Goal: Task Accomplishment & Management: Use online tool/utility

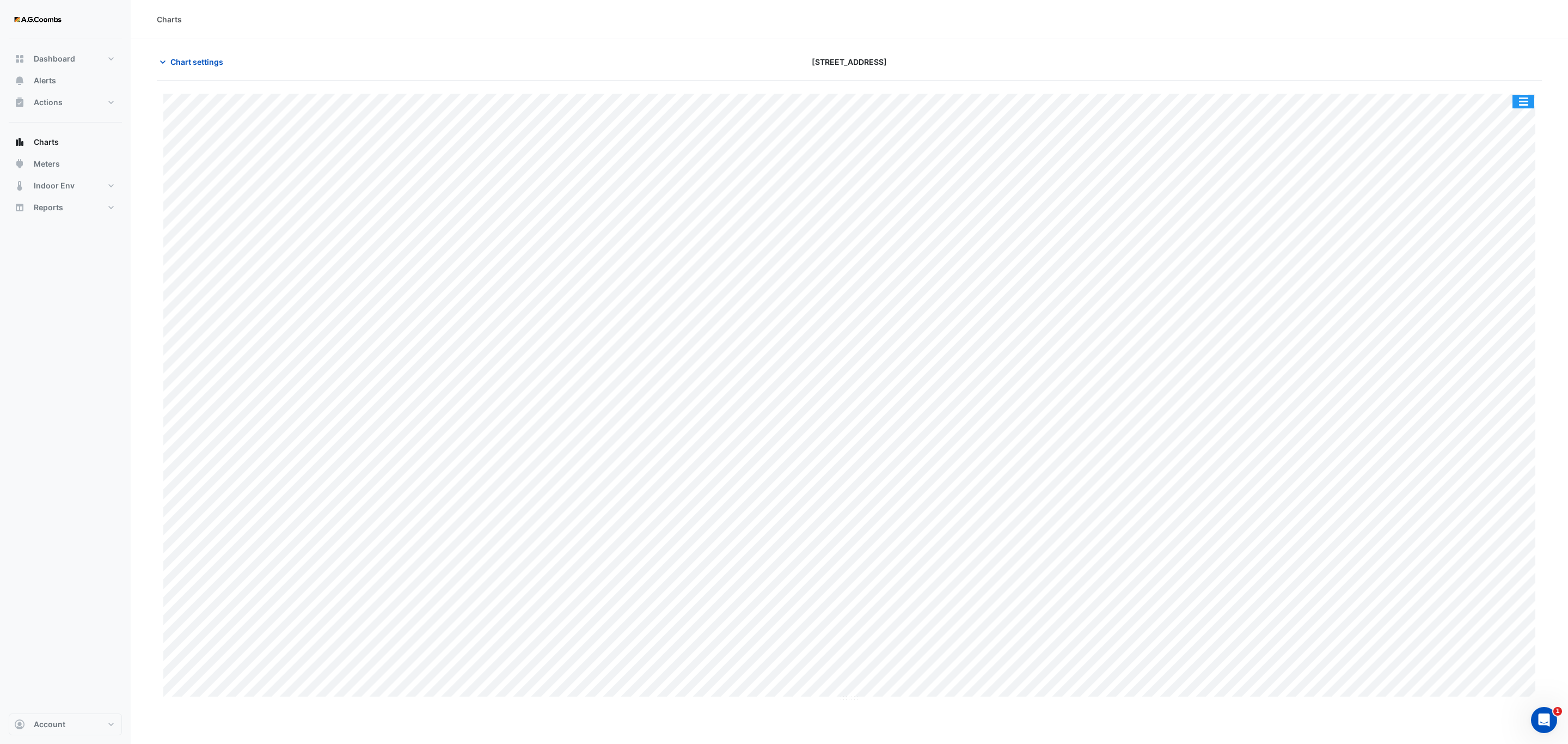
click at [1524, 107] on button "button" at bounding box center [1524, 102] width 22 height 13
click at [1507, 222] on div "Pivot Data Table" at bounding box center [1501, 219] width 65 height 26
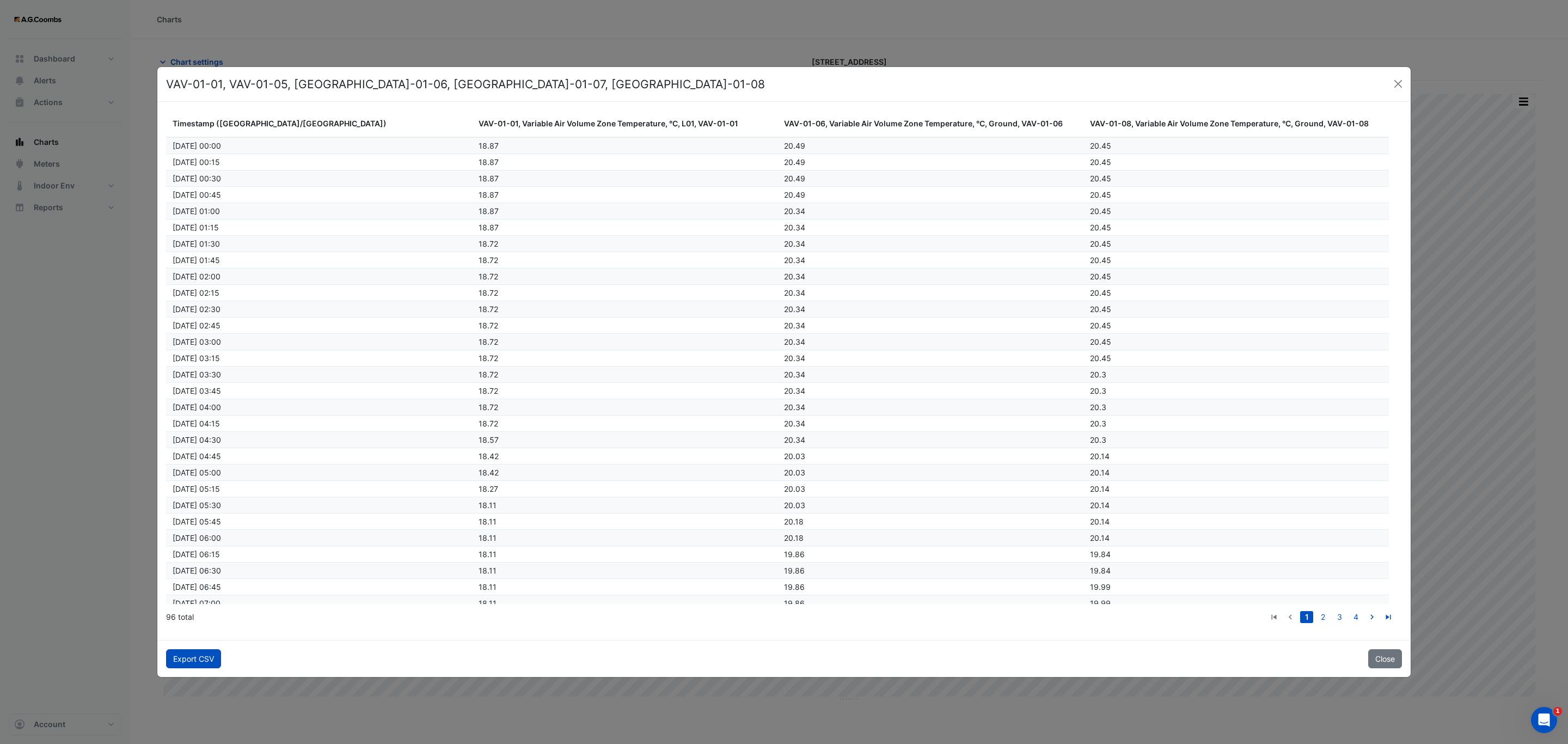
click at [173, 655] on button "Export CSV" at bounding box center [194, 658] width 55 height 19
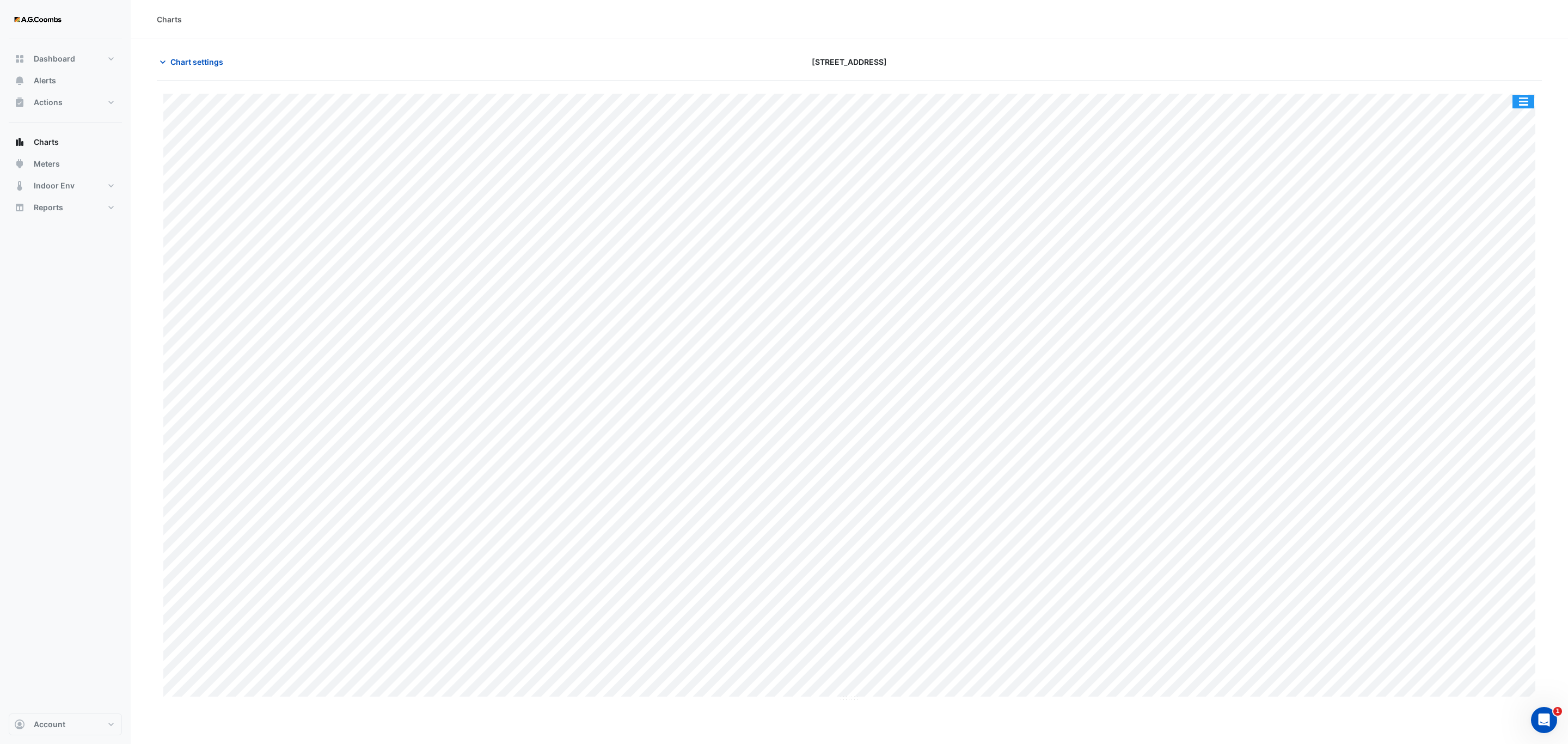
click at [1529, 102] on button "button" at bounding box center [1524, 102] width 22 height 13
click at [1509, 213] on div "Pivot Data Table" at bounding box center [1501, 219] width 65 height 26
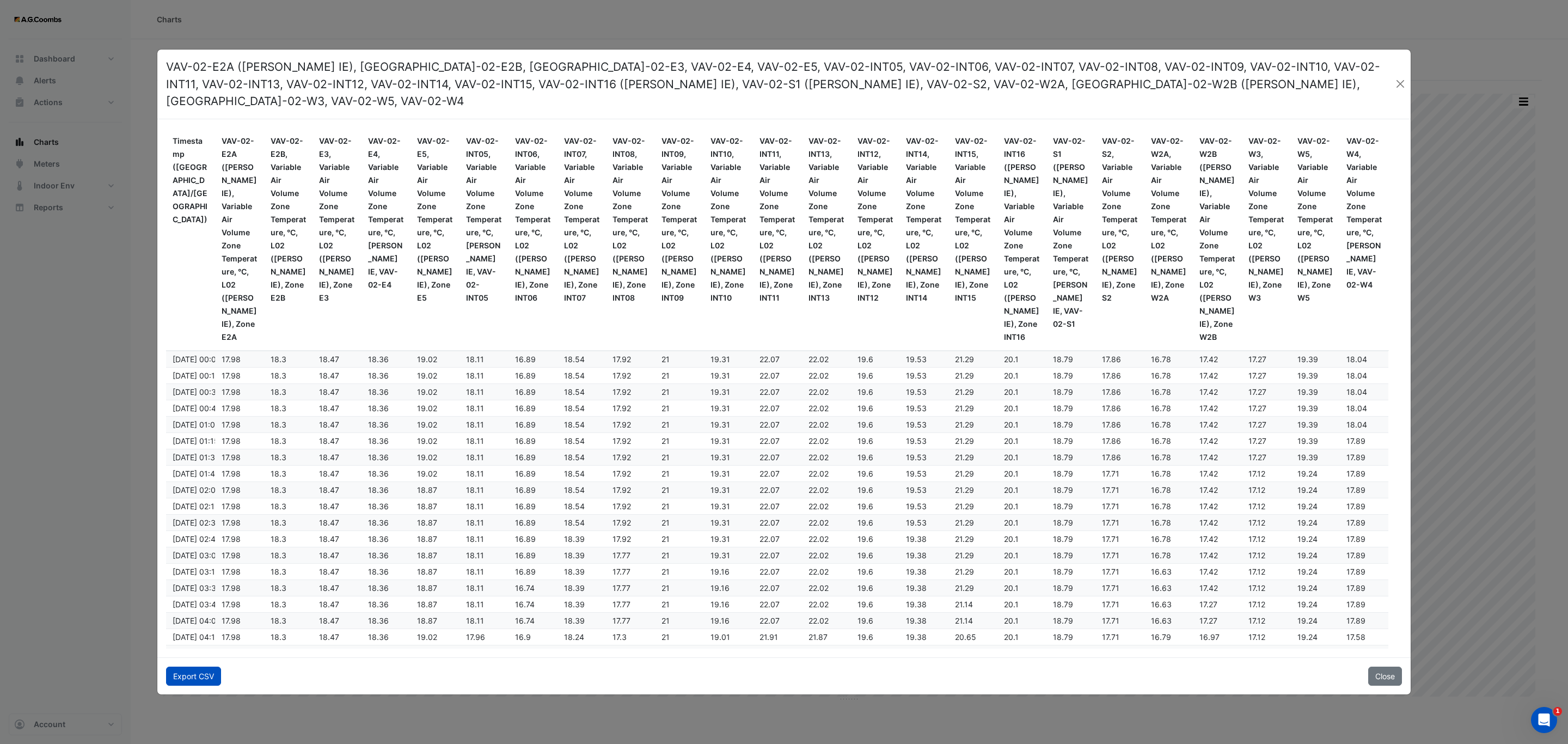
click at [203, 670] on button "Export CSV" at bounding box center [194, 676] width 55 height 19
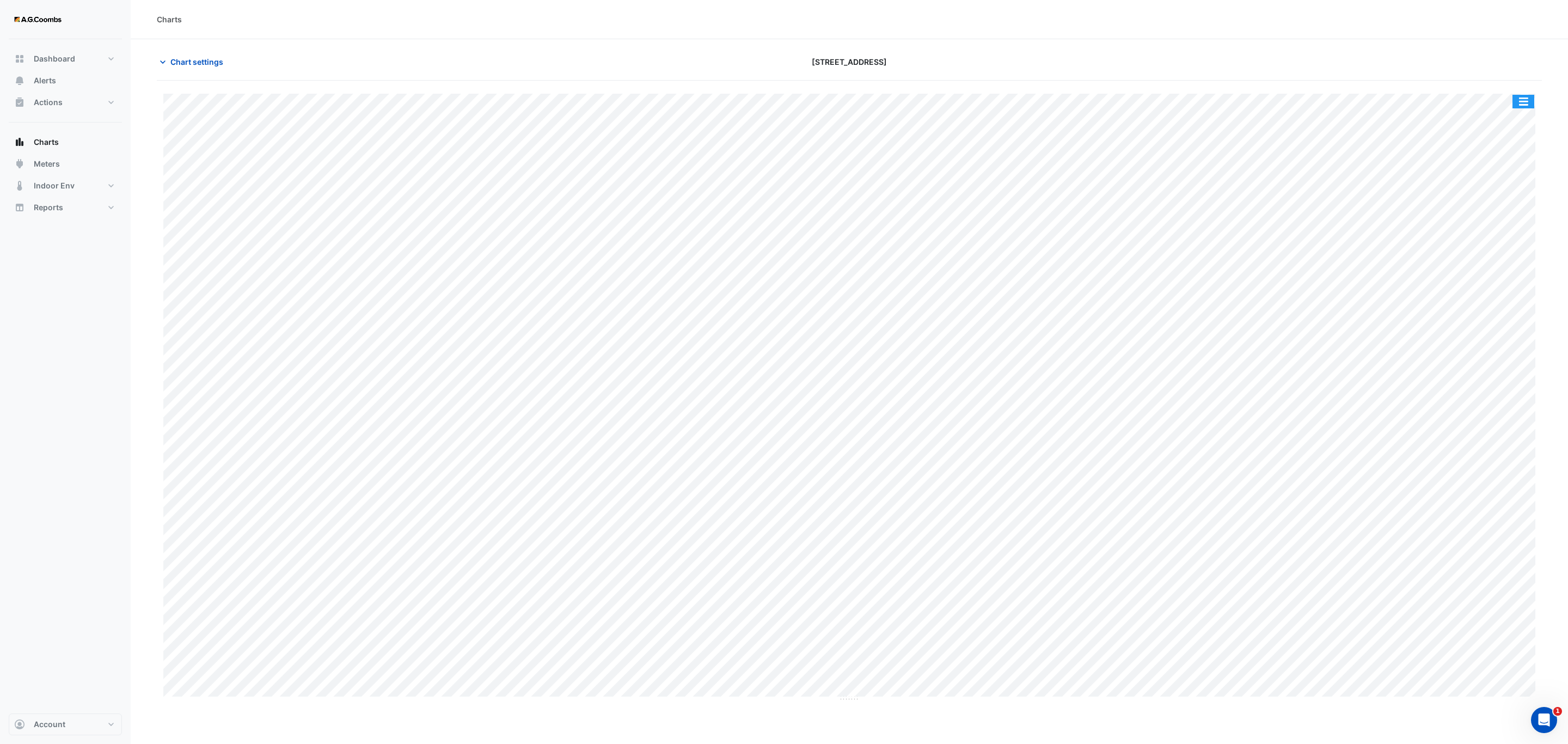
click at [1530, 106] on button "button" at bounding box center [1524, 102] width 22 height 13
click at [1523, 217] on div "Pivot Data Table" at bounding box center [1501, 219] width 65 height 26
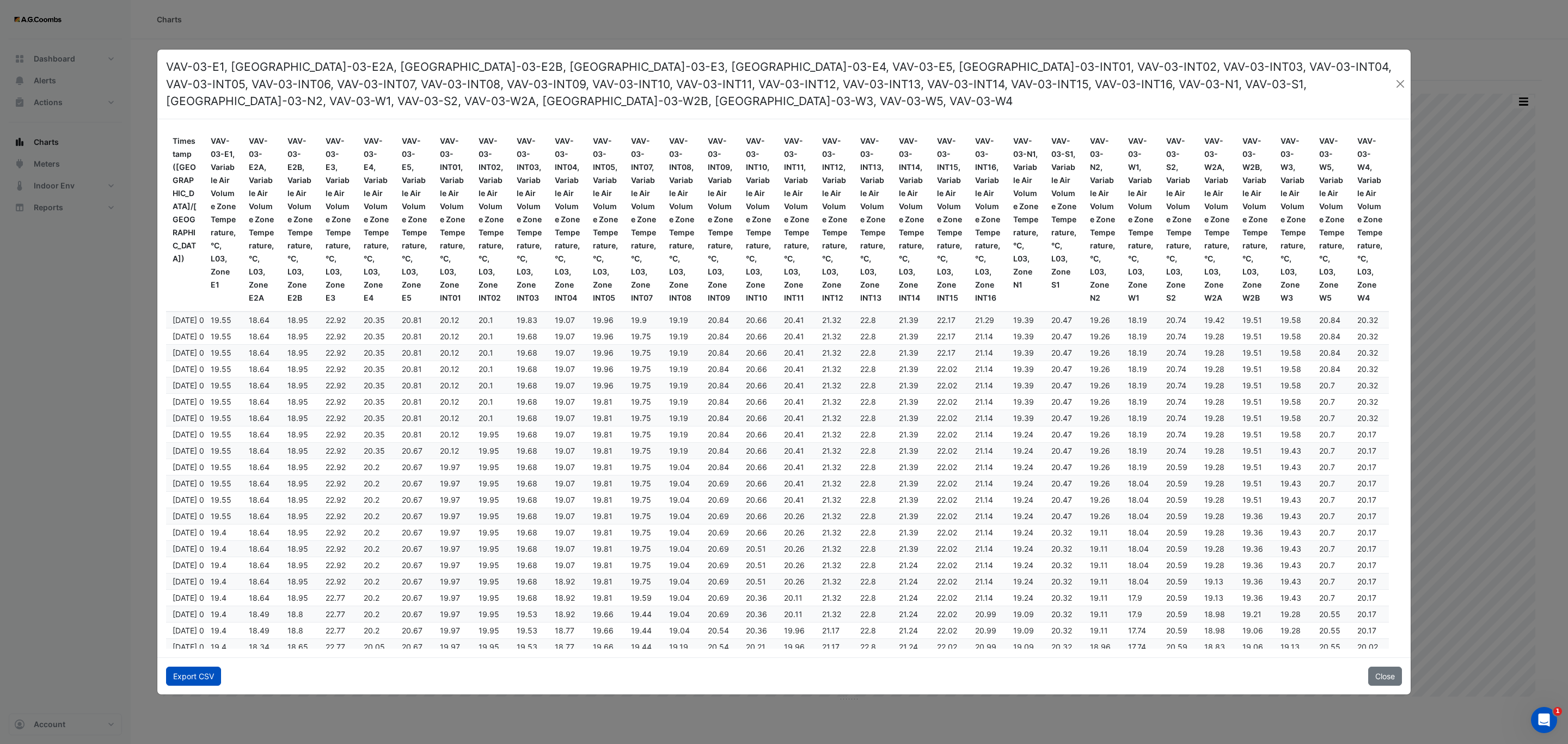
click at [198, 667] on button "Export CSV" at bounding box center [194, 676] width 55 height 19
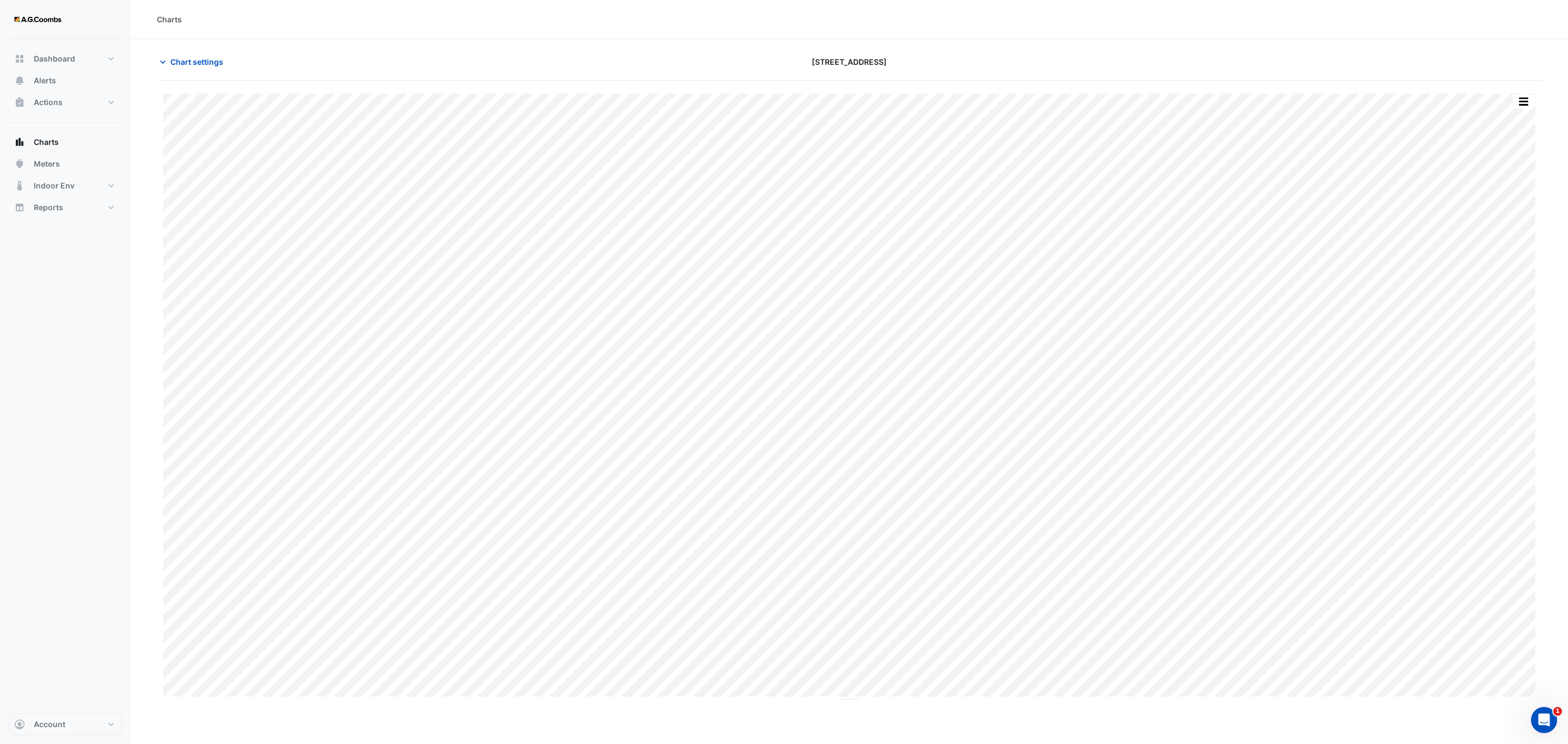
click at [1529, 107] on button "button" at bounding box center [1524, 102] width 22 height 13
click at [1514, 239] on div "Export CSV - Flat" at bounding box center [1501, 245] width 65 height 26
click at [1496, 225] on div "Pivot Data Table" at bounding box center [1501, 219] width 65 height 26
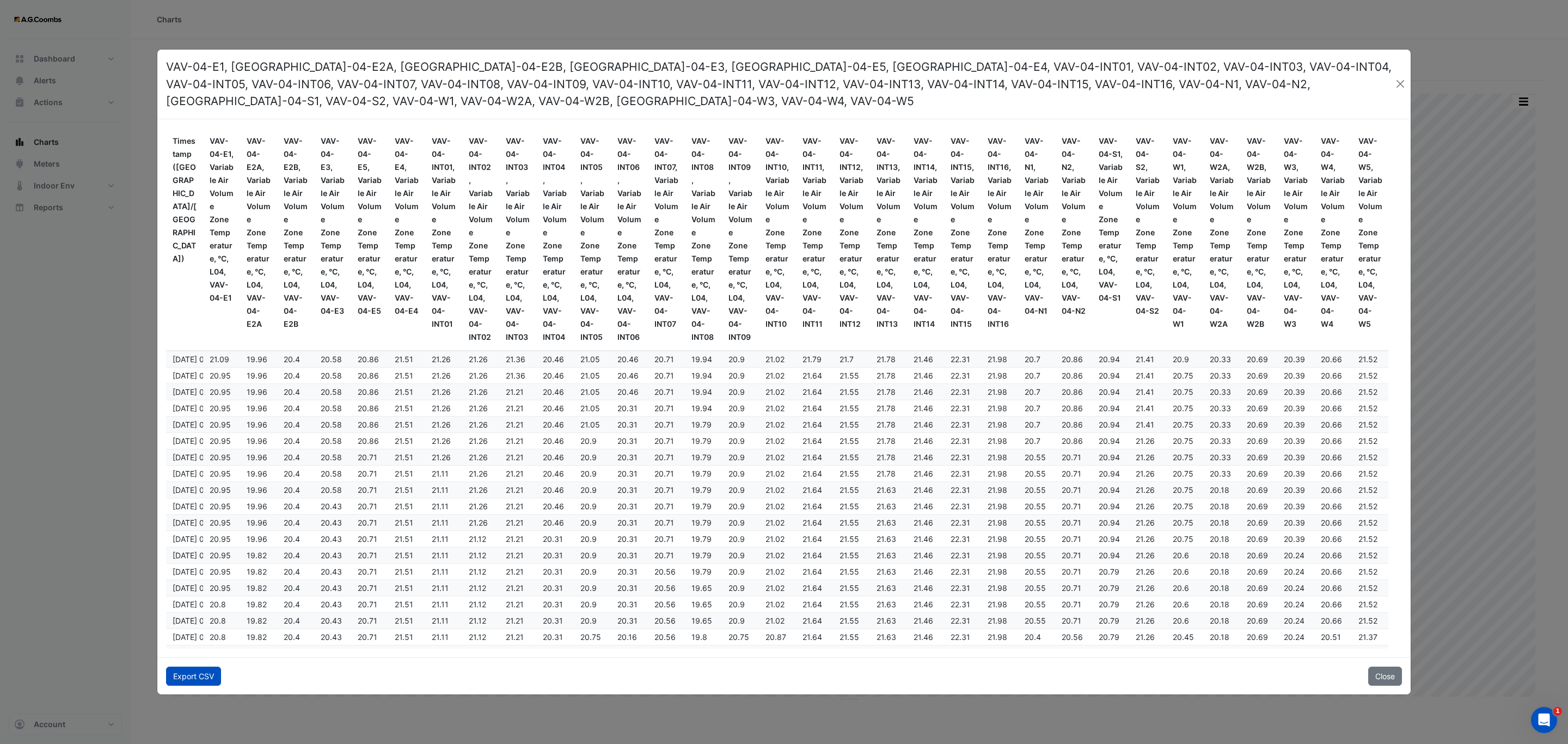
click at [184, 675] on button "Export CSV" at bounding box center [194, 676] width 55 height 19
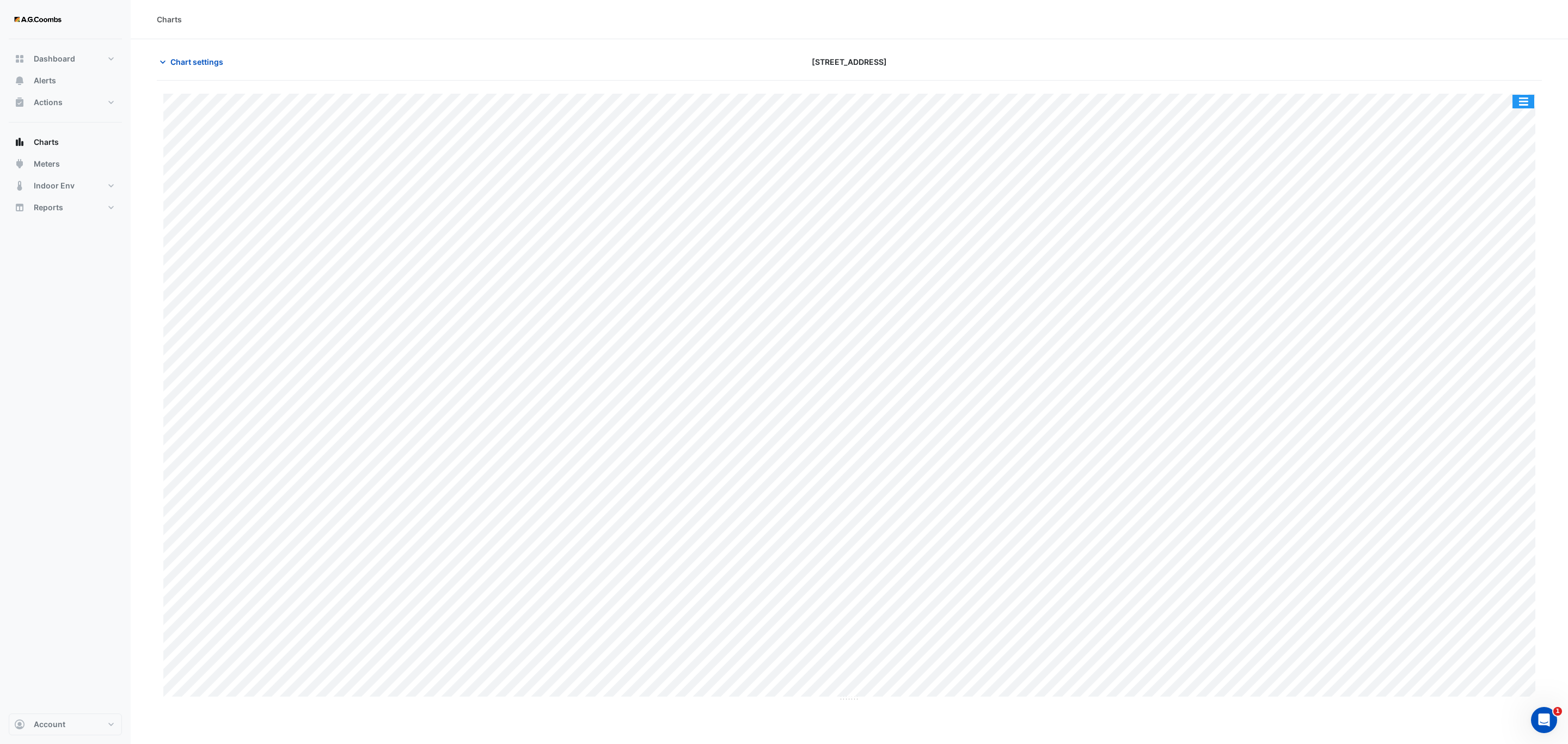
click at [1524, 100] on button "button" at bounding box center [1524, 102] width 22 height 13
click at [1497, 219] on div "Pivot Data Table" at bounding box center [1501, 219] width 65 height 26
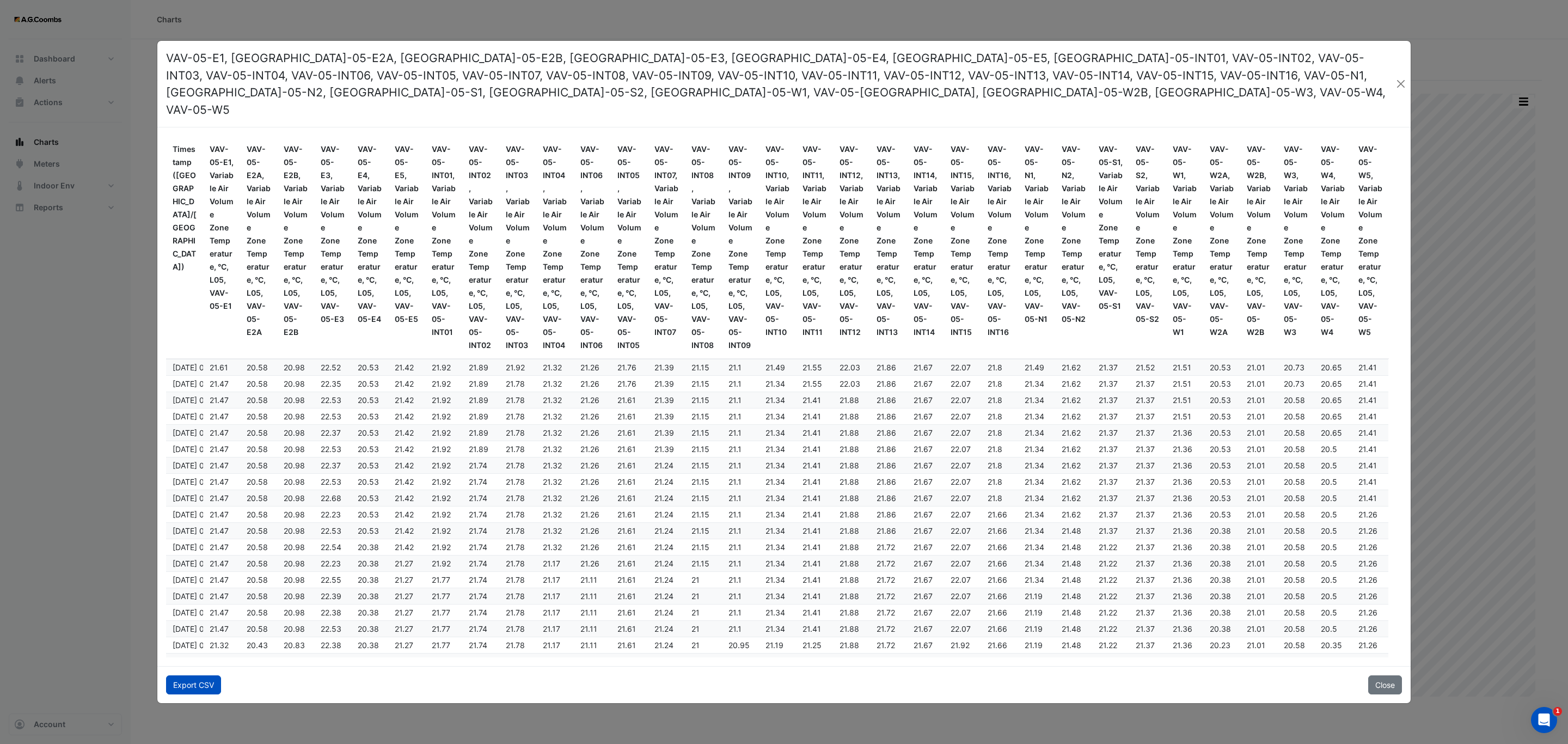
click at [189, 675] on button "Export CSV" at bounding box center [194, 684] width 55 height 19
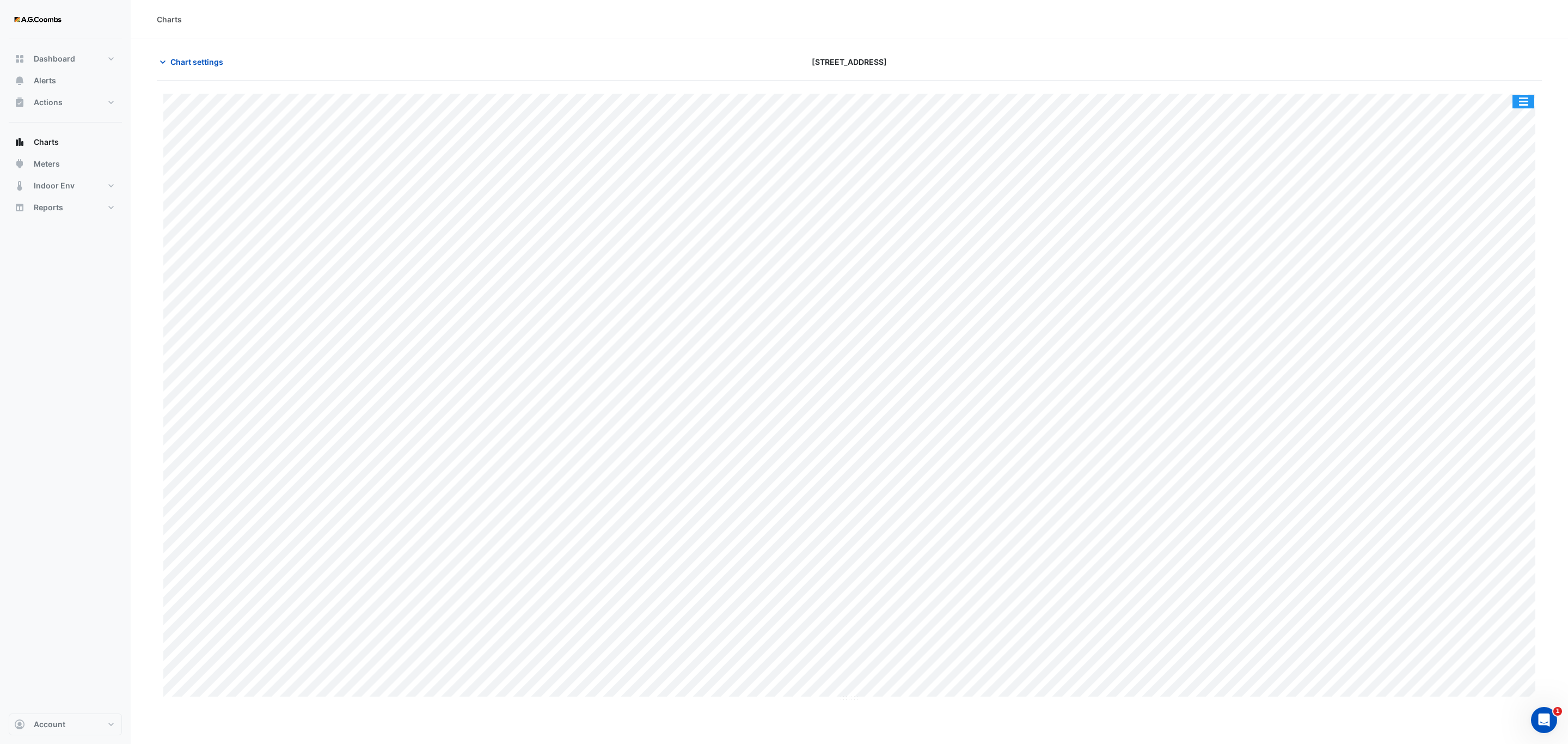
click at [1521, 104] on button "button" at bounding box center [1524, 102] width 22 height 13
click at [1503, 225] on div "Pivot Data Table" at bounding box center [1501, 219] width 65 height 26
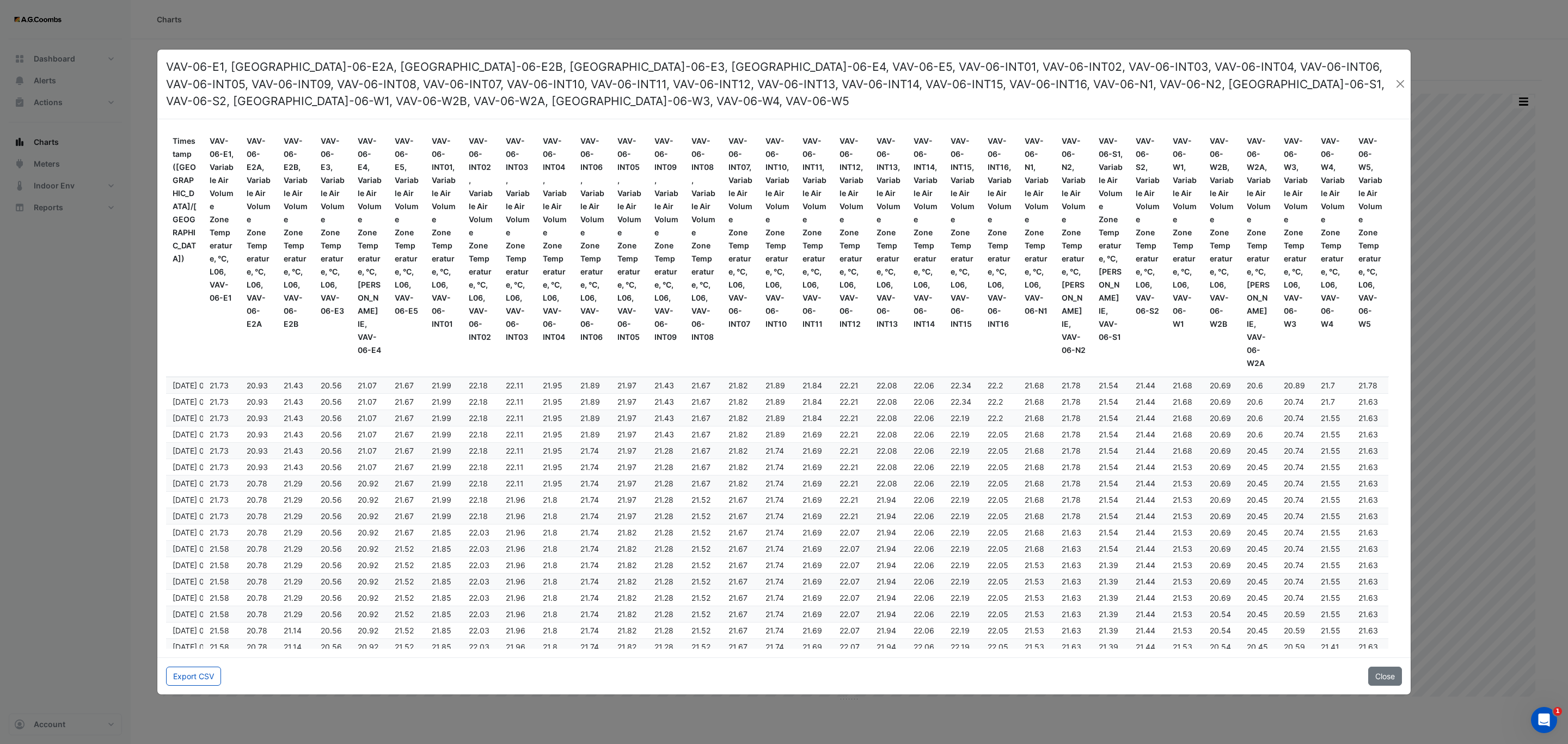
click at [172, 658] on div "Export CSV Close" at bounding box center [783, 676] width 1253 height 37
click at [182, 672] on button "Export CSV" at bounding box center [194, 676] width 55 height 19
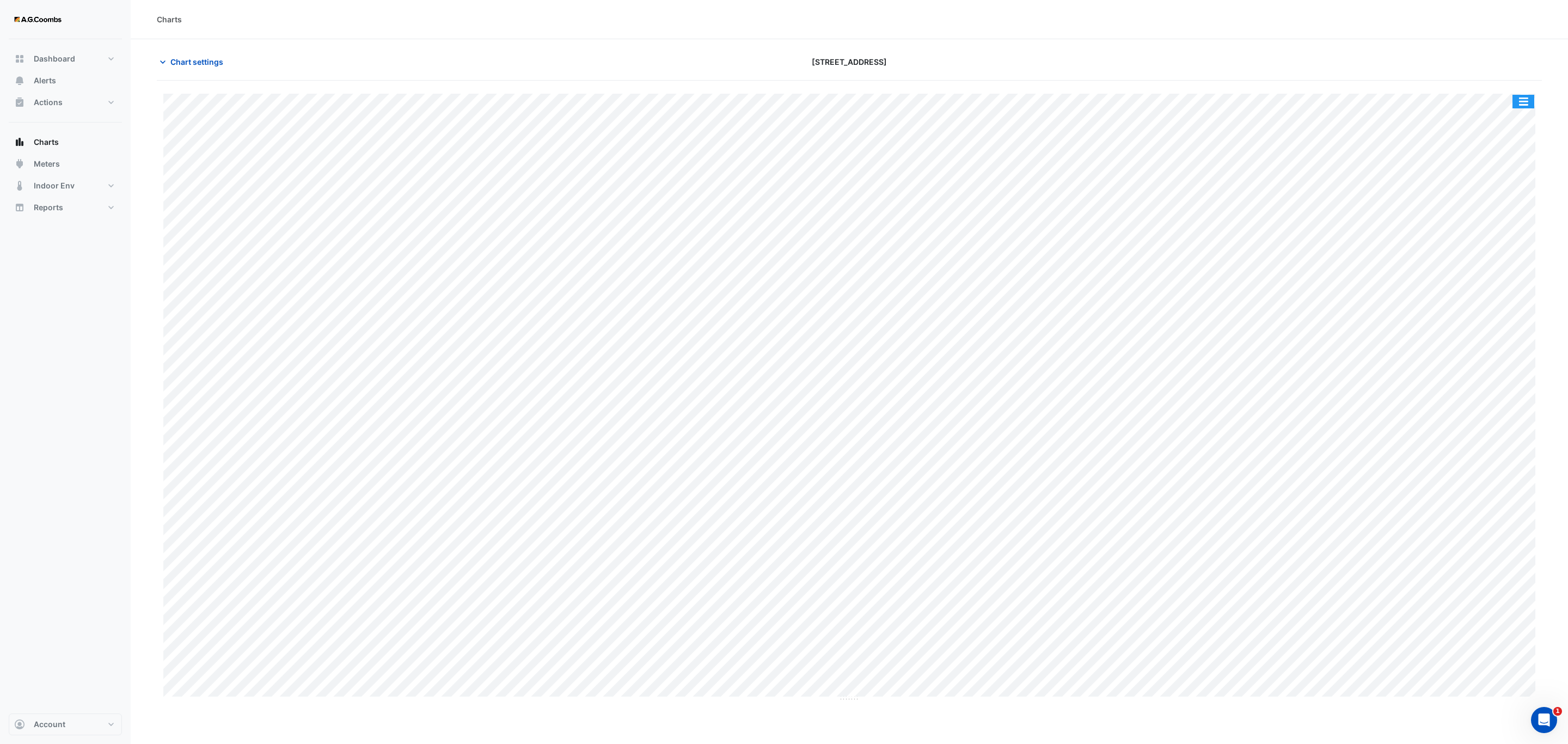
click at [1531, 100] on button "button" at bounding box center [1524, 102] width 22 height 13
click at [1503, 220] on div "Pivot Data Table" at bounding box center [1501, 219] width 65 height 26
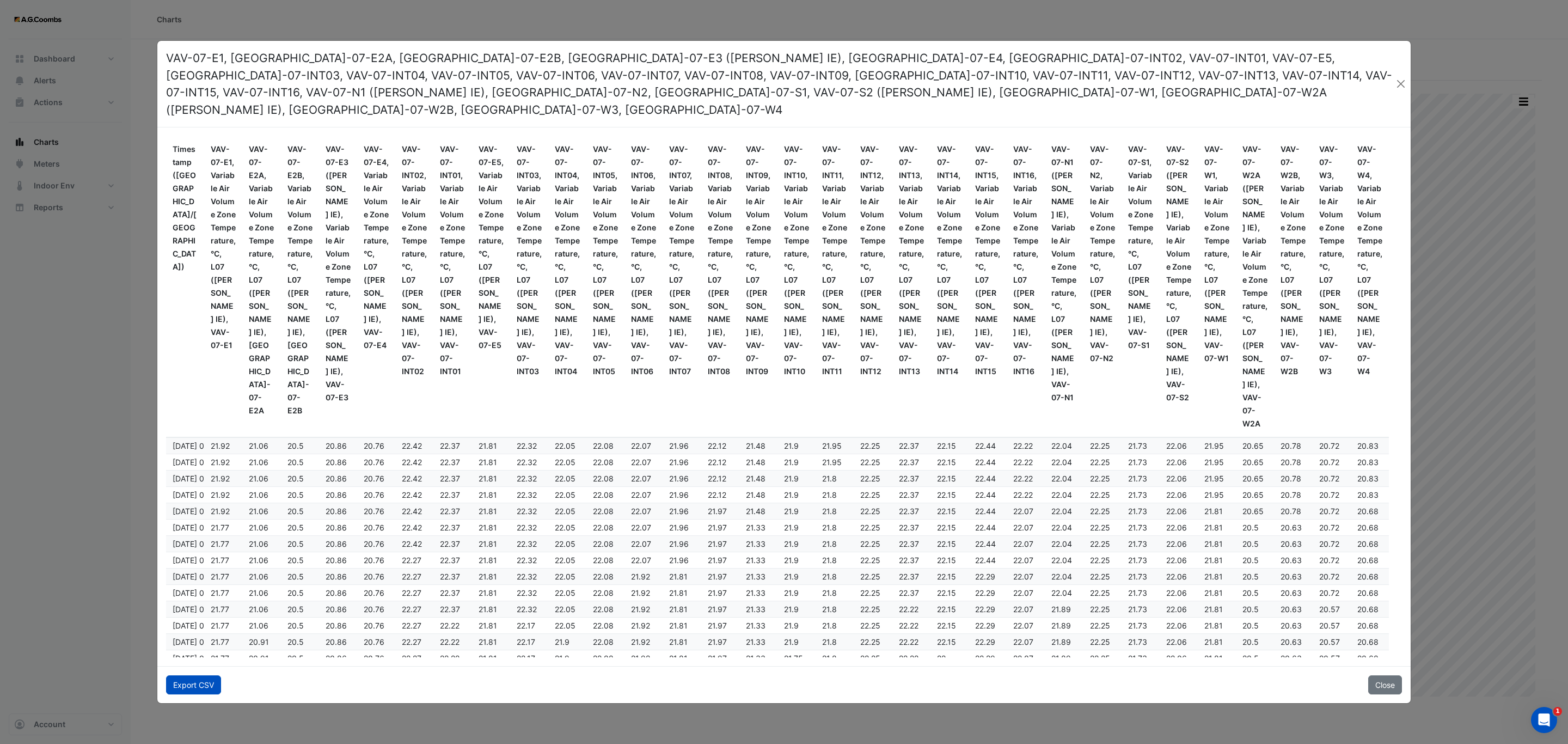
click at [206, 678] on button "Export CSV" at bounding box center [194, 684] width 55 height 19
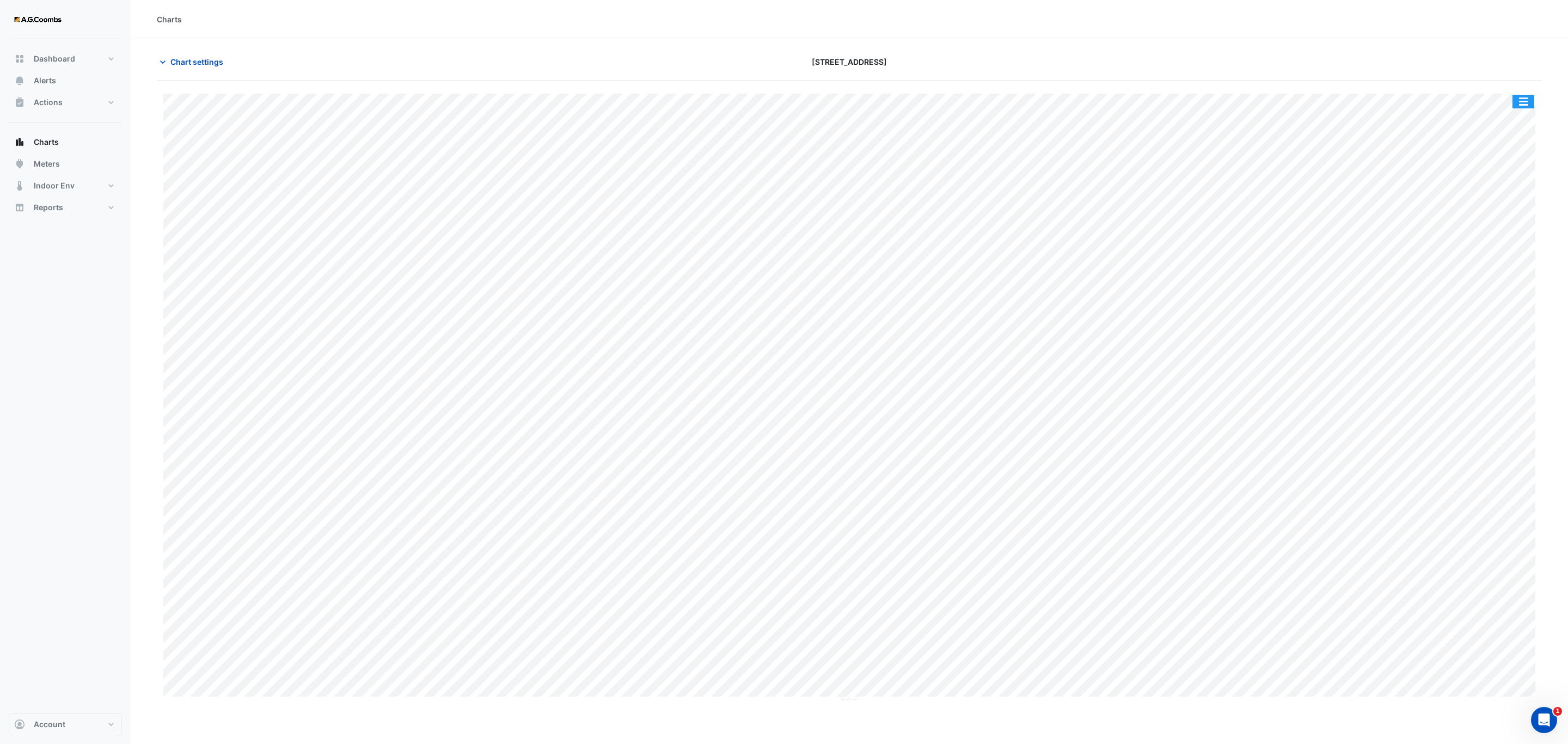
click at [1517, 102] on button "button" at bounding box center [1524, 102] width 22 height 13
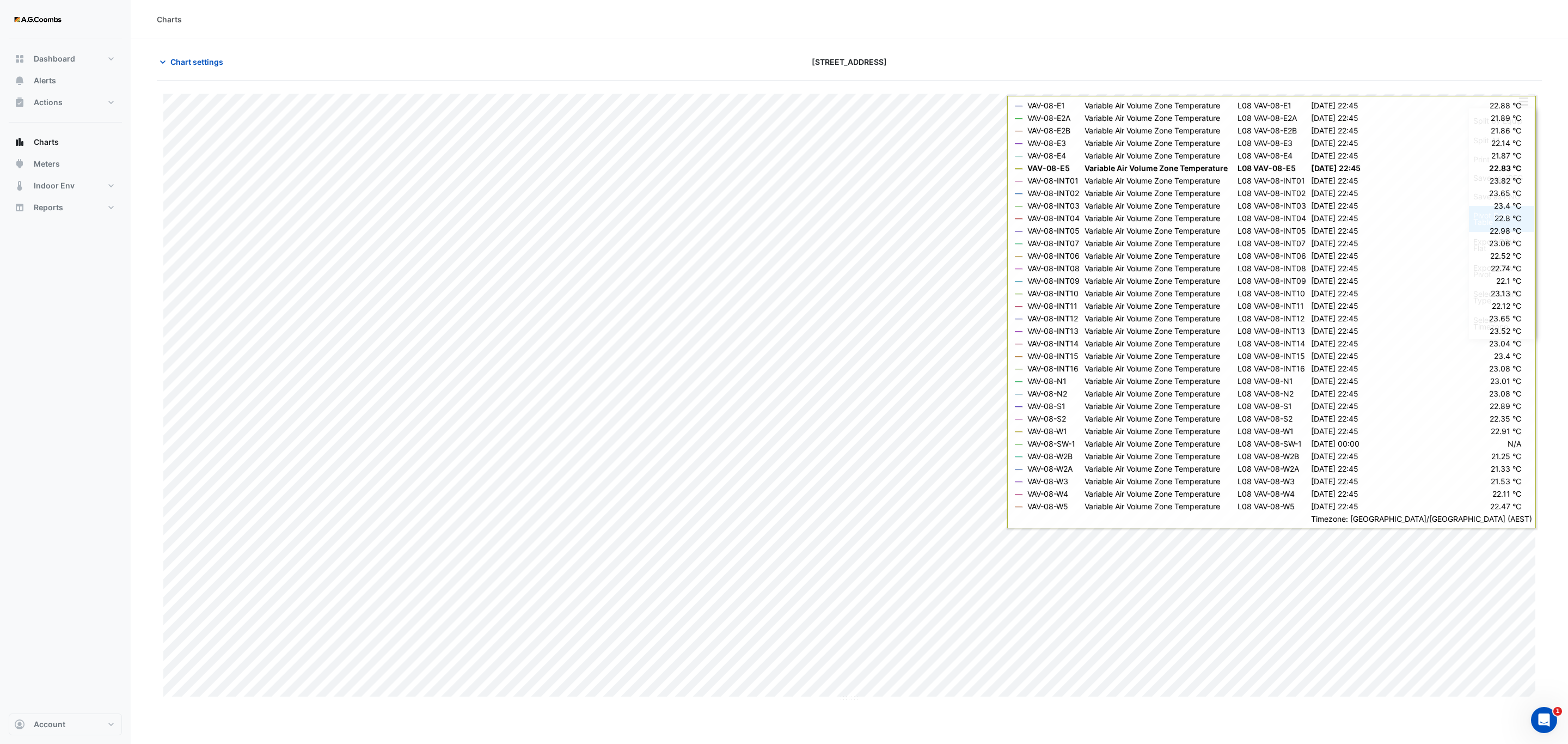
click at [1498, 217] on div "Pivot Data Table" at bounding box center [1501, 219] width 65 height 26
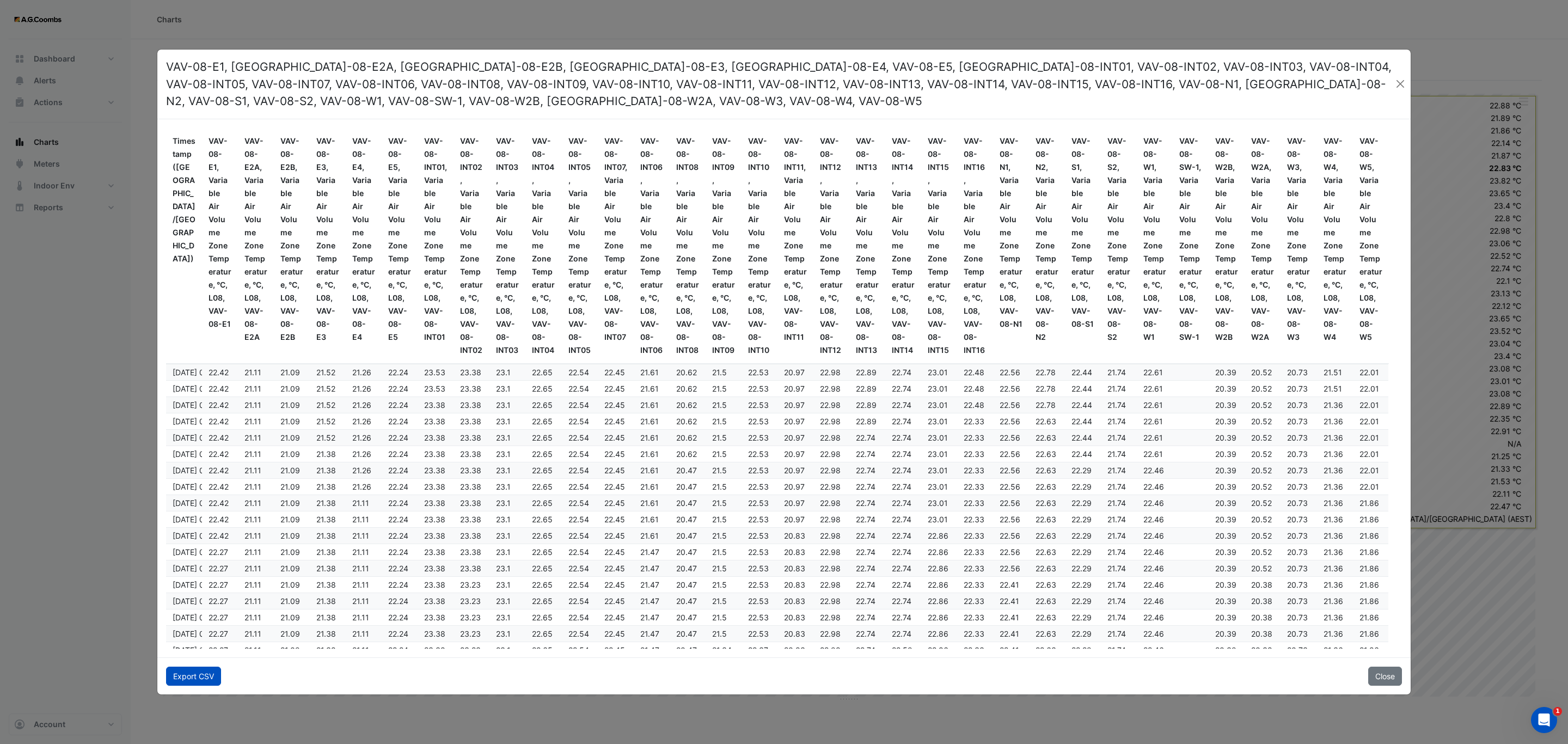
click at [211, 677] on button "Export CSV" at bounding box center [194, 676] width 55 height 19
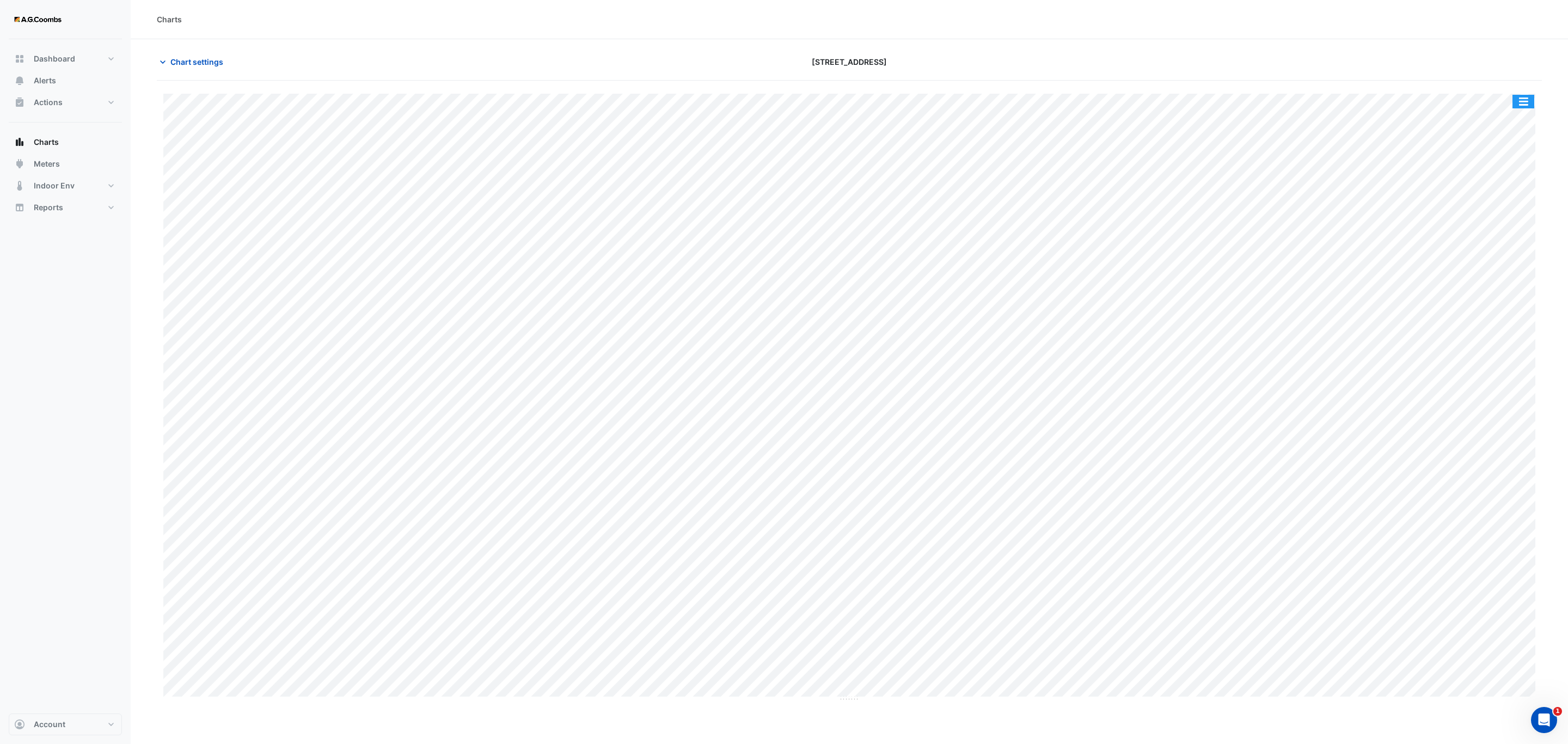
click at [1524, 100] on button "button" at bounding box center [1524, 102] width 22 height 13
click at [1508, 226] on div "Pivot Data Table" at bounding box center [1501, 219] width 65 height 26
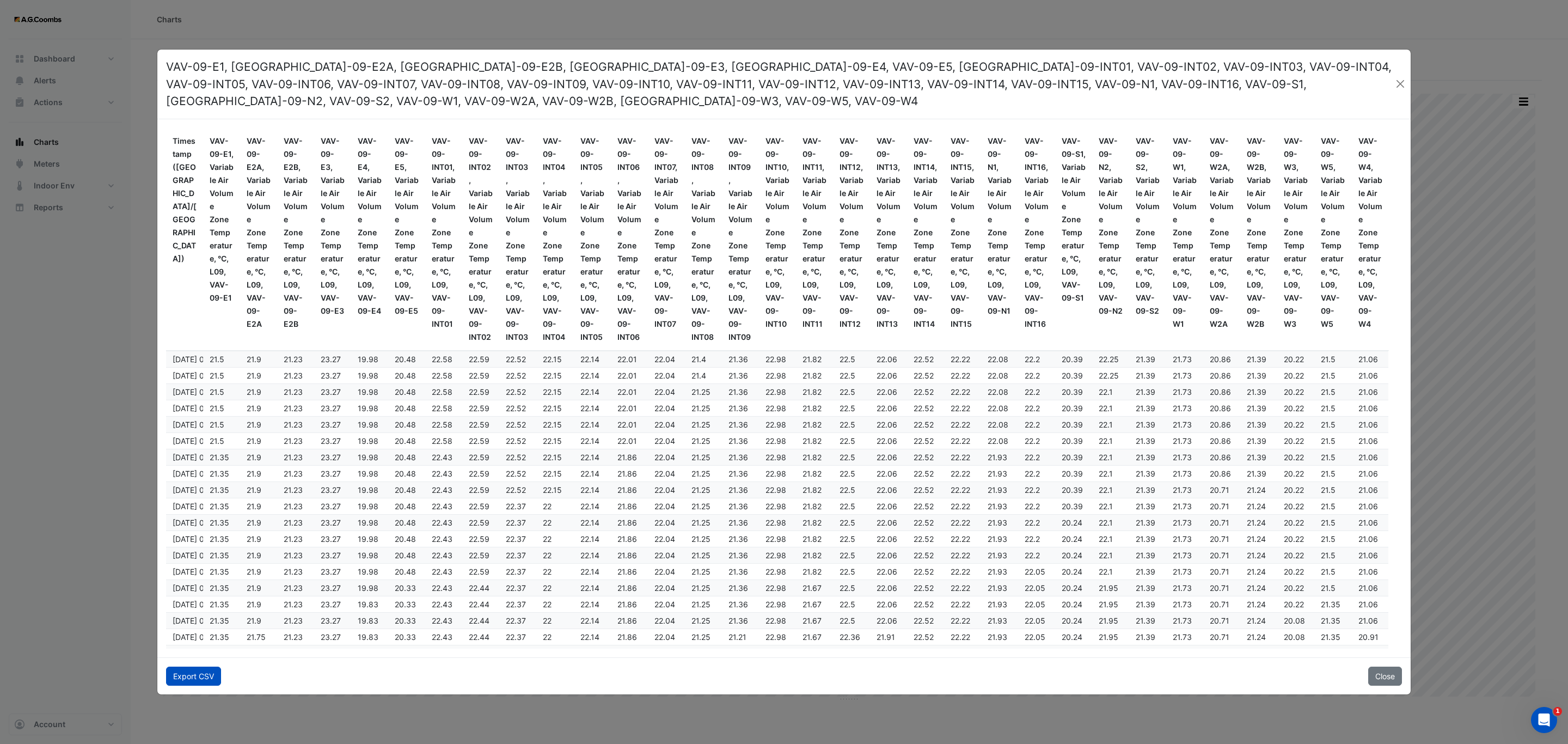
click at [218, 672] on button "Export CSV" at bounding box center [194, 676] width 55 height 19
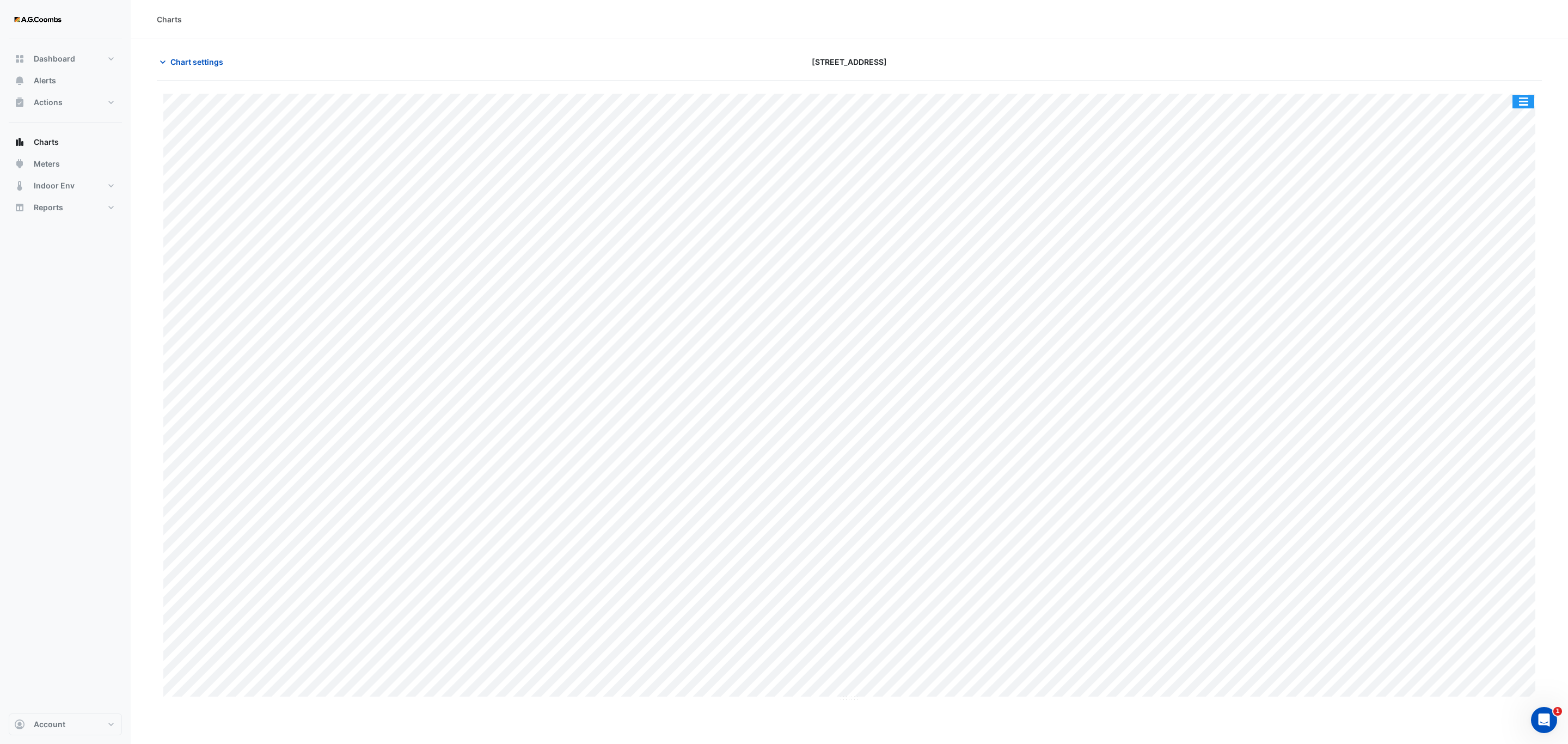
click at [1529, 103] on button "button" at bounding box center [1524, 102] width 22 height 13
click at [1505, 219] on div "Pivot Data Table" at bounding box center [1501, 219] width 65 height 26
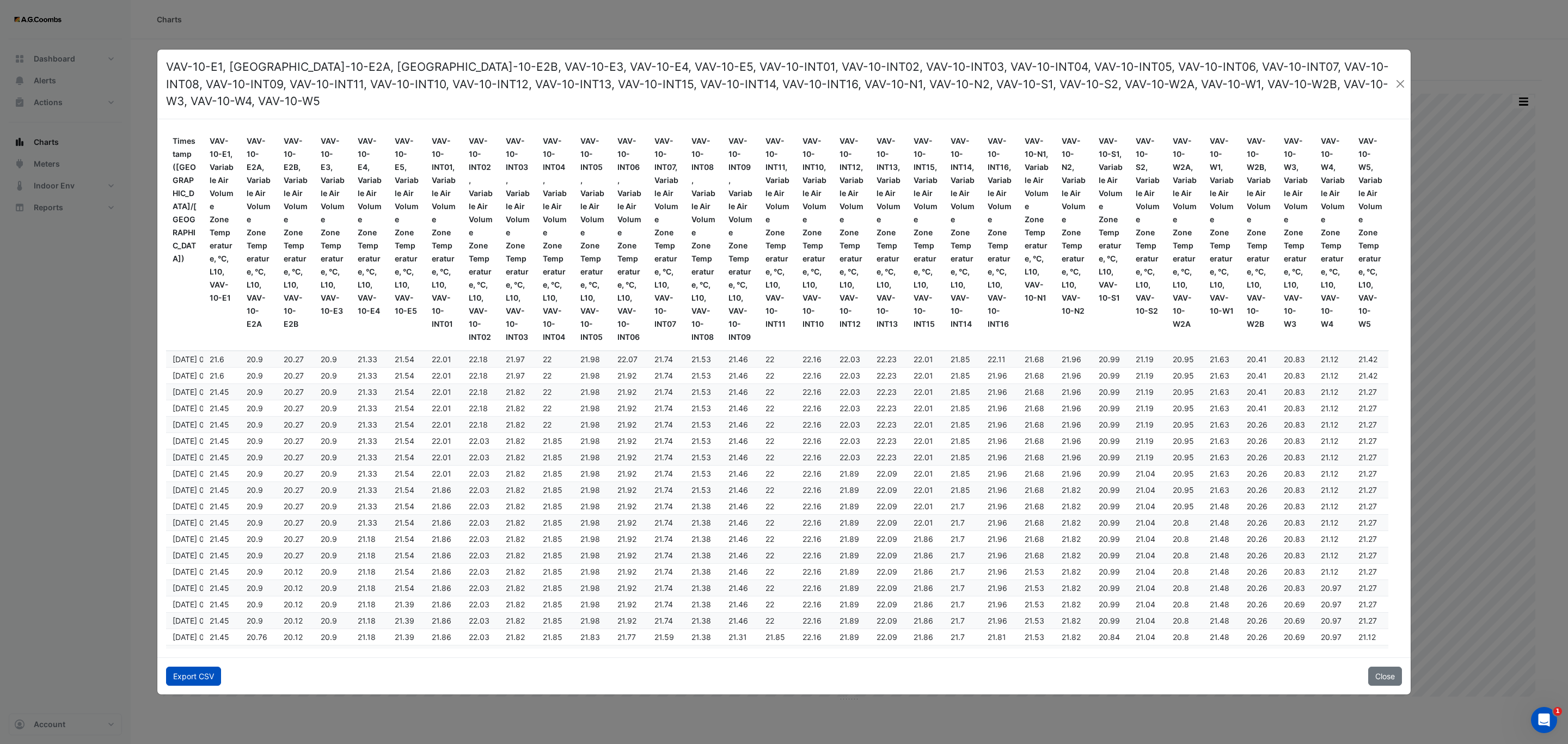
click at [206, 667] on button "Export CSV" at bounding box center [194, 676] width 55 height 19
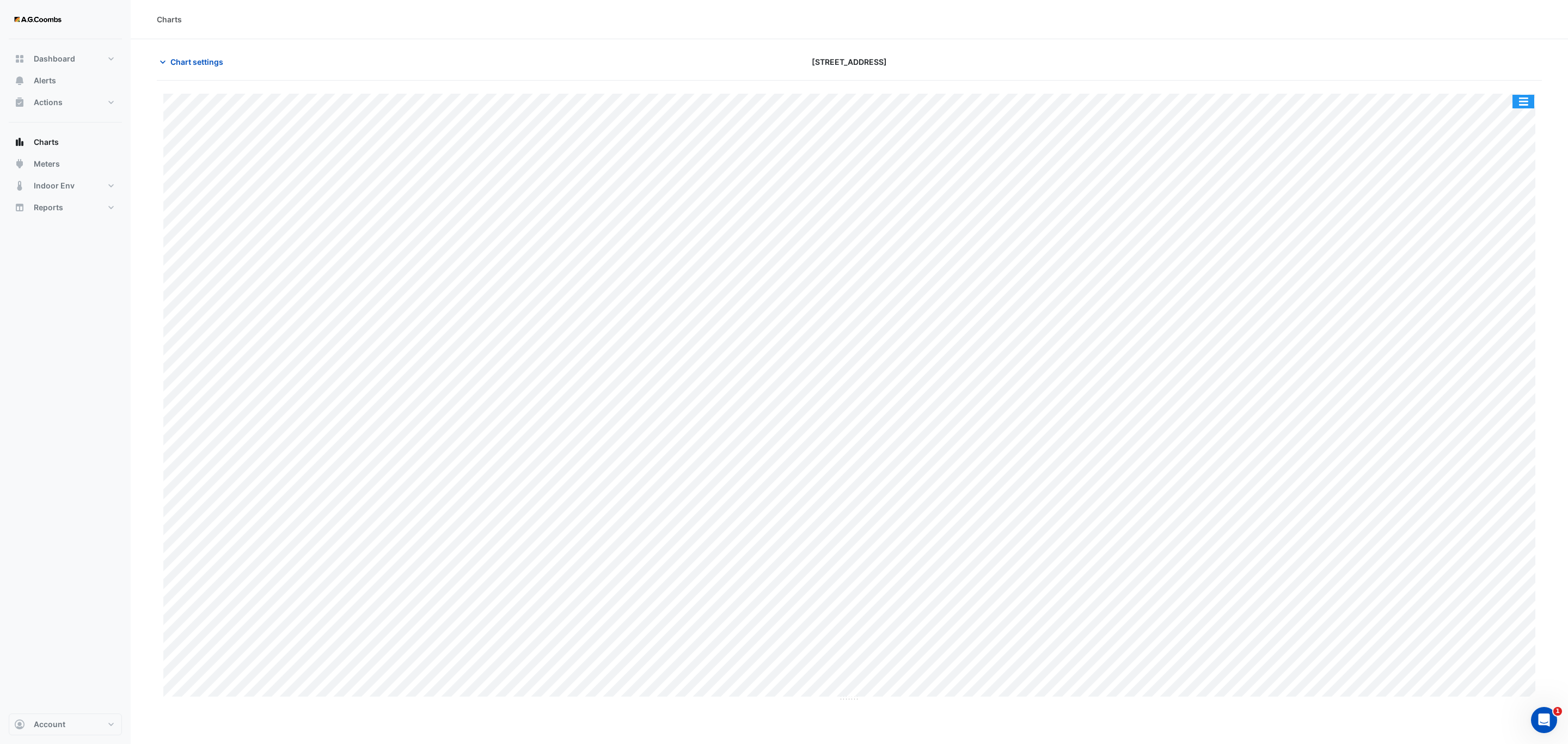
click at [1524, 108] on button "button" at bounding box center [1524, 102] width 22 height 13
click at [1503, 221] on div "Pivot Data Table" at bounding box center [1501, 219] width 65 height 26
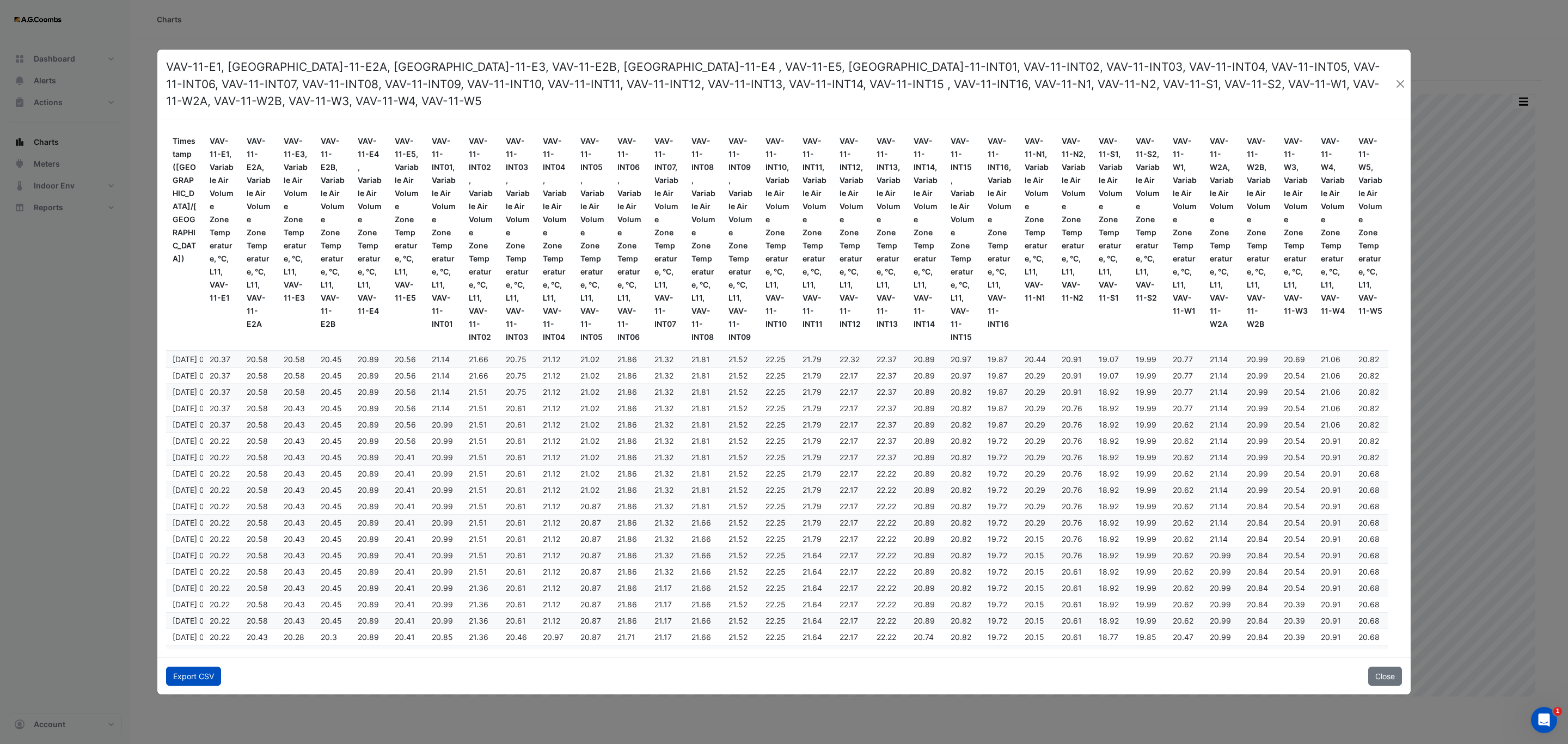
click at [193, 667] on button "Export CSV" at bounding box center [194, 676] width 55 height 19
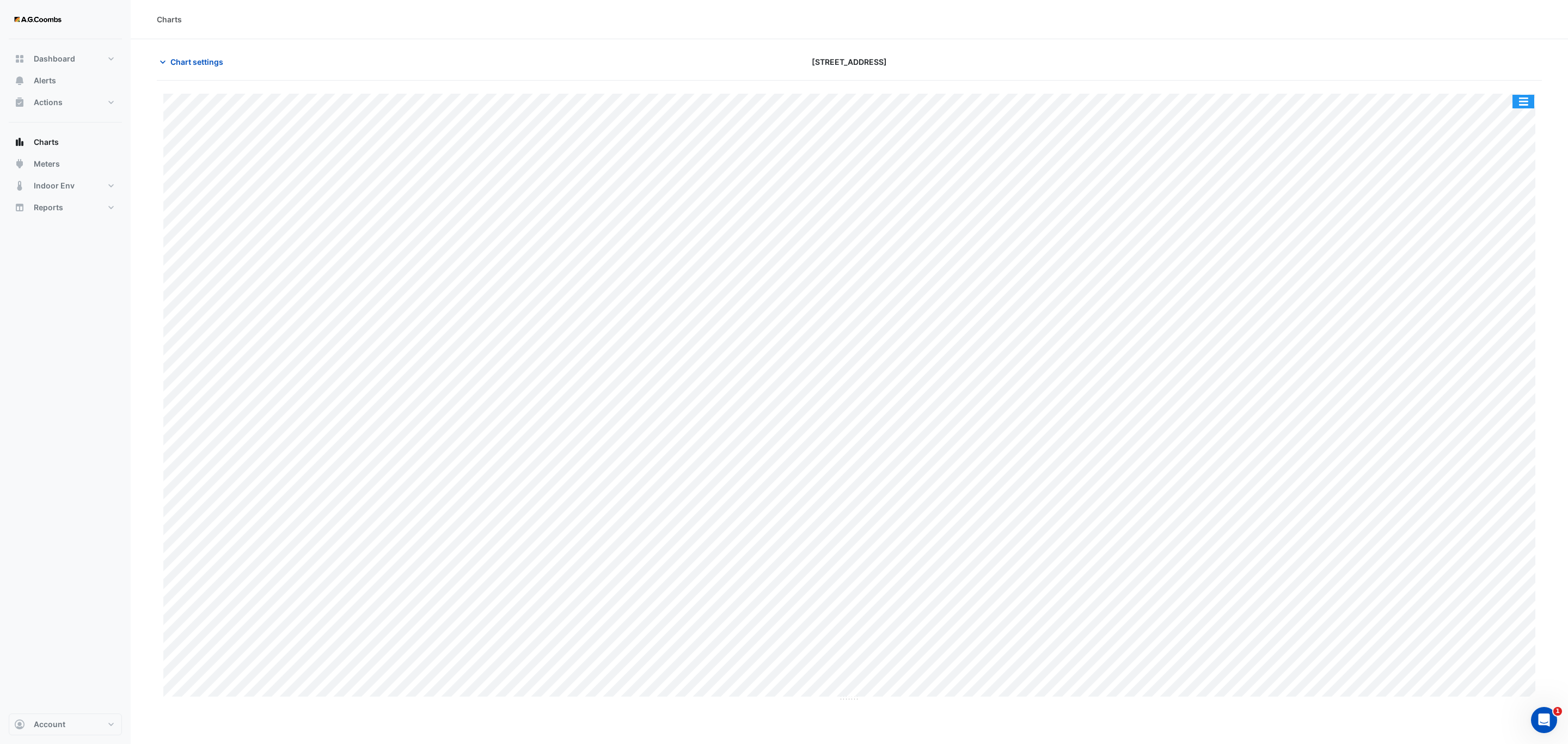
click at [1529, 96] on button "button" at bounding box center [1524, 102] width 22 height 13
click at [1498, 219] on div "Pivot Data Table" at bounding box center [1501, 219] width 65 height 26
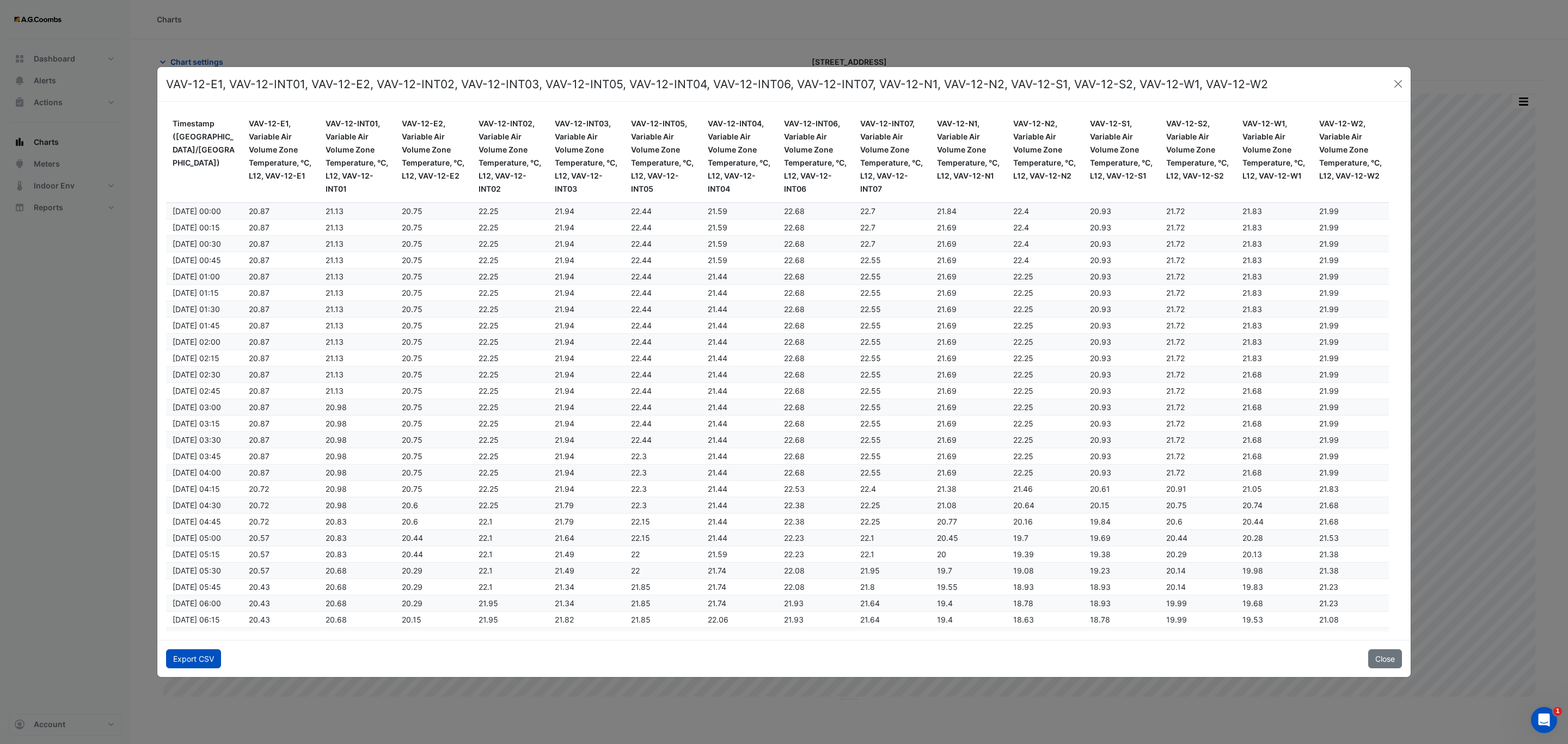
click at [180, 658] on button "Export CSV" at bounding box center [194, 658] width 55 height 19
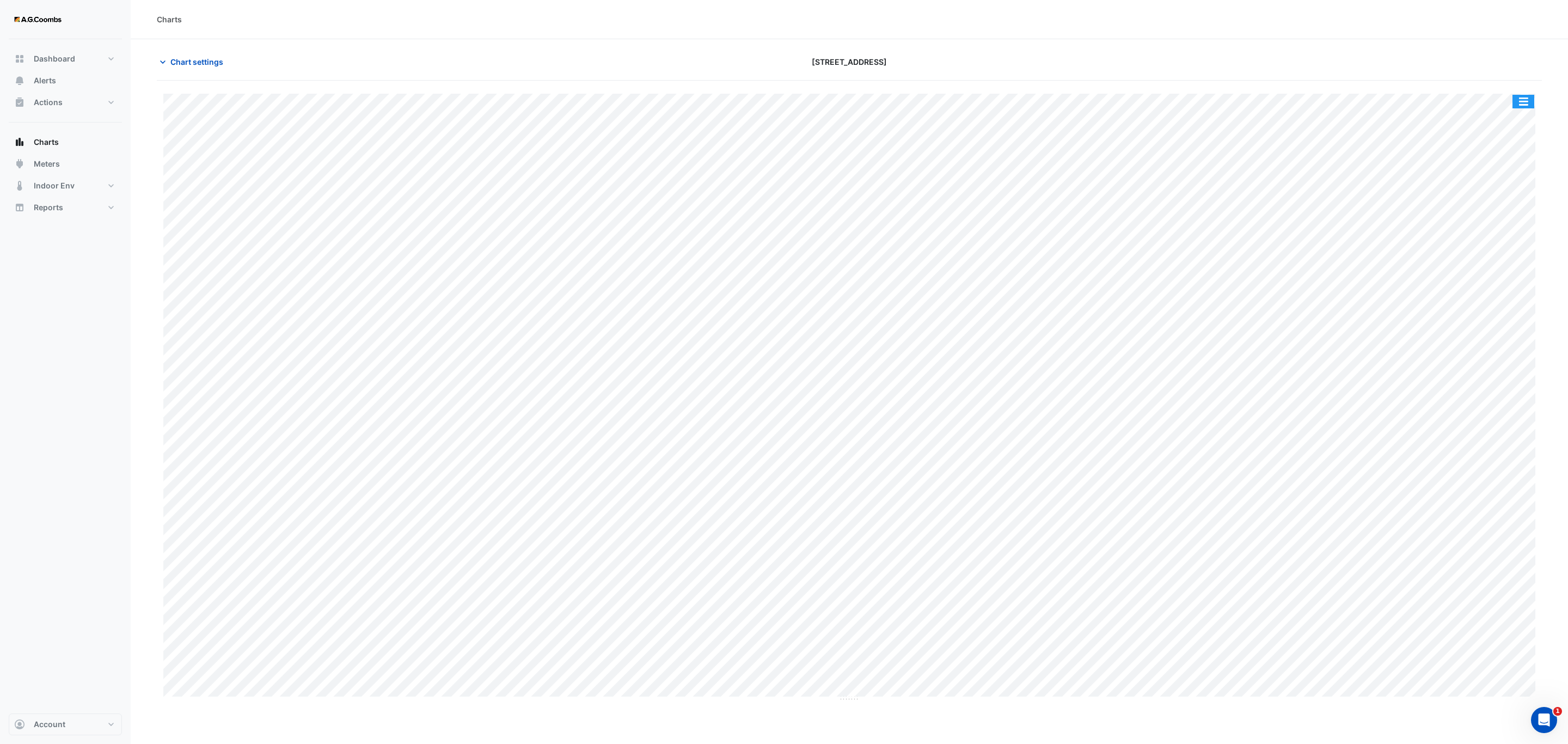
click at [1526, 104] on button "button" at bounding box center [1524, 102] width 22 height 13
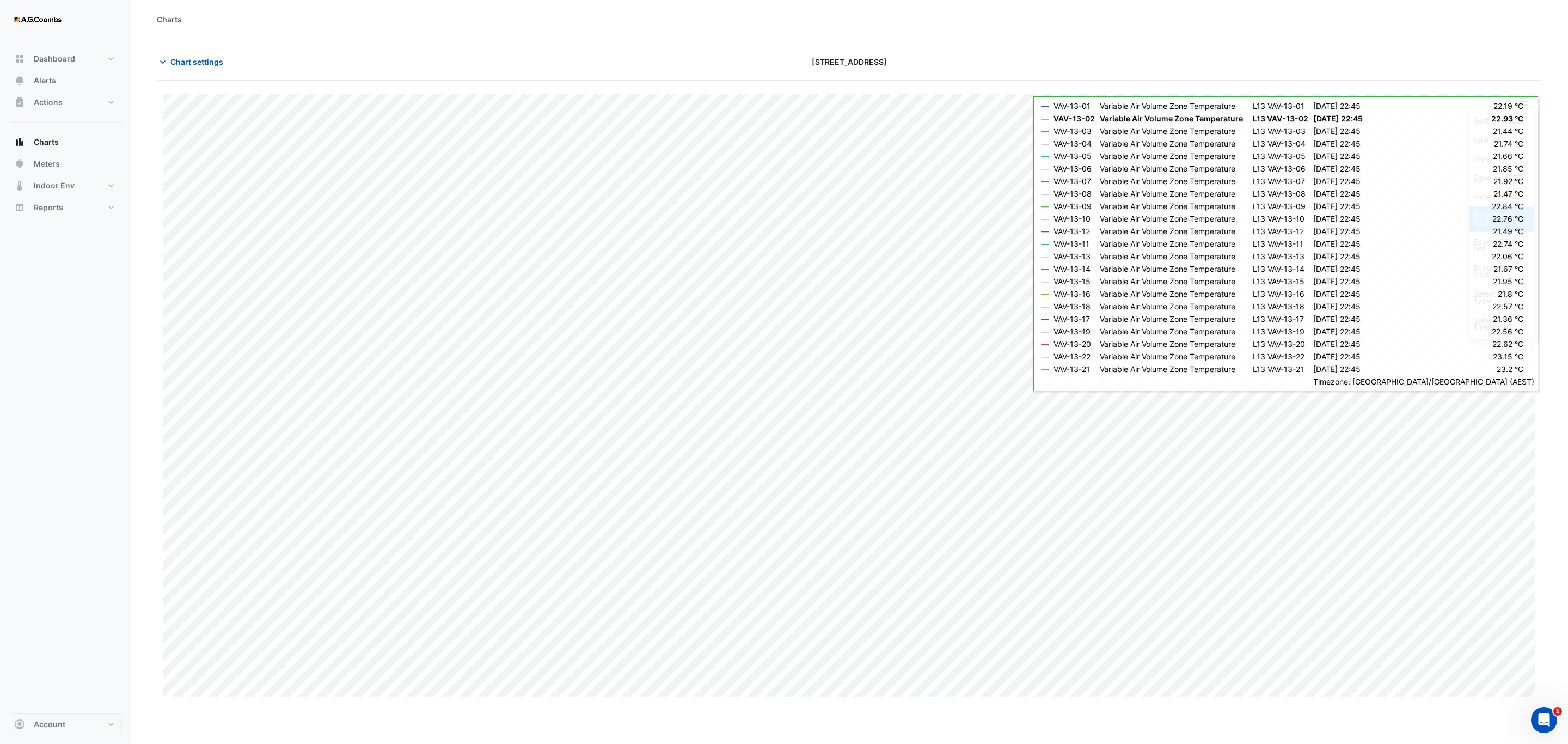
click at [1485, 211] on div "Pivot Data Table" at bounding box center [1501, 219] width 65 height 26
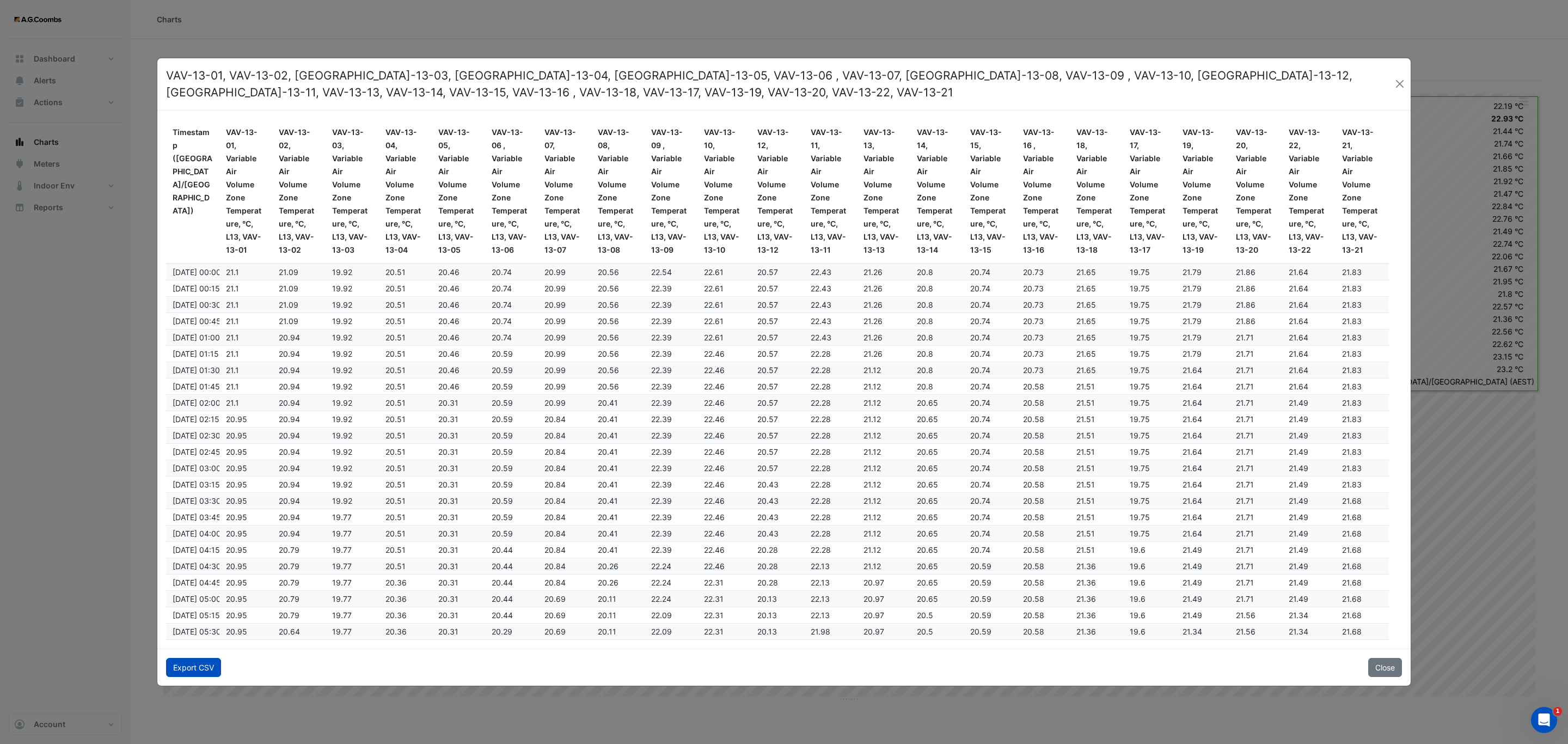
click at [181, 672] on button "Export CSV" at bounding box center [194, 667] width 55 height 19
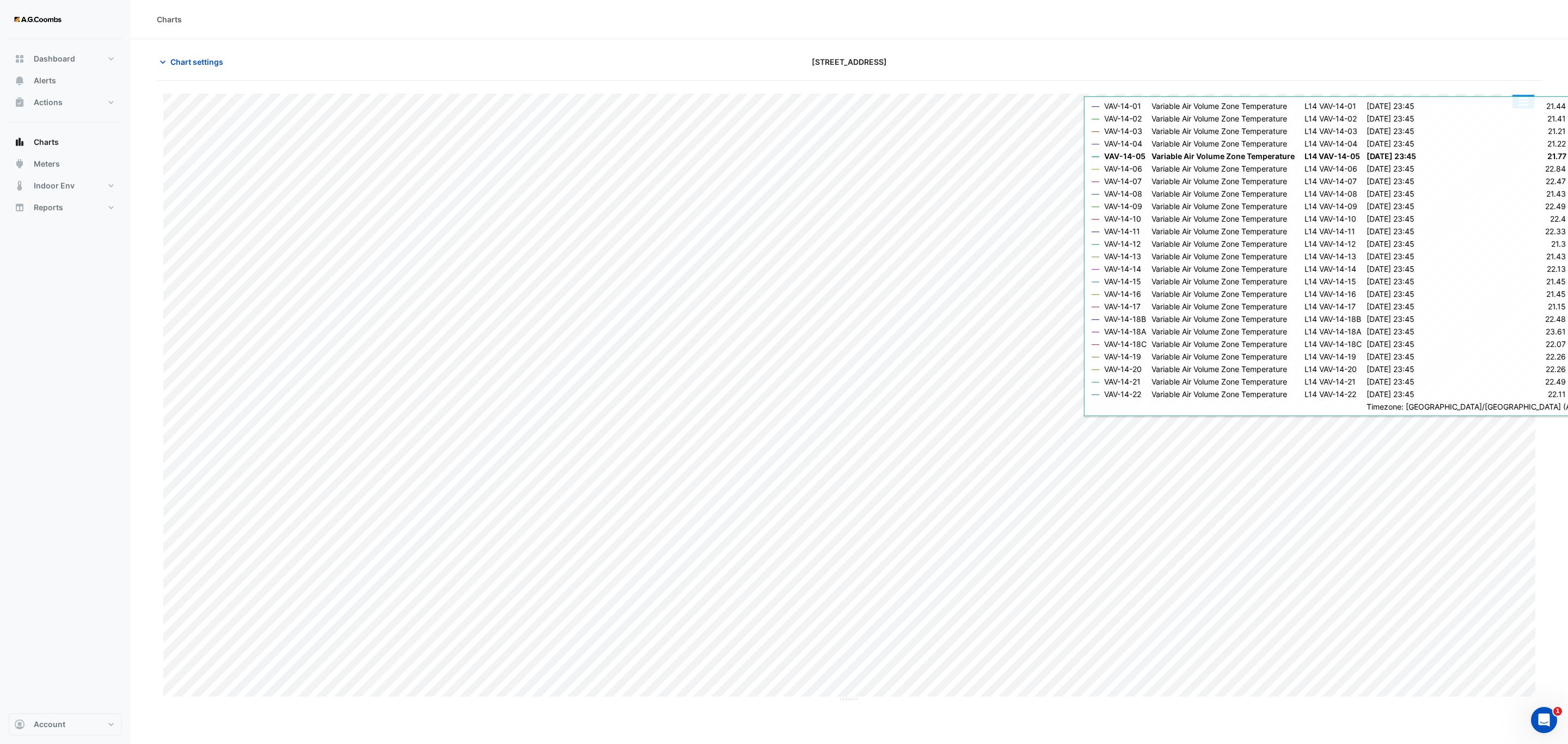
click at [1529, 101] on button "button" at bounding box center [1524, 102] width 22 height 13
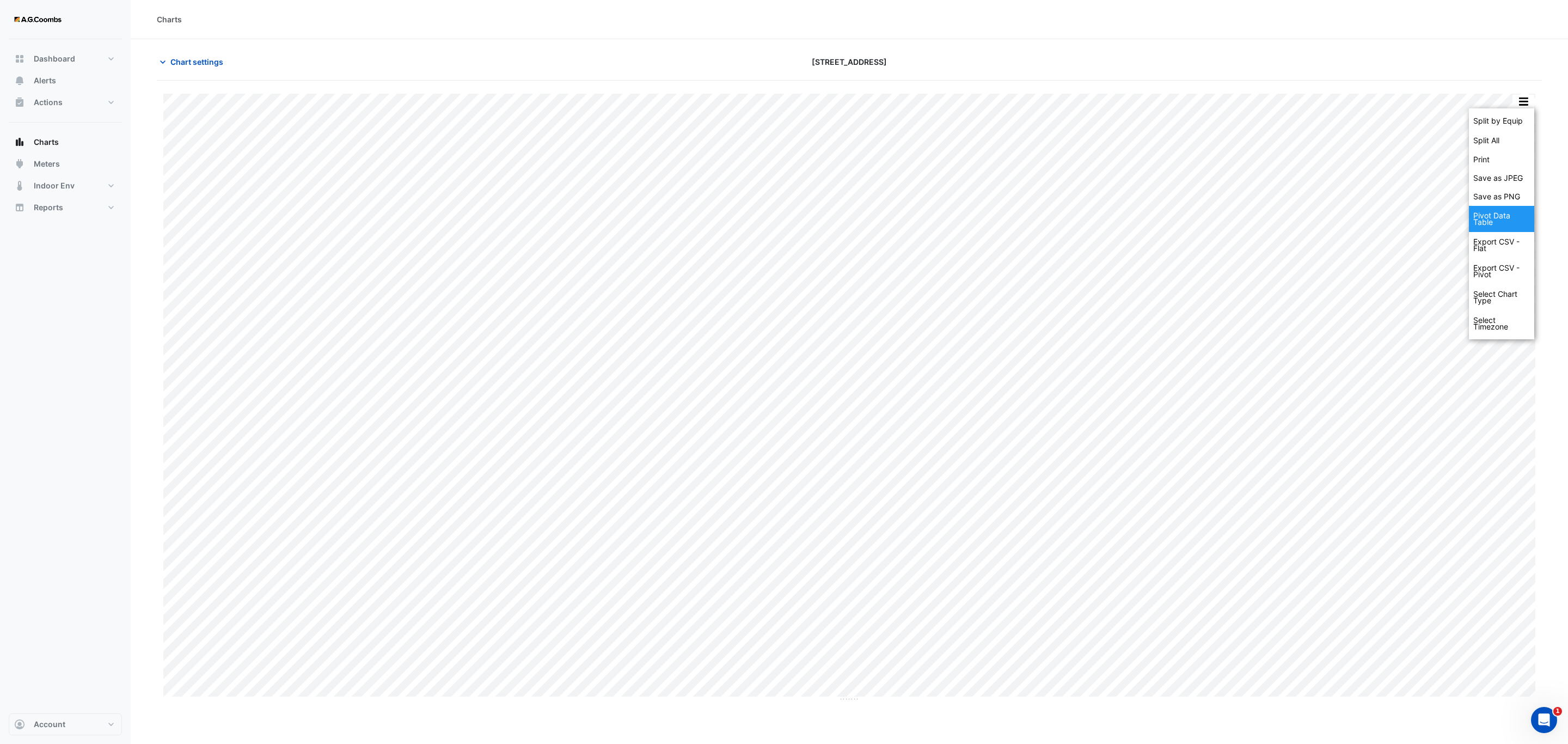
click at [1524, 224] on div "Pivot Data Table" at bounding box center [1501, 219] width 65 height 26
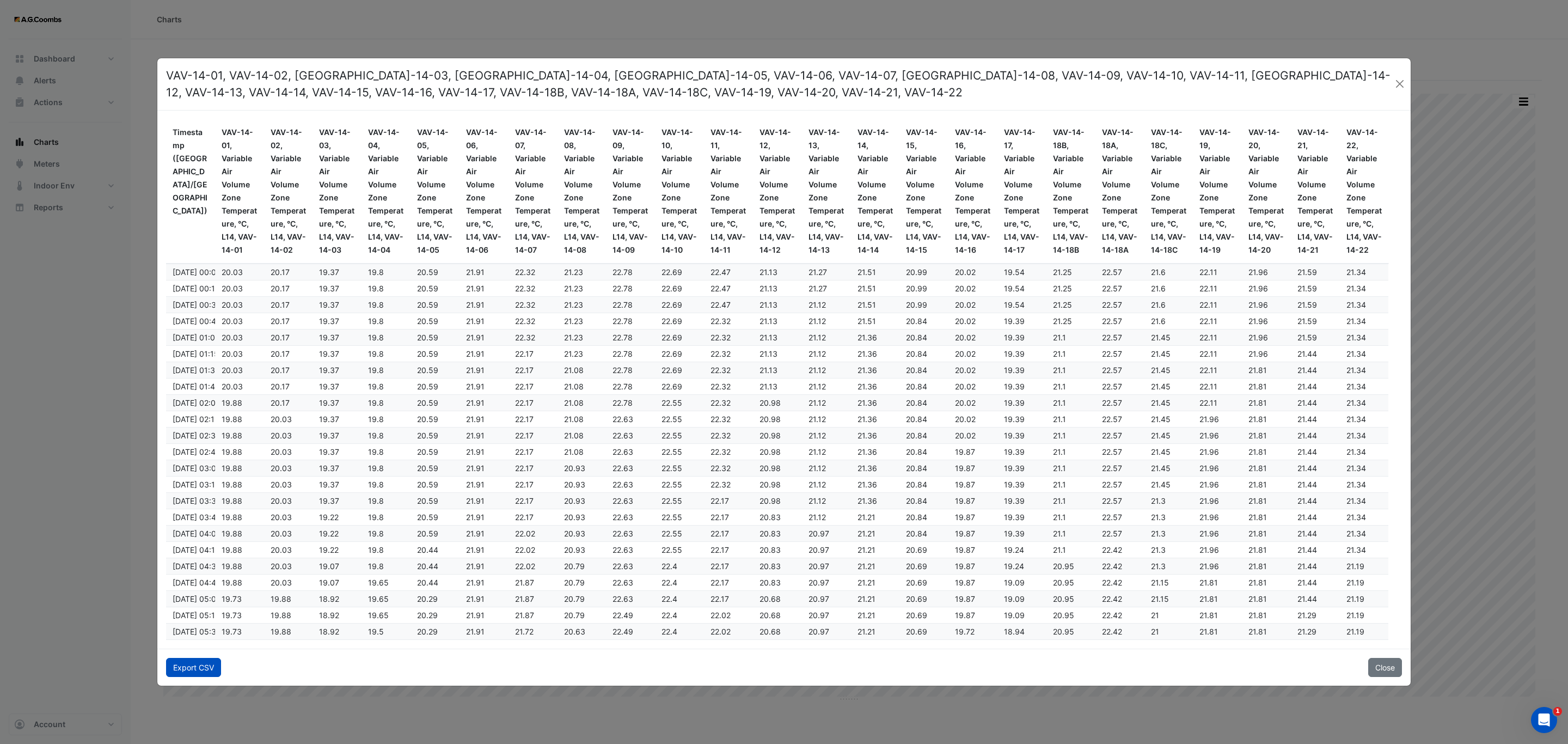
click at [201, 673] on button "Export CSV" at bounding box center [194, 667] width 55 height 19
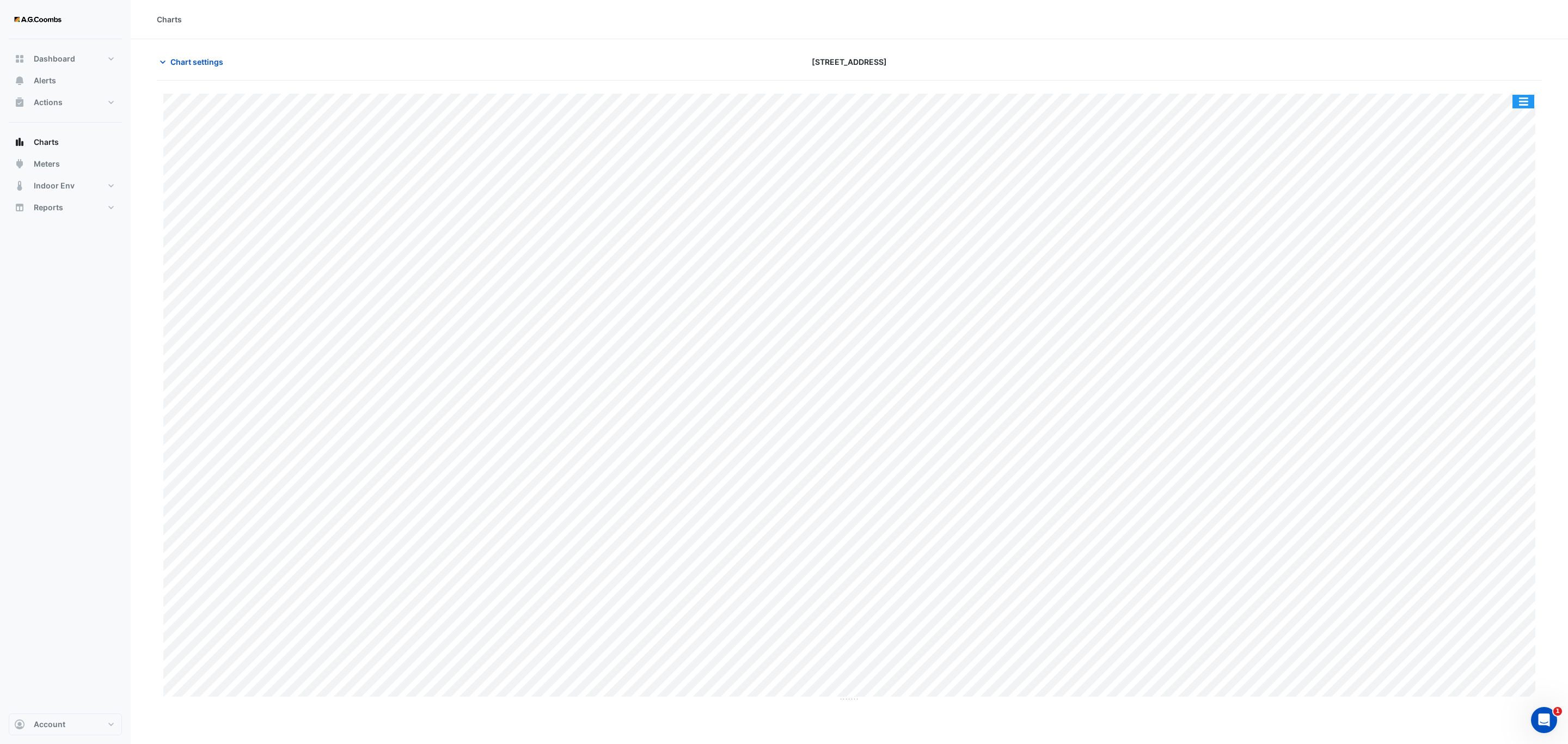
click at [1521, 100] on button "button" at bounding box center [1524, 102] width 22 height 13
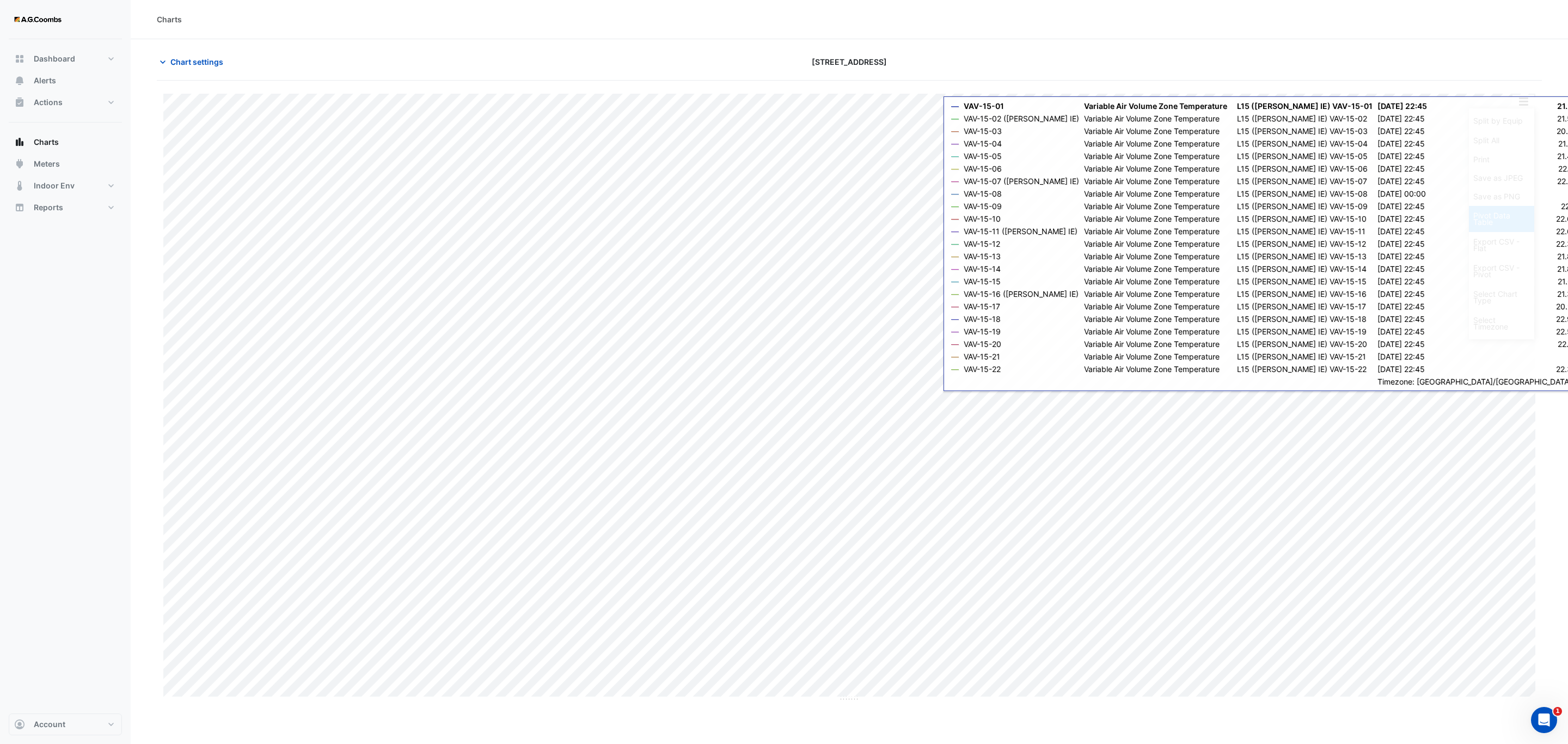
click at [1509, 219] on div "Pivot Data Table" at bounding box center [1501, 219] width 65 height 26
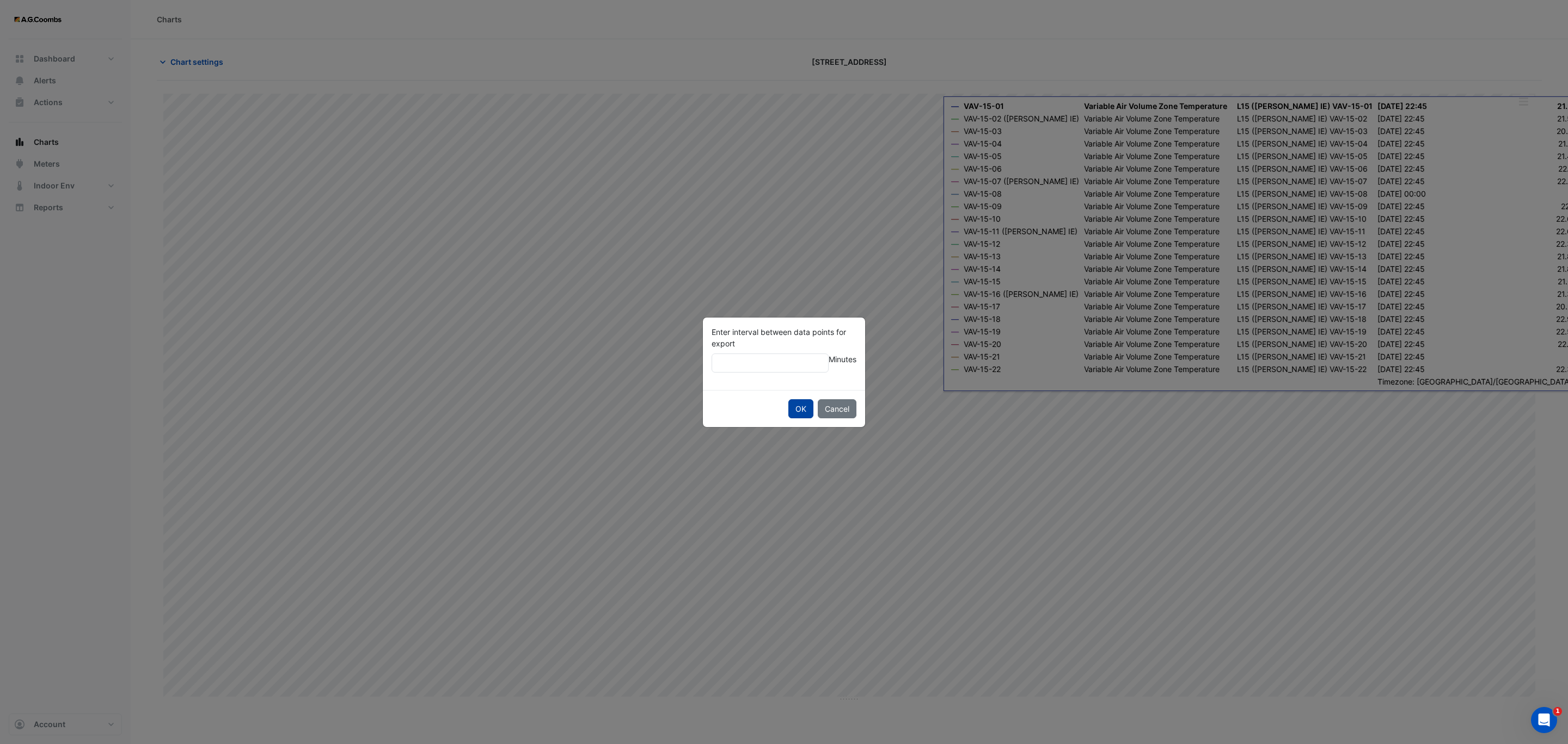
type input "**"
click at [807, 410] on button "OK" at bounding box center [800, 409] width 25 height 19
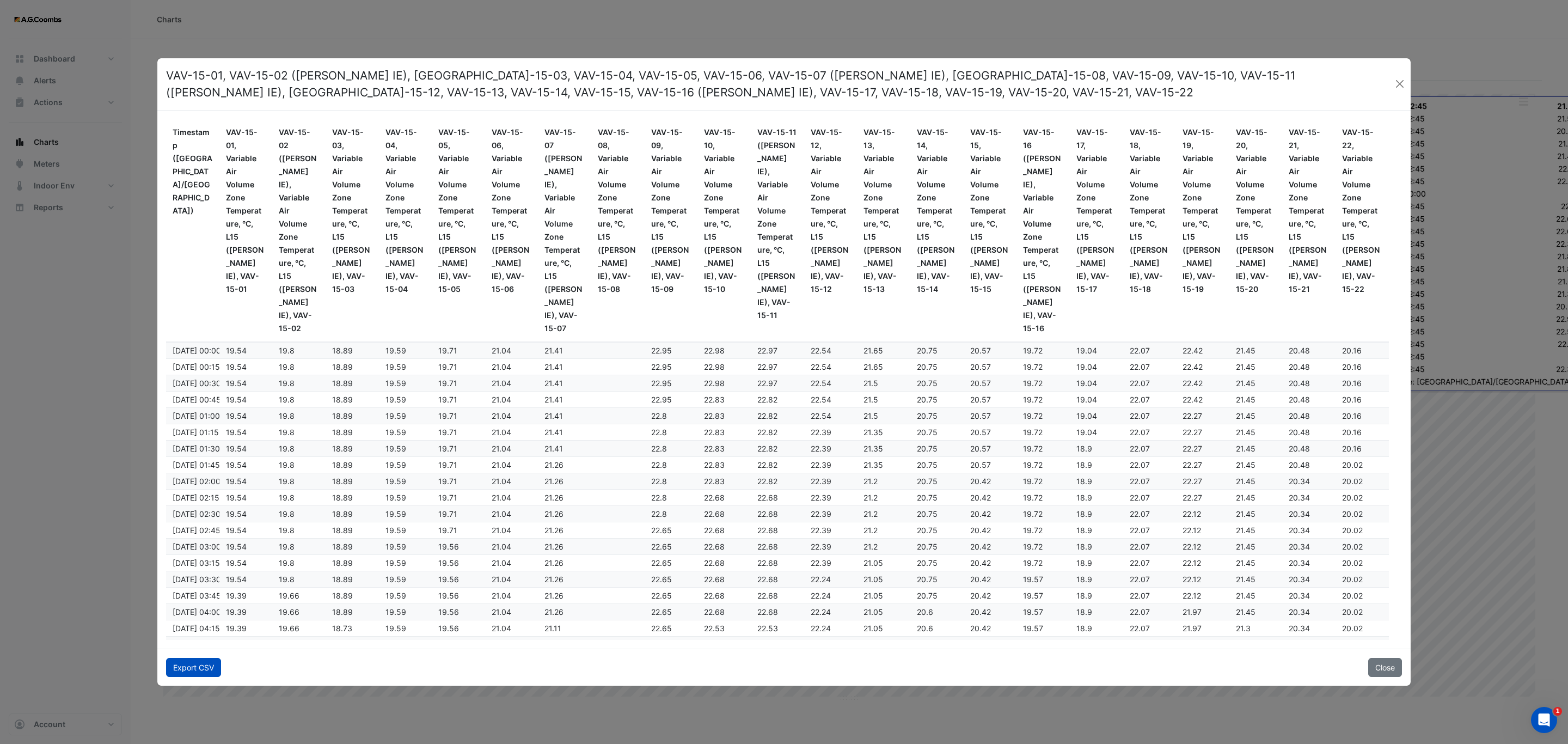
click at [214, 663] on button "Export CSV" at bounding box center [194, 667] width 55 height 19
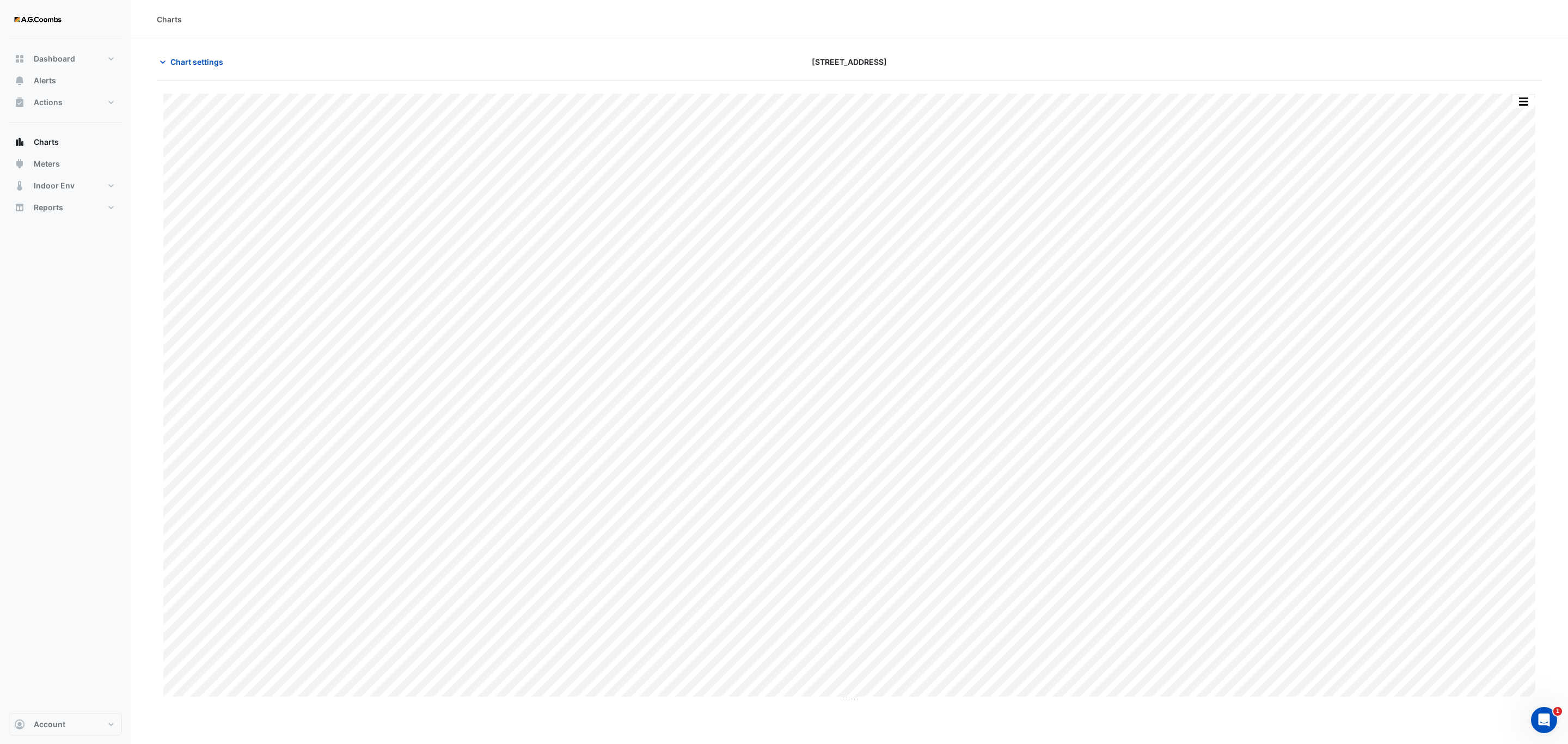
click at [1524, 93] on div "Split by Equip Split All Print Save as JPEG Save as PNG Pivot Data Table Export…" at bounding box center [849, 391] width 1385 height 621
click at [1525, 100] on button "button" at bounding box center [1524, 102] width 22 height 13
click at [1516, 216] on div "Pivot Data Table" at bounding box center [1501, 219] width 65 height 26
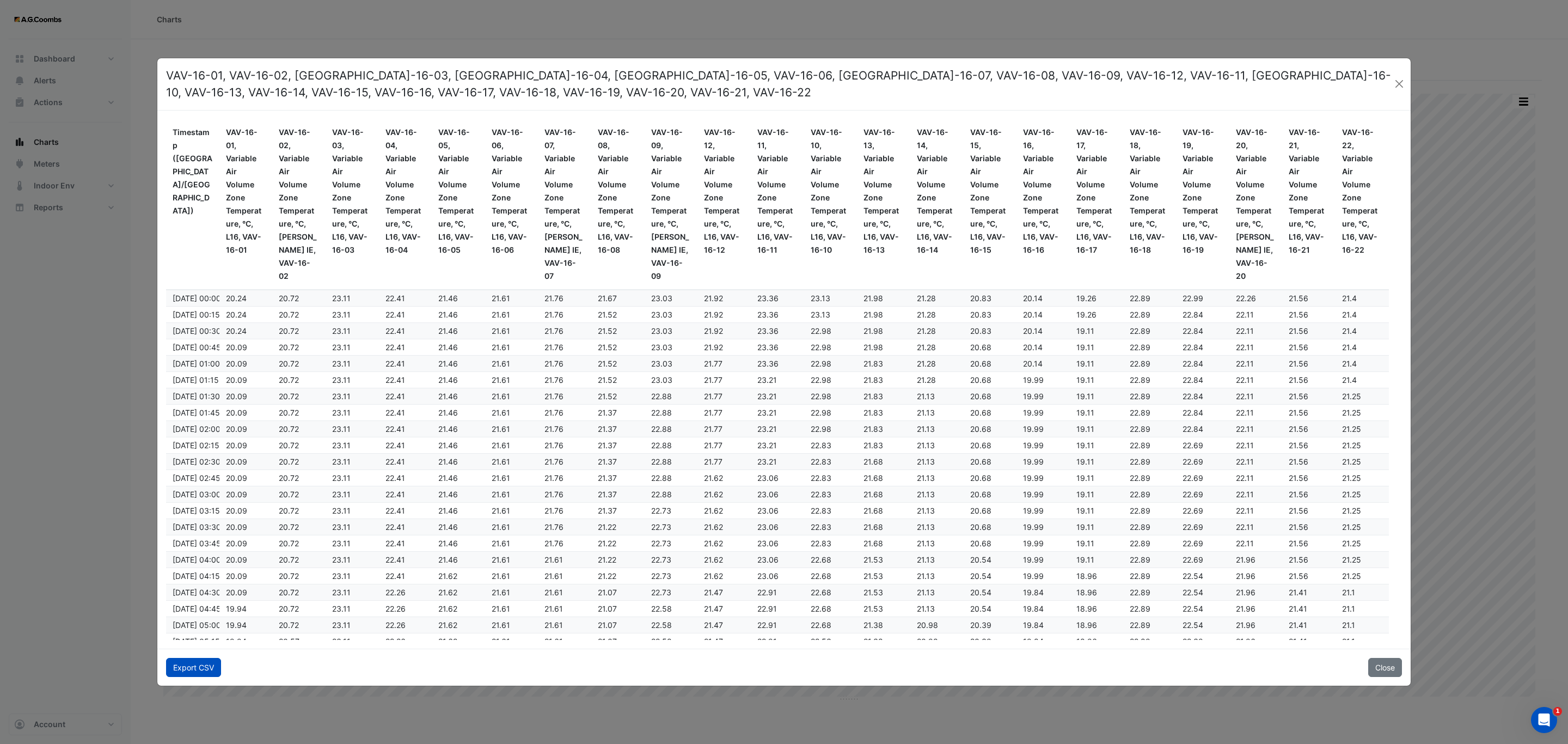
click at [212, 667] on button "Export CSV" at bounding box center [194, 667] width 55 height 19
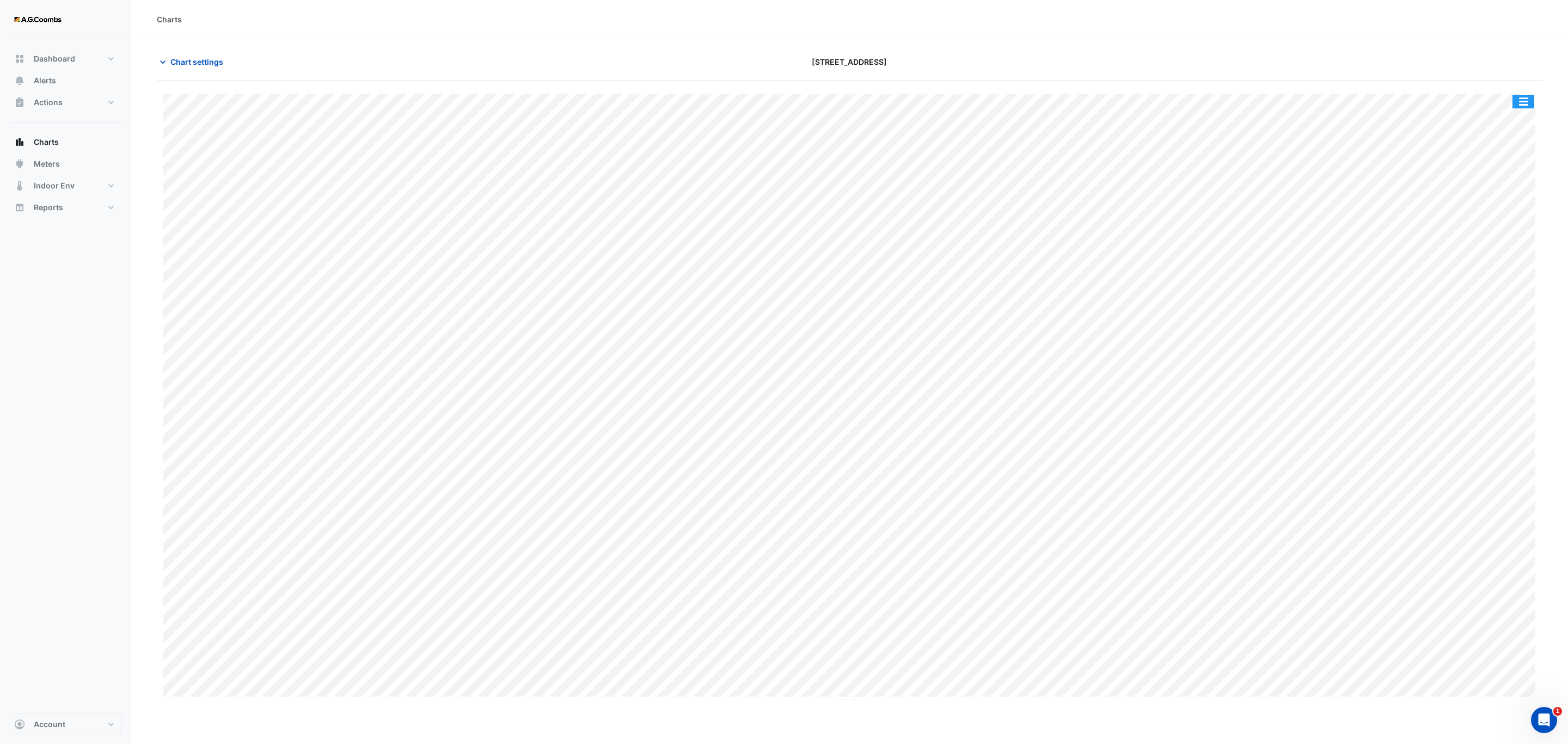
click at [1529, 104] on button "button" at bounding box center [1524, 102] width 22 height 13
click at [1500, 219] on div "Pivot Data Table" at bounding box center [1501, 219] width 65 height 26
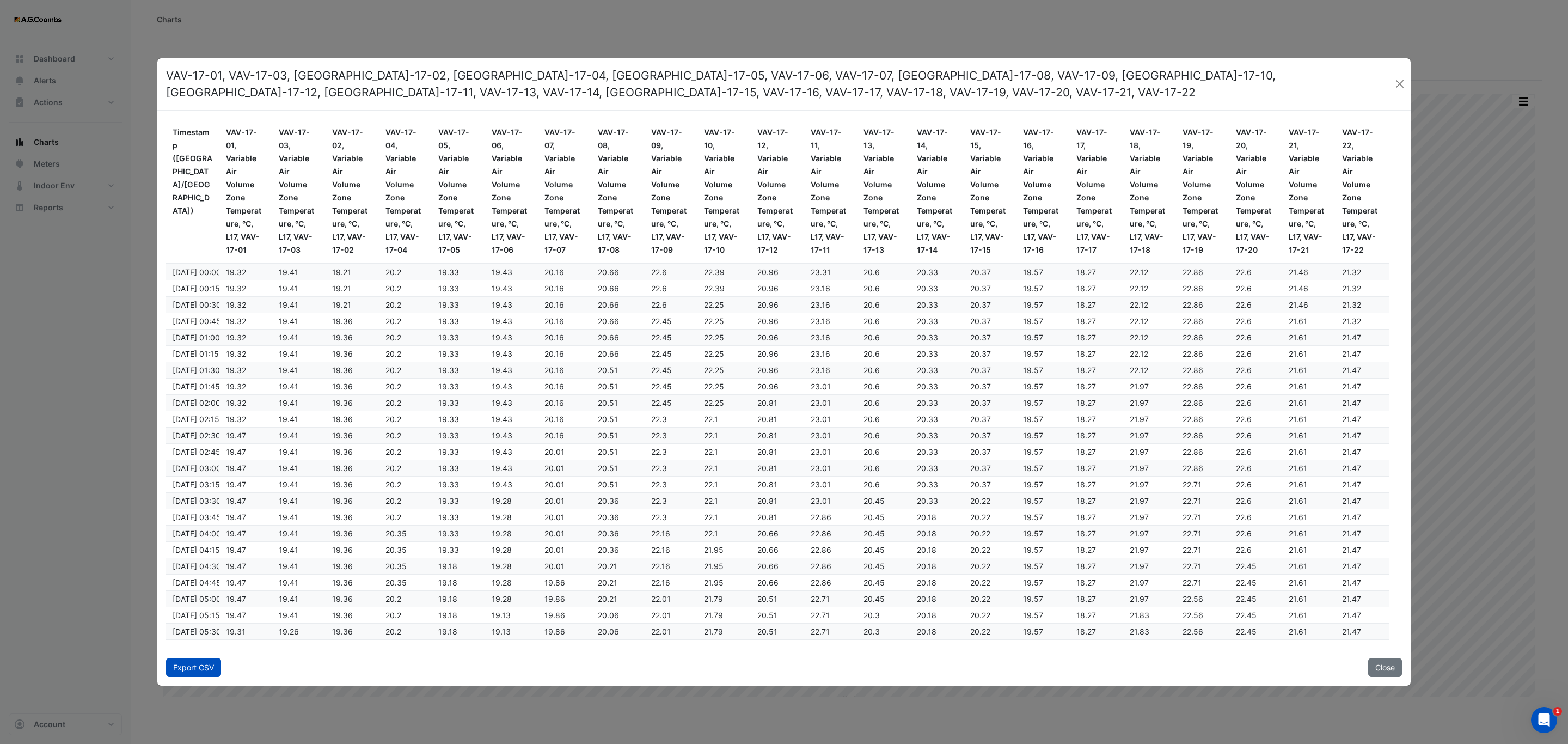
click at [201, 669] on button "Export CSV" at bounding box center [194, 667] width 55 height 19
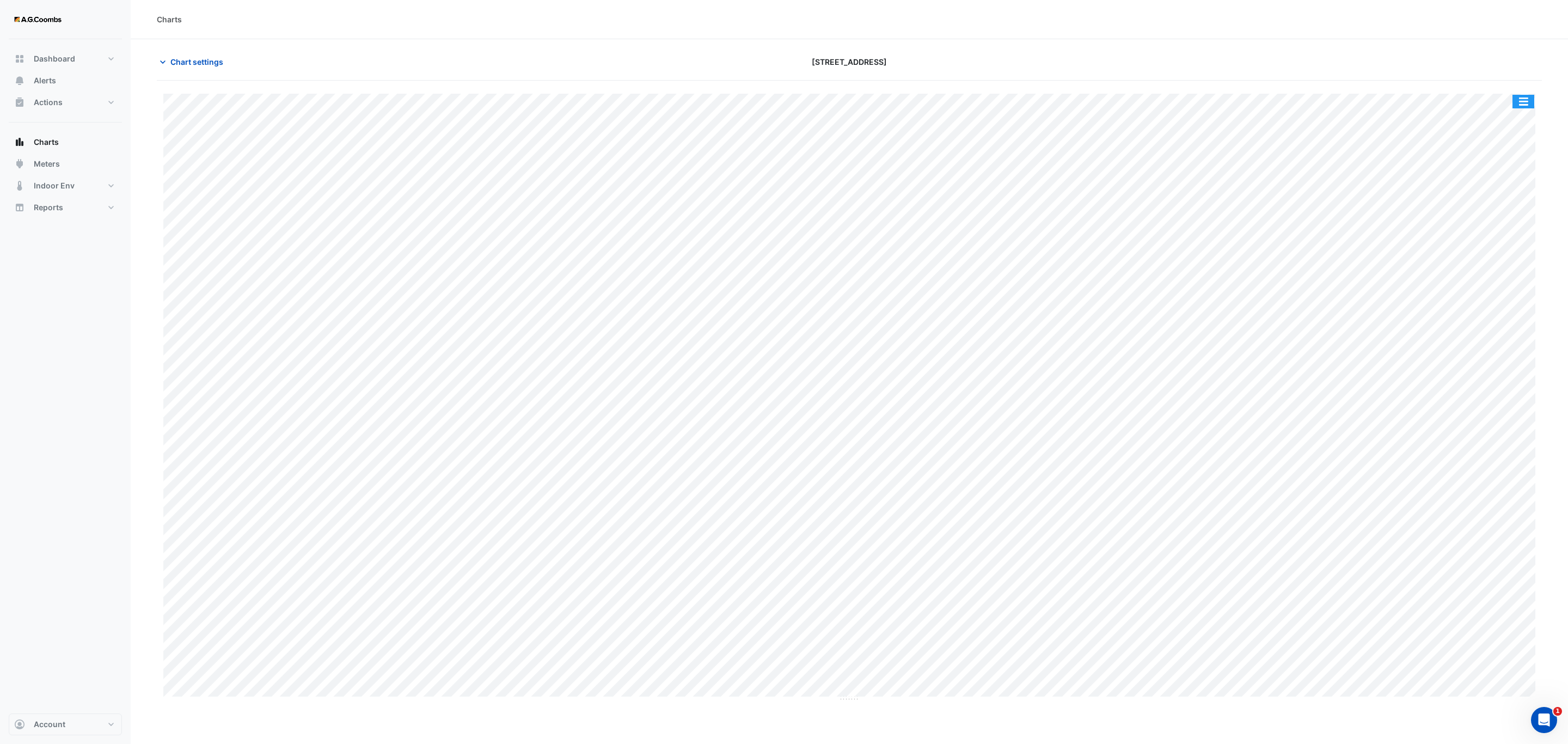
click at [1522, 104] on button "button" at bounding box center [1524, 102] width 22 height 13
click at [1503, 217] on div "Pivot Data Table" at bounding box center [1501, 219] width 65 height 26
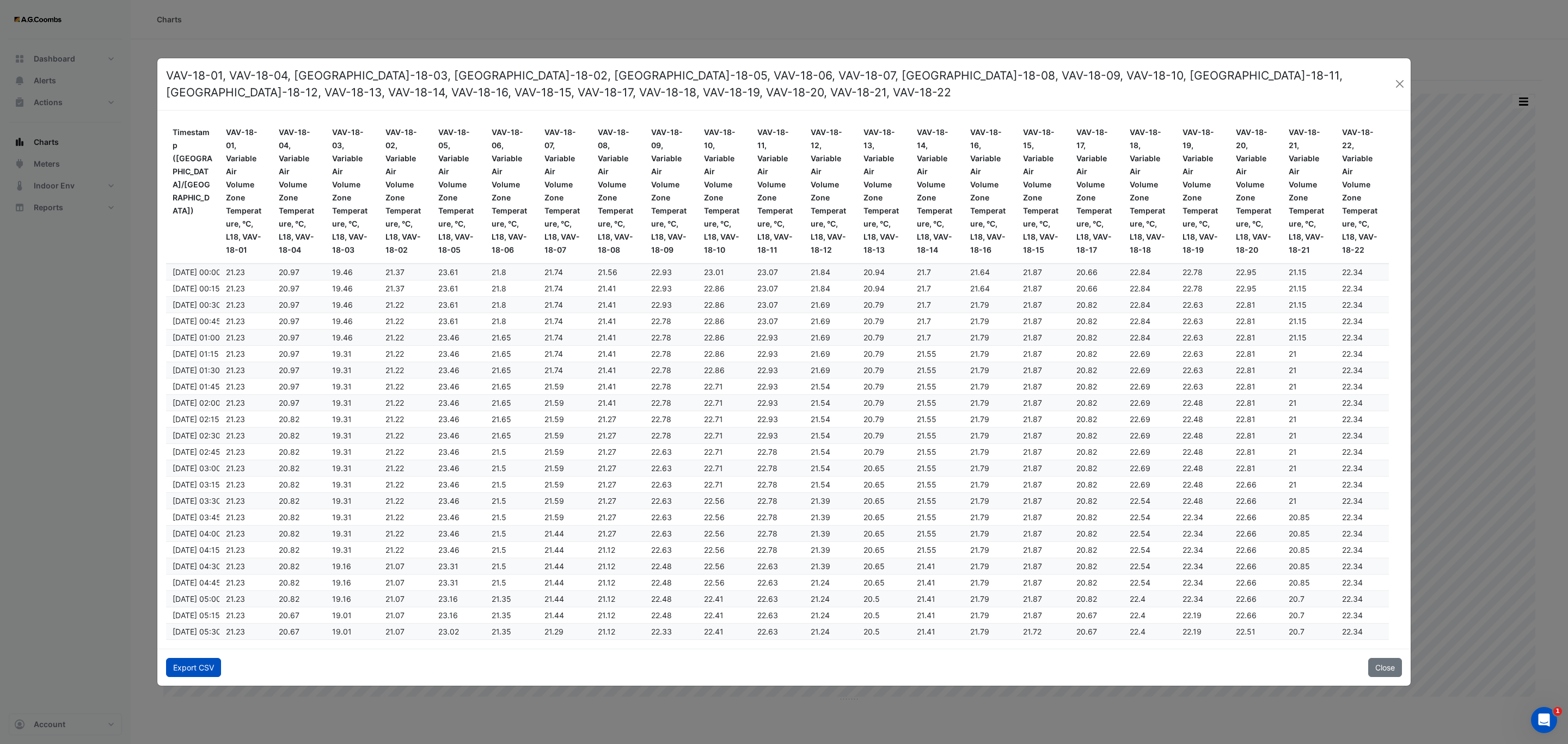
click at [180, 670] on button "Export CSV" at bounding box center [194, 667] width 55 height 19
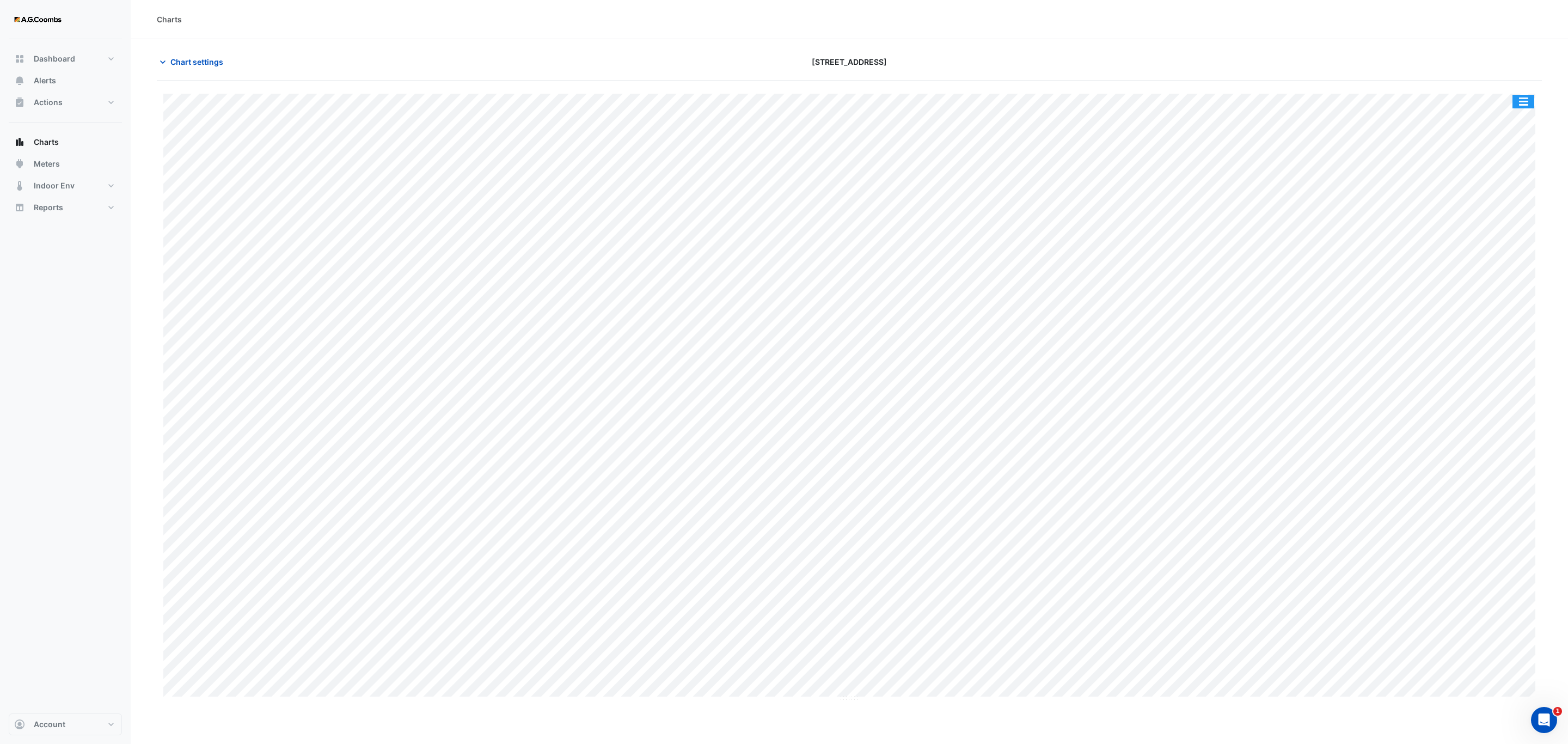
click at [1530, 100] on button "button" at bounding box center [1524, 102] width 22 height 13
click at [1499, 220] on div "Pivot Data Table" at bounding box center [1501, 219] width 65 height 26
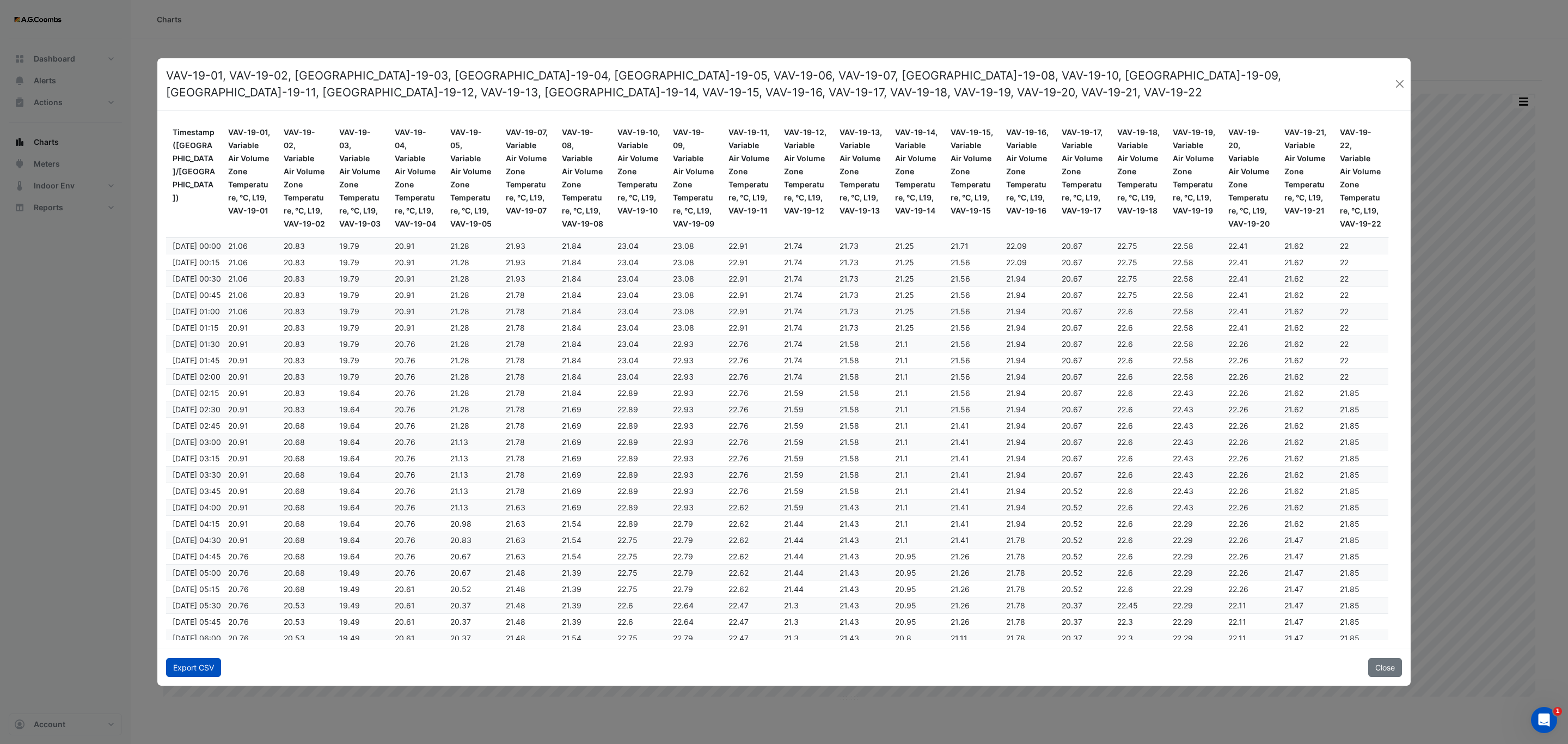
click at [182, 670] on button "Export CSV" at bounding box center [194, 667] width 55 height 19
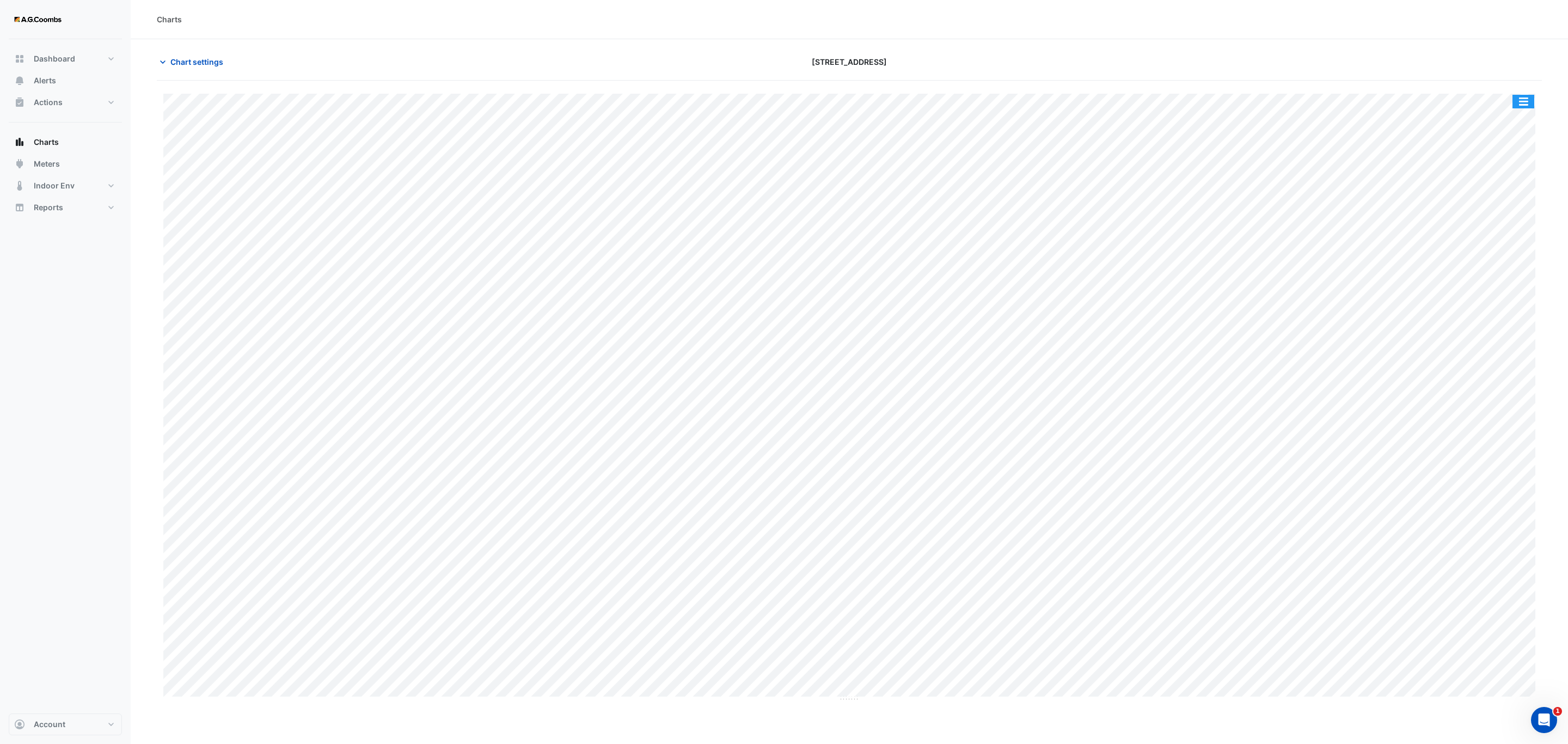
click at [1529, 108] on button "button" at bounding box center [1524, 102] width 22 height 13
click at [1508, 220] on div "Pivot Data Table" at bounding box center [1501, 219] width 65 height 26
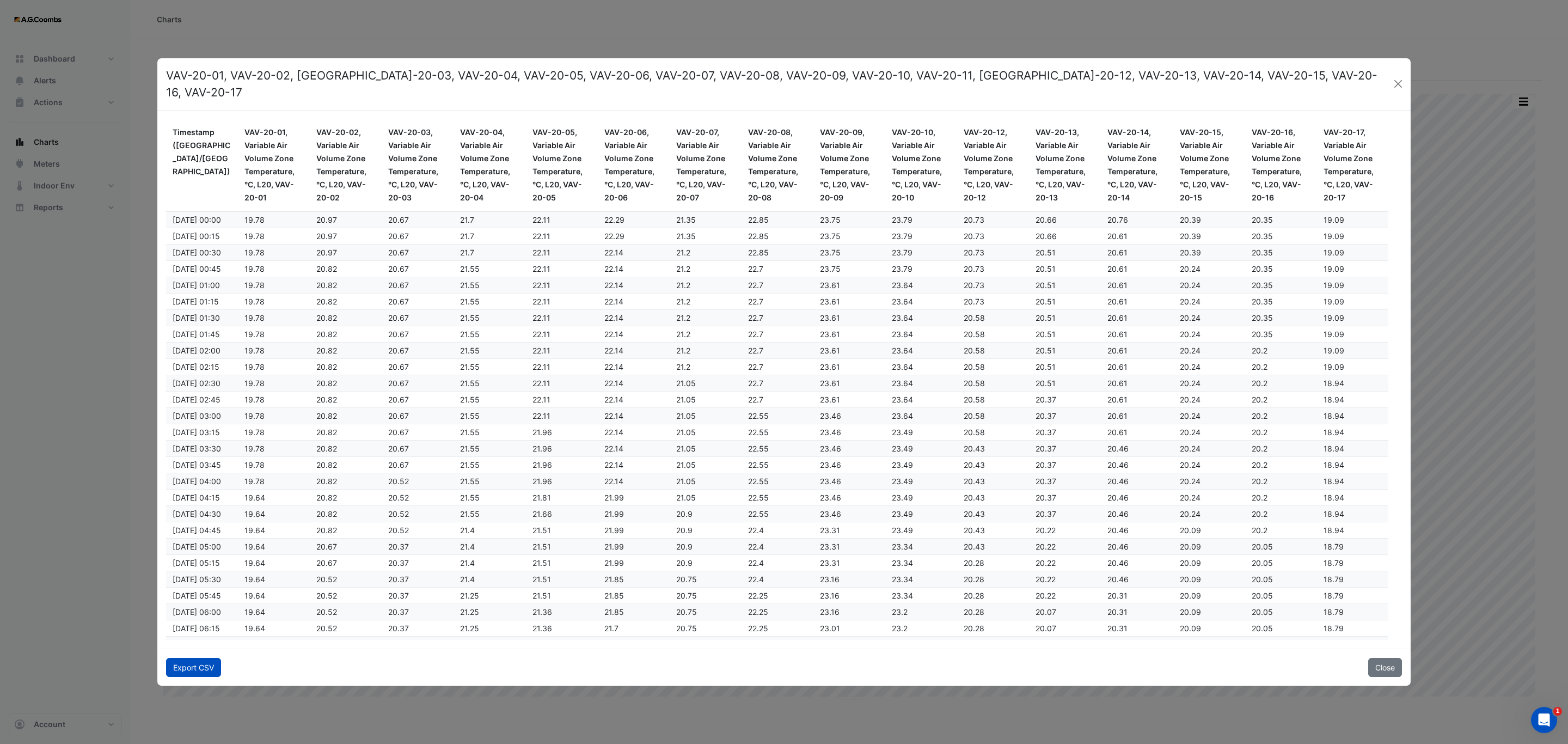
click at [180, 658] on button "Export CSV" at bounding box center [194, 667] width 55 height 19
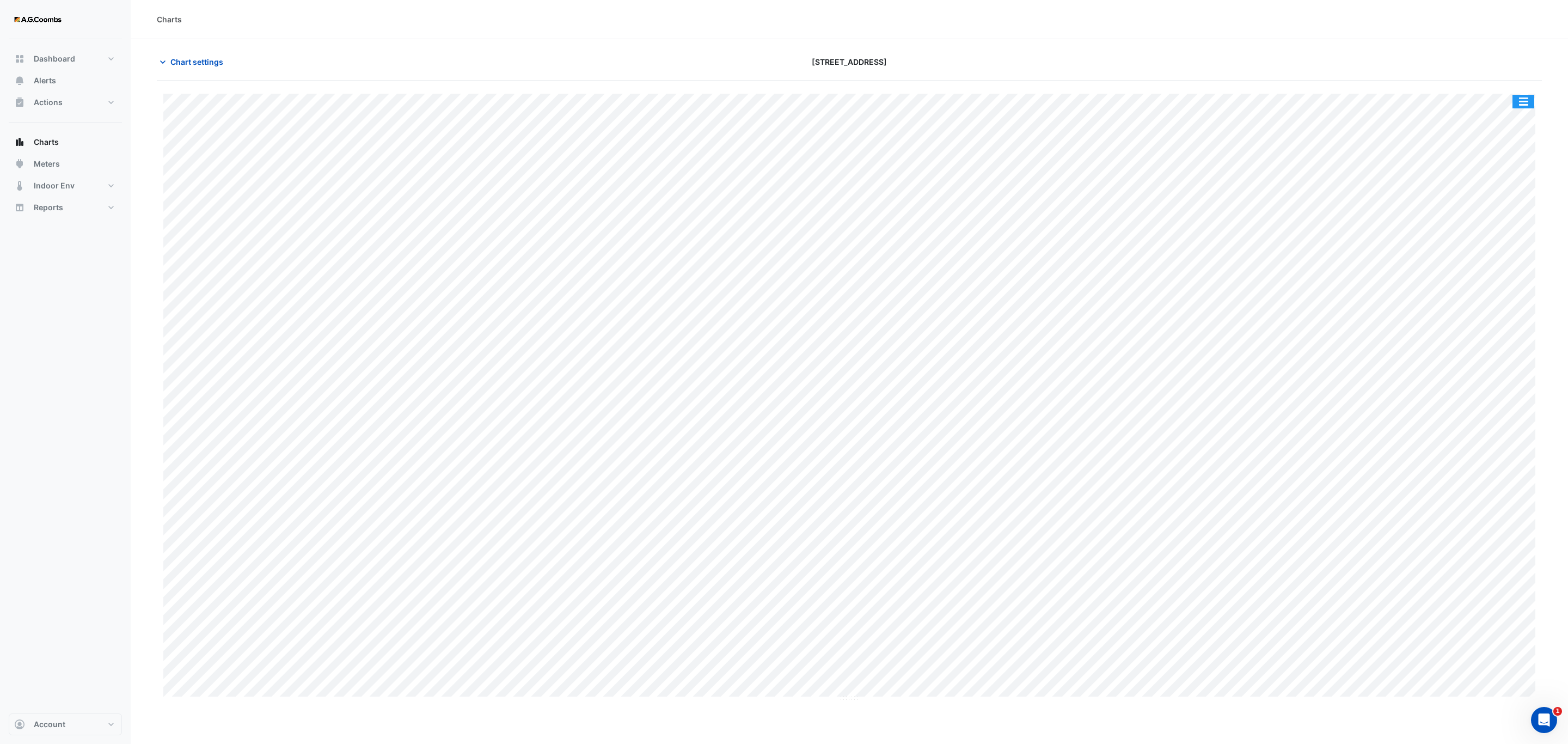
click at [1527, 100] on button "button" at bounding box center [1524, 102] width 22 height 13
click at [1500, 224] on div "Pivot Data Table" at bounding box center [1501, 219] width 65 height 26
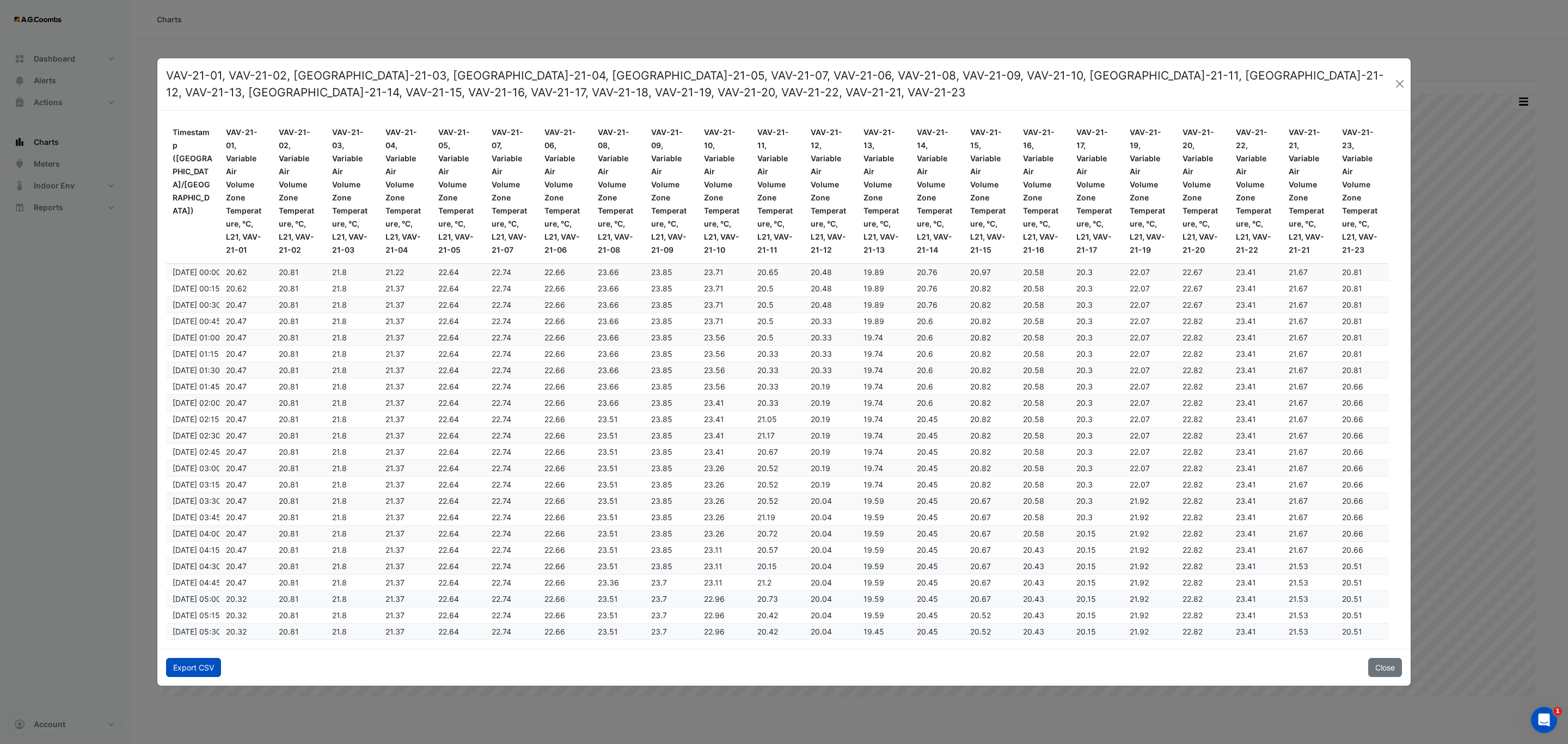
click at [188, 667] on button "Export CSV" at bounding box center [194, 667] width 55 height 19
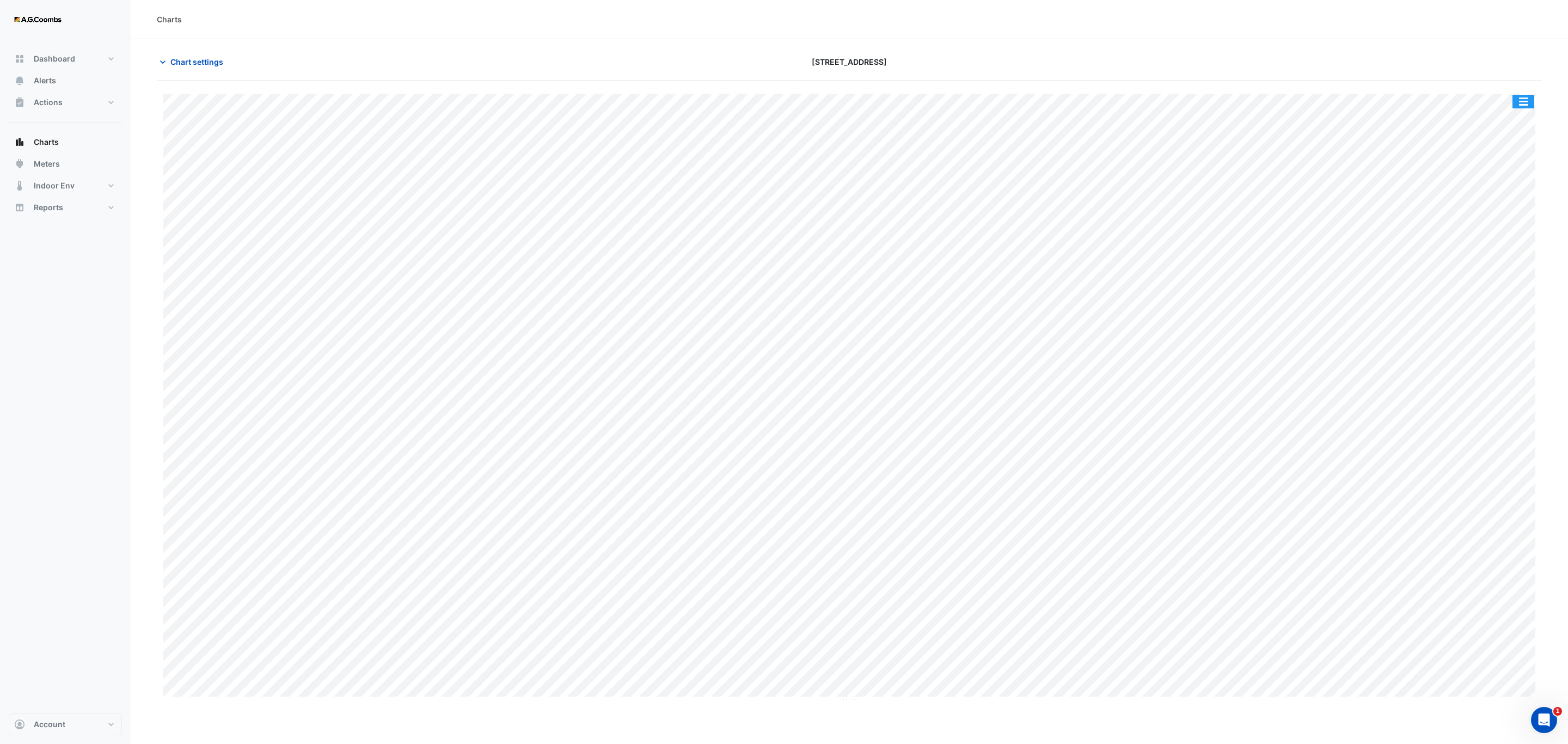
click at [1526, 96] on button "button" at bounding box center [1524, 102] width 22 height 13
click at [1508, 220] on div "Pivot Data Table" at bounding box center [1501, 219] width 65 height 26
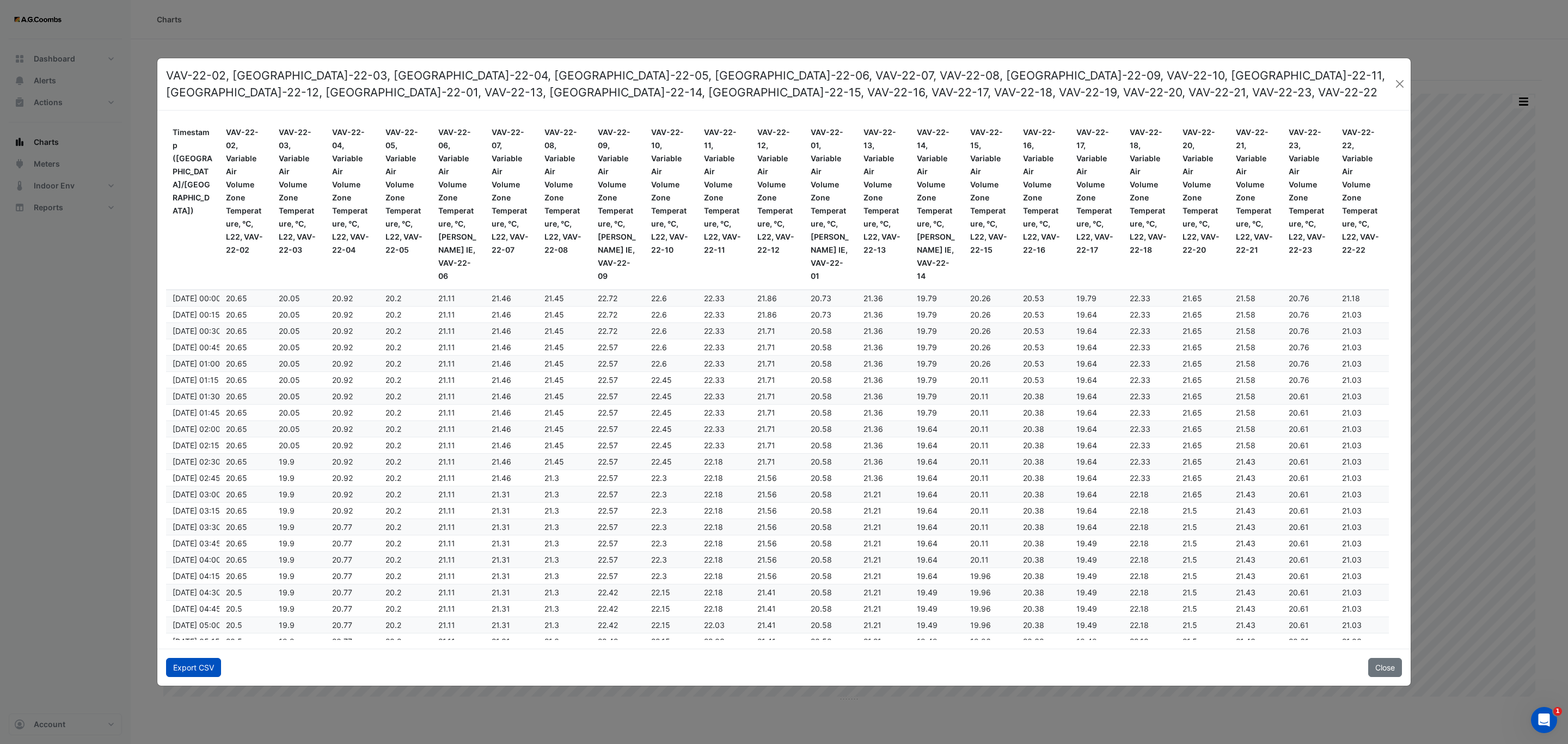
click at [208, 665] on button "Export CSV" at bounding box center [194, 667] width 55 height 19
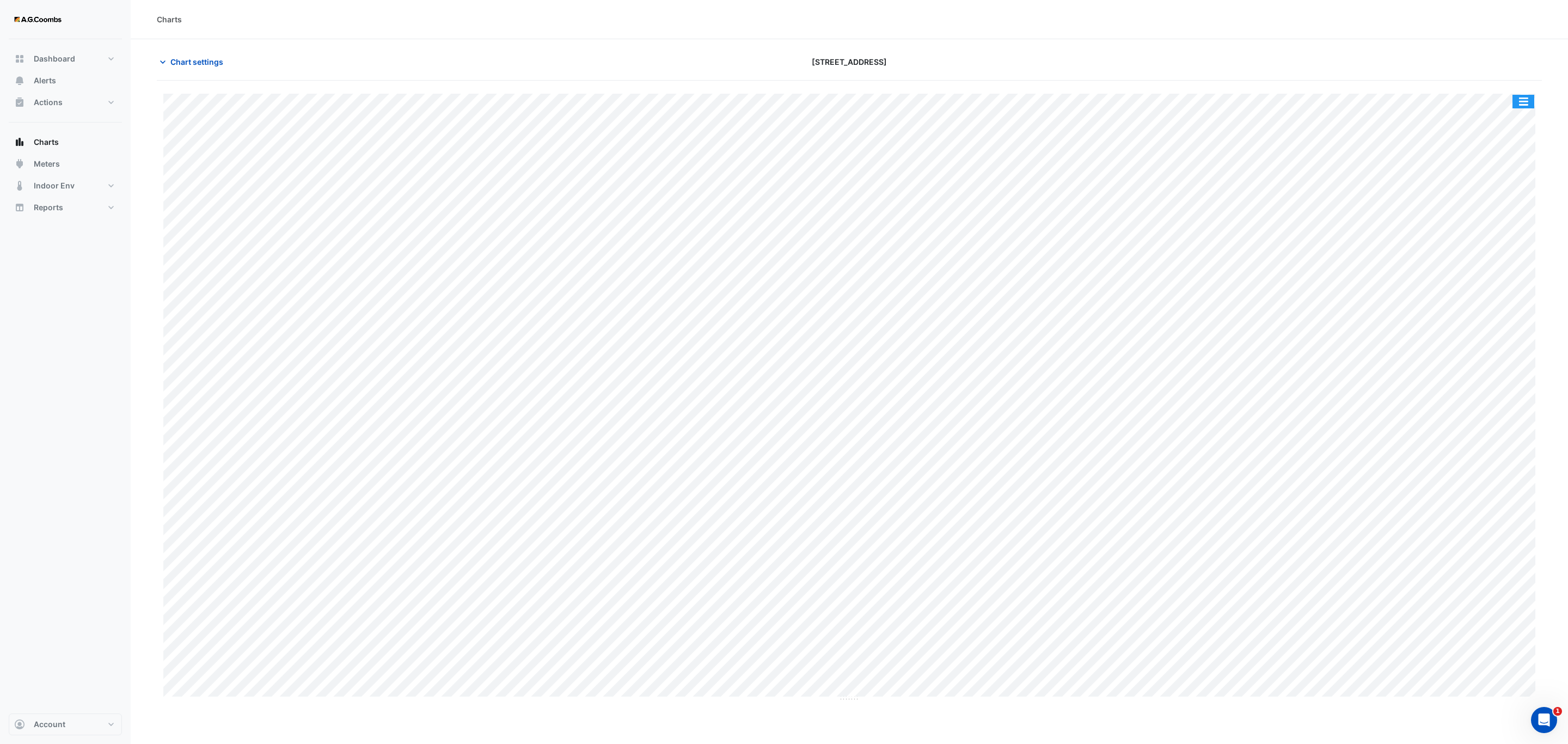
click at [1521, 97] on button "button" at bounding box center [1524, 102] width 22 height 13
click at [1495, 222] on div "Pivot Data Table" at bounding box center [1501, 219] width 65 height 26
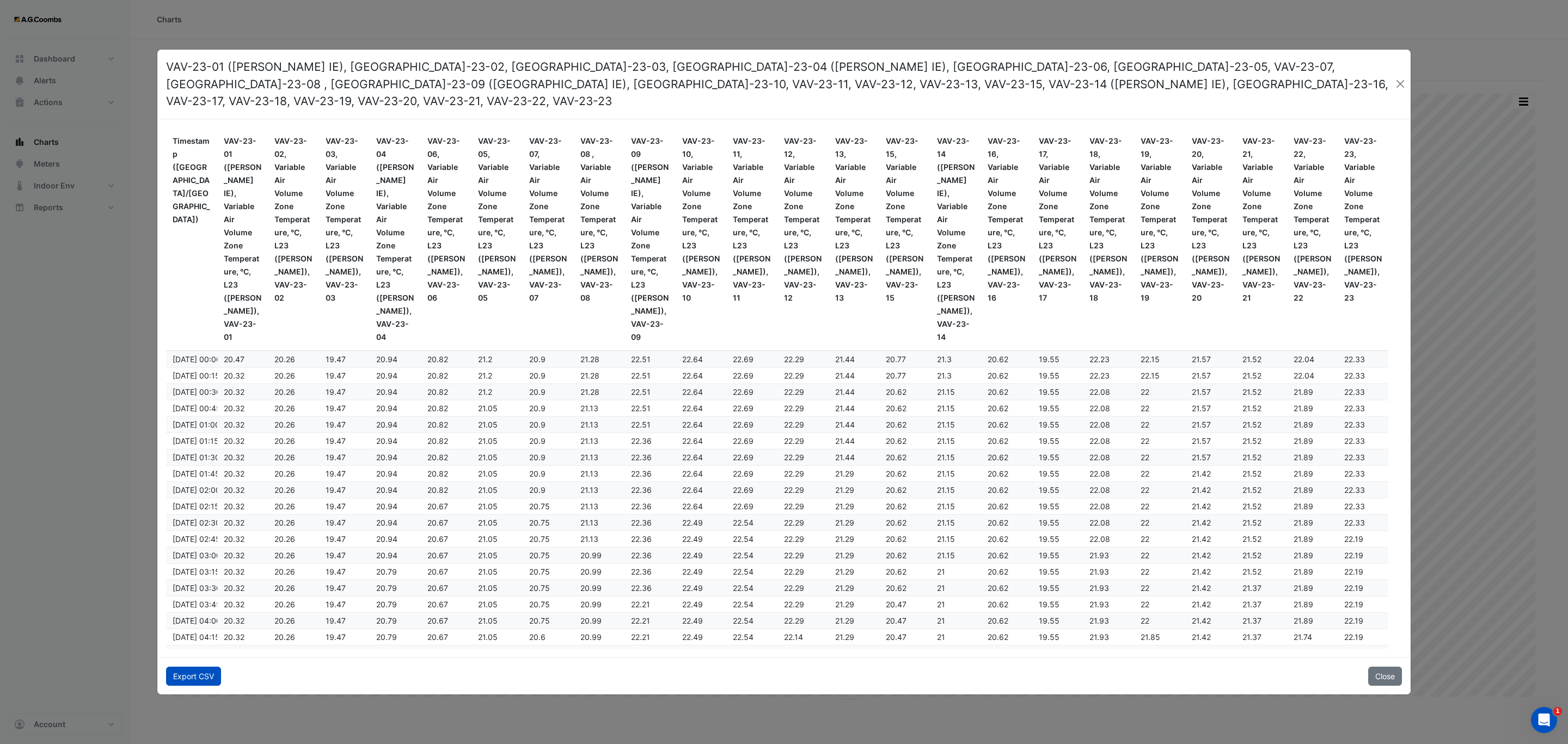
click at [208, 667] on button "Export CSV" at bounding box center [194, 676] width 55 height 19
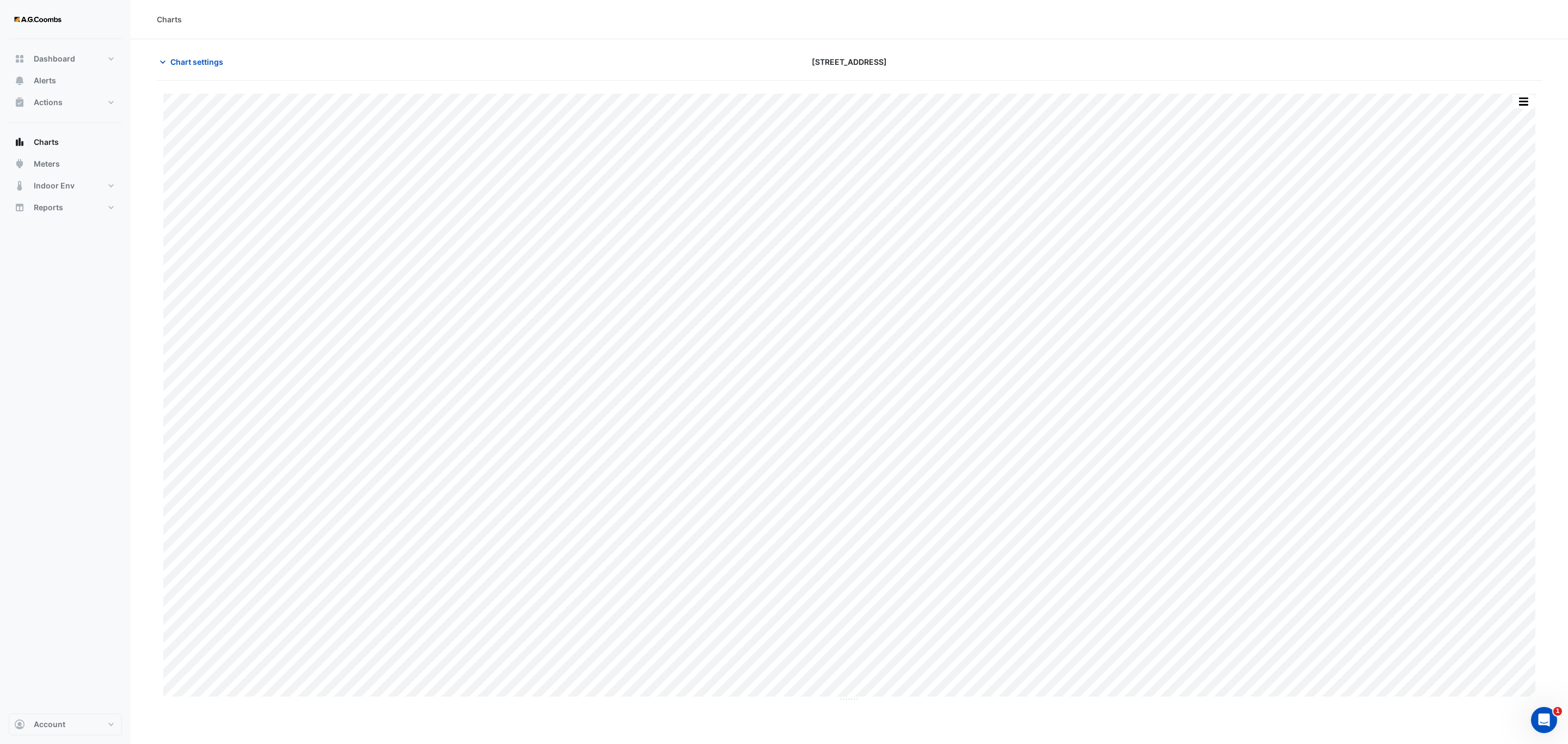
click at [1524, 102] on button "button" at bounding box center [1524, 102] width 22 height 13
click at [1506, 222] on div "Pivot Data Table" at bounding box center [1501, 219] width 65 height 26
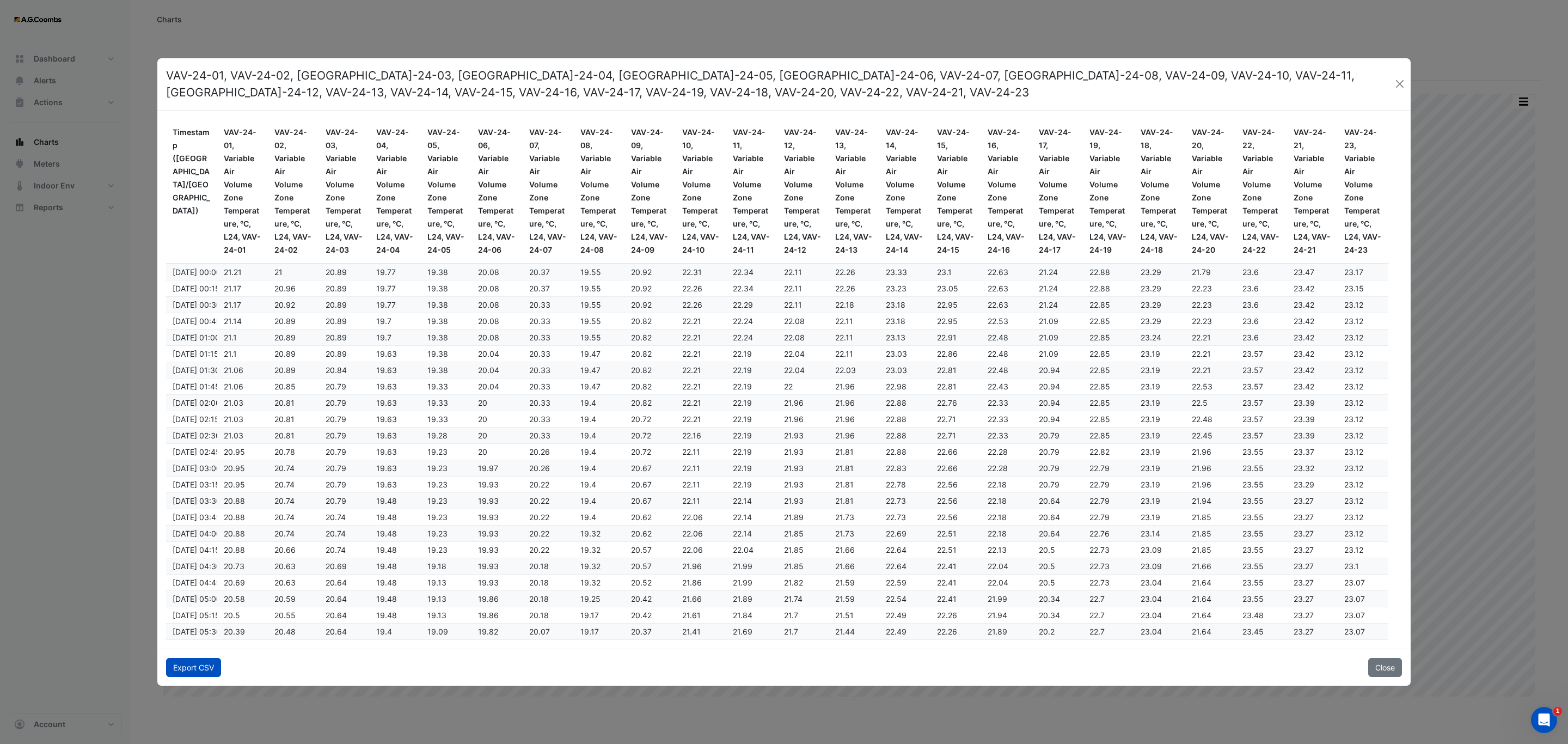
click at [177, 670] on button "Export CSV" at bounding box center [194, 667] width 55 height 19
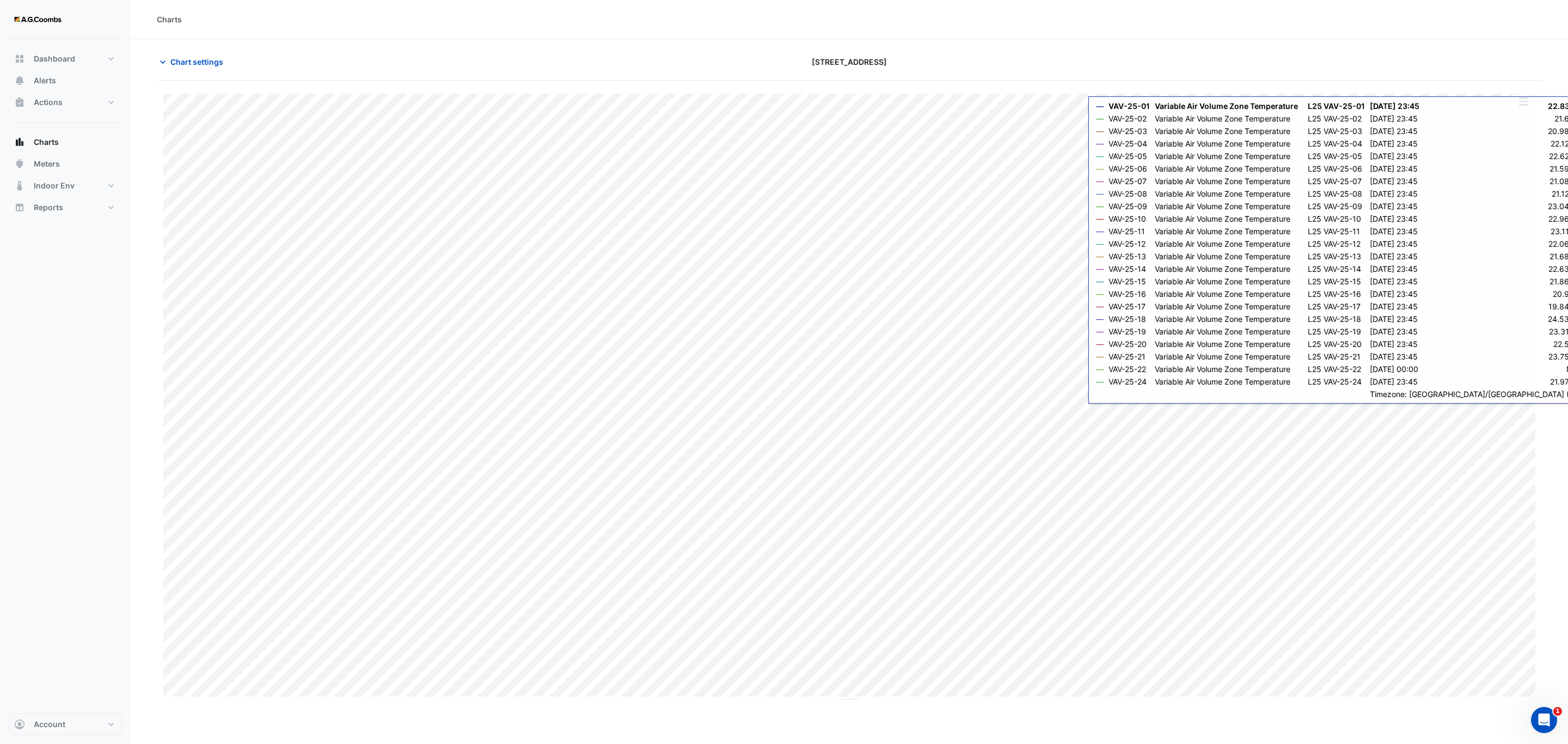
click at [1528, 108] on button "button" at bounding box center [1524, 102] width 22 height 13
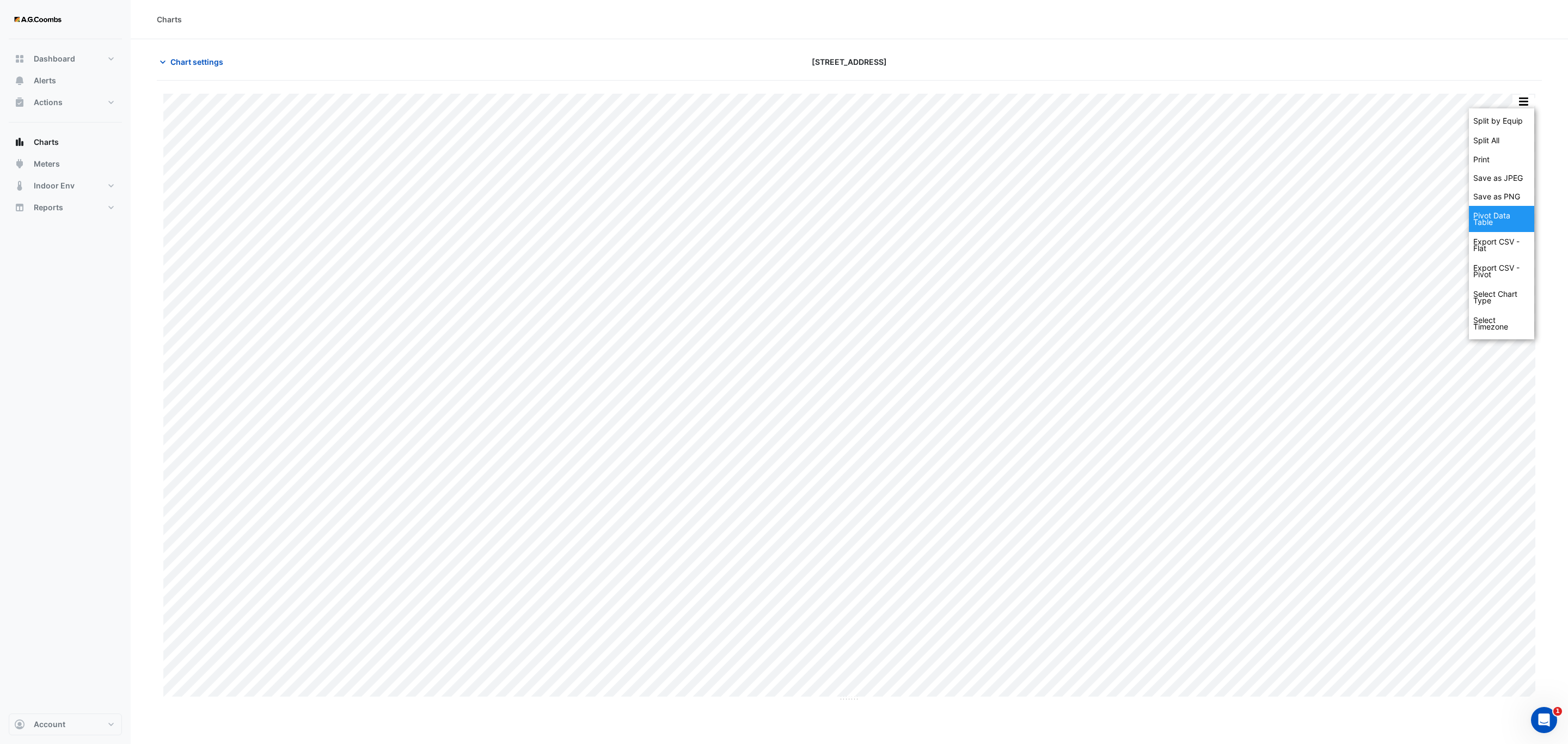
click at [1522, 218] on div "Pivot Data Table" at bounding box center [1501, 219] width 65 height 26
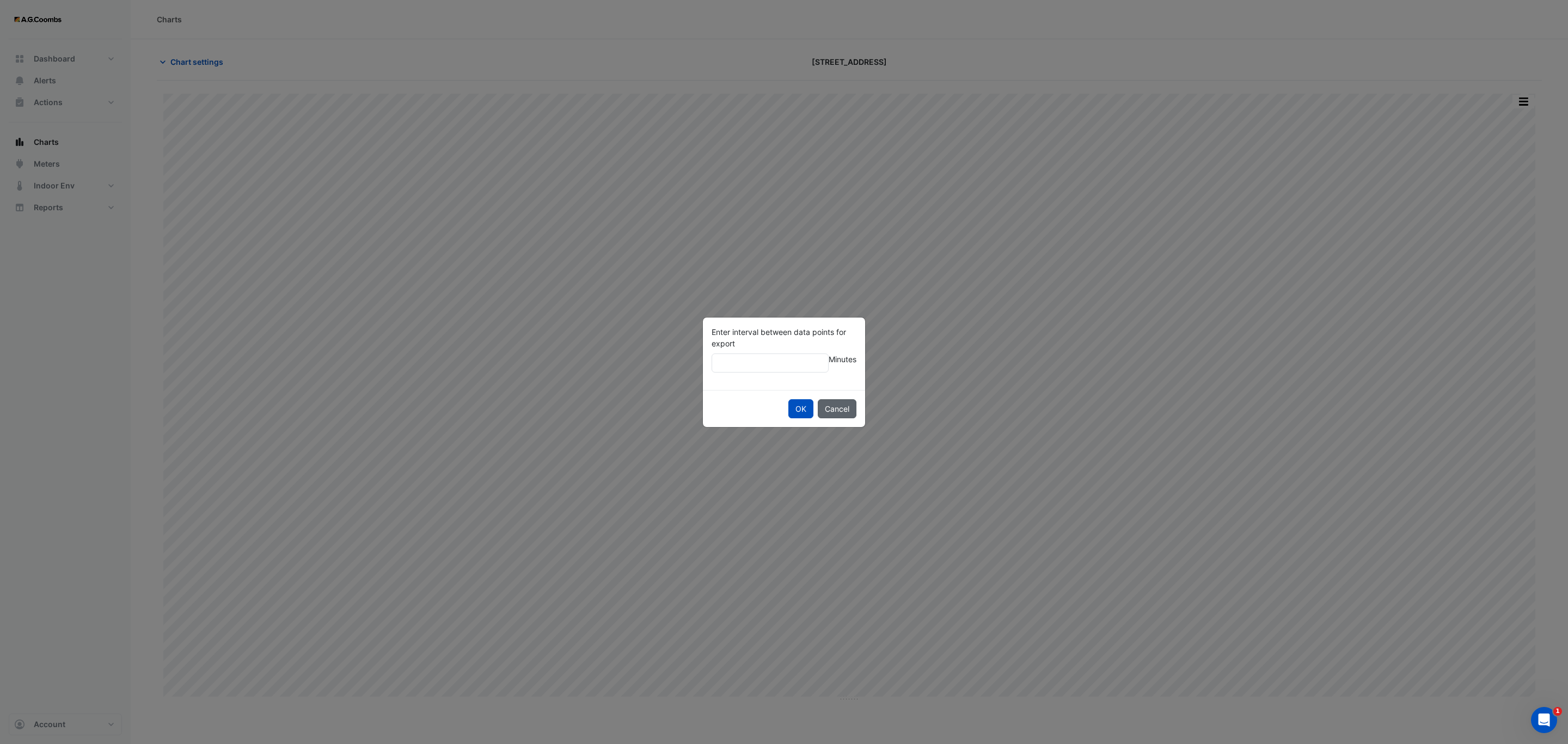
type input "**"
click at [788, 399] on button "OK" at bounding box center [800, 409] width 25 height 19
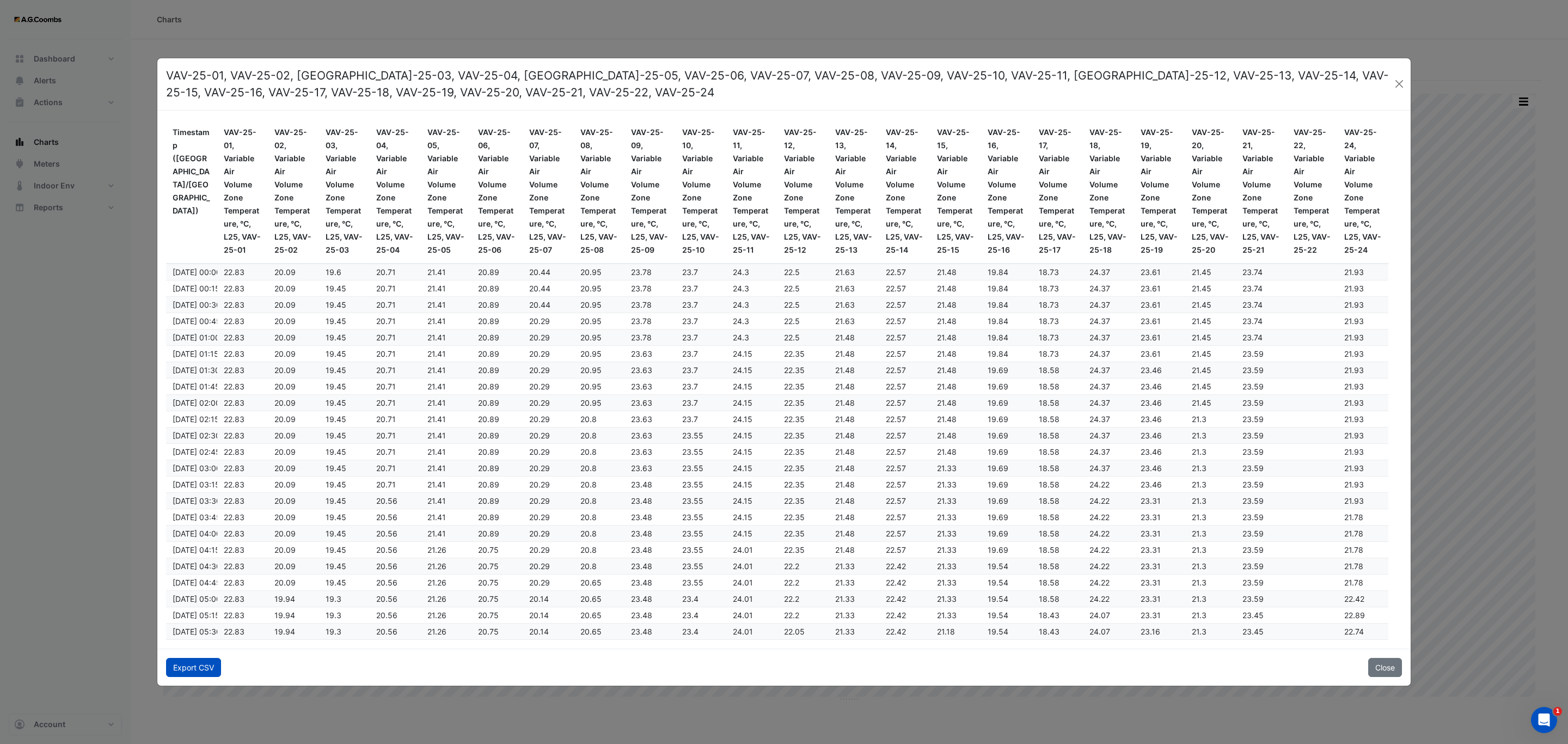
click at [184, 670] on button "Export CSV" at bounding box center [194, 667] width 55 height 19
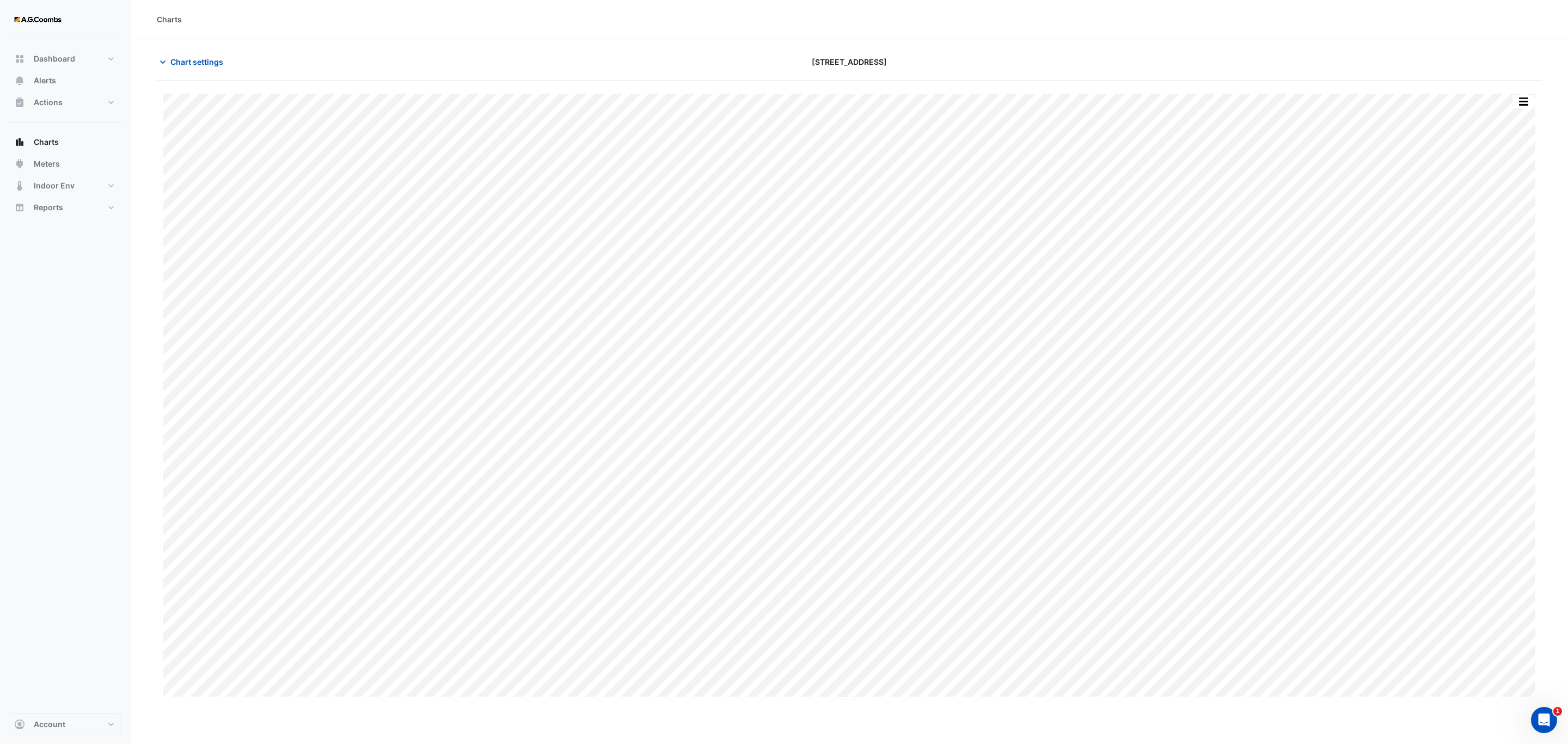
click at [1533, 103] on button "button" at bounding box center [1524, 102] width 22 height 13
click at [1507, 218] on div "Pivot Data Table" at bounding box center [1501, 219] width 65 height 26
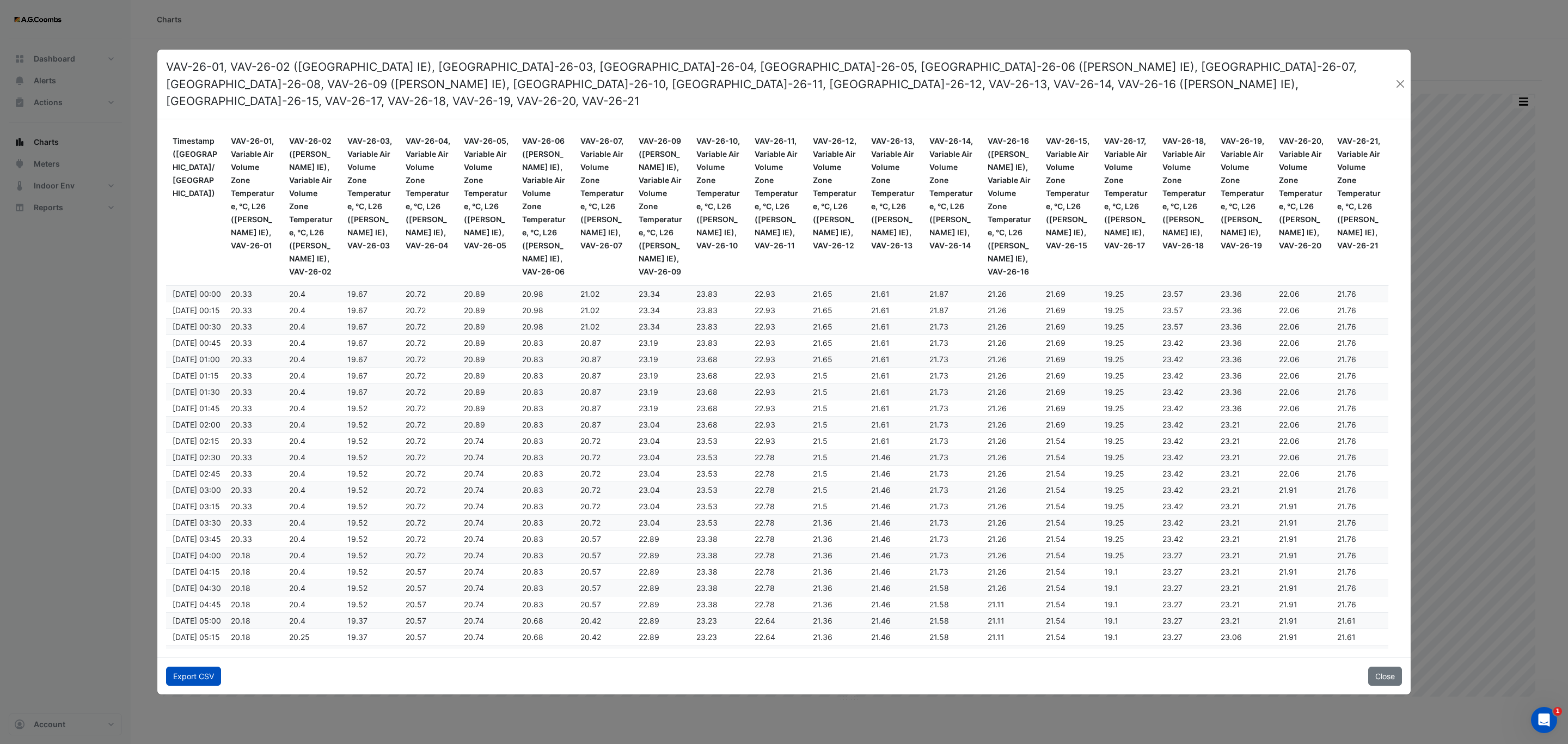
click at [192, 670] on button "Export CSV" at bounding box center [194, 676] width 55 height 19
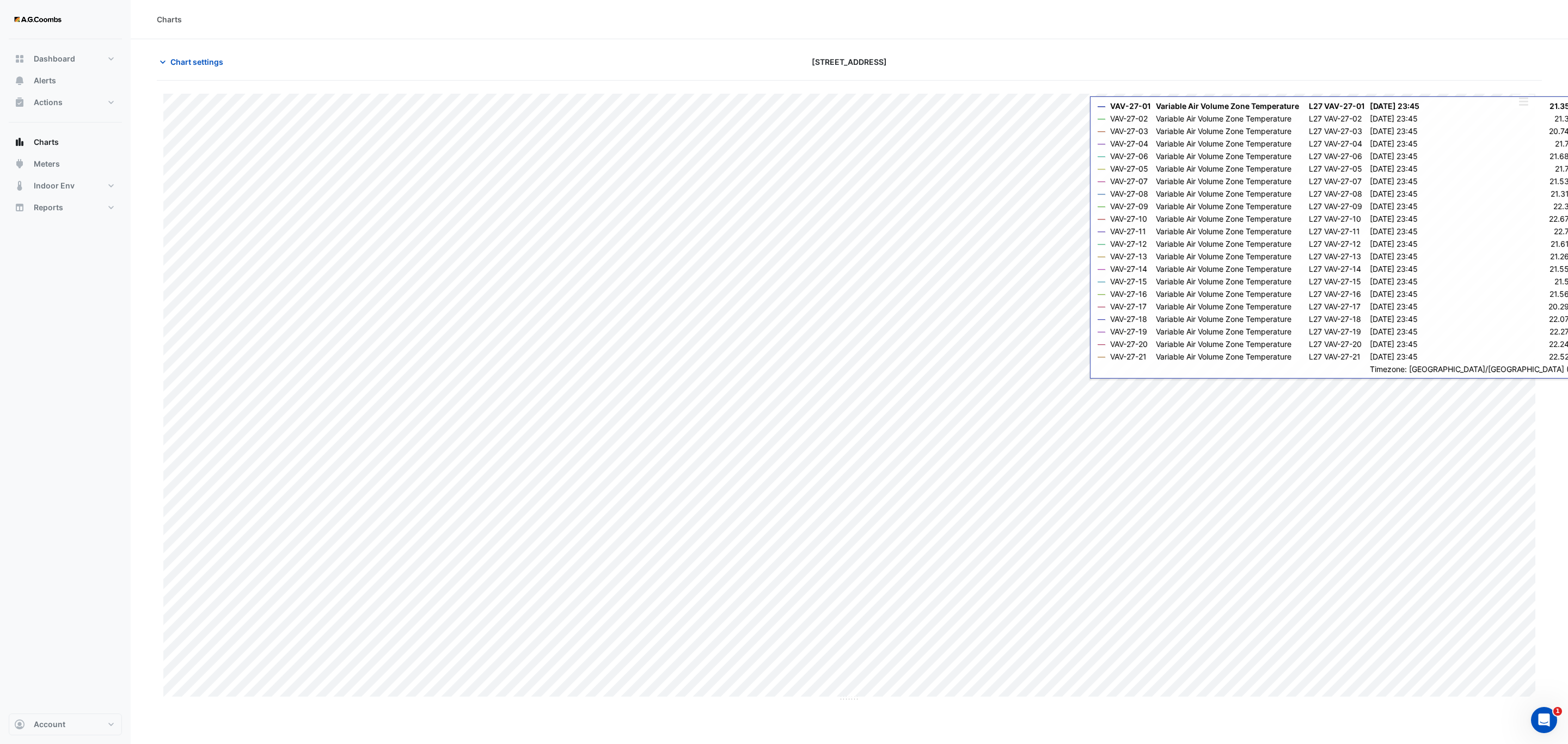
click at [1525, 95] on div "Split by Equip Split All Print Save as JPEG Save as PNG Pivot Data Table Export…" at bounding box center [1524, 102] width 23 height 15
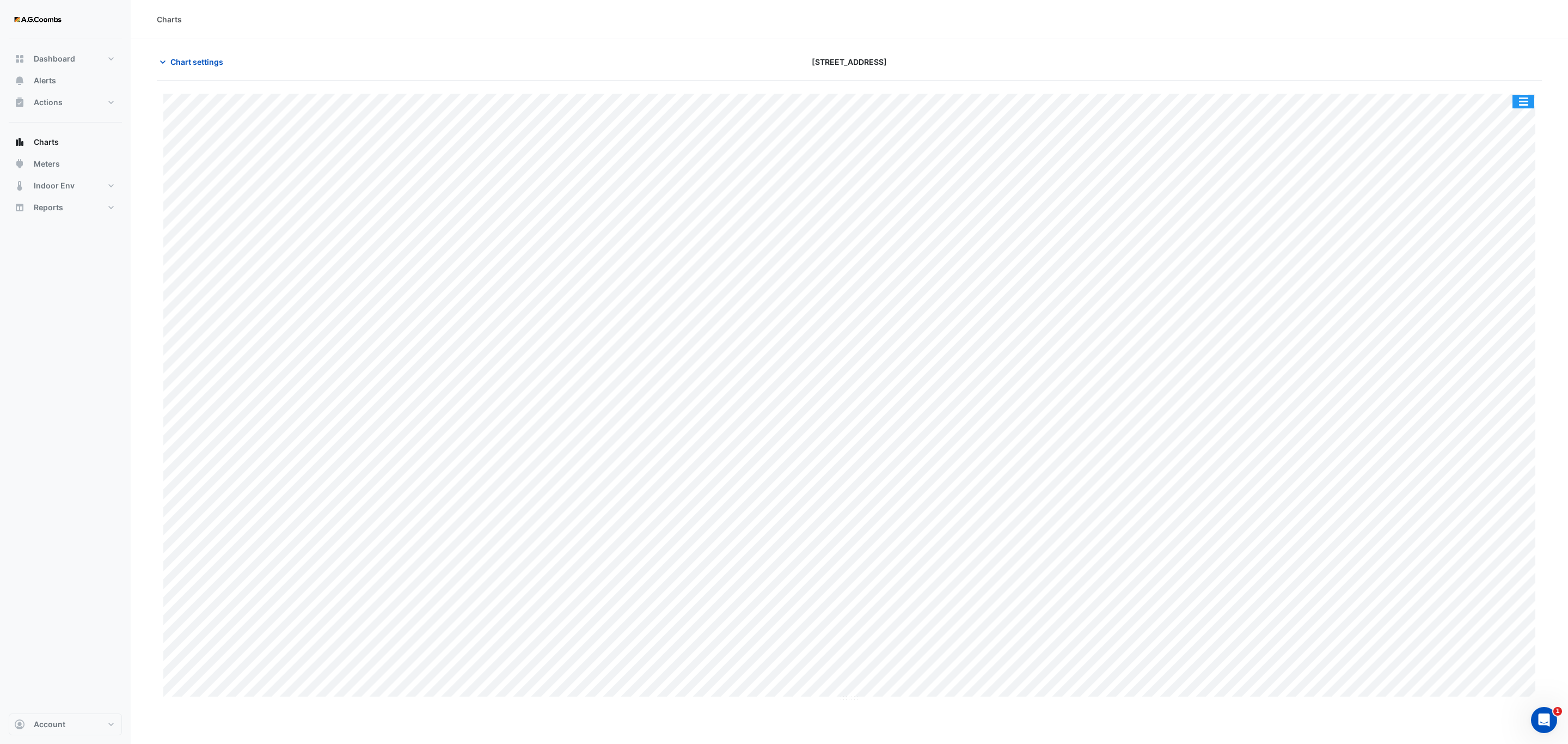
click at [1527, 97] on button "button" at bounding box center [1524, 102] width 22 height 13
click at [1508, 247] on div "Export CSV - Flat" at bounding box center [1501, 245] width 65 height 26
click at [1553, 196] on section "Chart settings [STREET_ADDRESS] Split by Equip Split All Print Save as JPEG Sav…" at bounding box center [849, 370] width 1437 height 662
click at [1530, 96] on button "button" at bounding box center [1524, 102] width 22 height 13
click at [1485, 221] on div "Pivot Data Table" at bounding box center [1501, 219] width 65 height 26
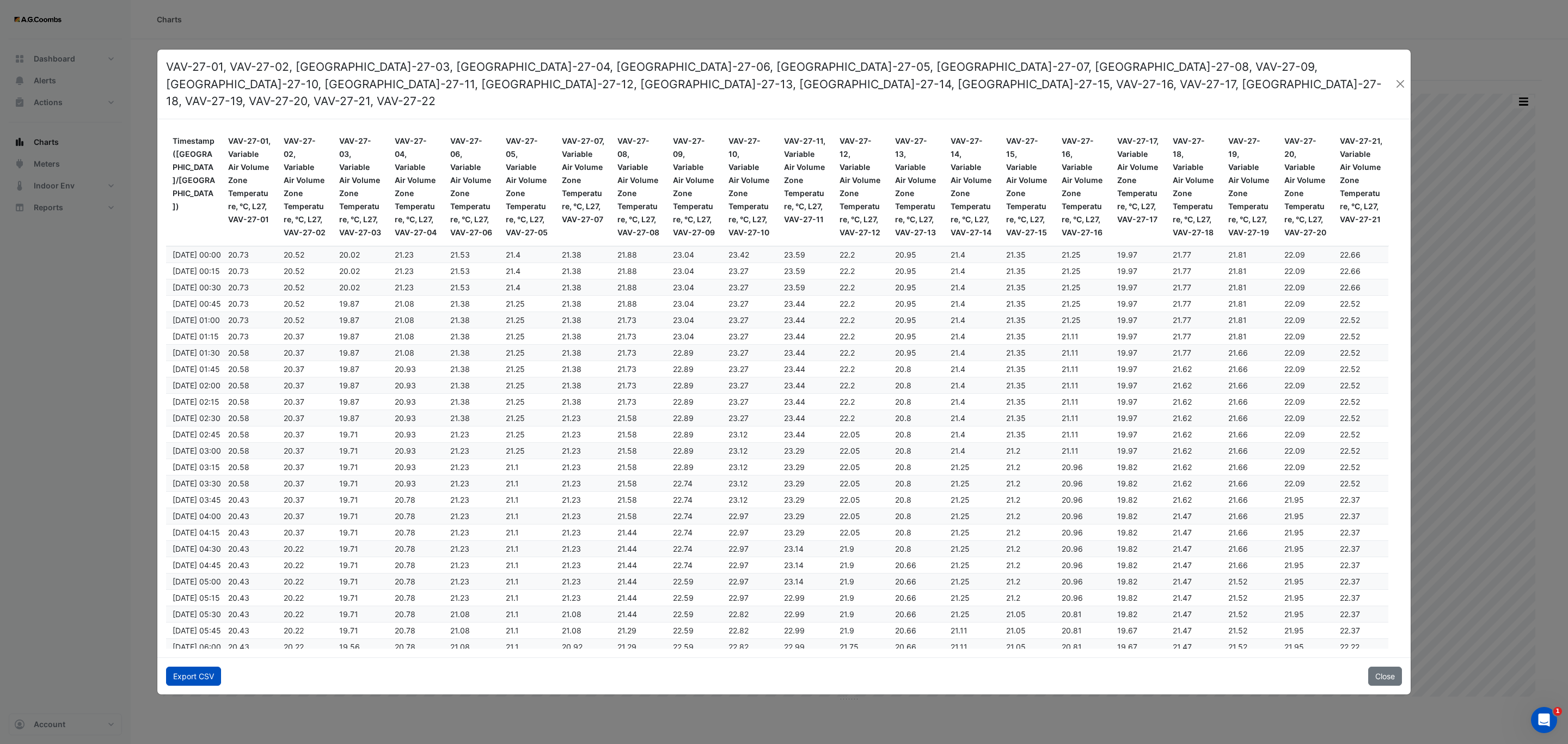
click at [211, 667] on button "Export CSV" at bounding box center [194, 676] width 55 height 19
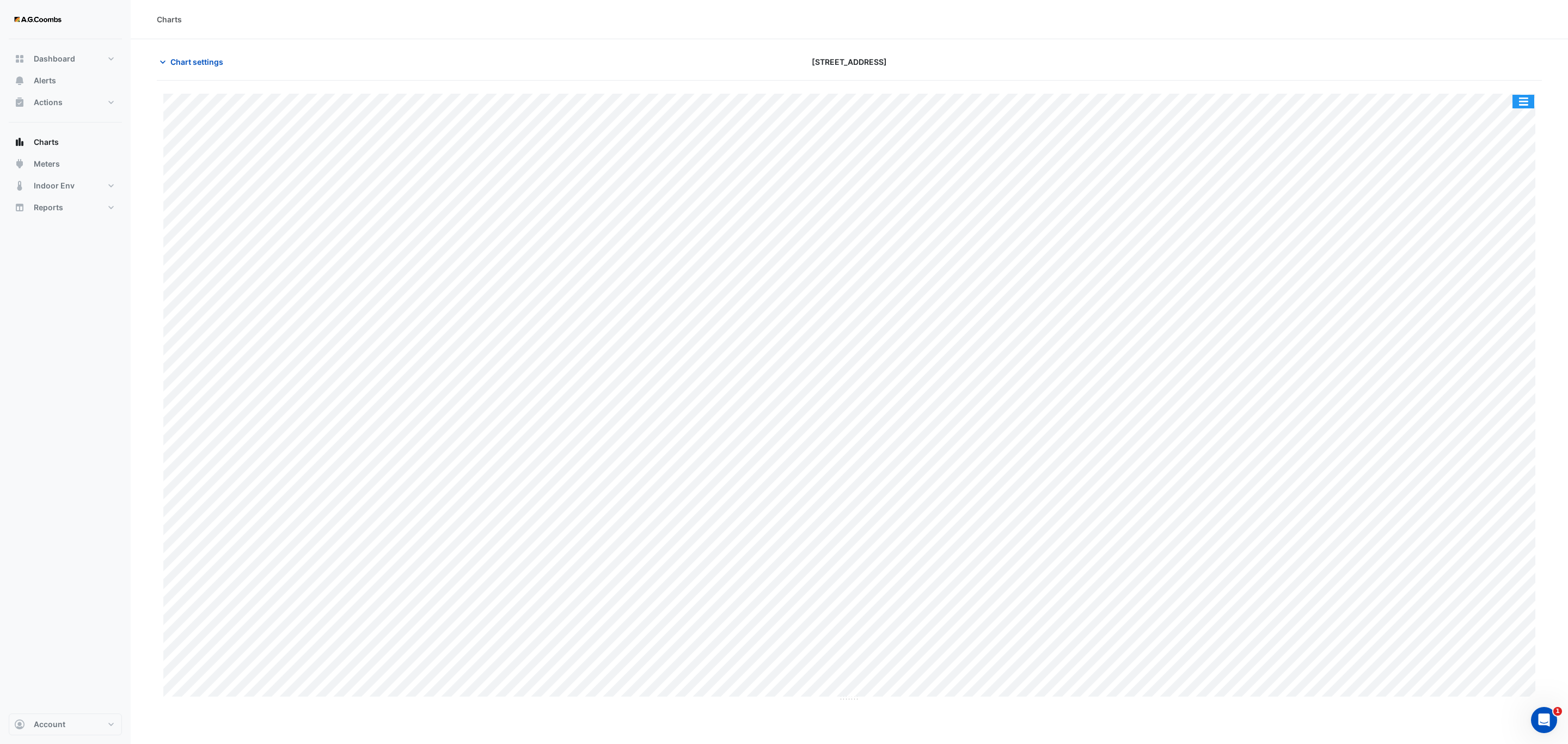
click at [1528, 103] on button "button" at bounding box center [1524, 102] width 22 height 13
click at [1513, 224] on div "Pivot Data Table" at bounding box center [1501, 219] width 65 height 26
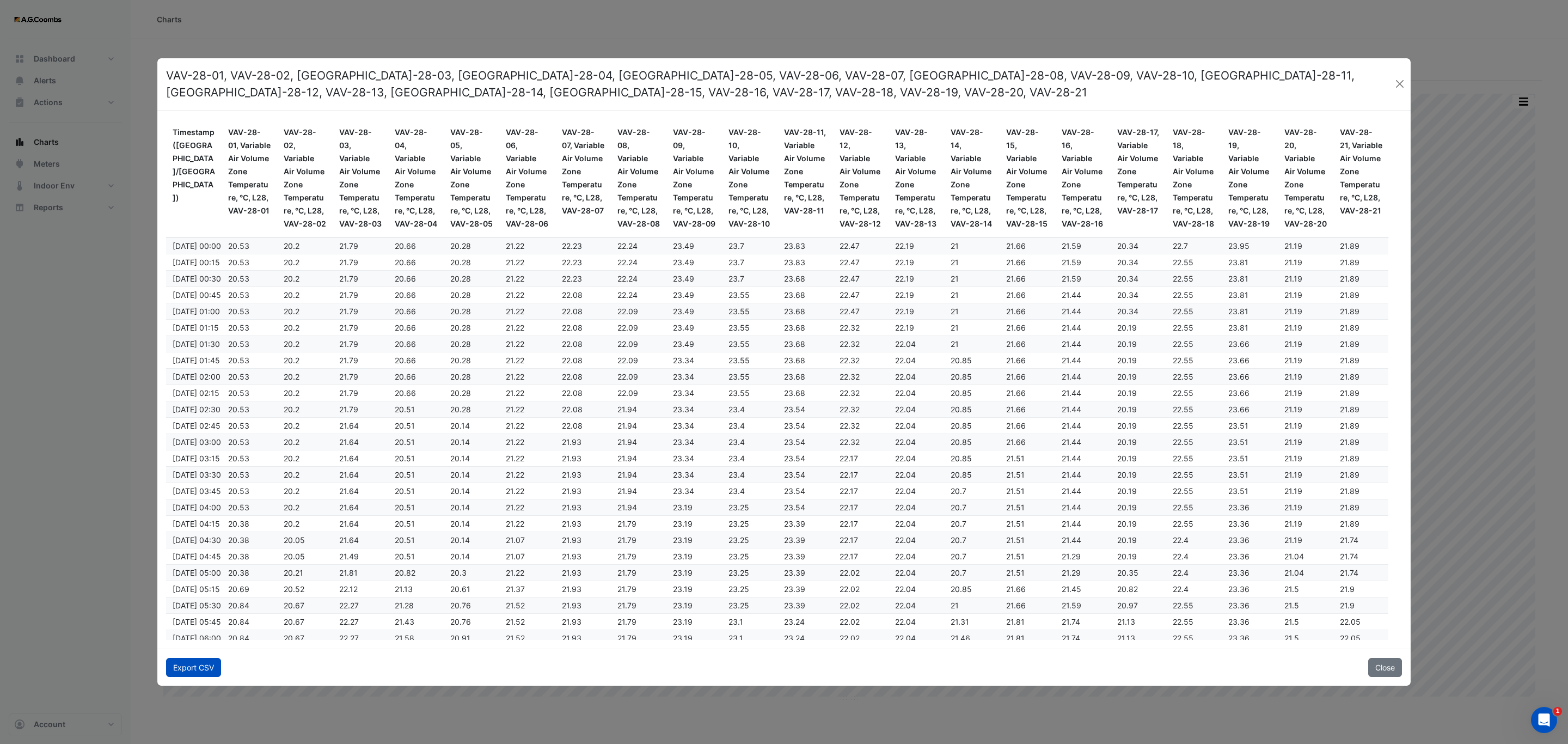
click at [188, 667] on button "Export CSV" at bounding box center [194, 667] width 55 height 19
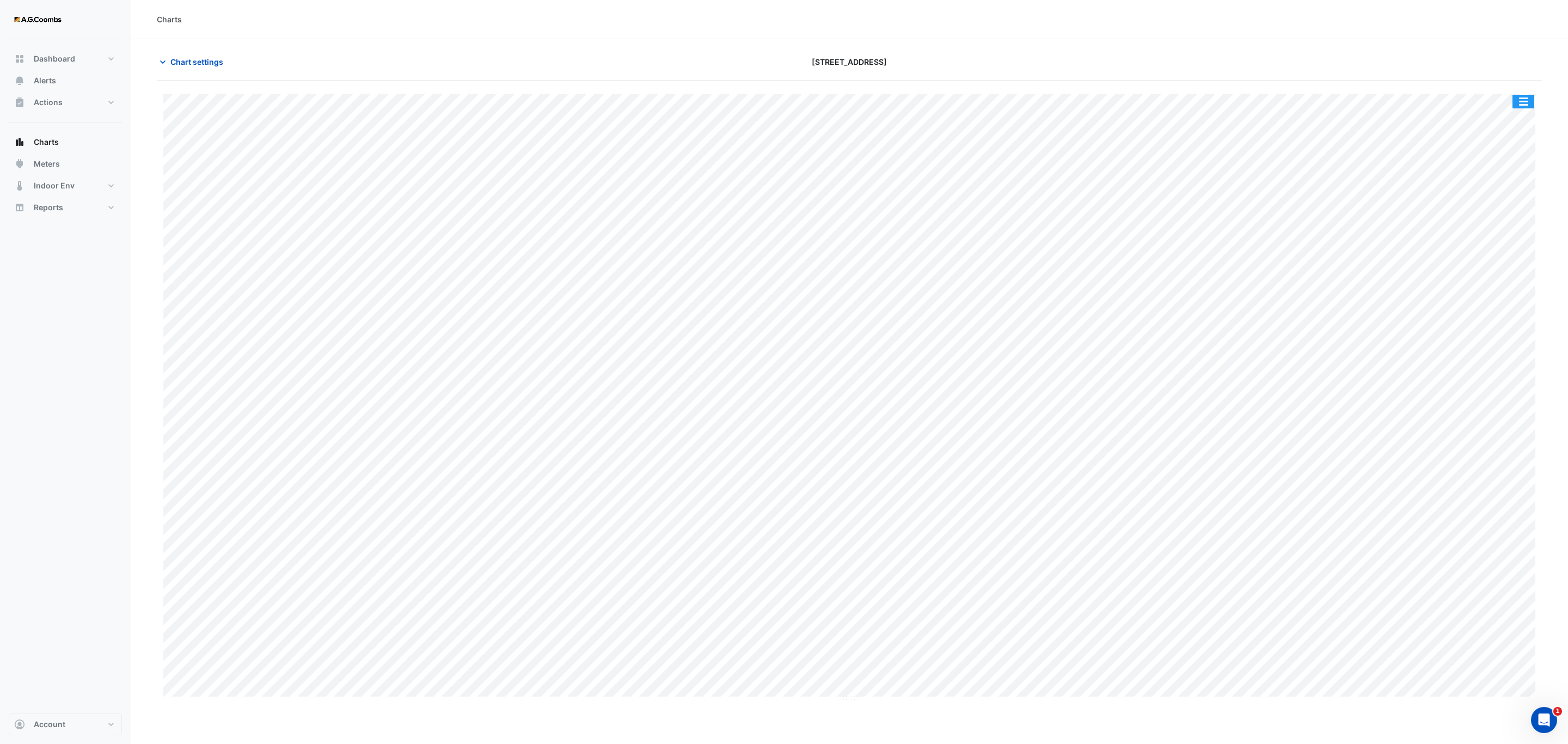
click at [1523, 100] on button "button" at bounding box center [1524, 102] width 22 height 13
click at [1505, 219] on div "Pivot Data Table" at bounding box center [1501, 219] width 65 height 26
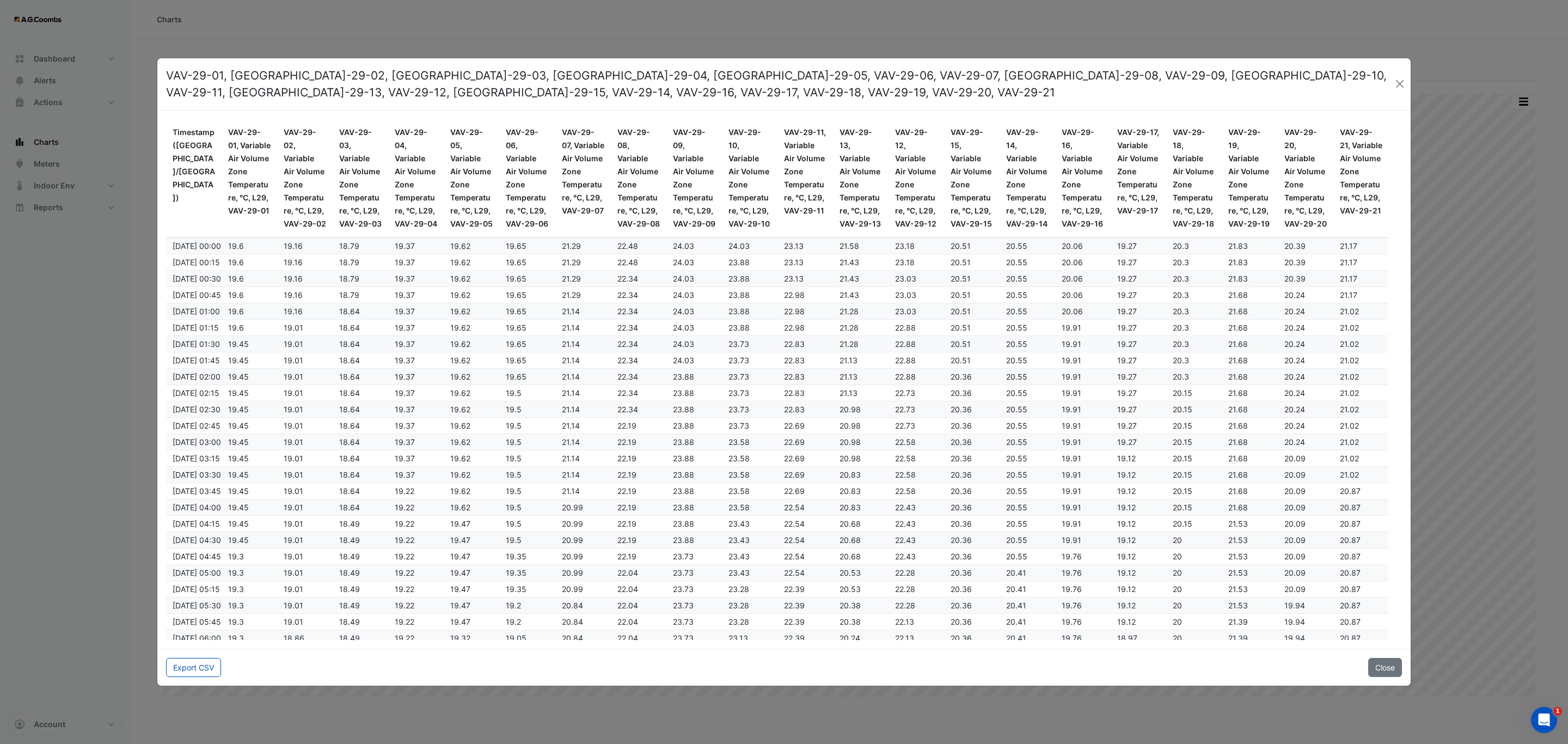
click at [209, 681] on div "Export CSV Close" at bounding box center [783, 667] width 1253 height 37
click at [203, 669] on button "Export CSV" at bounding box center [194, 667] width 55 height 19
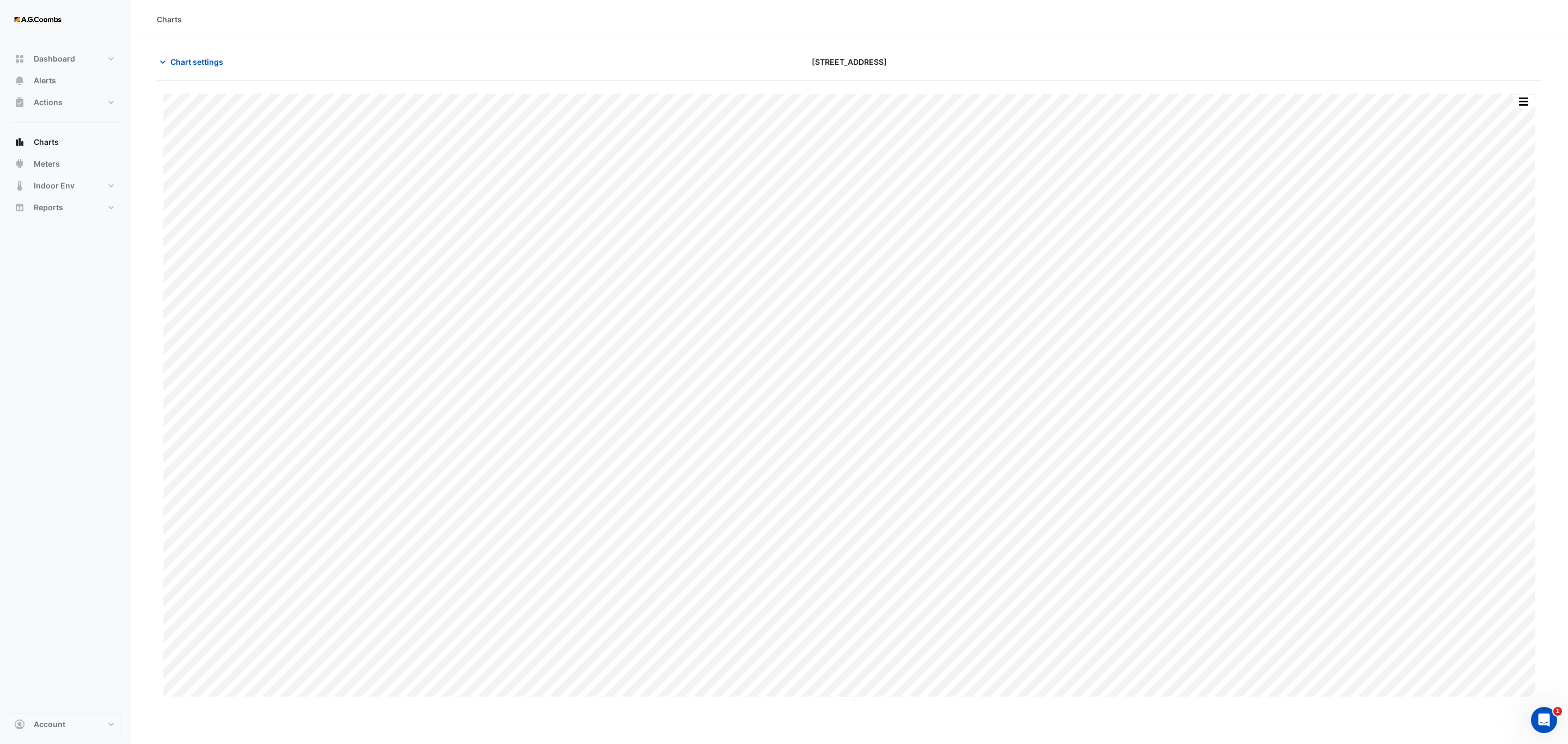
click at [1533, 95] on div "Split by Equip Split All Print Save as JPEG Save as PNG Pivot Data Table Export…" at bounding box center [1524, 102] width 23 height 15
click at [1521, 104] on button "button" at bounding box center [1524, 102] width 22 height 13
click at [1511, 218] on div "Pivot Data Table" at bounding box center [1501, 219] width 65 height 26
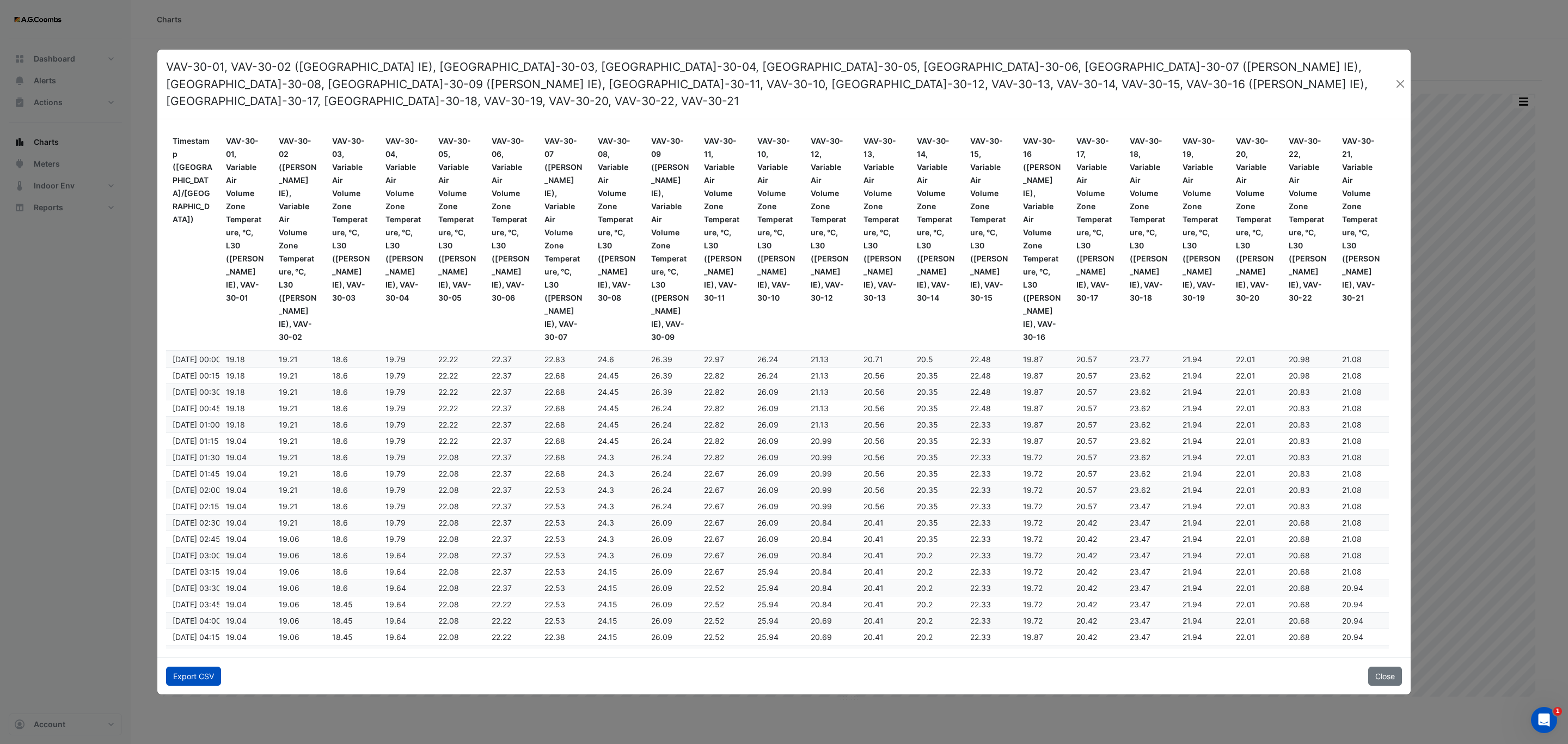
click at [198, 668] on button "Export CSV" at bounding box center [194, 676] width 55 height 19
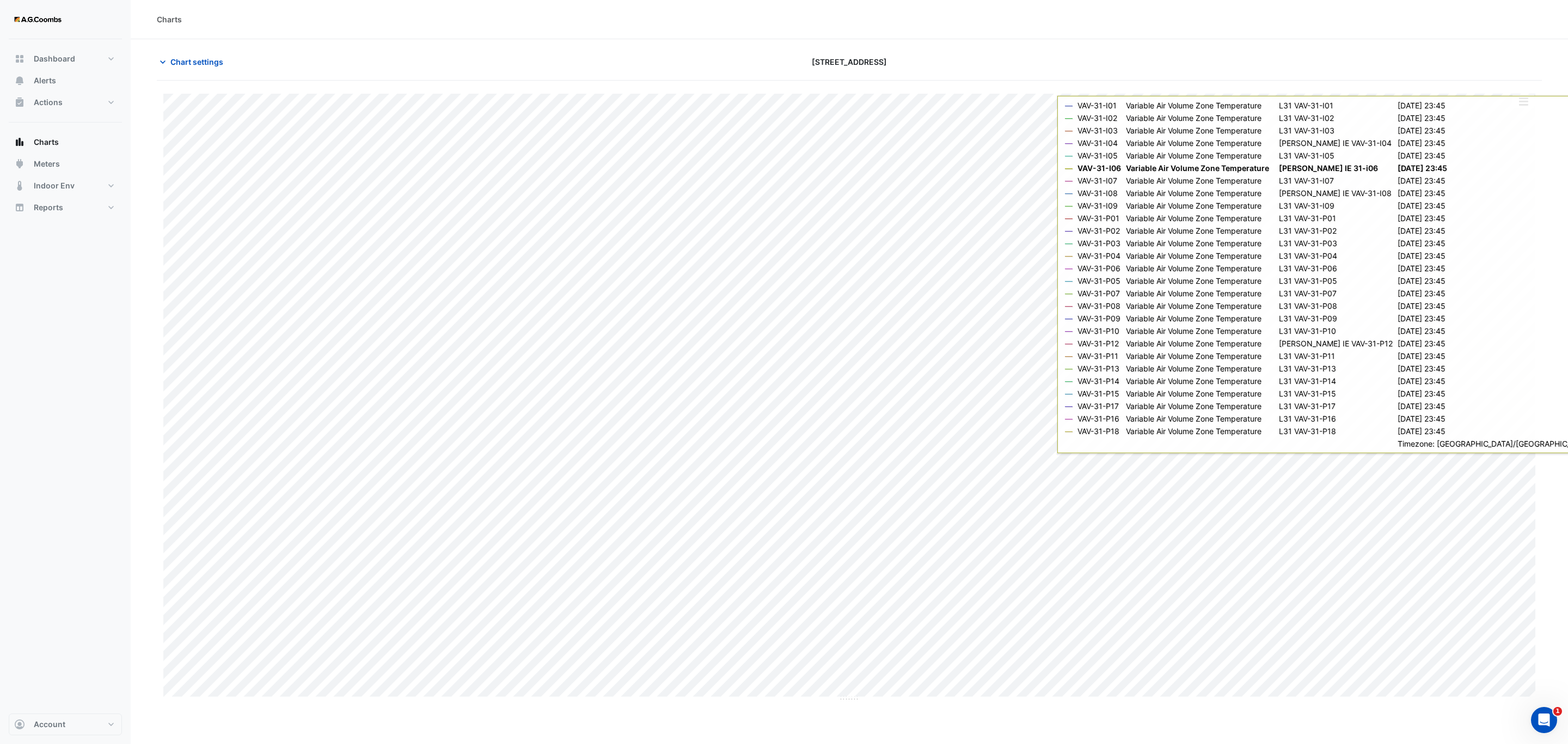
click at [1525, 109] on div "Split by Equip Split All Print Save as JPEG Save as PNG Pivot Data Table Export…" at bounding box center [1524, 102] width 23 height 15
click at [1525, 104] on button "button" at bounding box center [1524, 102] width 22 height 13
click at [1544, 206] on section "Chart settings 570 Bourke Street Split by Equip Split All Print Save as JPEG Sa…" at bounding box center [849, 370] width 1437 height 662
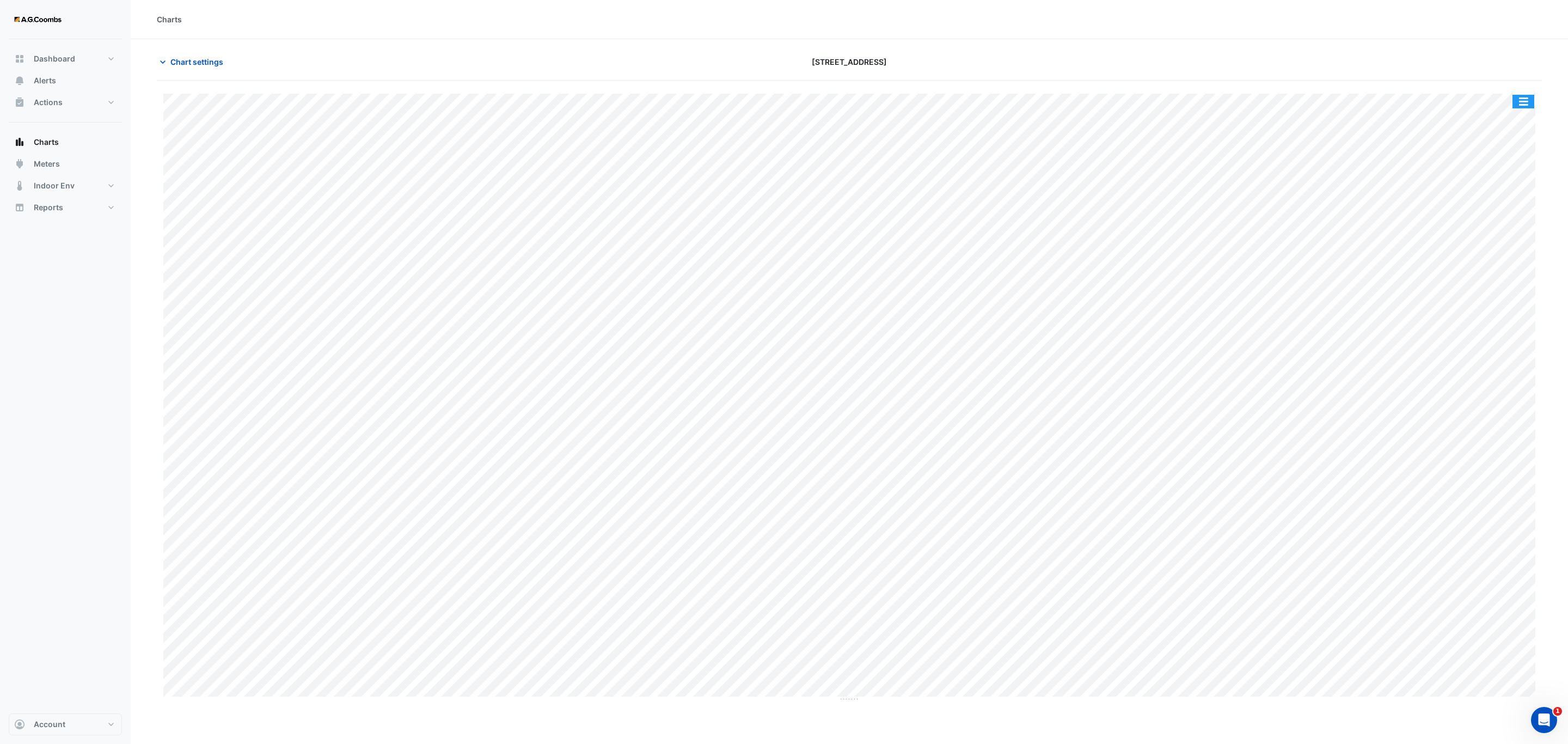
click at [1527, 103] on button "button" at bounding box center [1524, 102] width 22 height 13
click at [1487, 216] on div "Pivot Data Table" at bounding box center [1501, 219] width 65 height 26
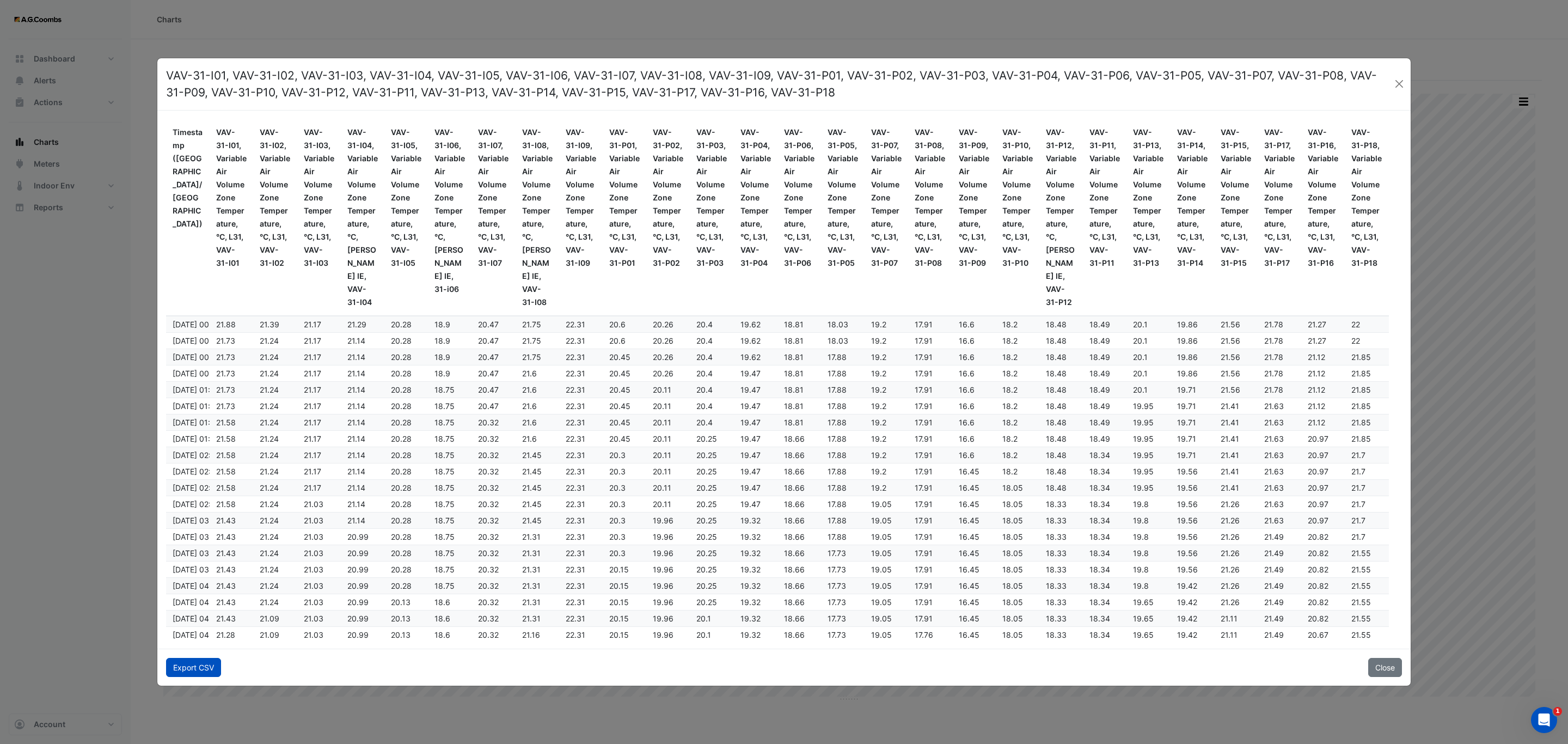
click at [188, 665] on button "Export CSV" at bounding box center [194, 667] width 55 height 19
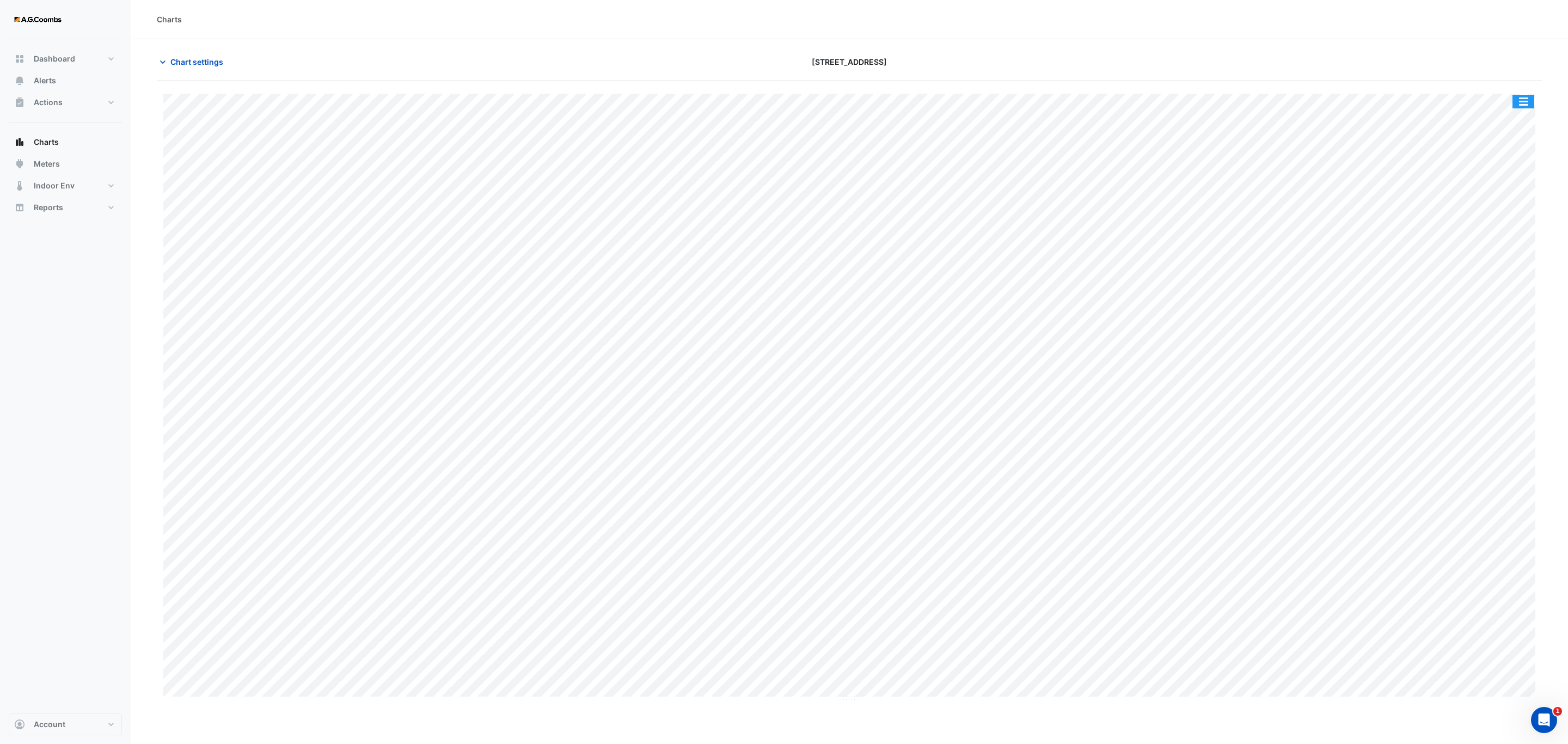
click at [1524, 102] on button "button" at bounding box center [1524, 102] width 22 height 13
click at [1510, 218] on div "Pivot Data Table" at bounding box center [1501, 219] width 65 height 26
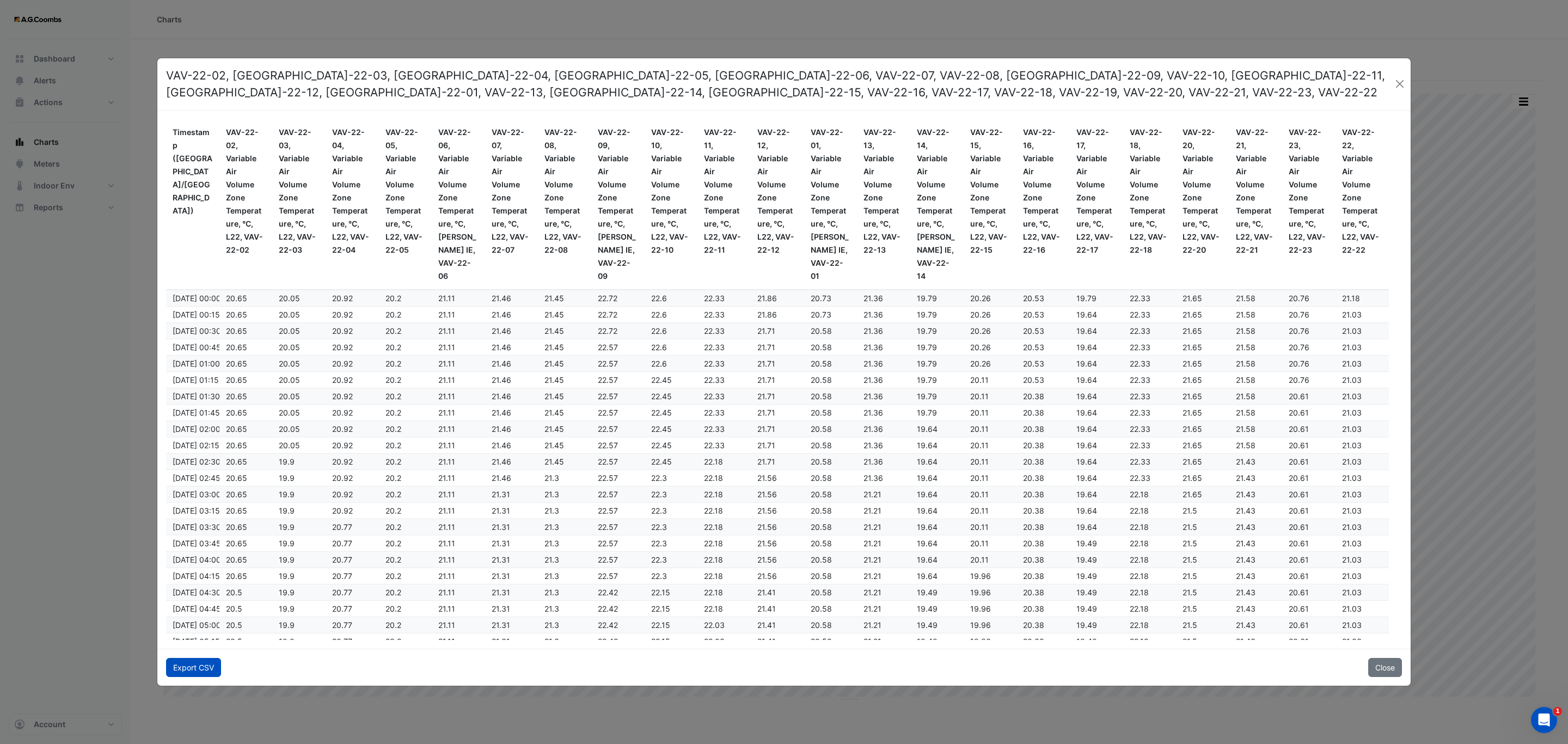
click at [194, 673] on button "Export CSV" at bounding box center [194, 667] width 55 height 19
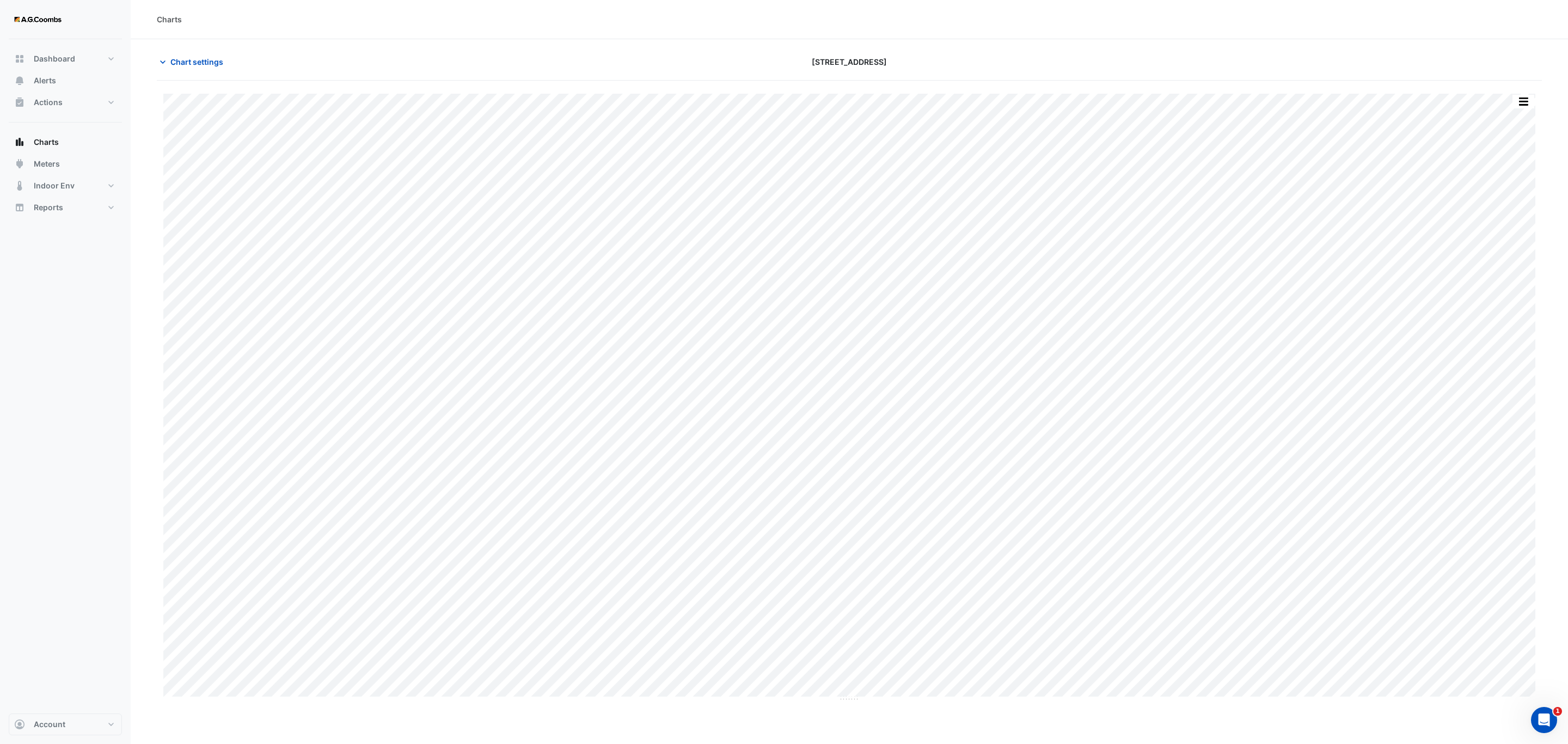
click at [863, 706] on div "Charts Chart settings [STREET_ADDRESS] Split by Equip Split All Print Save as J…" at bounding box center [849, 372] width 1437 height 744
click at [1525, 107] on button "button" at bounding box center [1524, 102] width 22 height 13
click at [1508, 222] on div "Pivot Data Table" at bounding box center [1501, 219] width 65 height 26
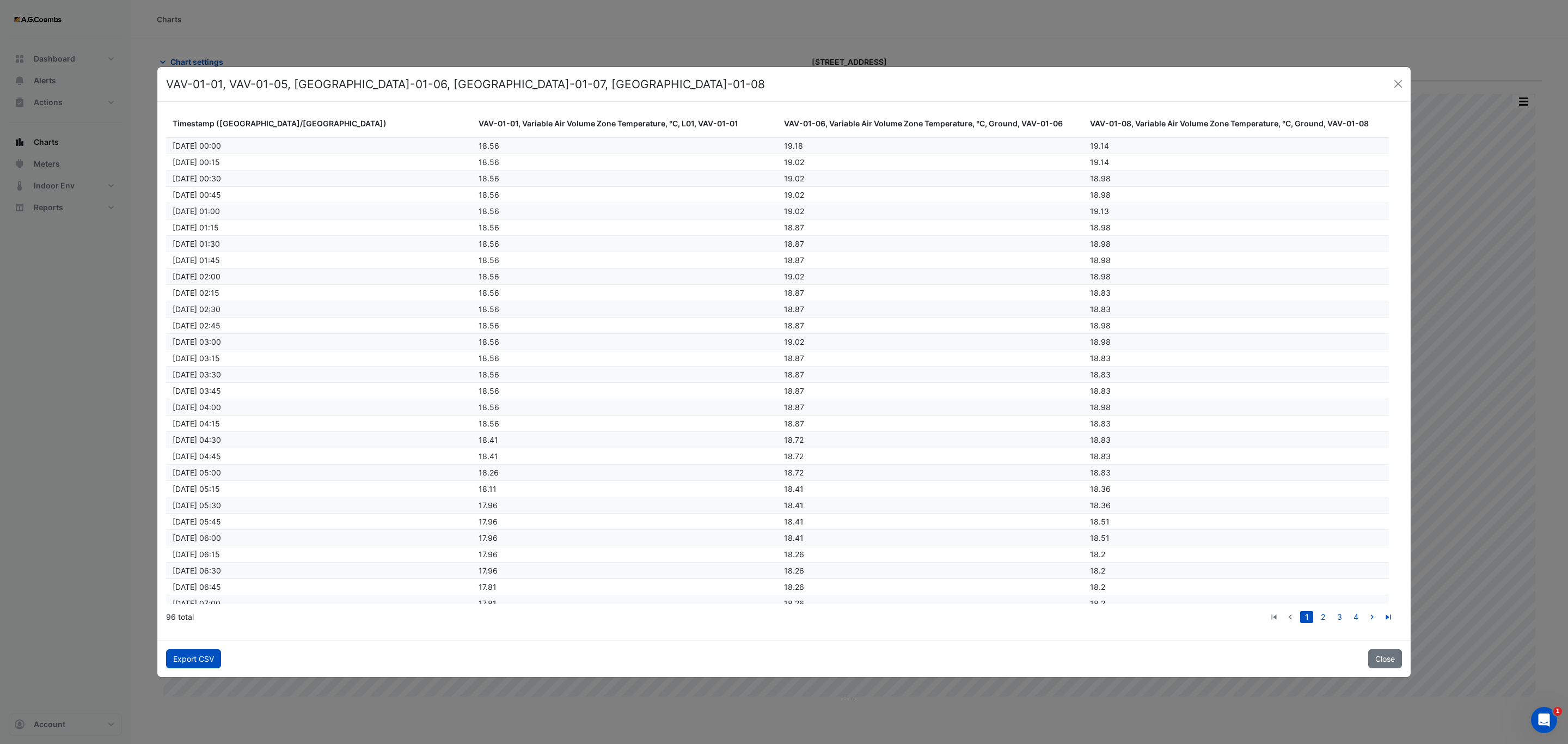
click at [190, 664] on button "Export CSV" at bounding box center [194, 658] width 55 height 19
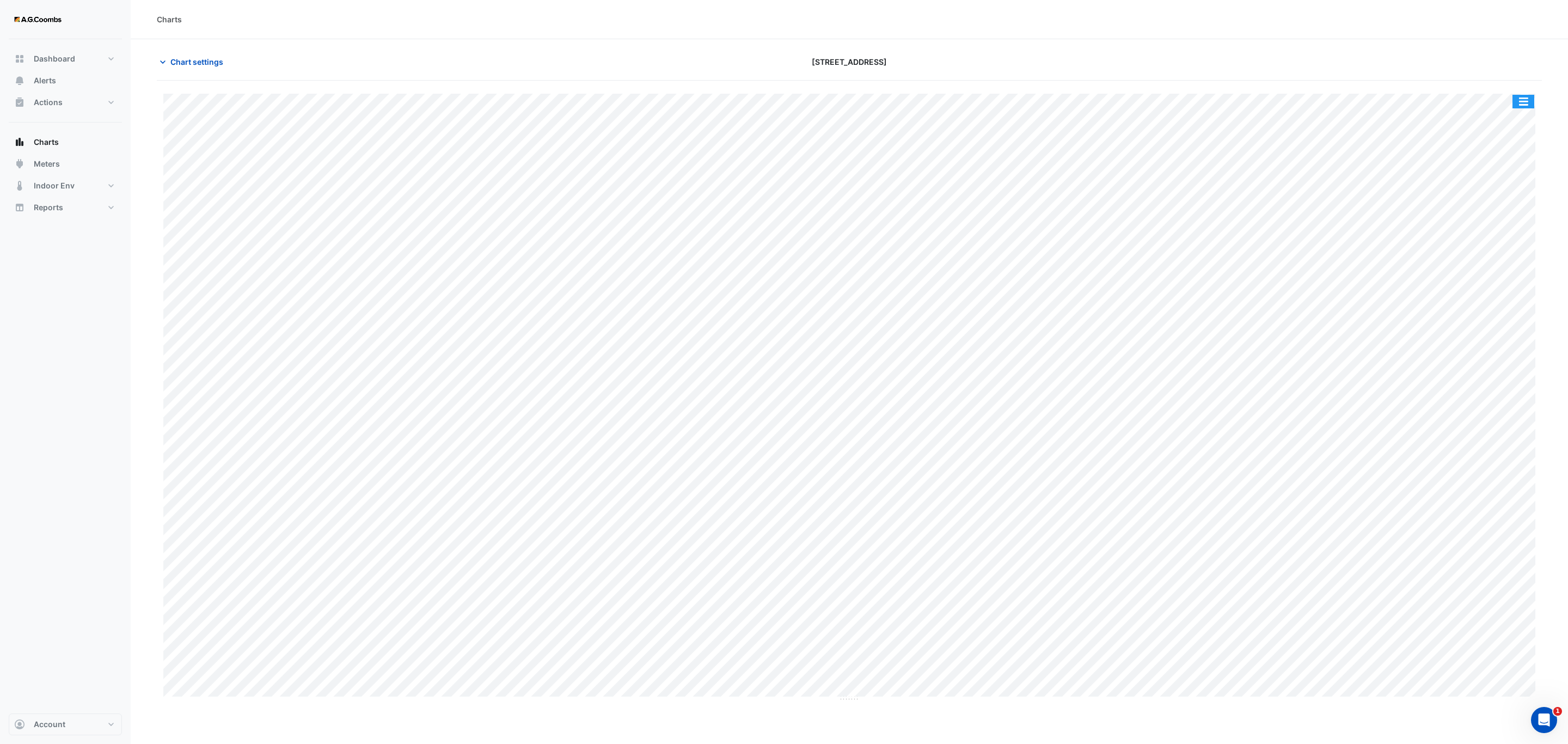
click at [1530, 108] on button "button" at bounding box center [1524, 102] width 22 height 13
click at [1508, 222] on div "Pivot Data Table" at bounding box center [1501, 219] width 65 height 26
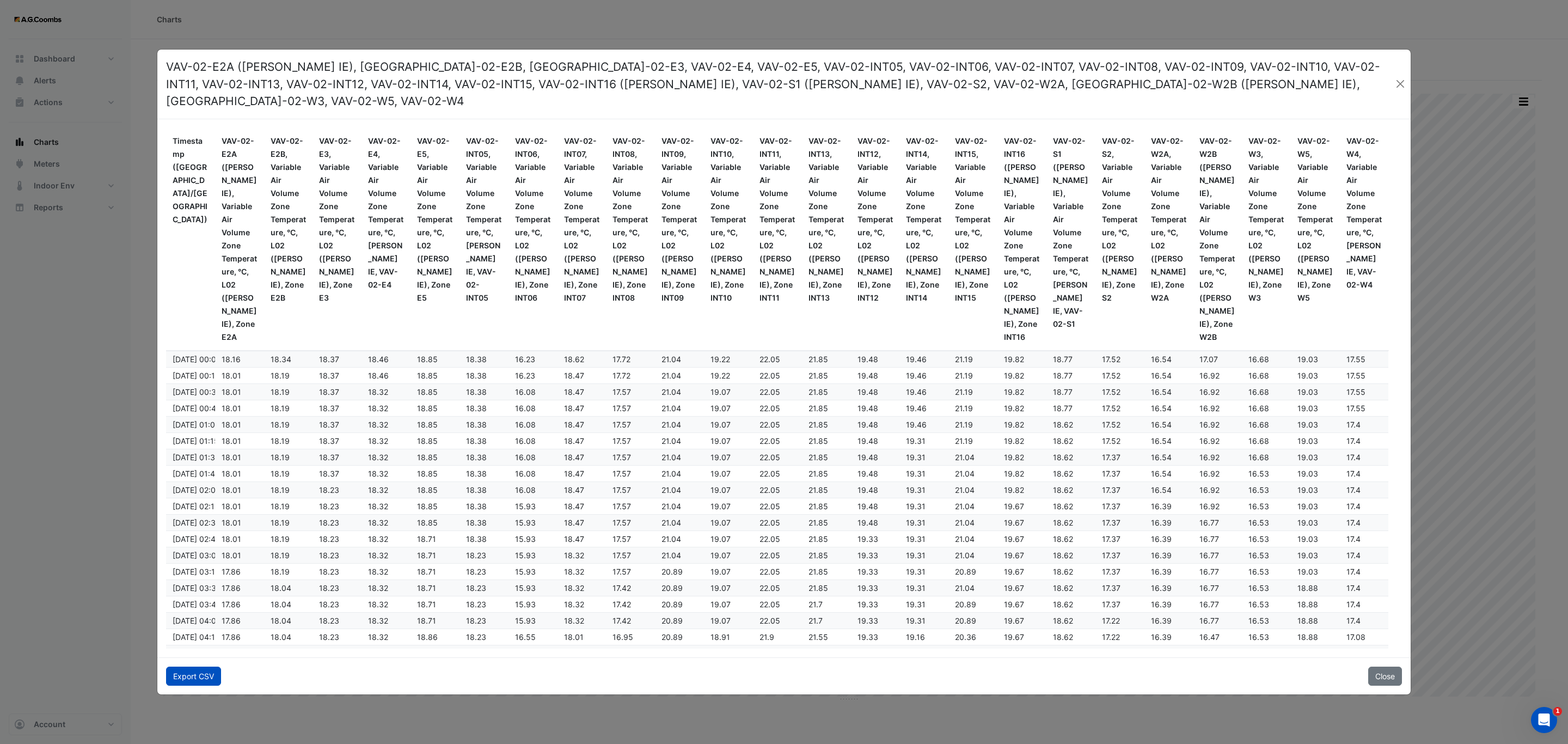
click at [187, 673] on button "Export CSV" at bounding box center [194, 676] width 55 height 19
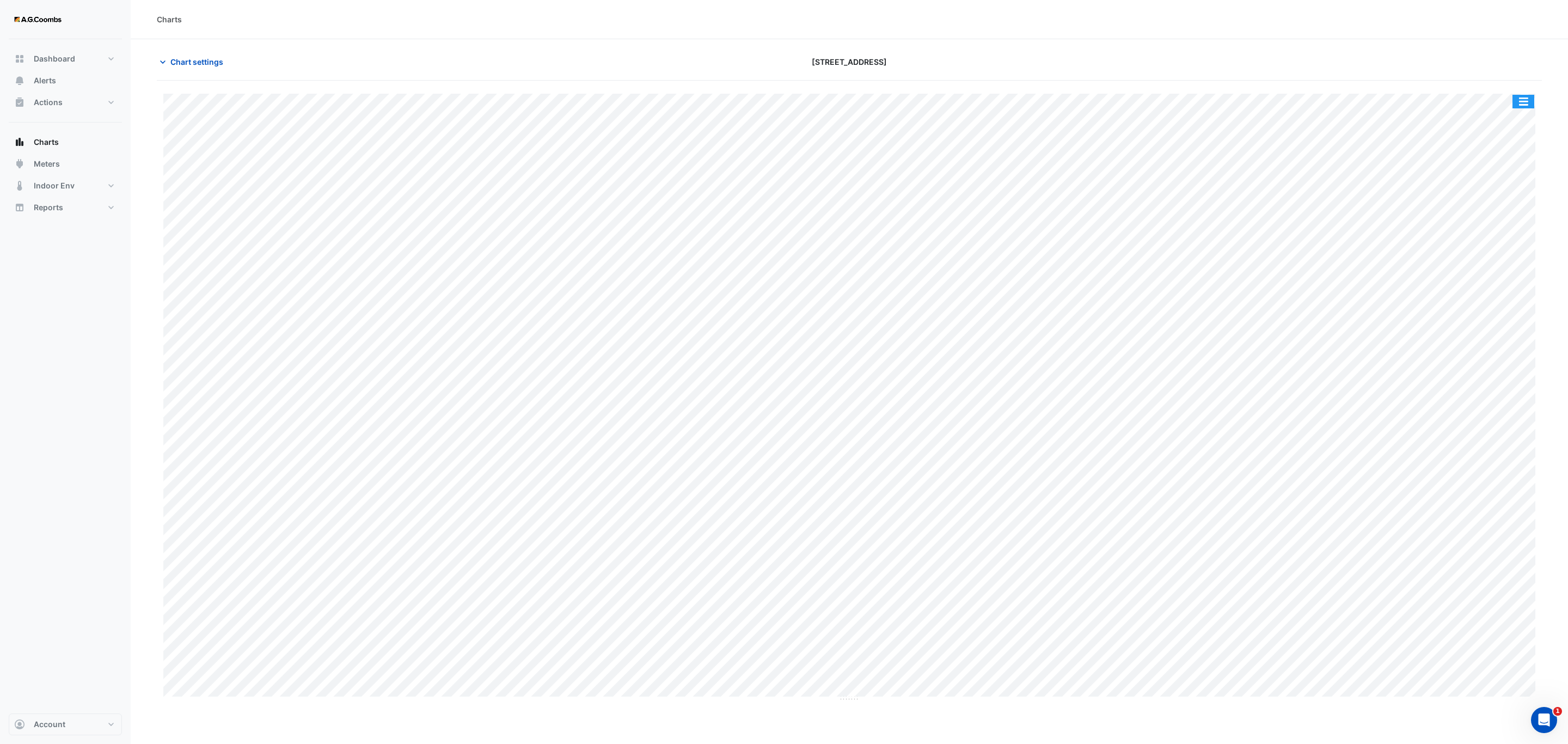
click at [1528, 103] on button "button" at bounding box center [1524, 102] width 22 height 13
click at [1508, 217] on div "Pivot Data Table" at bounding box center [1501, 219] width 65 height 26
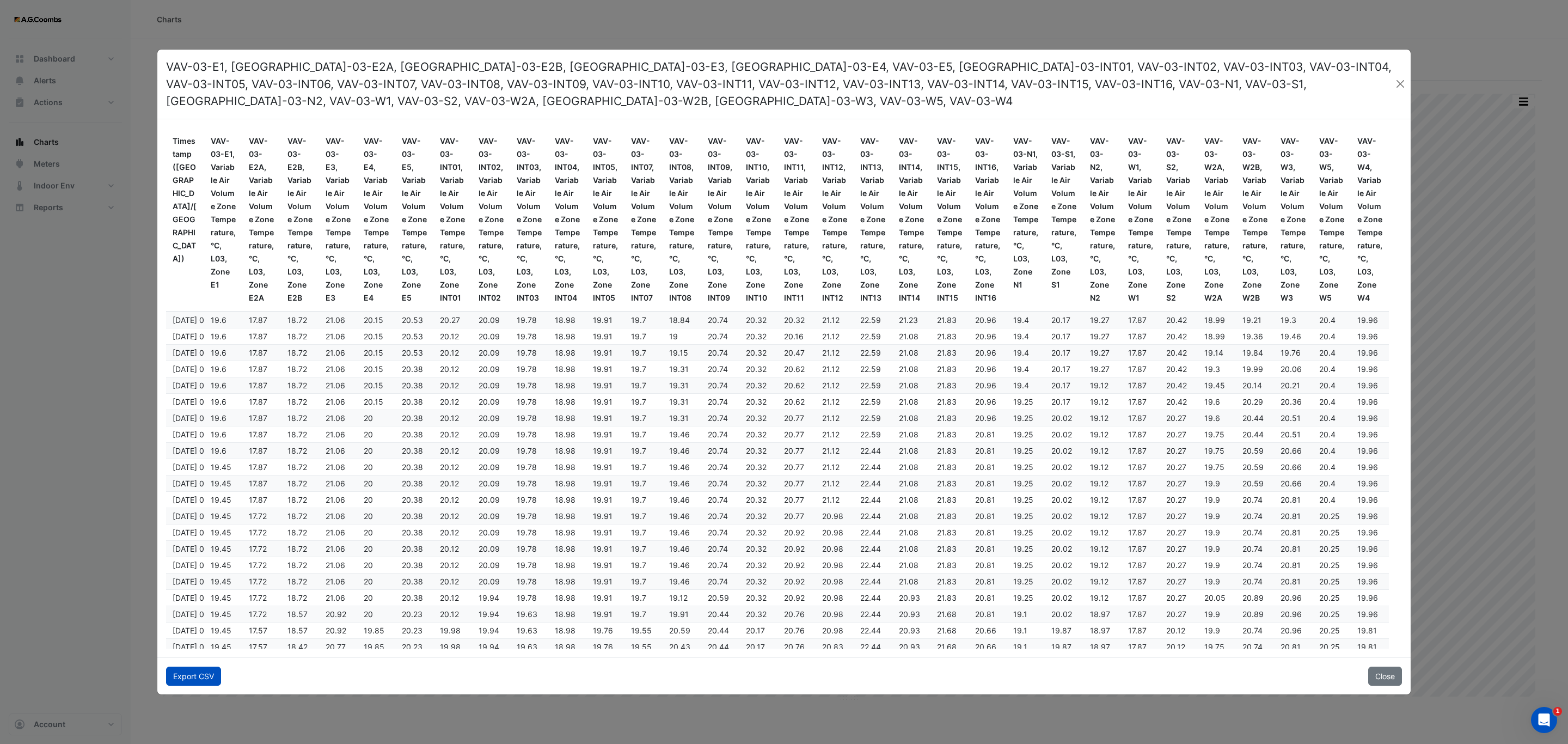
click at [190, 672] on button "Export CSV" at bounding box center [194, 676] width 55 height 19
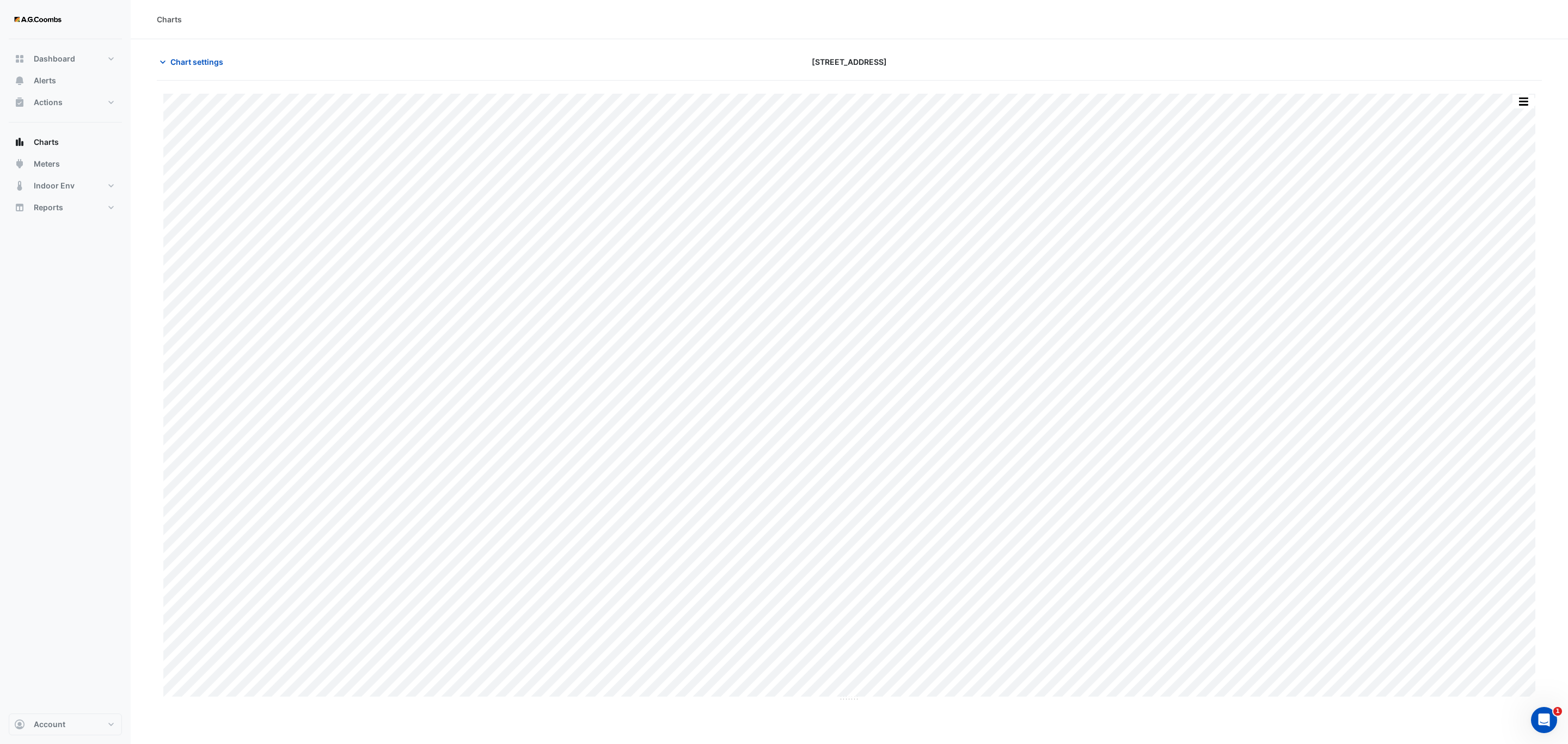
click at [1527, 93] on div "Split by Equip Split All Print Save as JPEG Save as PNG Pivot Data Table Export…" at bounding box center [849, 391] width 1385 height 621
click at [1524, 102] on button "button" at bounding box center [1524, 102] width 22 height 13
click at [1529, 99] on button "button" at bounding box center [1524, 102] width 22 height 13
click at [1475, 216] on div "Pivot Data Table" at bounding box center [1501, 219] width 65 height 26
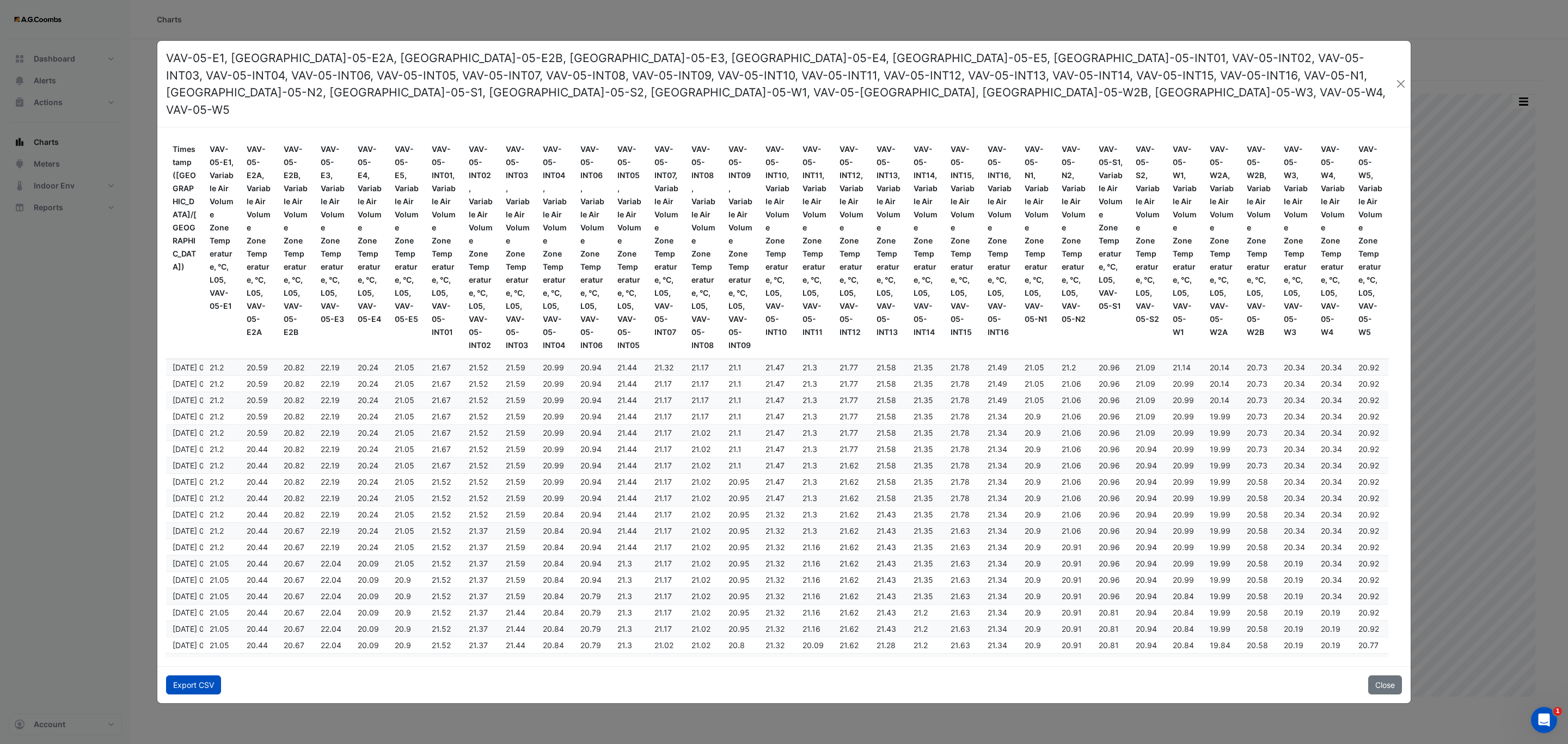
click at [196, 675] on button "Export CSV" at bounding box center [194, 684] width 55 height 19
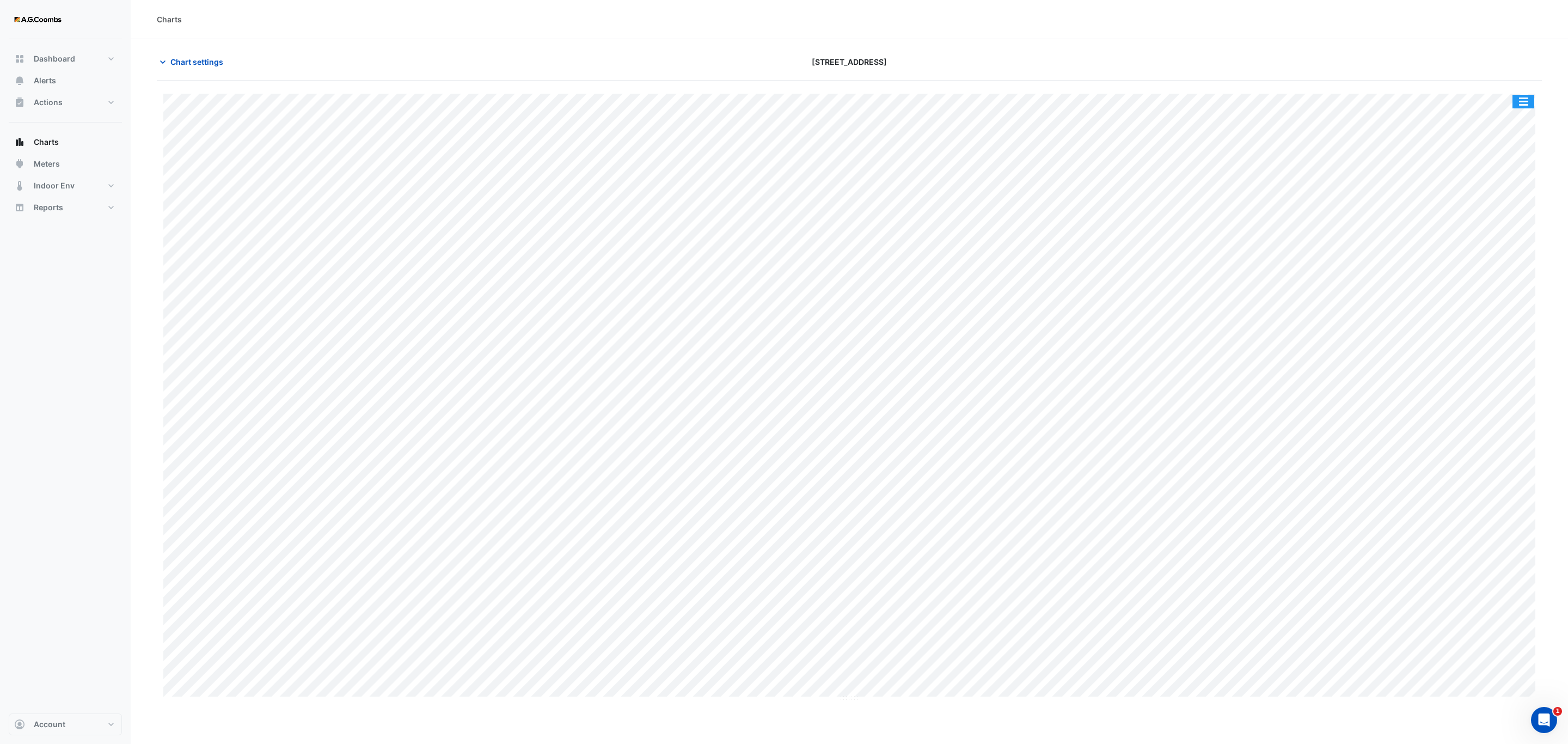
click at [1522, 97] on button "button" at bounding box center [1524, 102] width 22 height 13
click at [1491, 226] on div "Pivot Data Table" at bounding box center [1501, 219] width 65 height 26
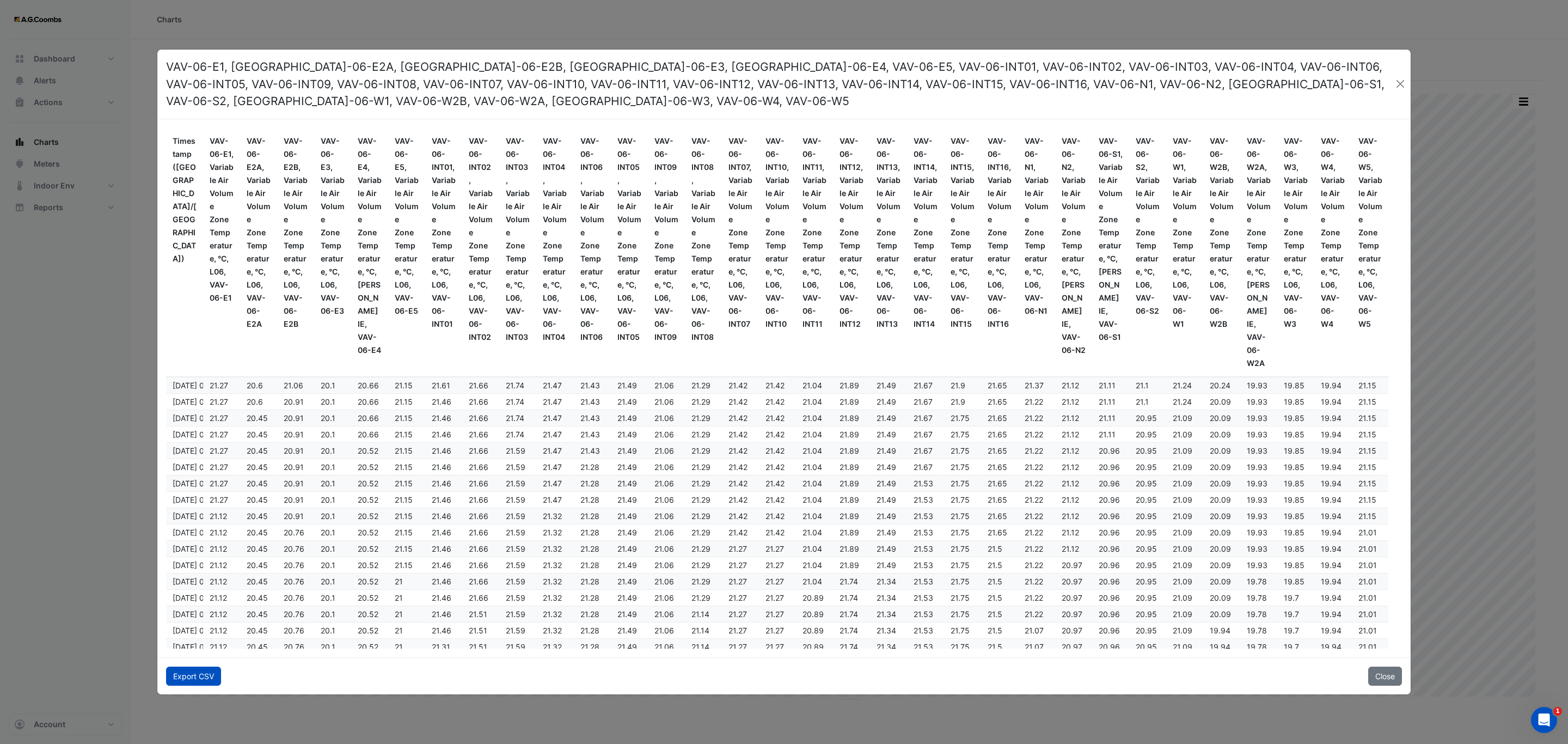
drag, startPoint x: 208, startPoint y: 669, endPoint x: 170, endPoint y: 667, distance: 38.1
click at [208, 669] on button "Export CSV" at bounding box center [194, 676] width 55 height 19
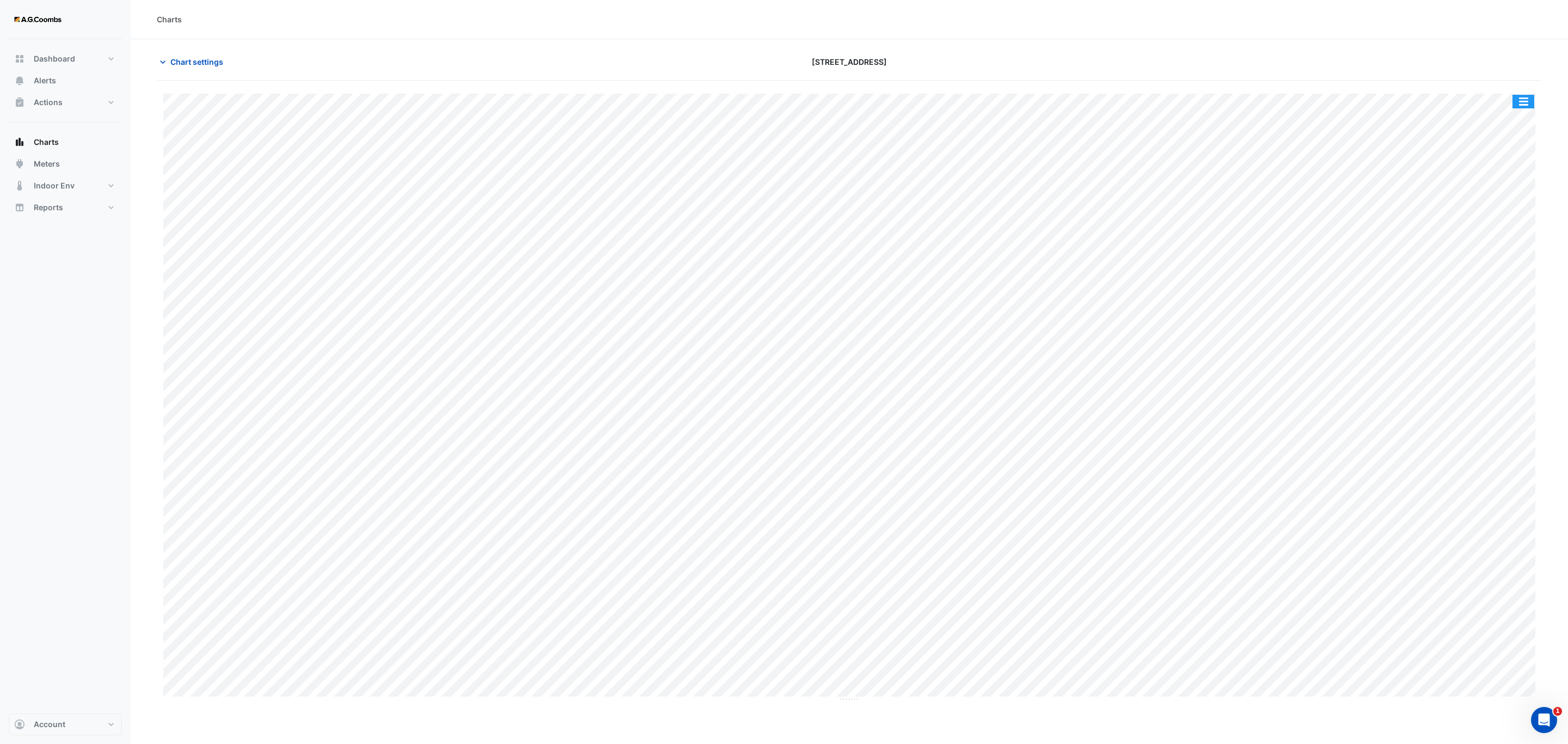
click at [1529, 100] on button "button" at bounding box center [1524, 102] width 22 height 13
click at [1518, 212] on div "Pivot Data Table" at bounding box center [1501, 219] width 65 height 26
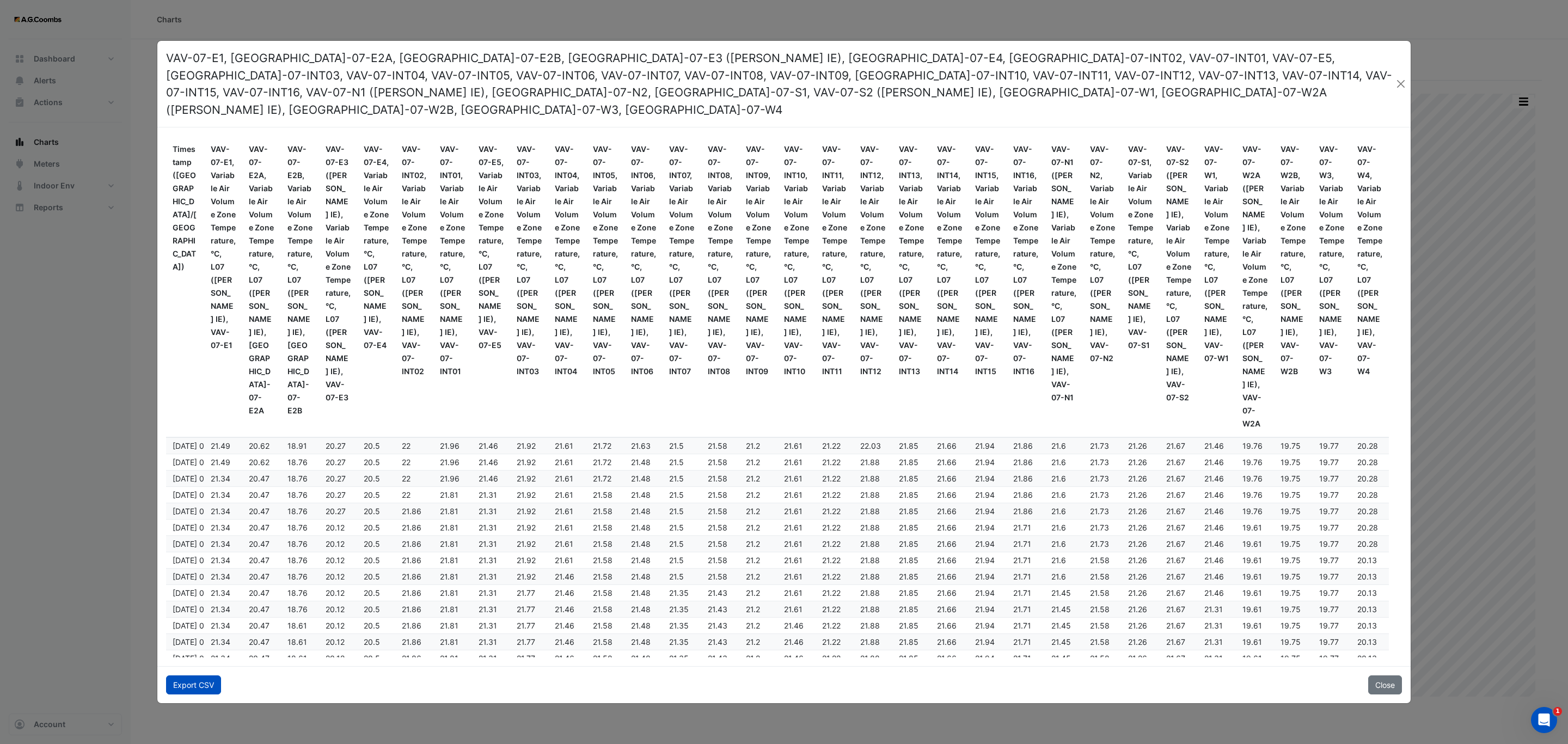
click at [191, 681] on button "Export CSV" at bounding box center [194, 684] width 55 height 19
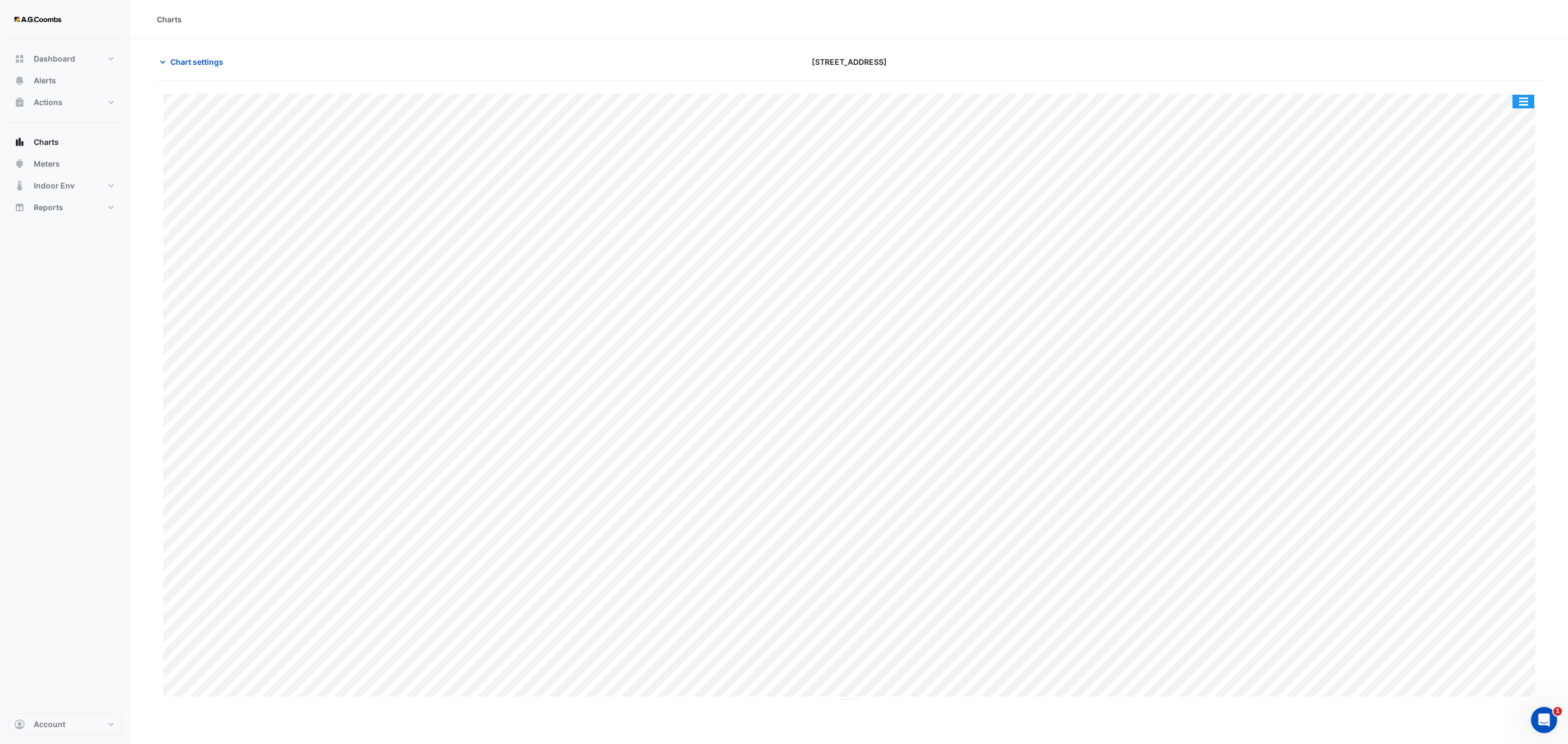
click at [1523, 102] on button "button" at bounding box center [1524, 102] width 22 height 13
click at [1508, 208] on div "Pivot Data Table" at bounding box center [1501, 219] width 65 height 26
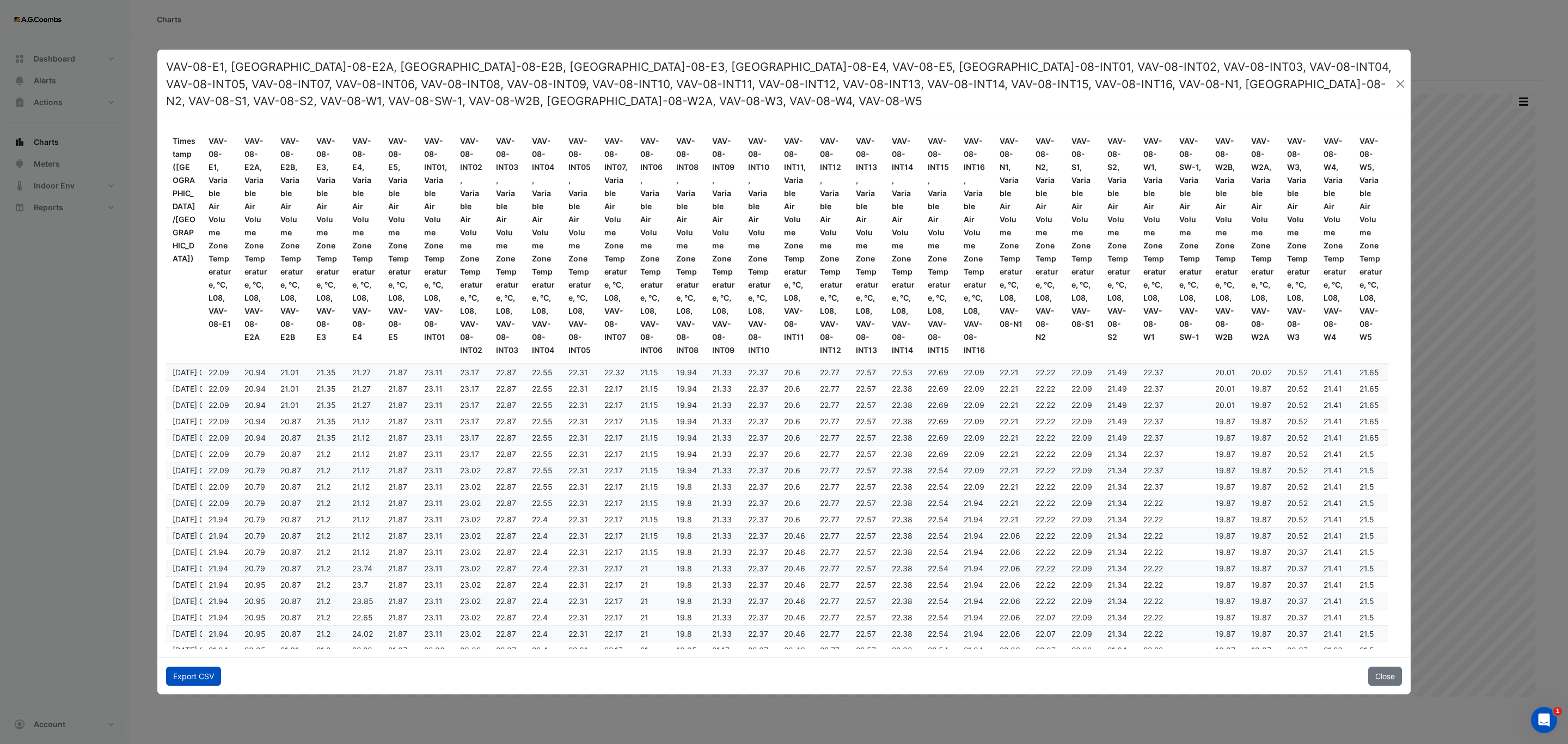
click at [183, 673] on button "Export CSV" at bounding box center [194, 676] width 55 height 19
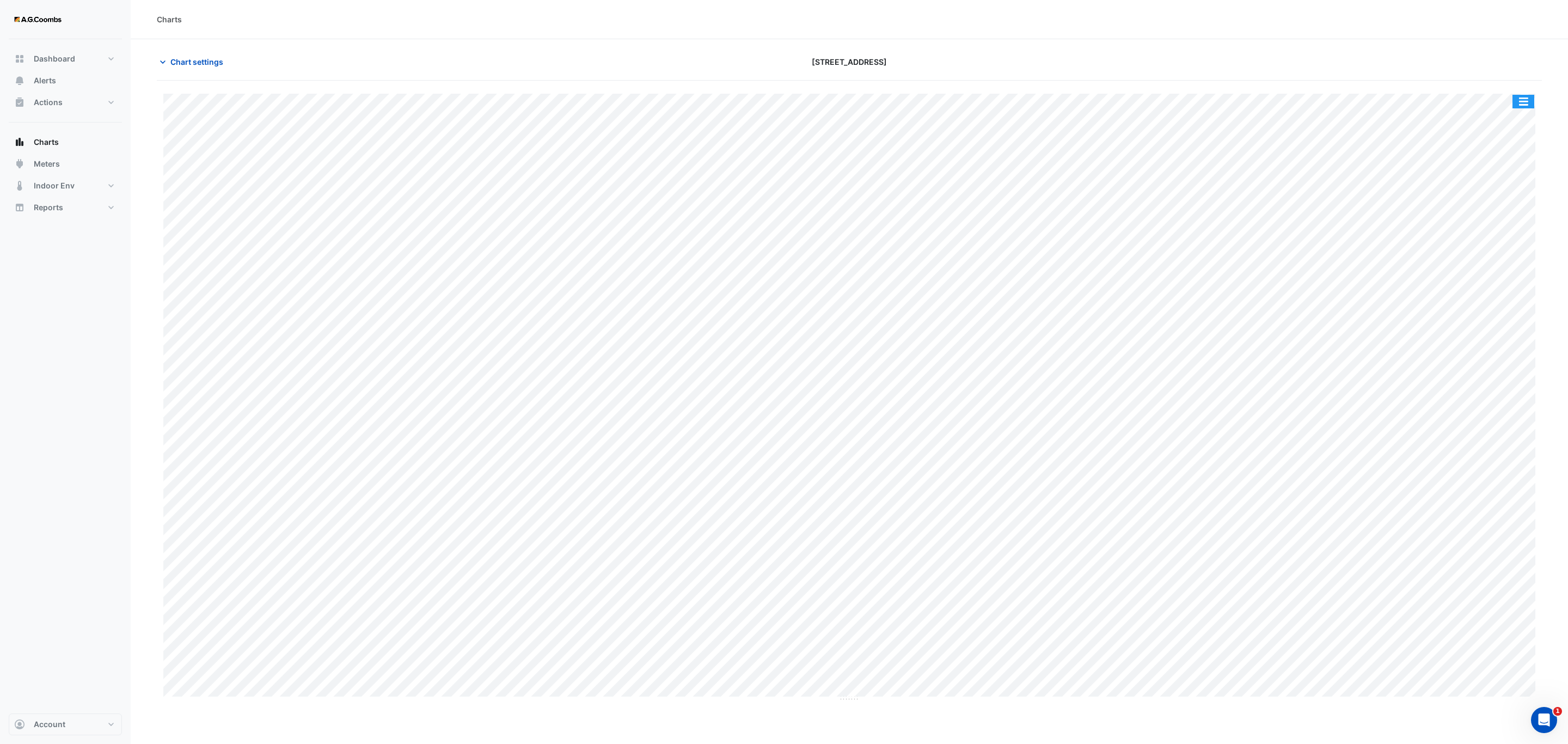
click at [1529, 105] on button "button" at bounding box center [1524, 102] width 22 height 13
click at [1502, 218] on div "Pivot Data Table" at bounding box center [1501, 219] width 65 height 26
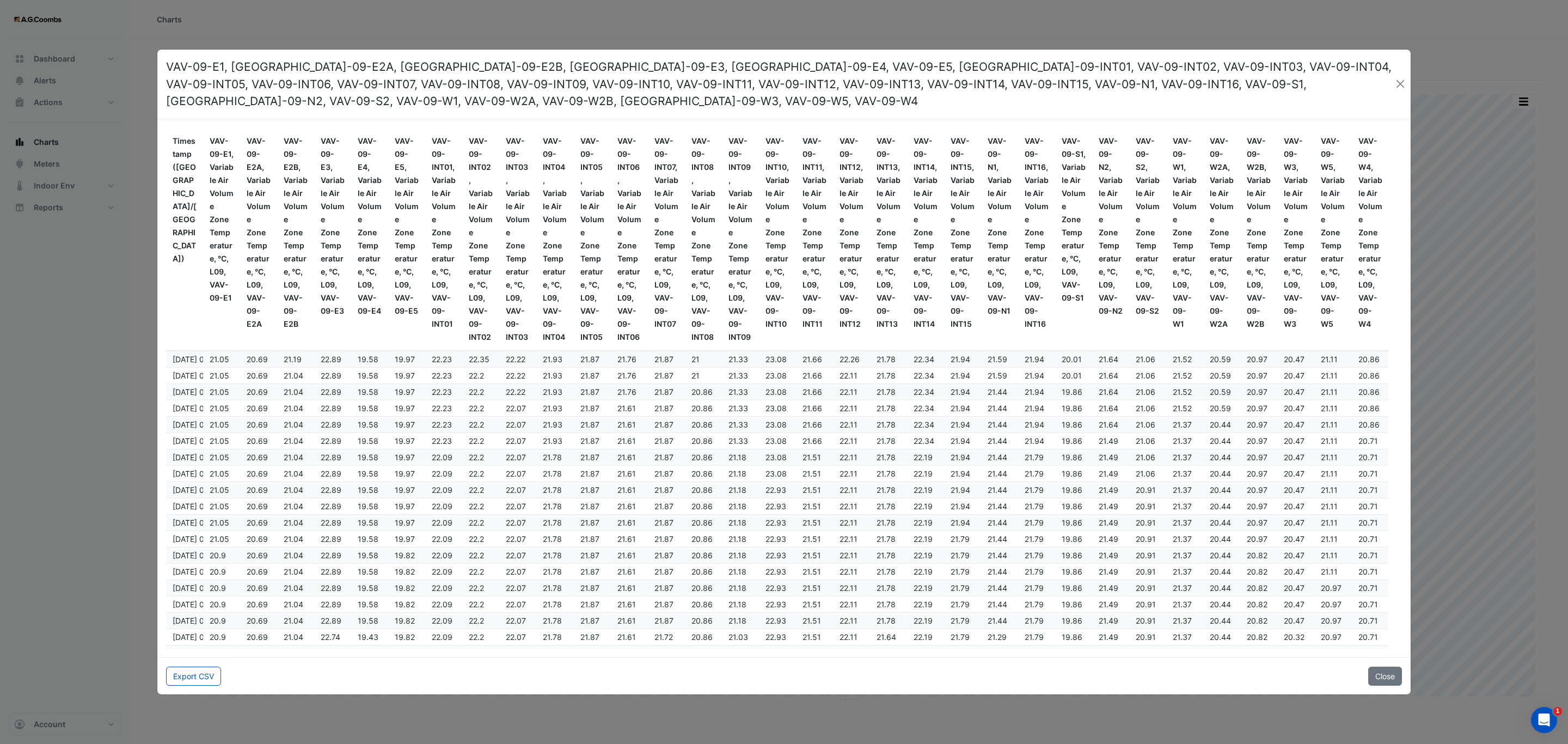
click at [198, 678] on div "Export CSV Close" at bounding box center [783, 676] width 1253 height 37
click at [193, 668] on button "Export CSV" at bounding box center [194, 676] width 55 height 19
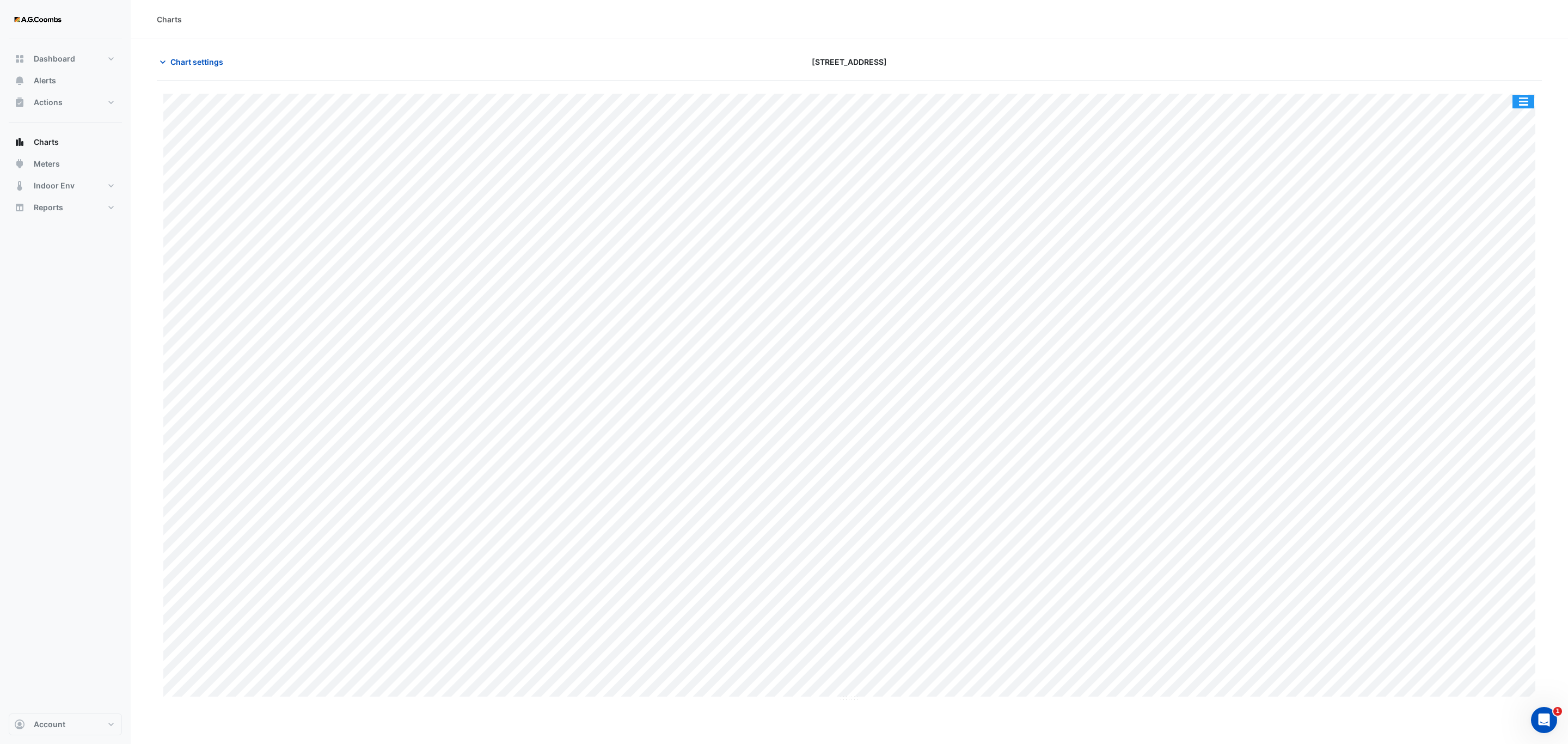
click at [1525, 100] on button "button" at bounding box center [1524, 102] width 22 height 13
click at [1505, 223] on div "Pivot Data Table" at bounding box center [1501, 219] width 65 height 26
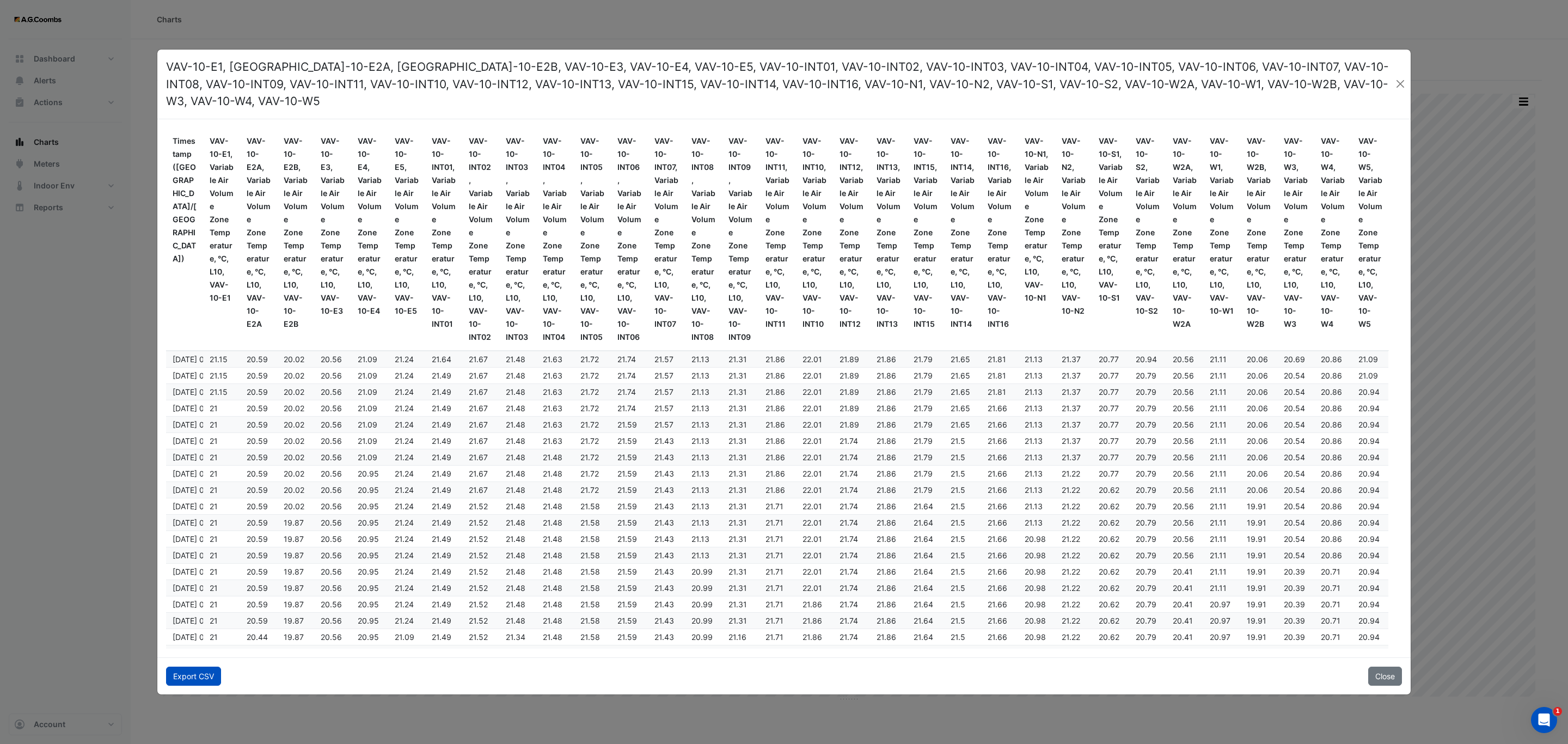
click at [193, 667] on button "Export CSV" at bounding box center [194, 676] width 55 height 19
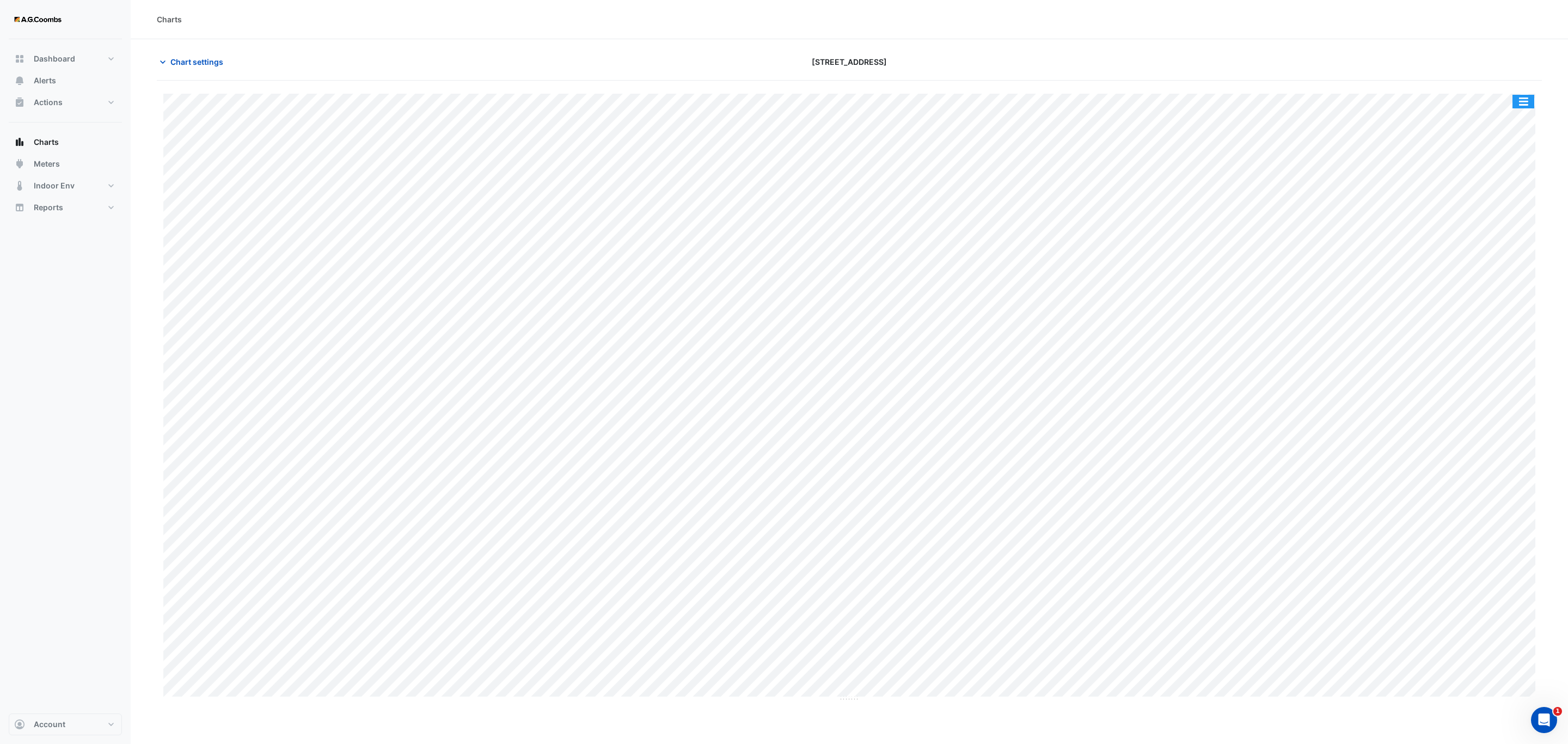
click at [1525, 100] on button "button" at bounding box center [1524, 102] width 22 height 13
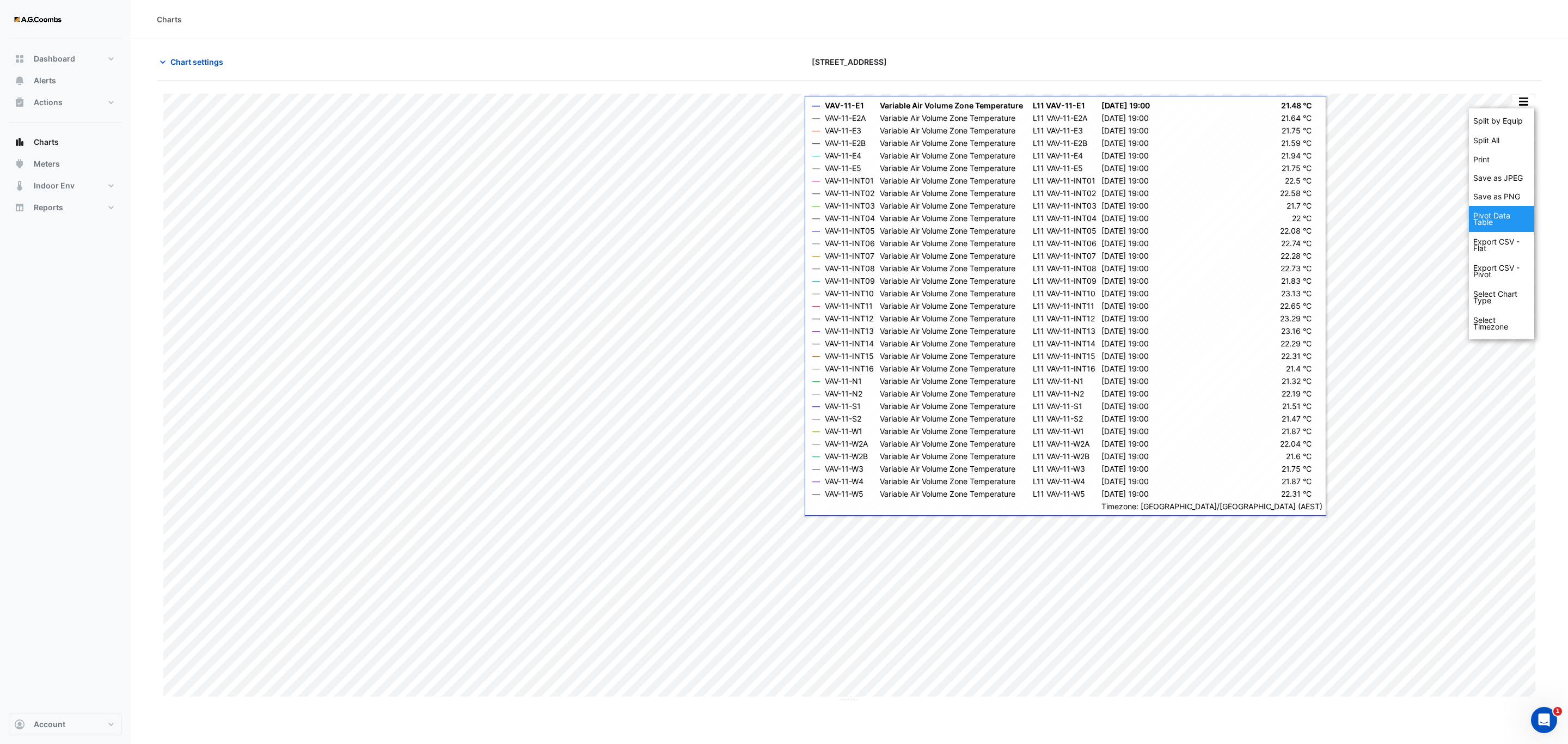
click at [1496, 217] on div "Pivot Data Table" at bounding box center [1501, 219] width 65 height 26
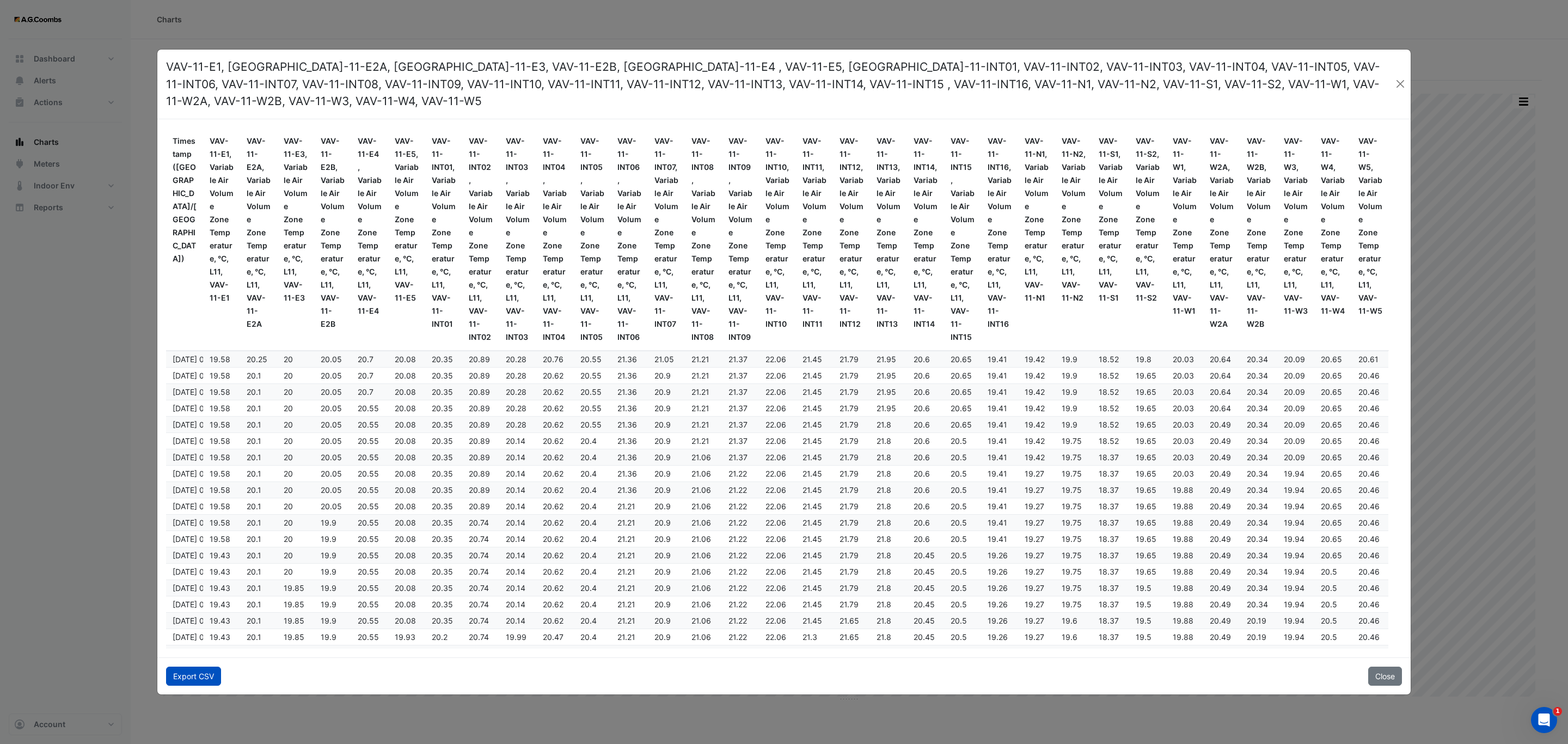
click at [204, 667] on button "Export CSV" at bounding box center [194, 676] width 55 height 19
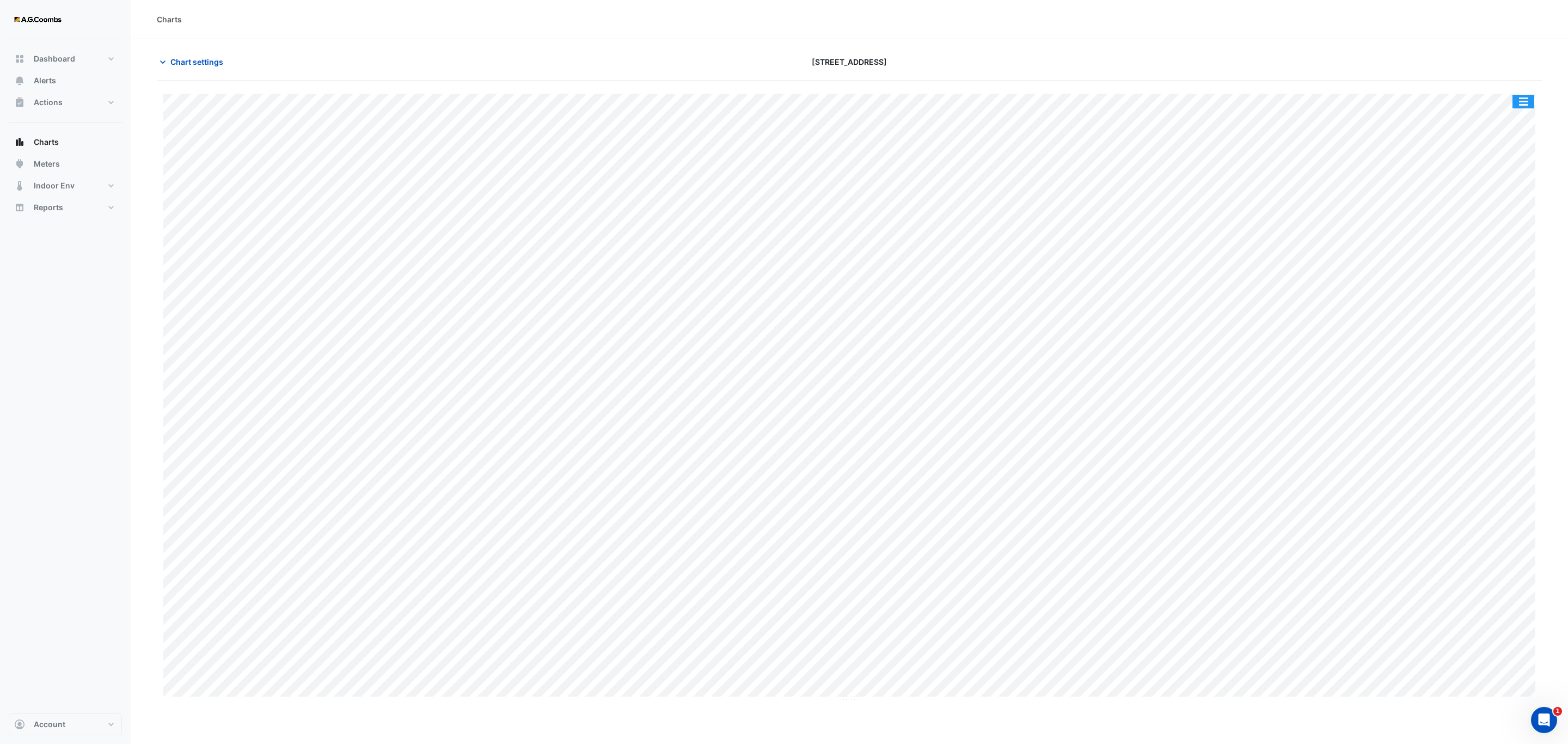
click at [1521, 105] on button "button" at bounding box center [1524, 102] width 22 height 13
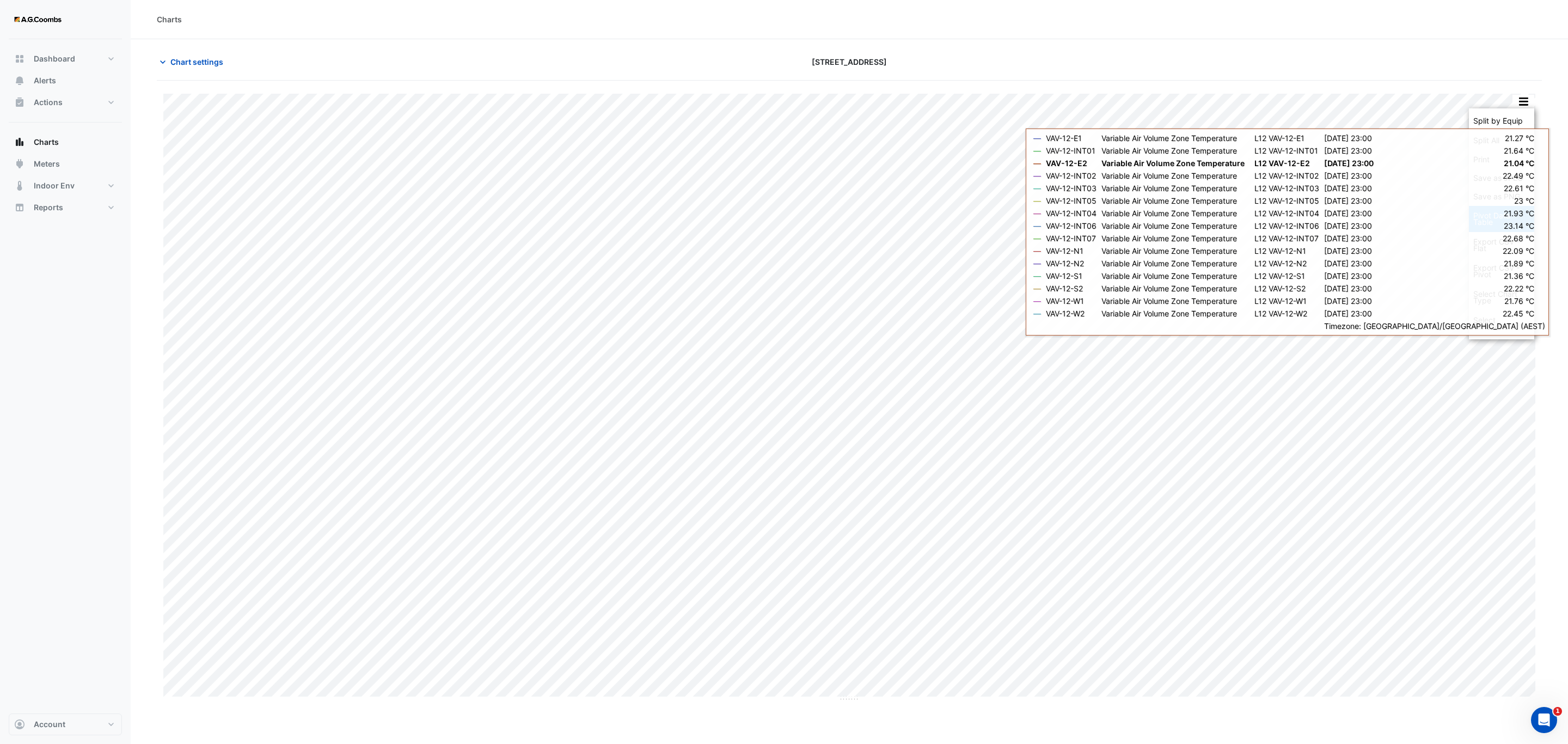
click at [1493, 226] on div "Pivot Data Table" at bounding box center [1501, 219] width 65 height 26
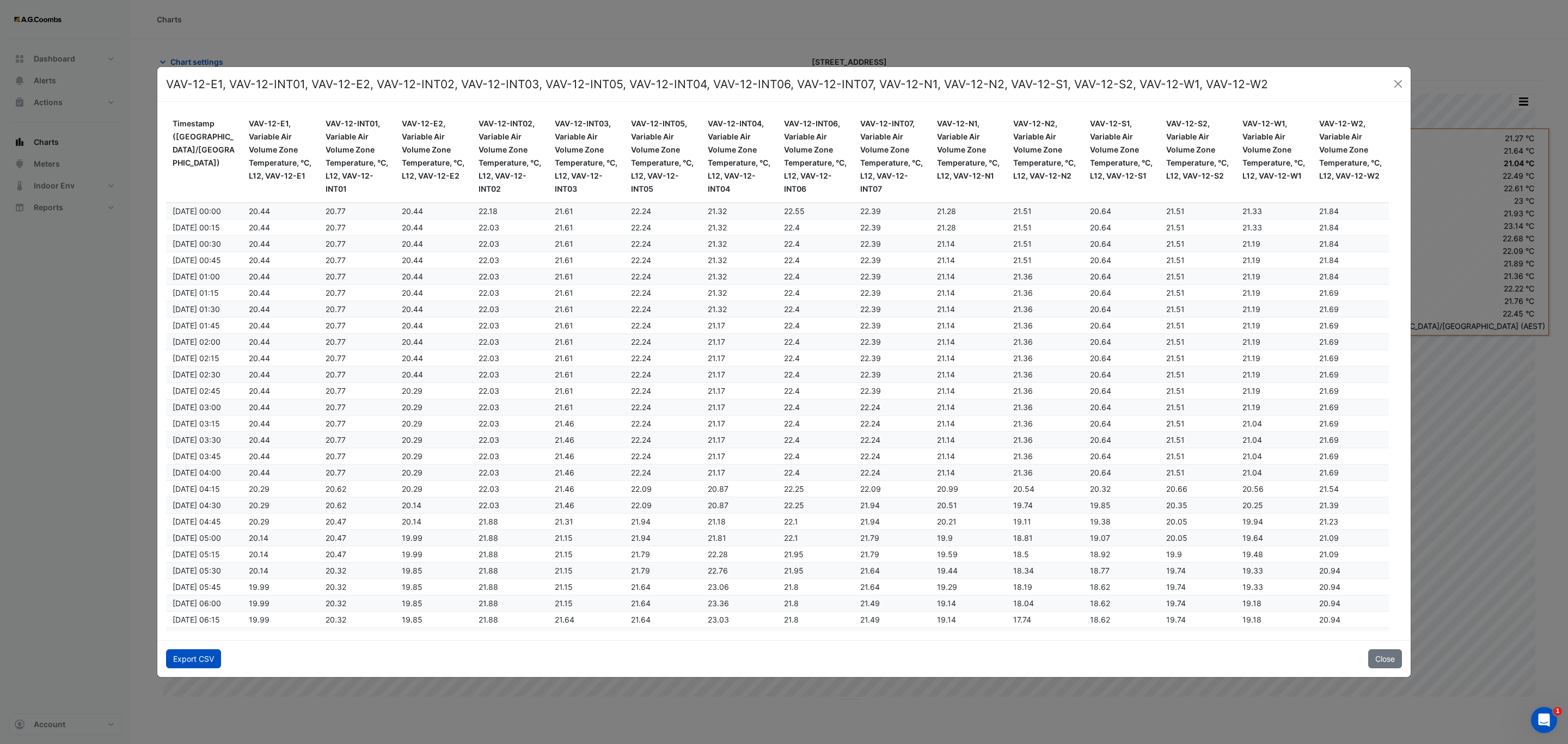
click at [199, 653] on button "Export CSV" at bounding box center [194, 658] width 55 height 19
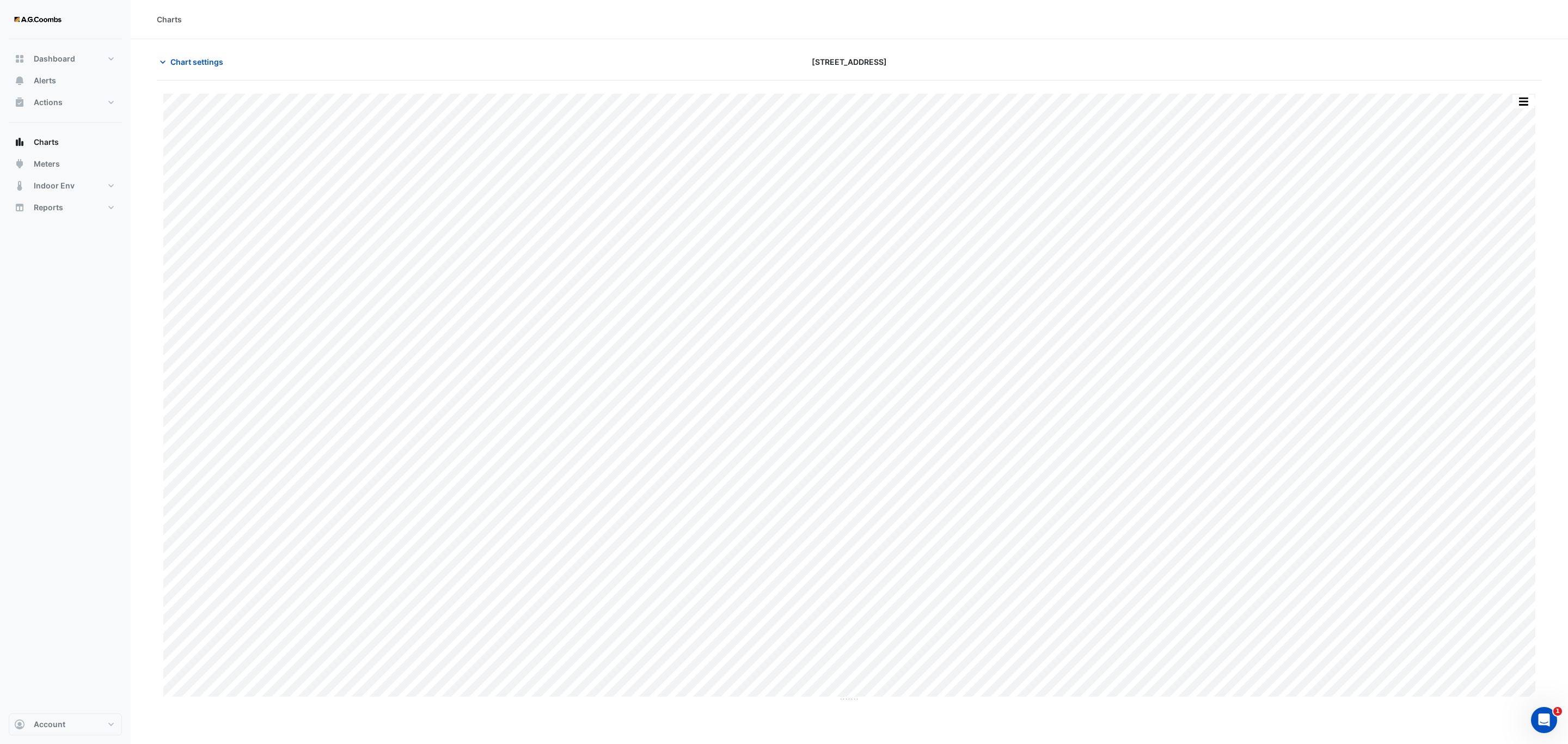
click at [1518, 95] on div "Split by Equip Split All Print Save as JPEG Save as PNG Pivot Data Table Export…" at bounding box center [1524, 102] width 23 height 15
click at [1522, 101] on button "button" at bounding box center [1524, 102] width 22 height 13
click at [1516, 219] on div "Pivot Data Table" at bounding box center [1501, 219] width 65 height 26
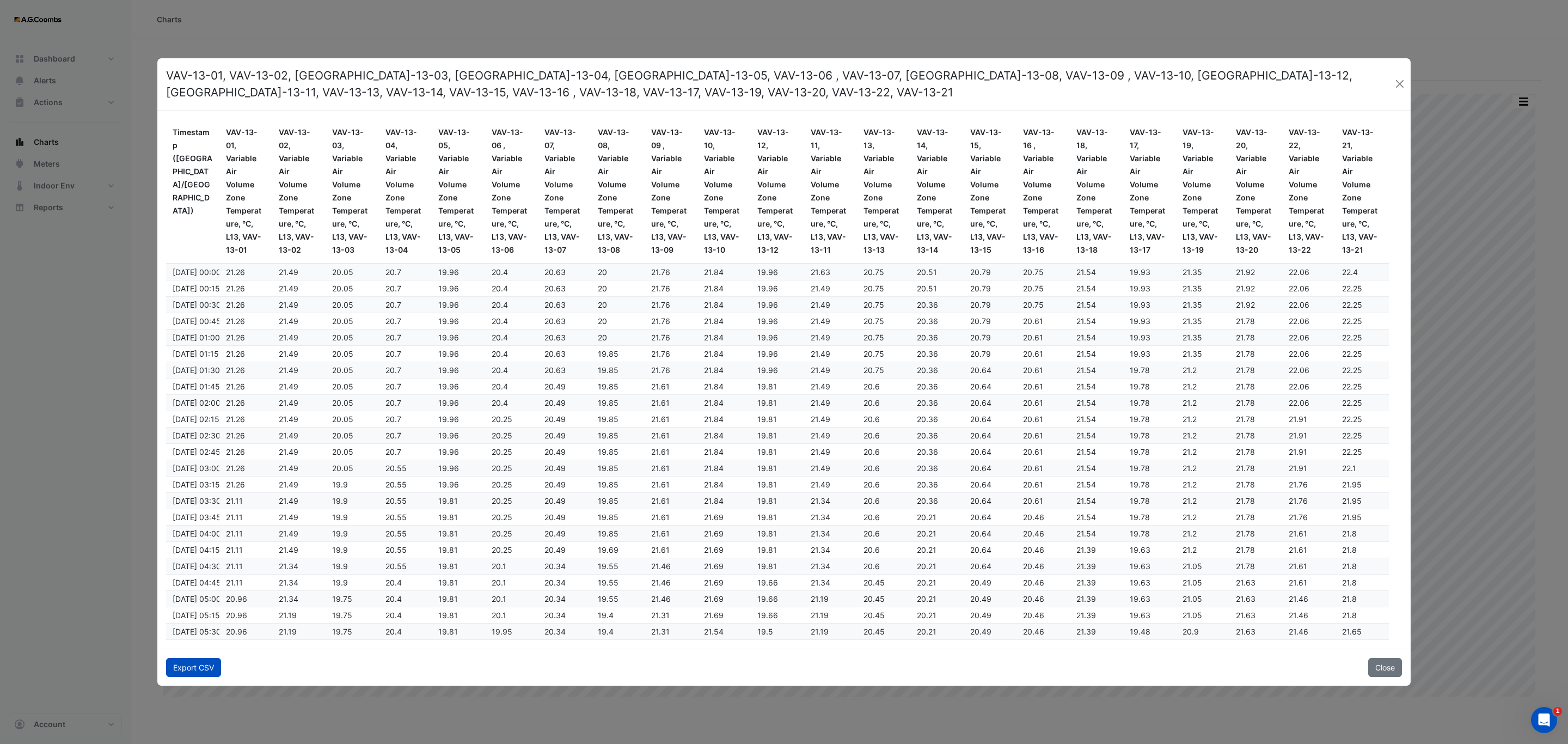
click at [187, 672] on button "Export CSV" at bounding box center [194, 667] width 55 height 19
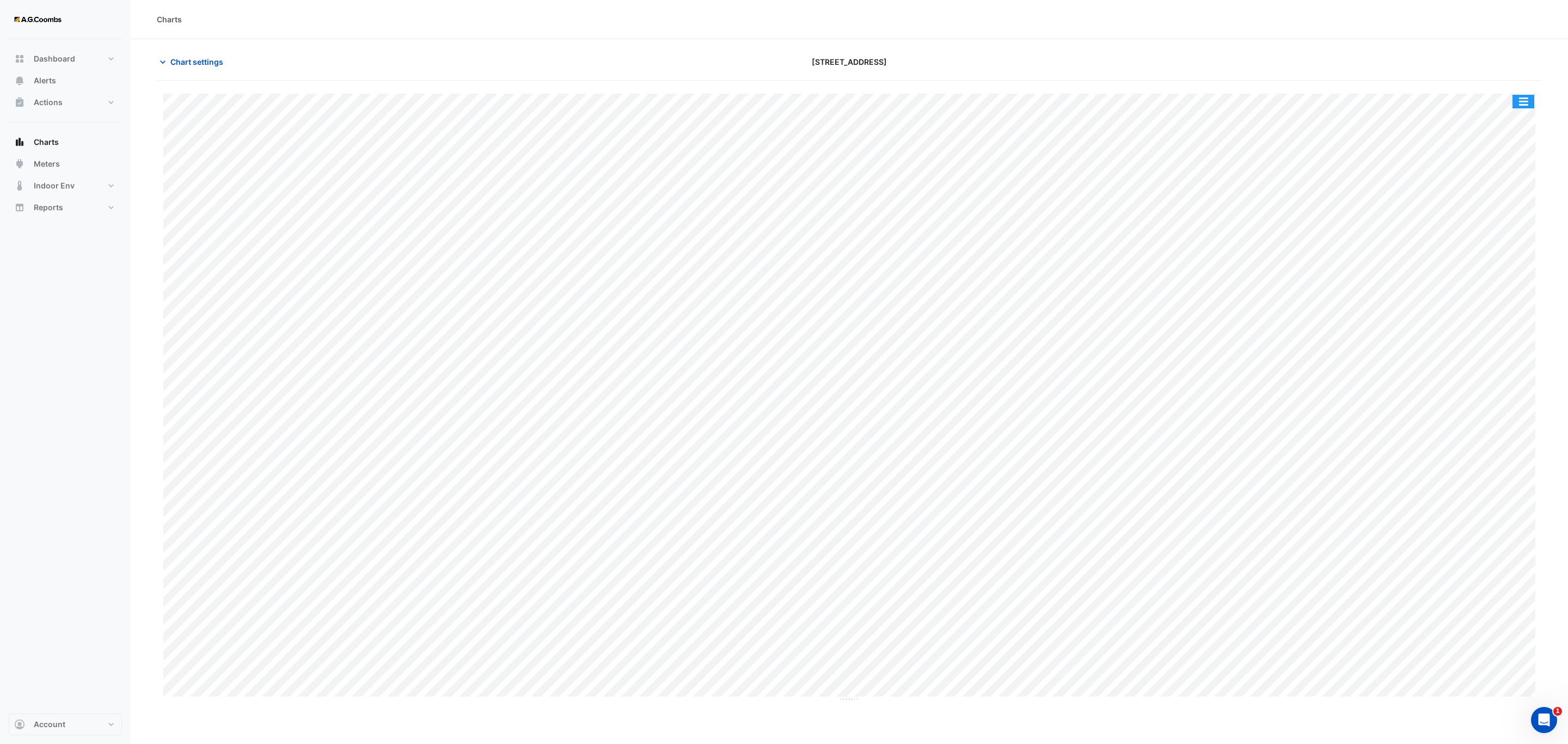
click at [1527, 101] on button "button" at bounding box center [1524, 102] width 22 height 13
click at [1492, 226] on div "Pivot Data Table" at bounding box center [1501, 219] width 65 height 26
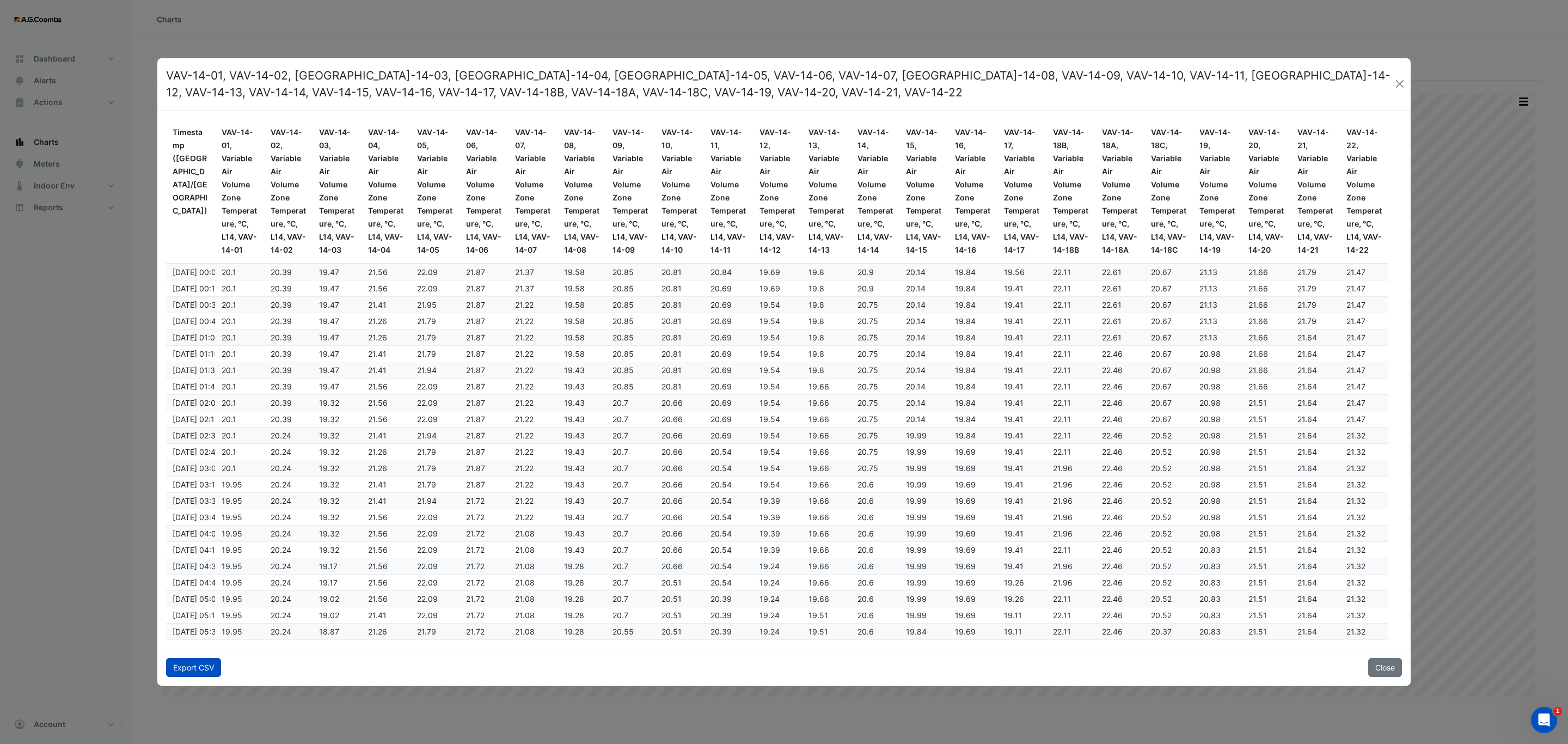
click at [209, 673] on button "Export CSV" at bounding box center [194, 667] width 55 height 19
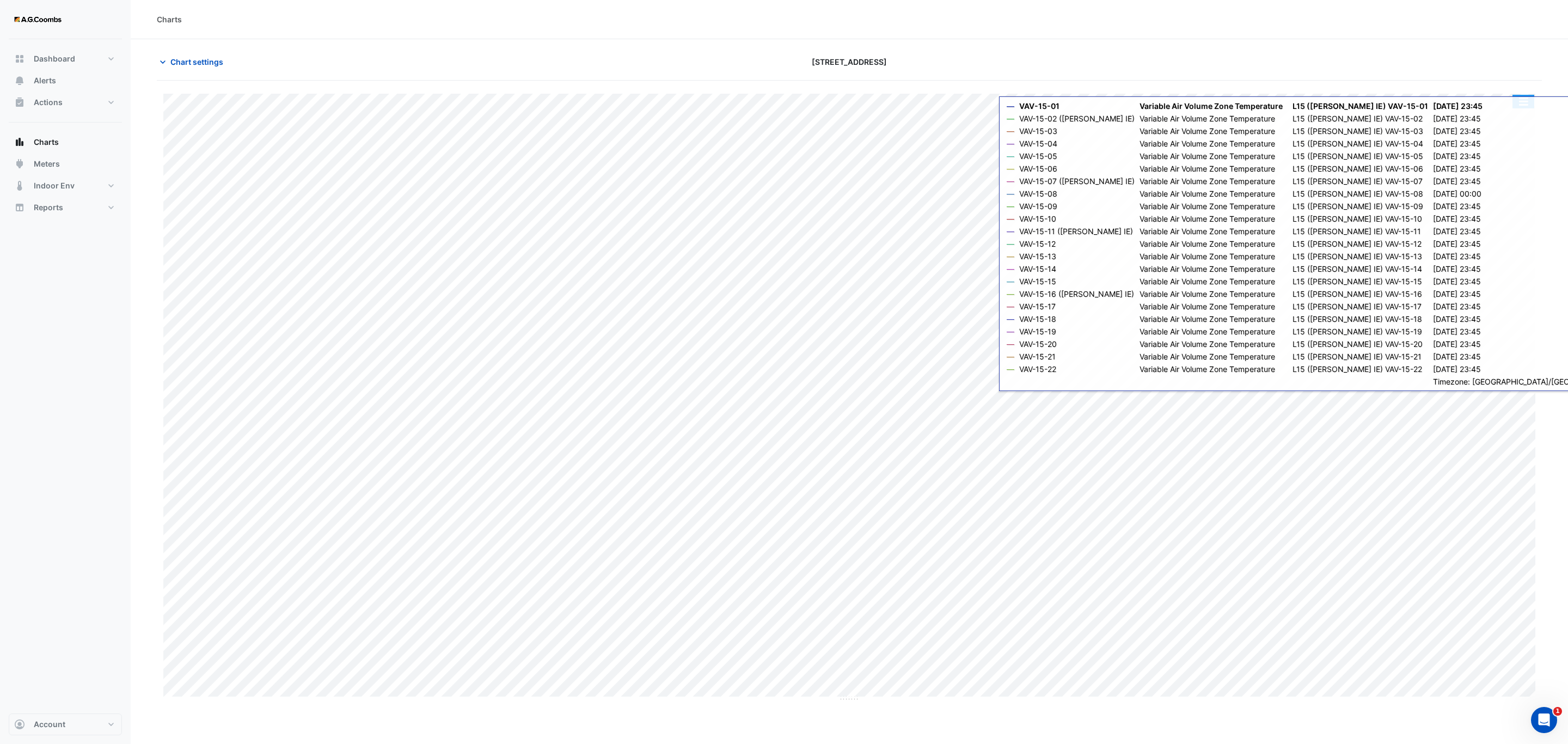
click at [1519, 100] on button "button" at bounding box center [1524, 102] width 22 height 13
click at [1567, 177] on section "Chart settings 570 Bourke Street Split by Equip Split All Print Save as JPEG Sa…" at bounding box center [849, 370] width 1437 height 662
click at [1416, 36] on div "Charts" at bounding box center [849, 19] width 1437 height 39
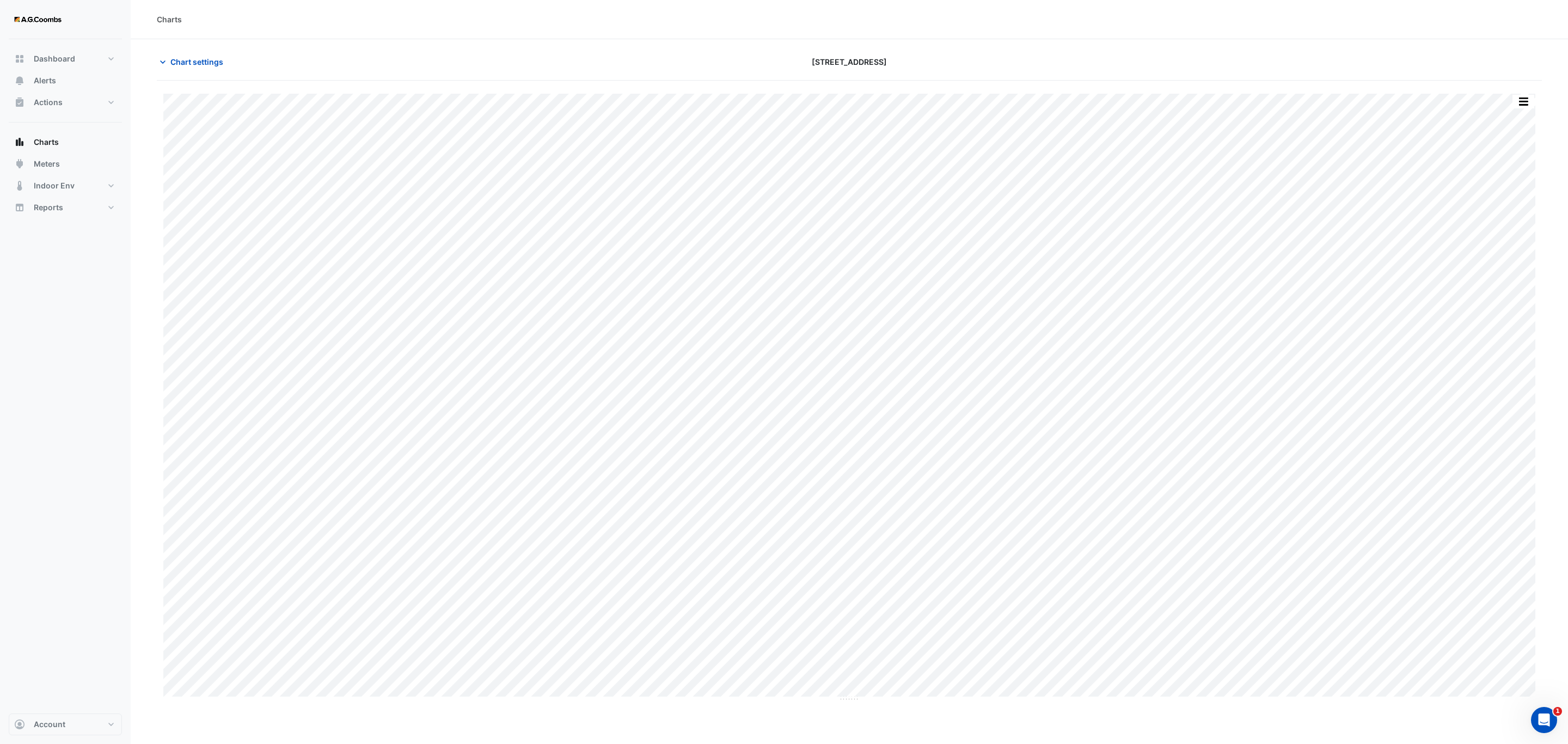
click at [1524, 104] on button "button" at bounding box center [1524, 102] width 22 height 13
click at [1514, 213] on div "Pivot Data Table" at bounding box center [1501, 219] width 65 height 26
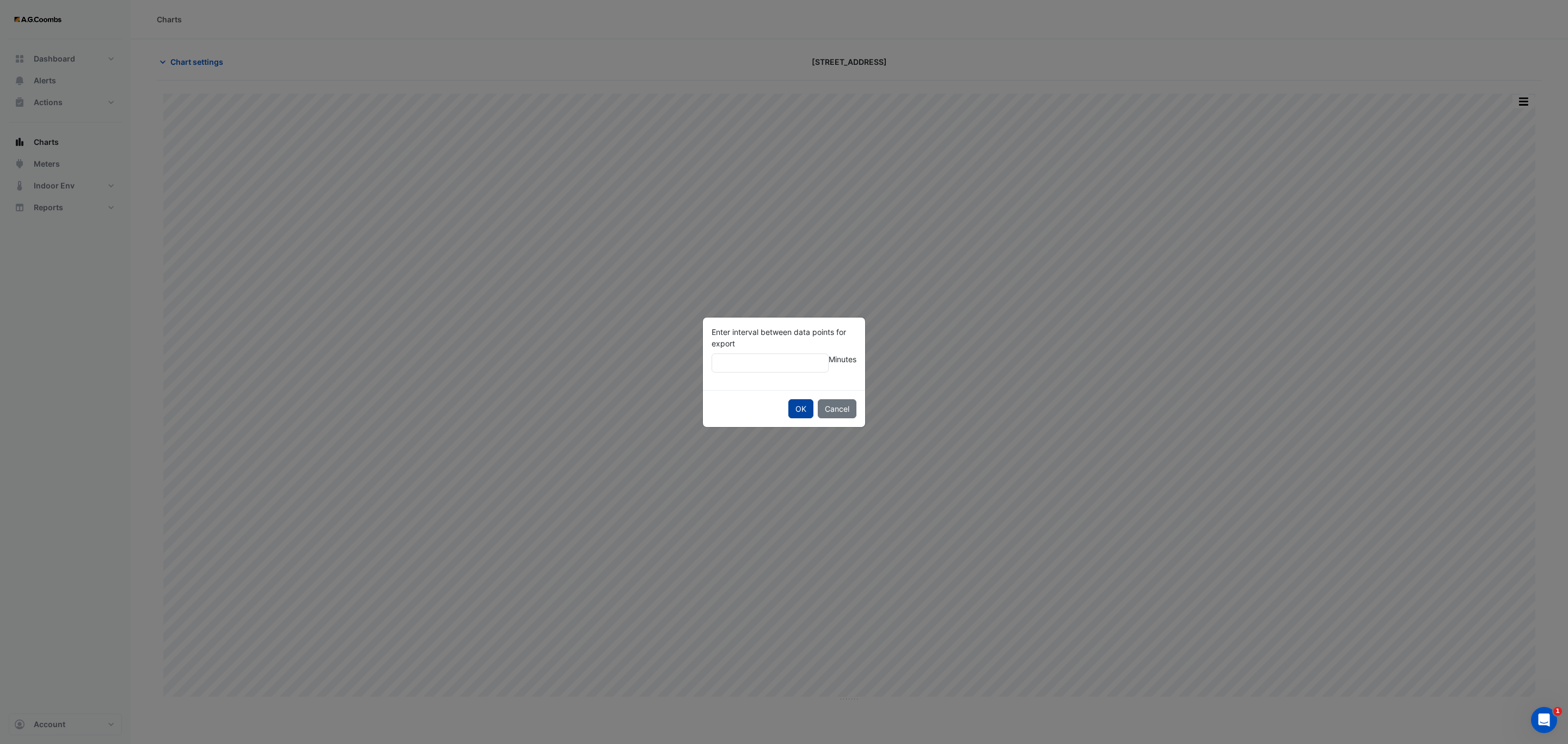
type input "**"
click at [788, 399] on button "OK" at bounding box center [800, 409] width 25 height 19
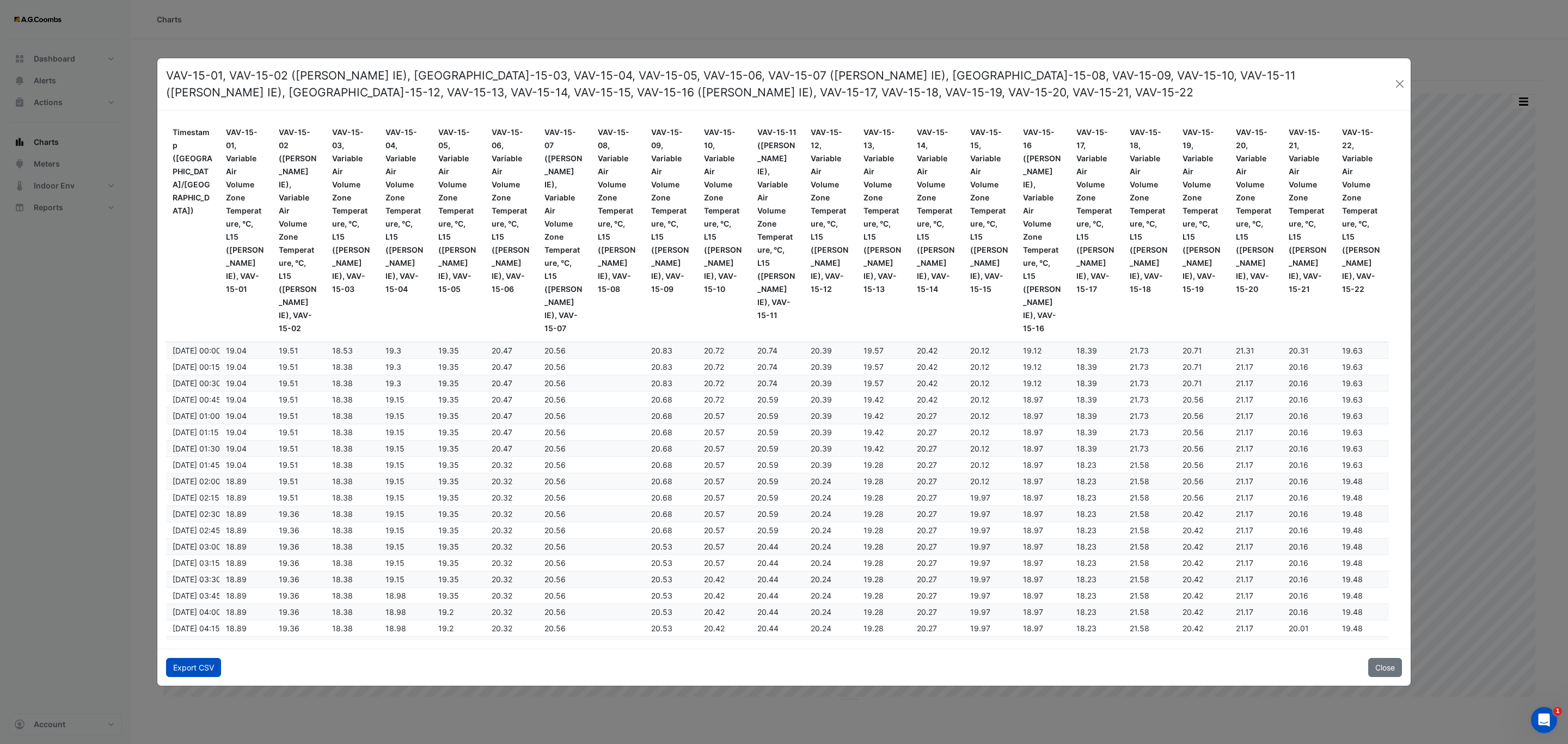
click at [180, 667] on button "Export CSV" at bounding box center [194, 667] width 55 height 19
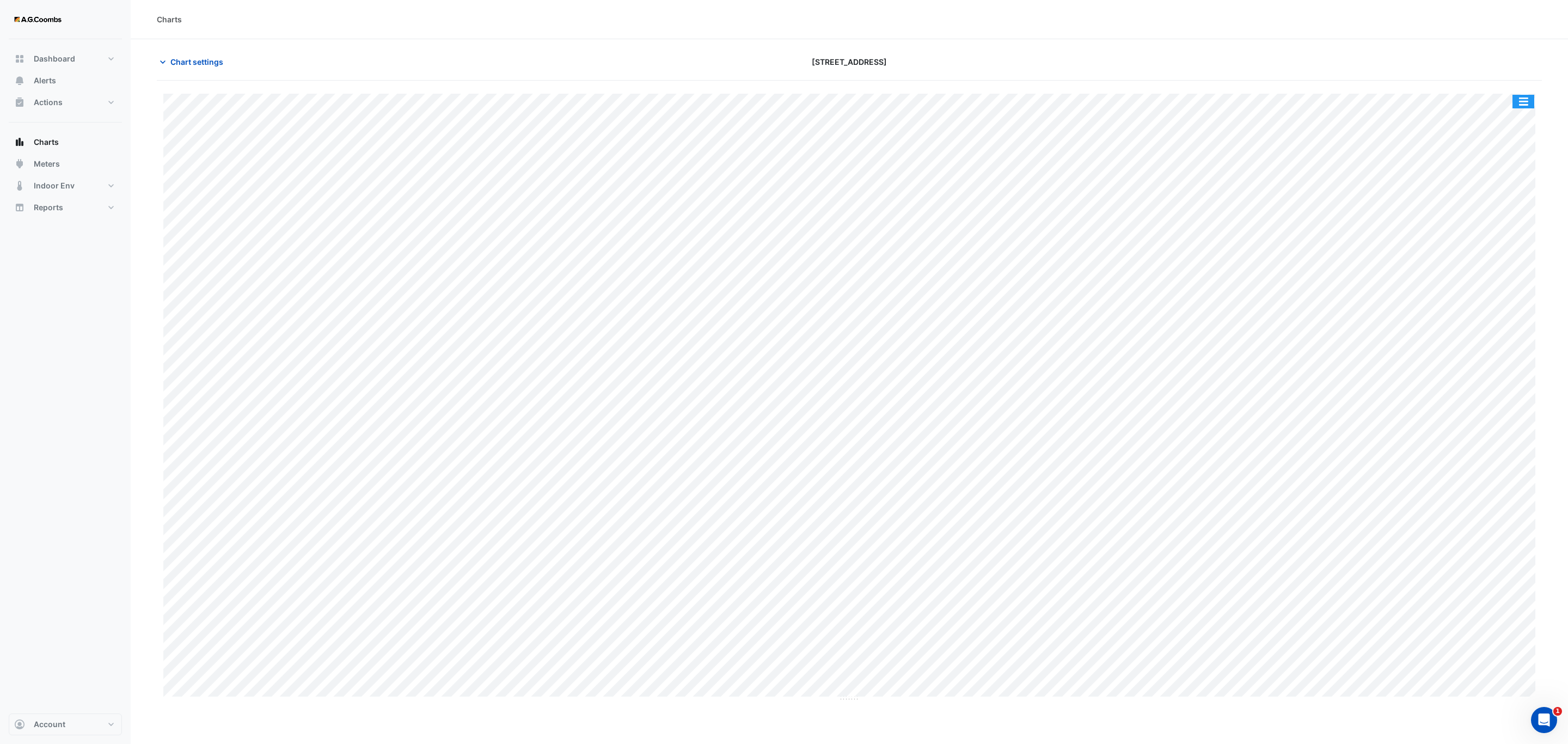
click at [1516, 107] on button "button" at bounding box center [1524, 102] width 22 height 13
click at [1511, 232] on div "Pivot Data Table" at bounding box center [1501, 219] width 65 height 26
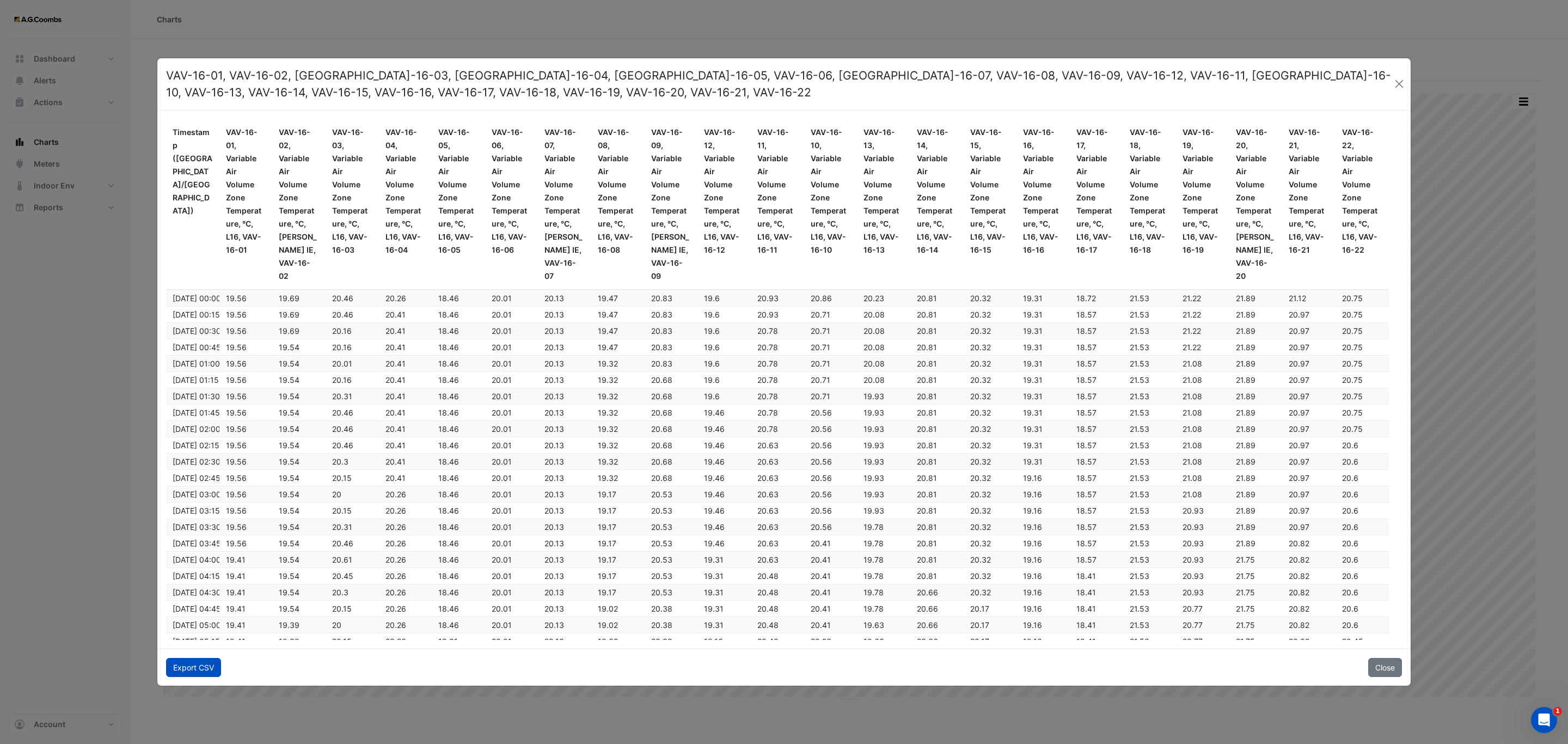
click at [212, 667] on button "Export CSV" at bounding box center [194, 667] width 55 height 19
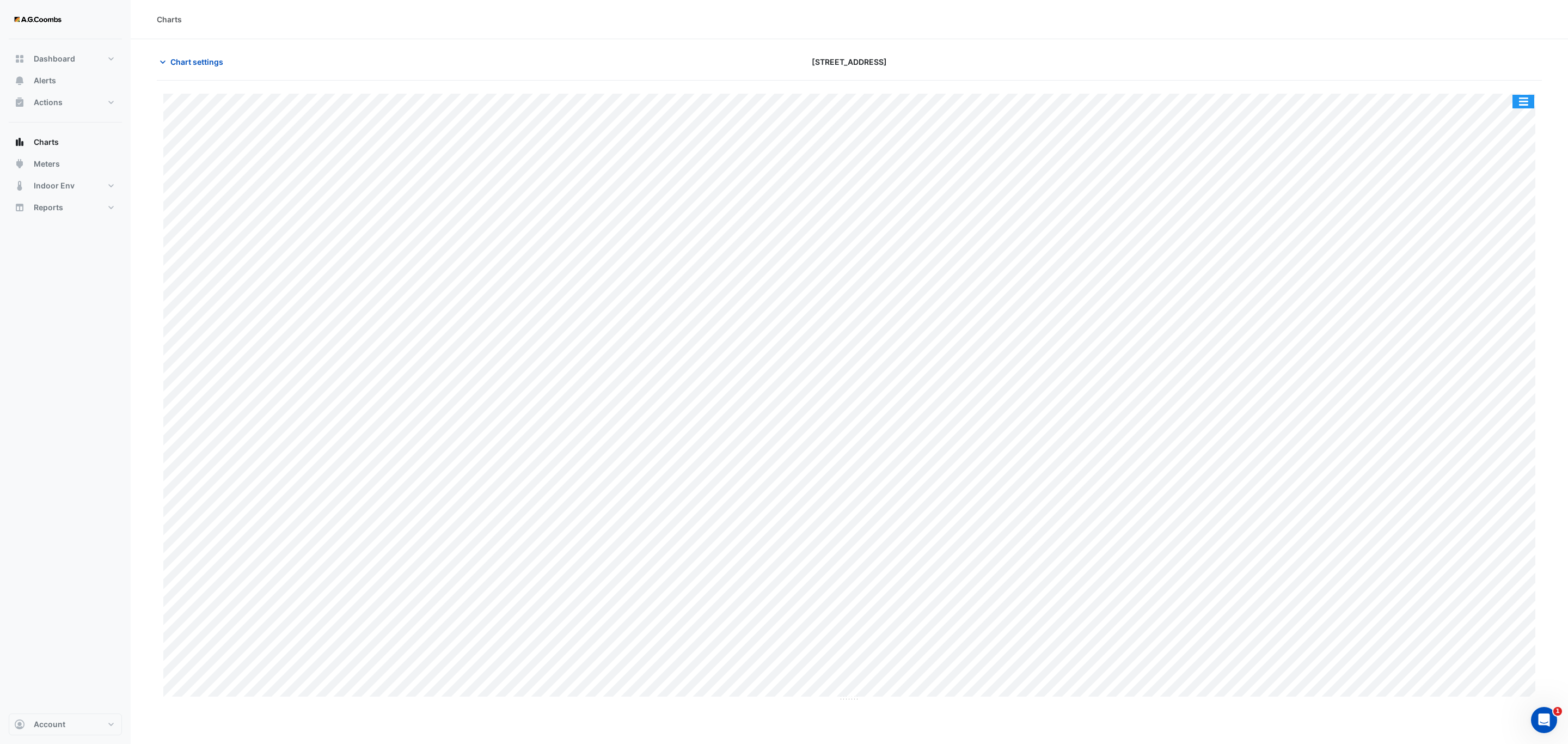
click at [1533, 103] on button "button" at bounding box center [1524, 102] width 22 height 13
click at [1508, 217] on div "Pivot Data Table" at bounding box center [1501, 219] width 65 height 26
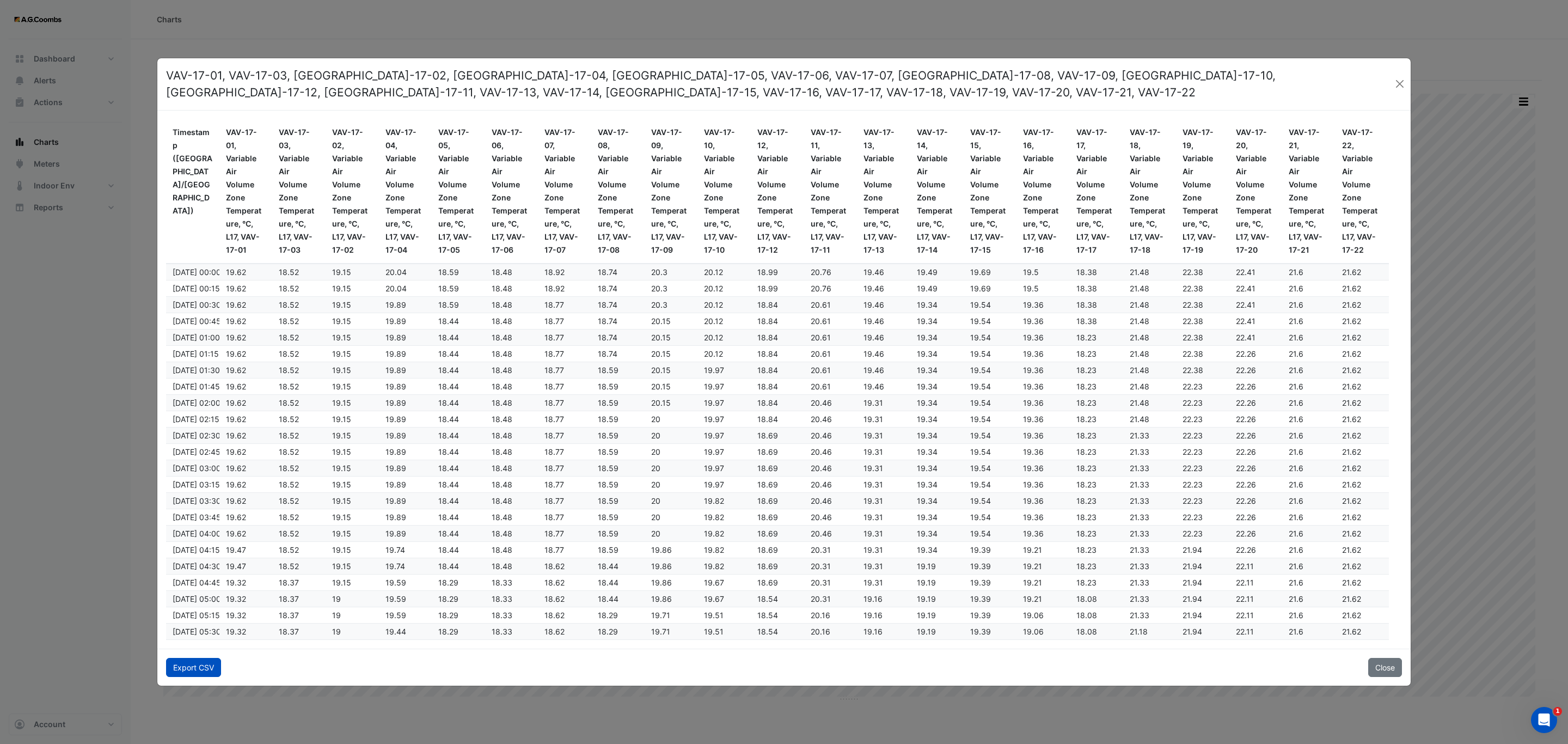
click at [196, 663] on button "Export CSV" at bounding box center [194, 667] width 55 height 19
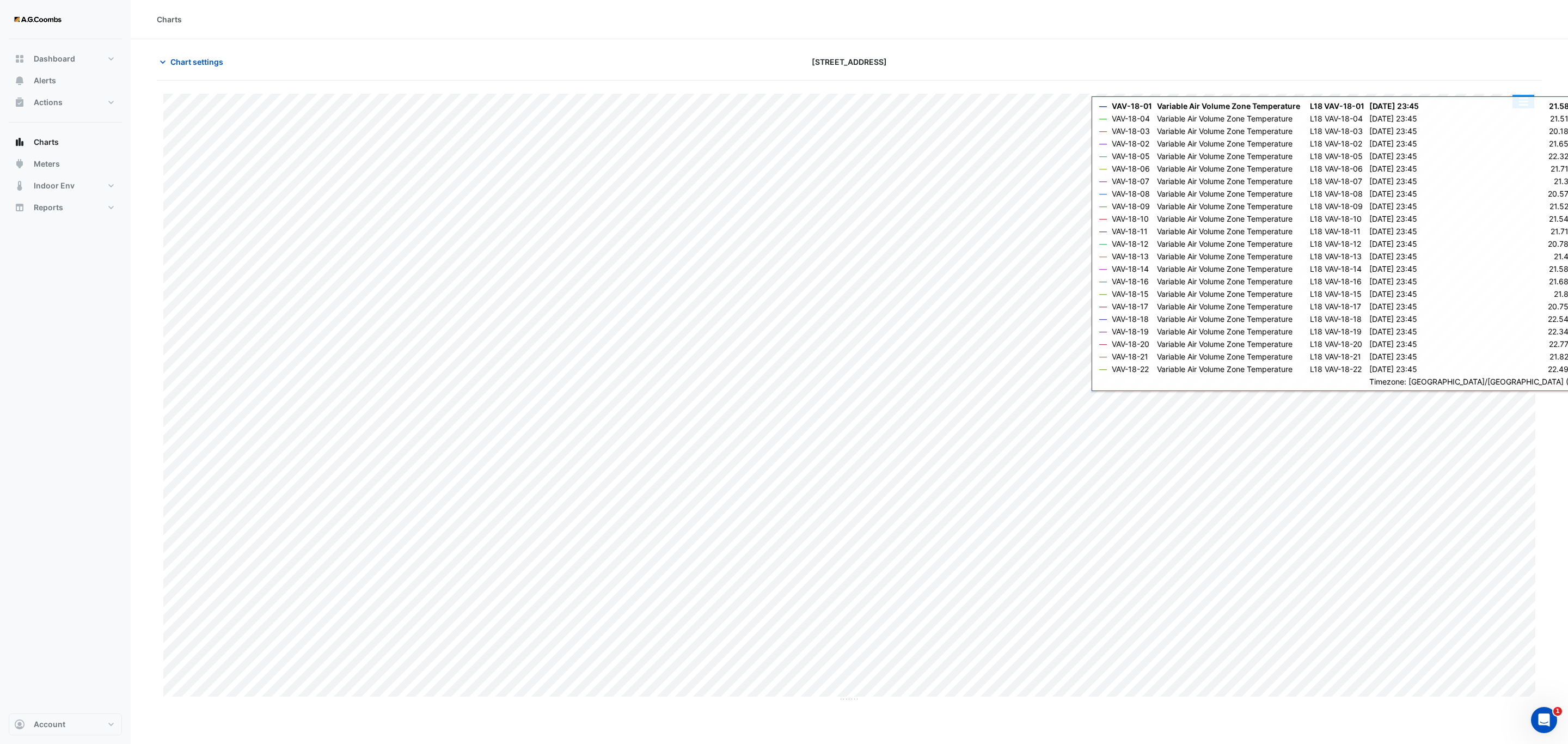
click at [1527, 105] on button "button" at bounding box center [1524, 102] width 22 height 13
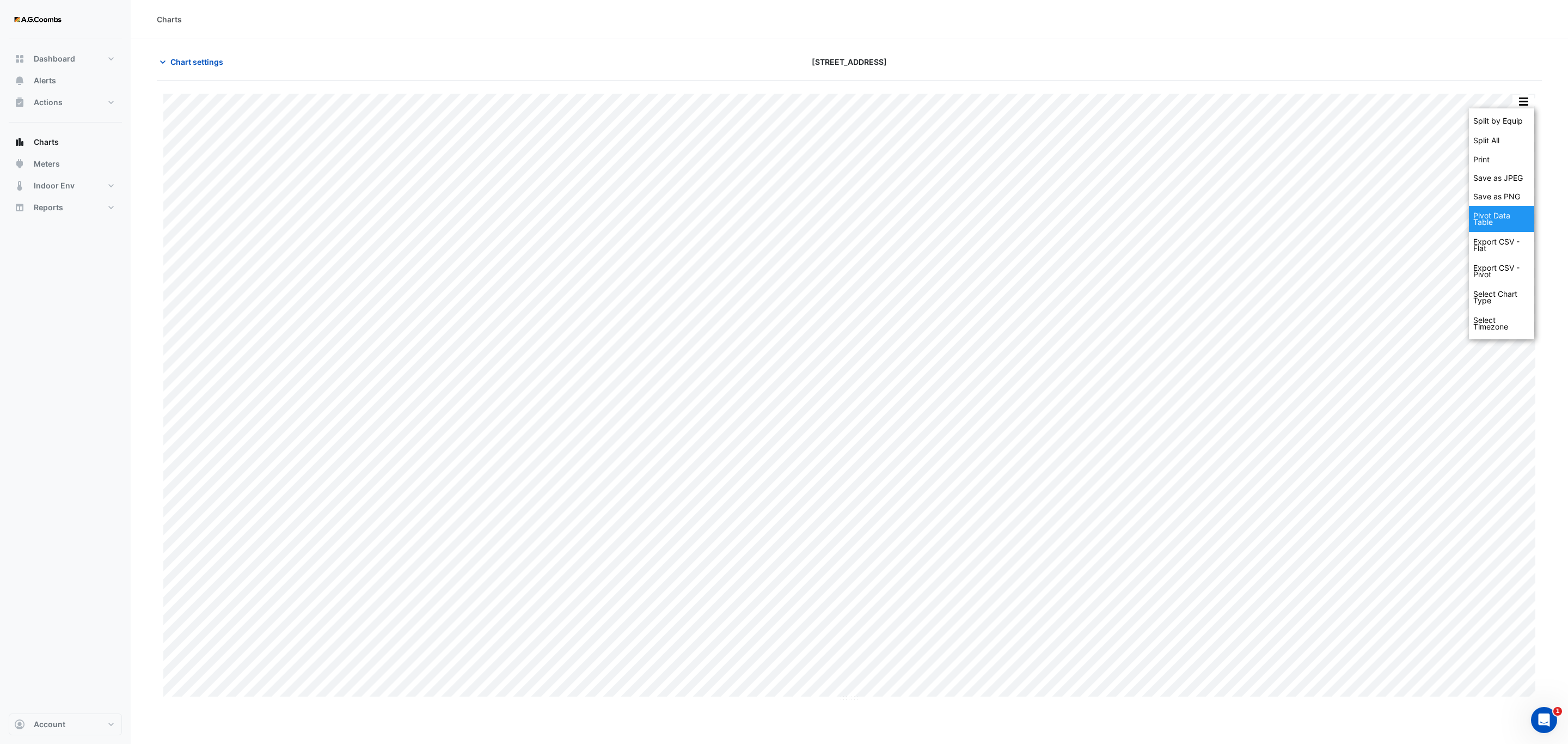
click at [1499, 214] on div "Pivot Data Table" at bounding box center [1501, 219] width 65 height 26
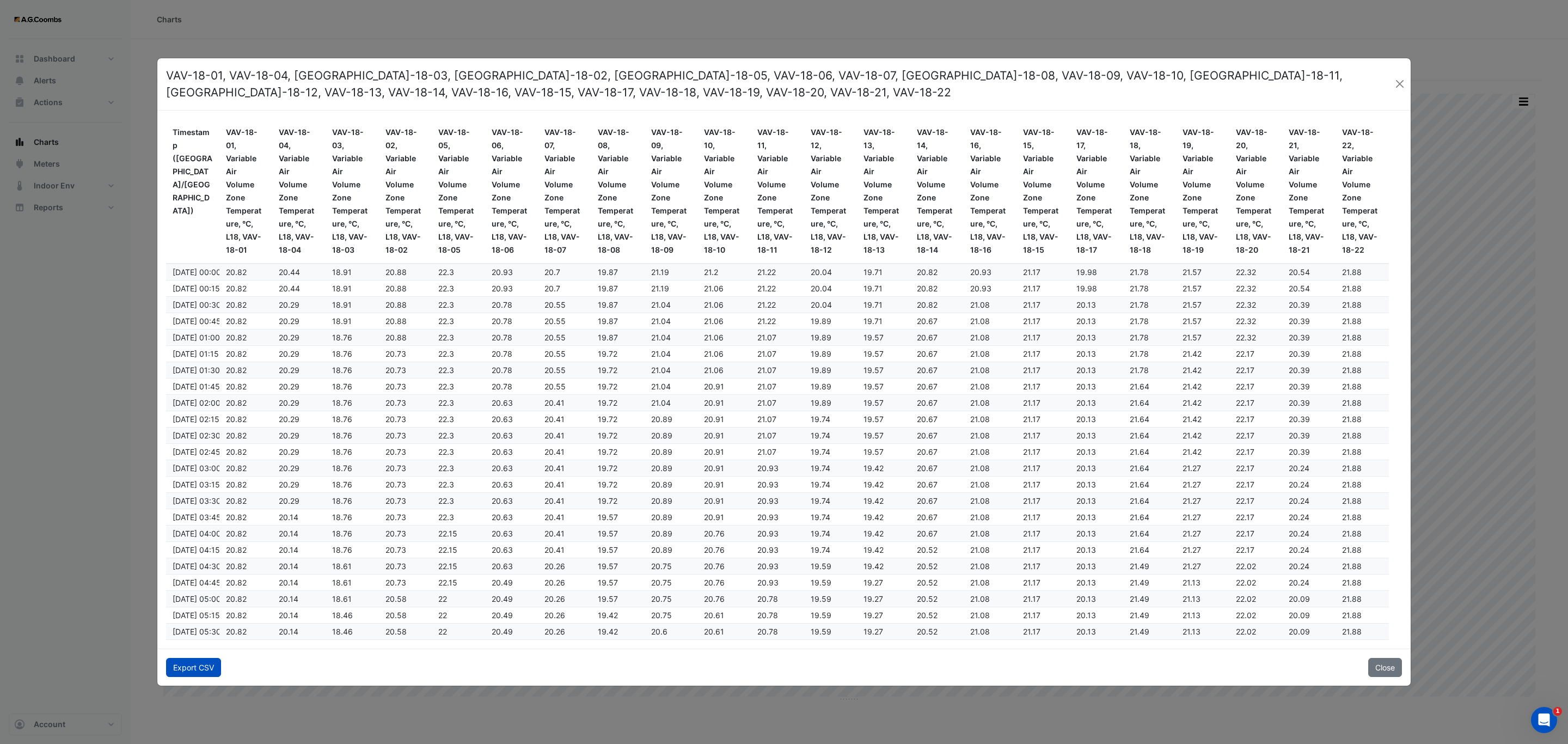
click at [192, 667] on button "Export CSV" at bounding box center [194, 667] width 55 height 19
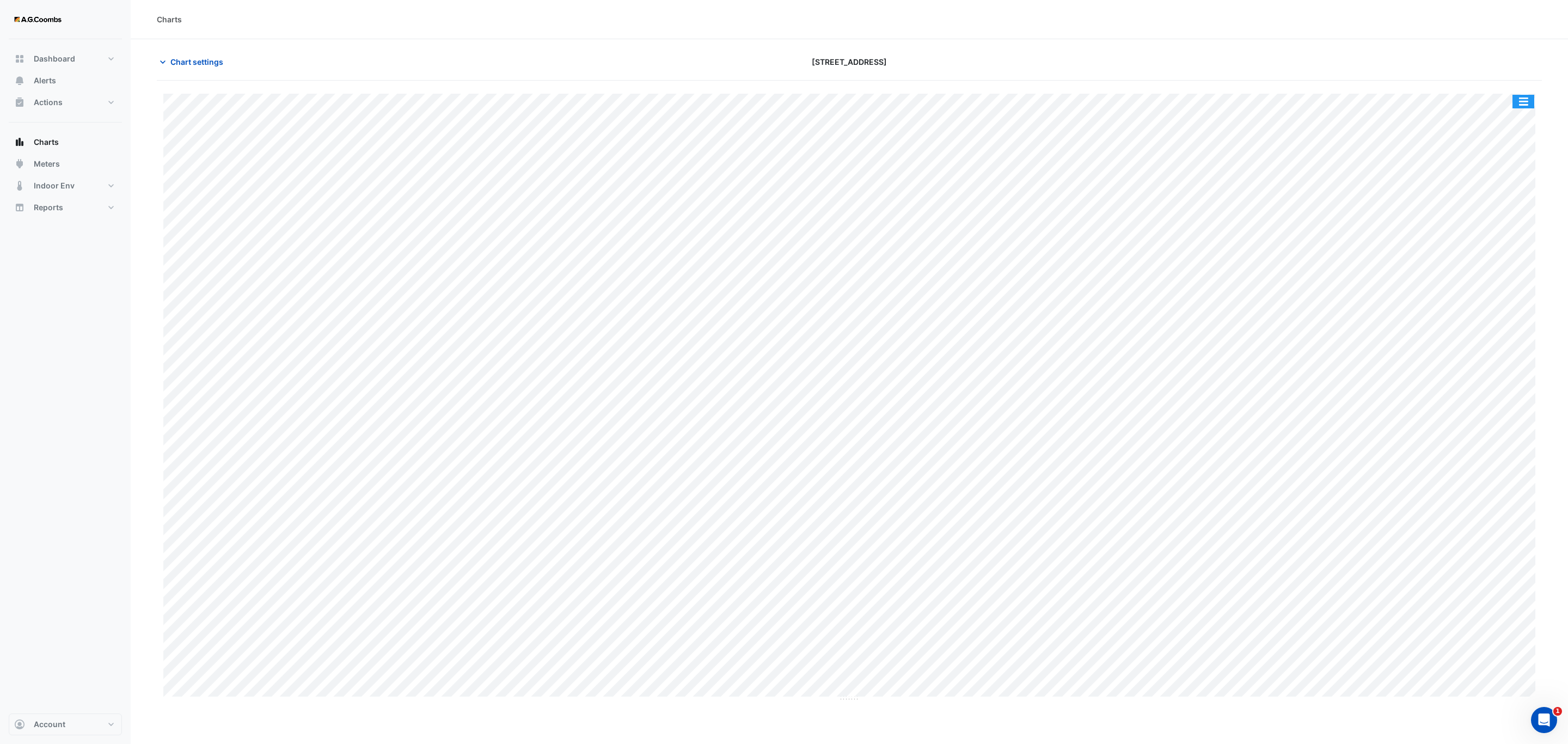
drag, startPoint x: 1526, startPoint y: 106, endPoint x: 1525, endPoint y: 114, distance: 8.1
click at [1525, 106] on button "button" at bounding box center [1524, 102] width 22 height 13
click at [1503, 224] on div "Pivot Data Table" at bounding box center [1501, 219] width 65 height 26
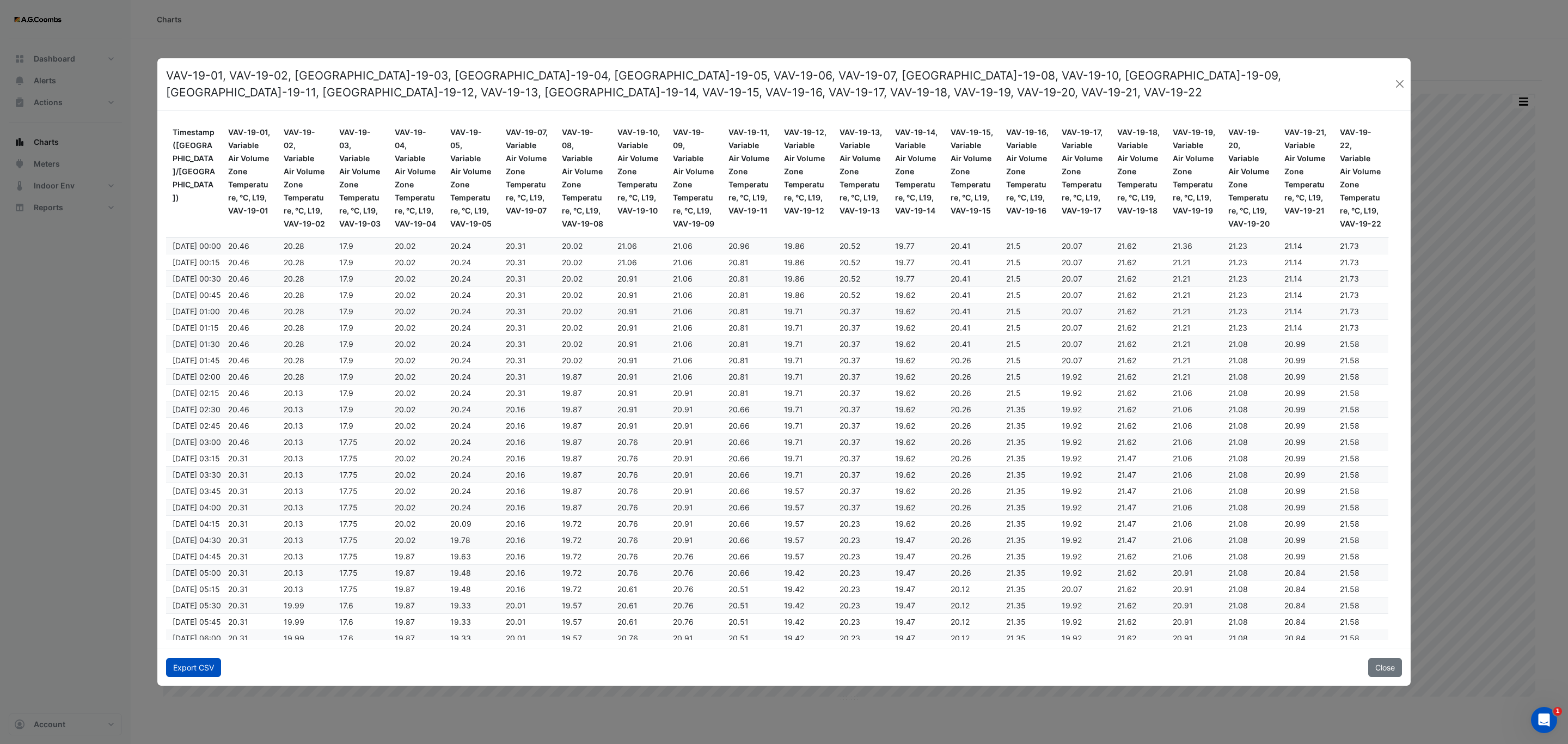
click at [214, 664] on button "Export CSV" at bounding box center [194, 667] width 55 height 19
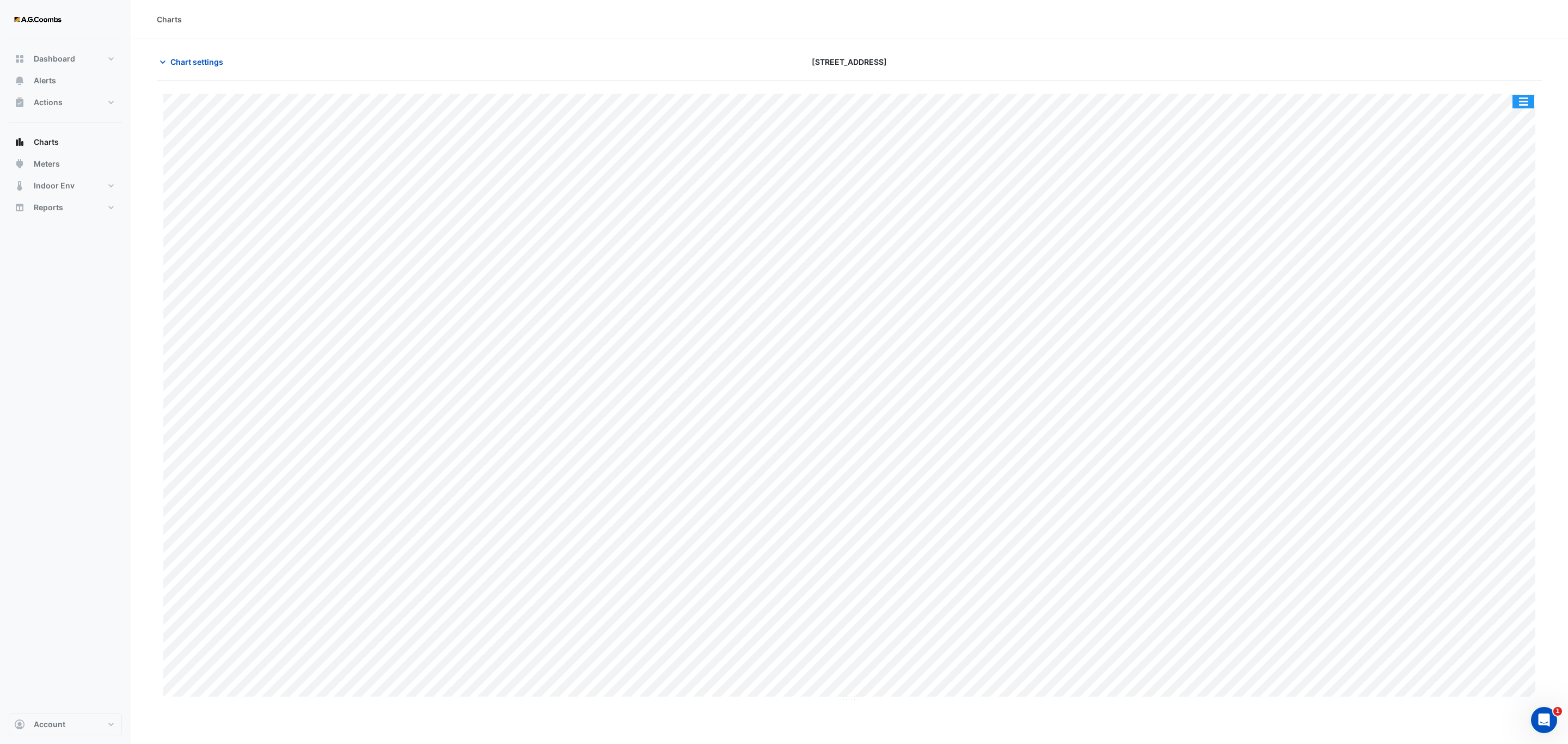
drag, startPoint x: 1531, startPoint y: 106, endPoint x: 1539, endPoint y: 161, distance: 55.6
click at [1531, 105] on button "button" at bounding box center [1524, 102] width 22 height 13
click at [1511, 217] on div "Pivot Data Table" at bounding box center [1501, 219] width 65 height 26
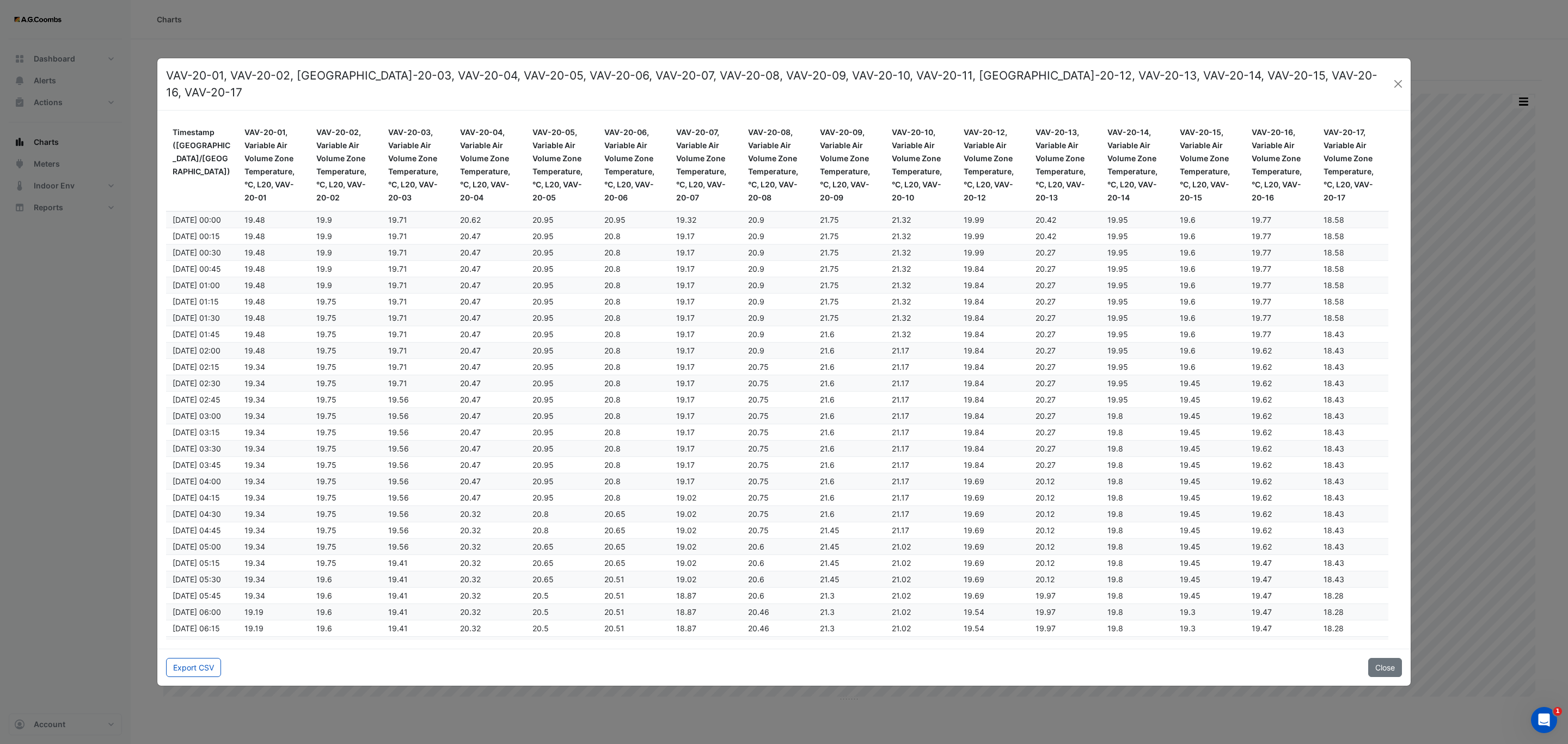
drag, startPoint x: 183, startPoint y: 659, endPoint x: 47, endPoint y: 680, distance: 137.6
click at [183, 658] on button "Export CSV" at bounding box center [194, 667] width 55 height 19
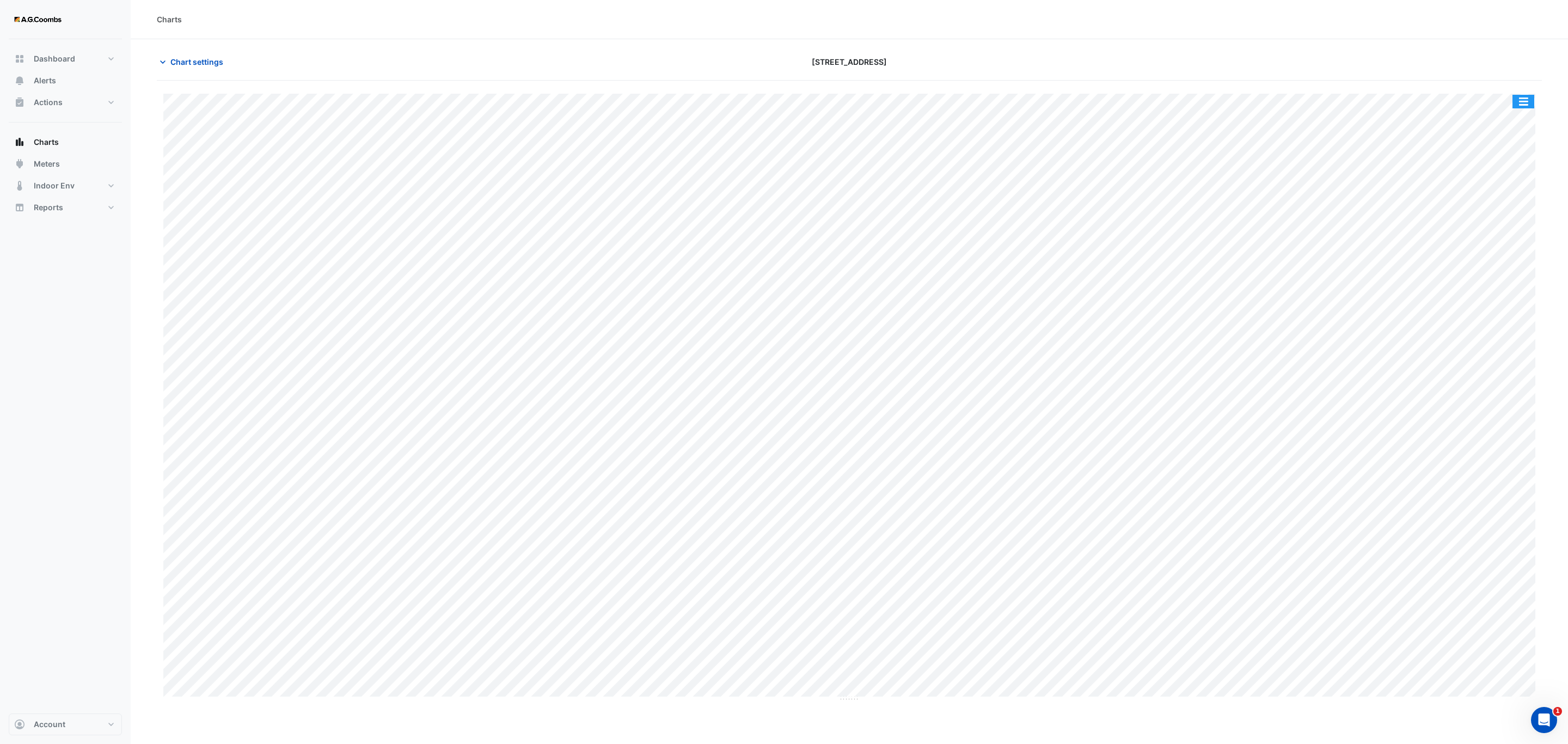
click at [1514, 102] on button "button" at bounding box center [1524, 102] width 22 height 13
click at [1488, 226] on div "Pivot Data Table" at bounding box center [1501, 219] width 65 height 26
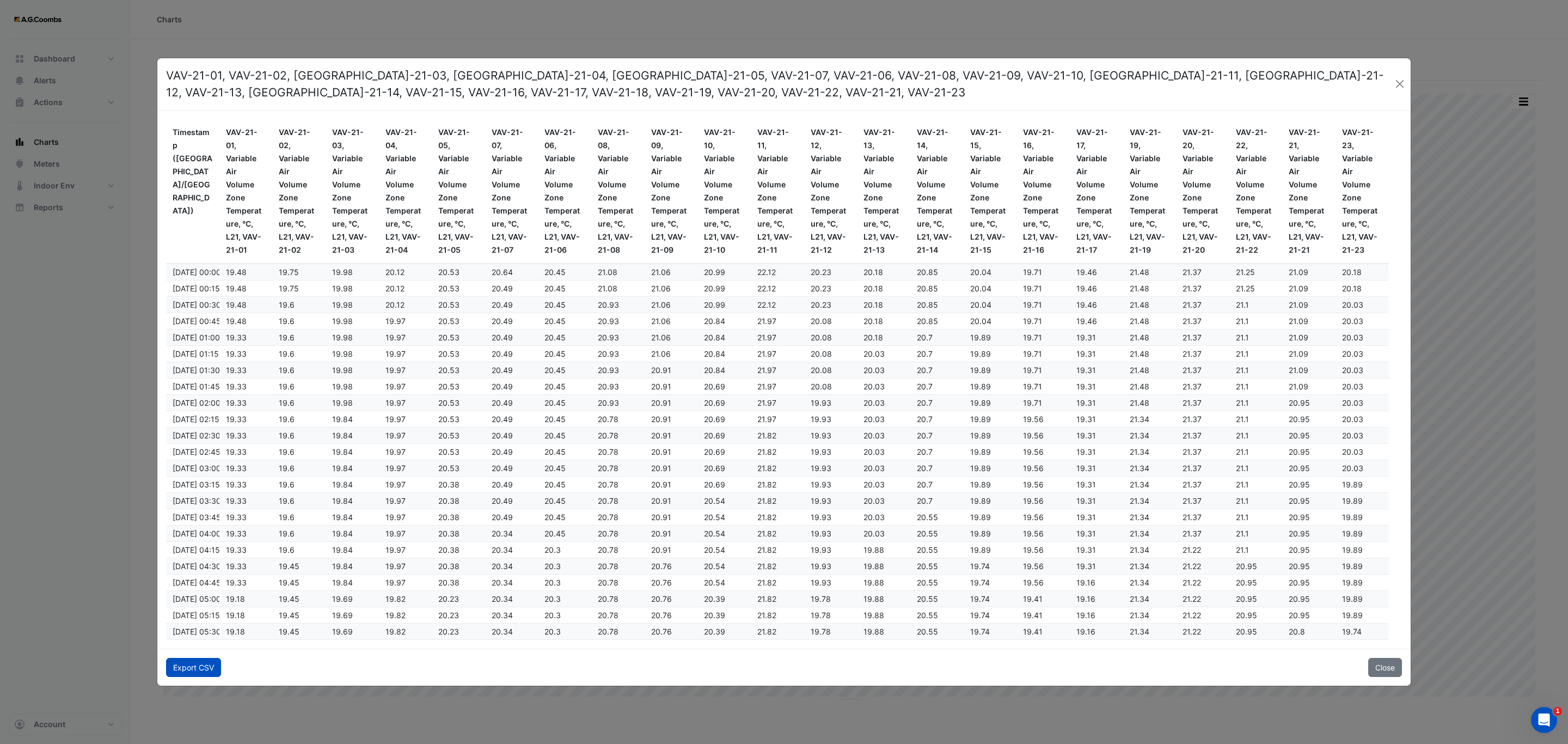
click at [200, 664] on button "Export CSV" at bounding box center [194, 667] width 55 height 19
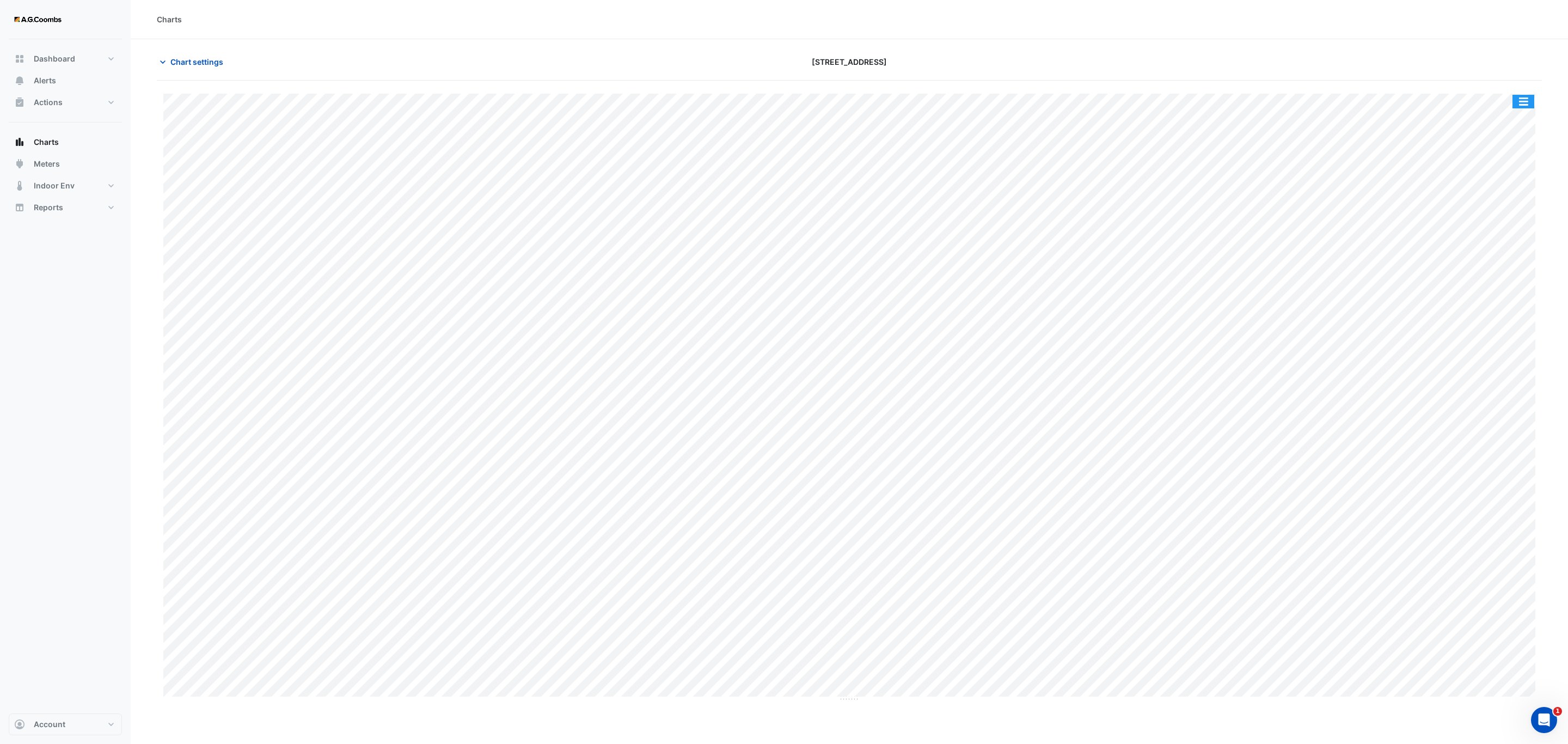
click at [1519, 100] on button "button" at bounding box center [1524, 102] width 22 height 13
click at [1488, 224] on div "Pivot Data Table" at bounding box center [1501, 219] width 65 height 26
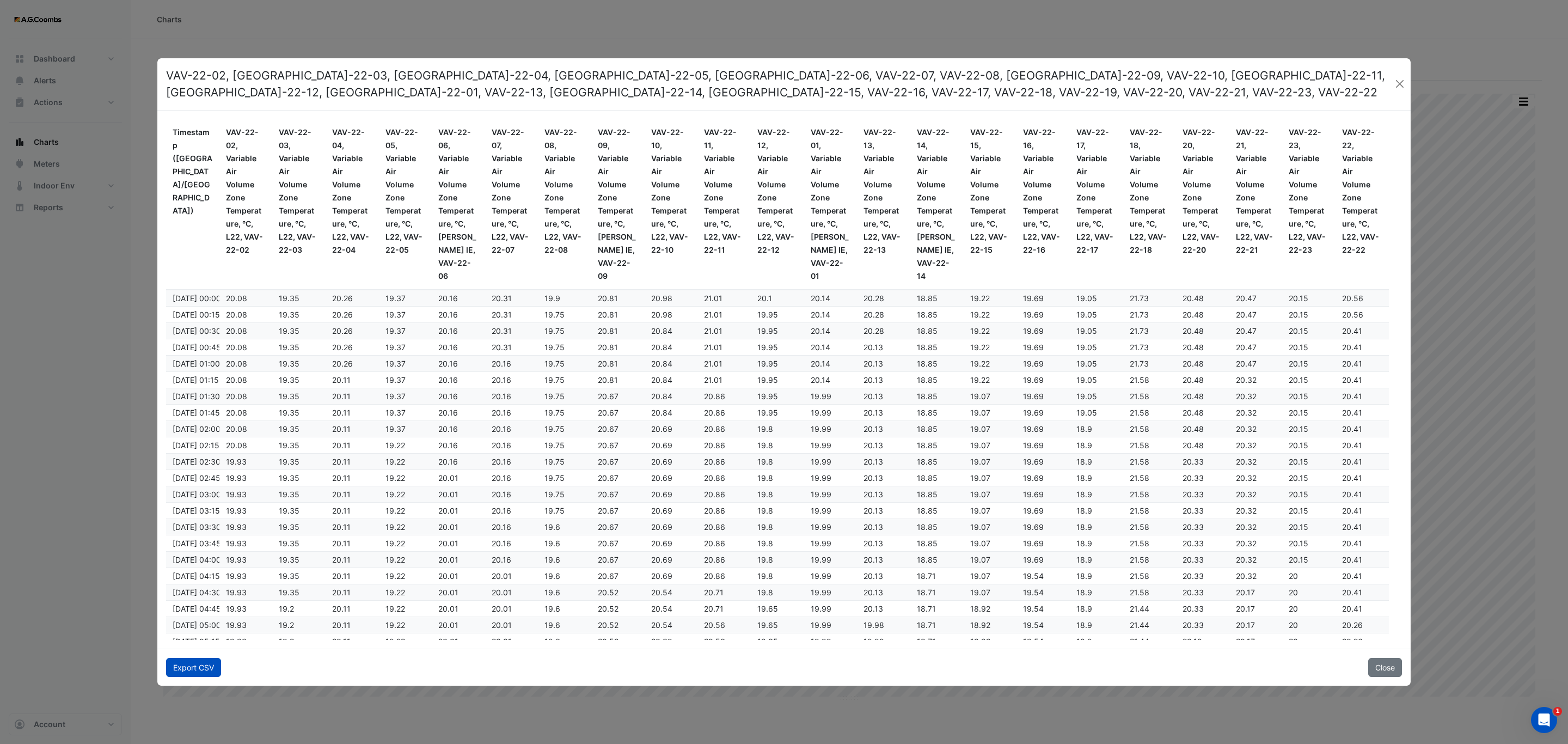
click at [187, 673] on button "Export CSV" at bounding box center [194, 667] width 55 height 19
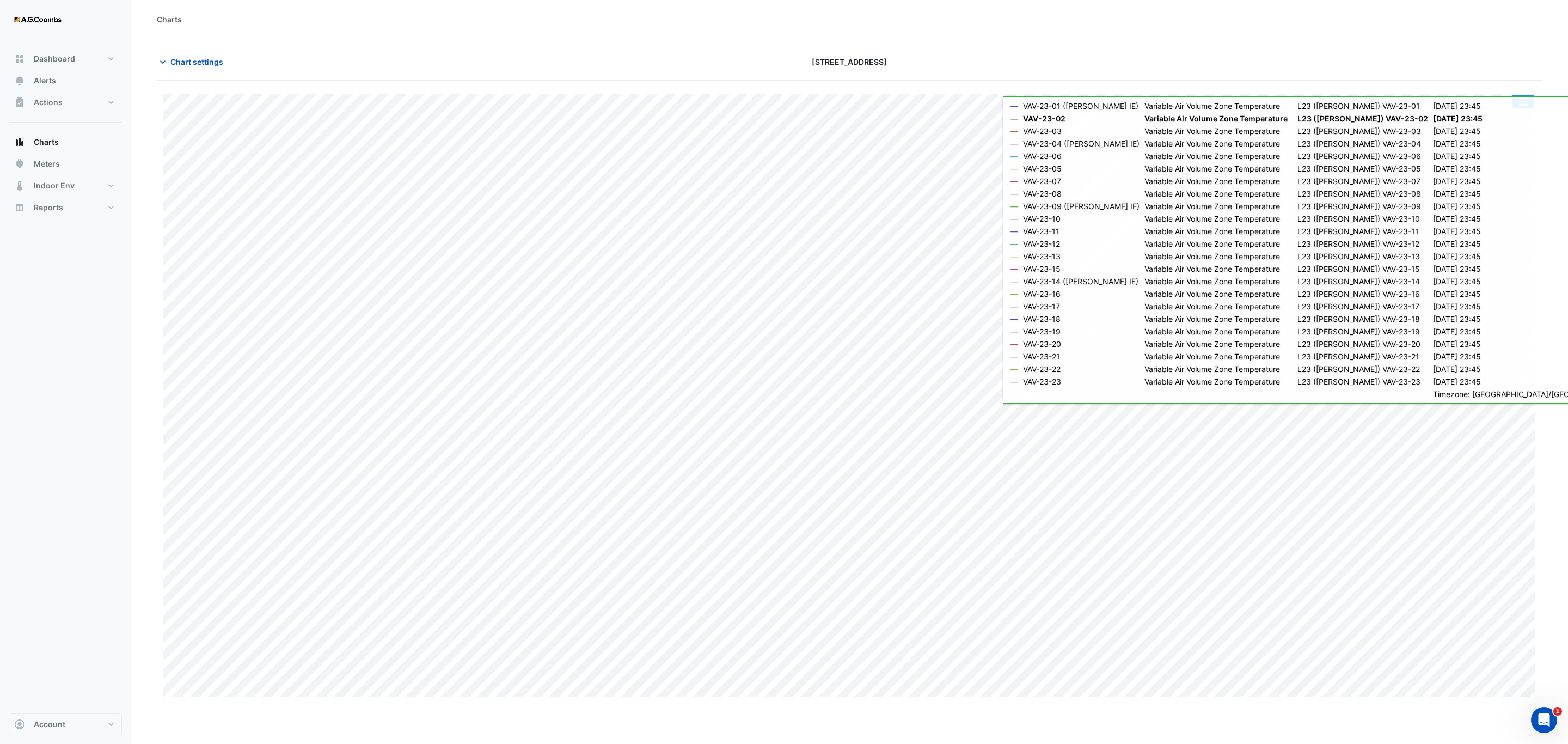
click at [1513, 102] on button "button" at bounding box center [1524, 102] width 22 height 13
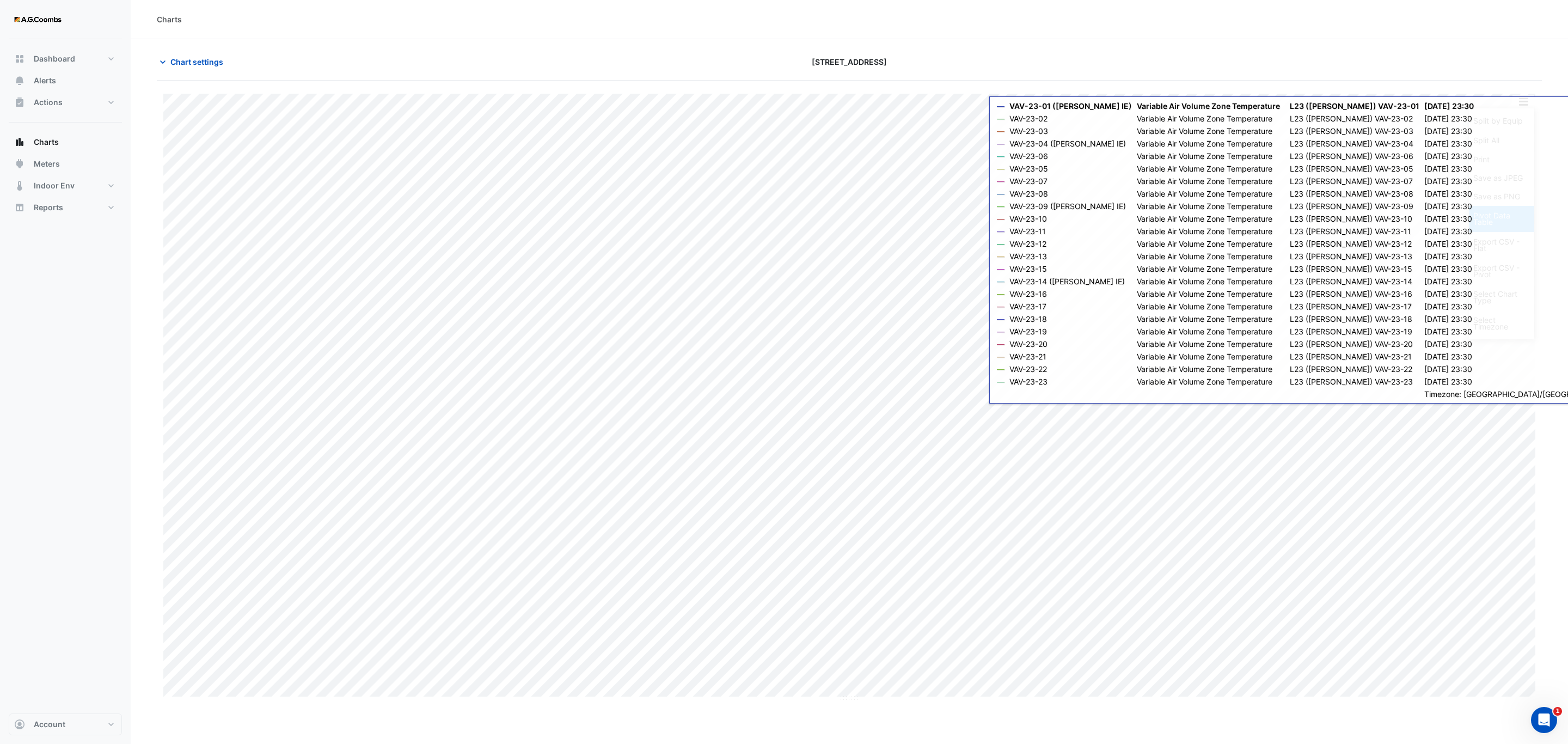
click at [1511, 228] on div "Pivot Data Table" at bounding box center [1501, 219] width 65 height 26
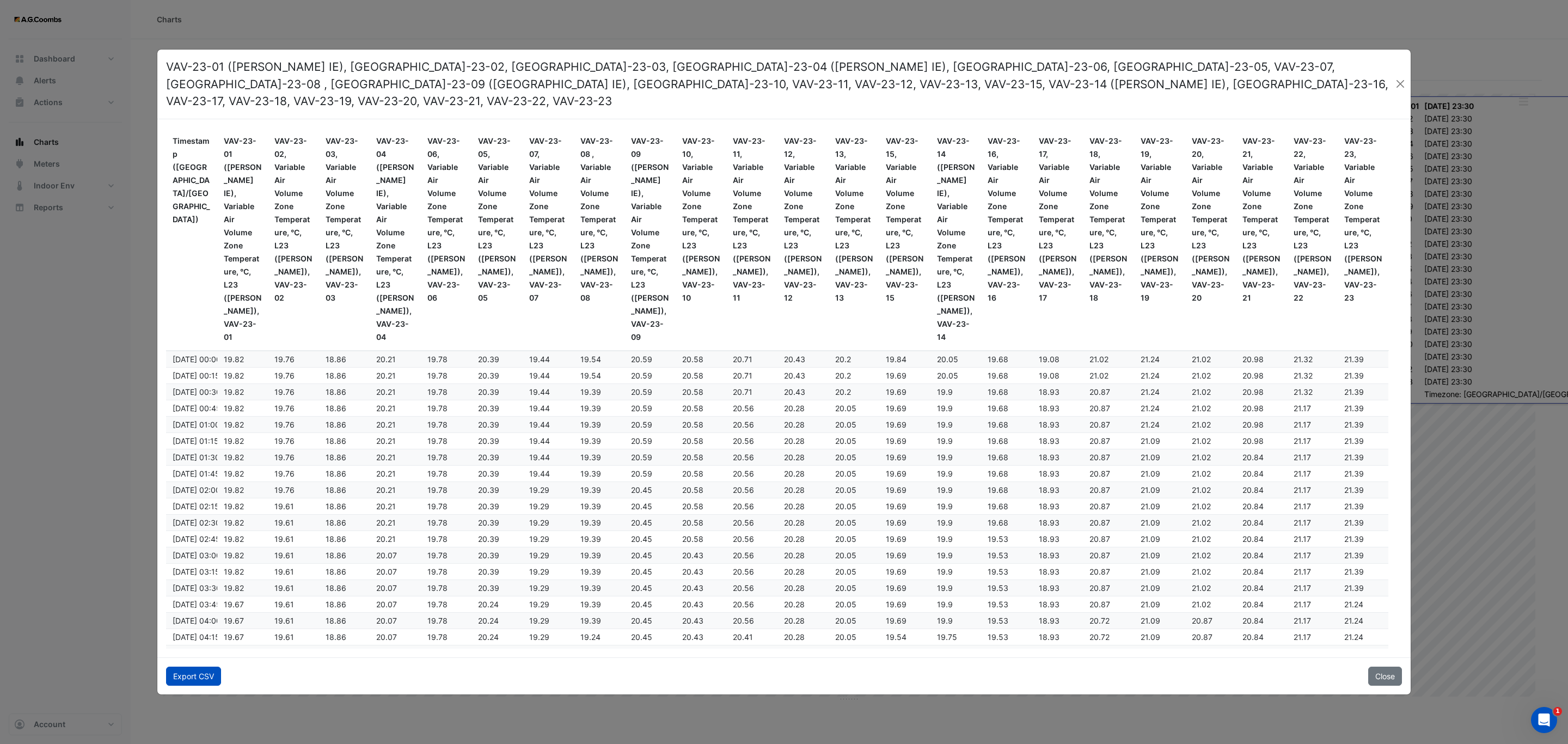
click at [206, 667] on button "Export CSV" at bounding box center [194, 676] width 55 height 19
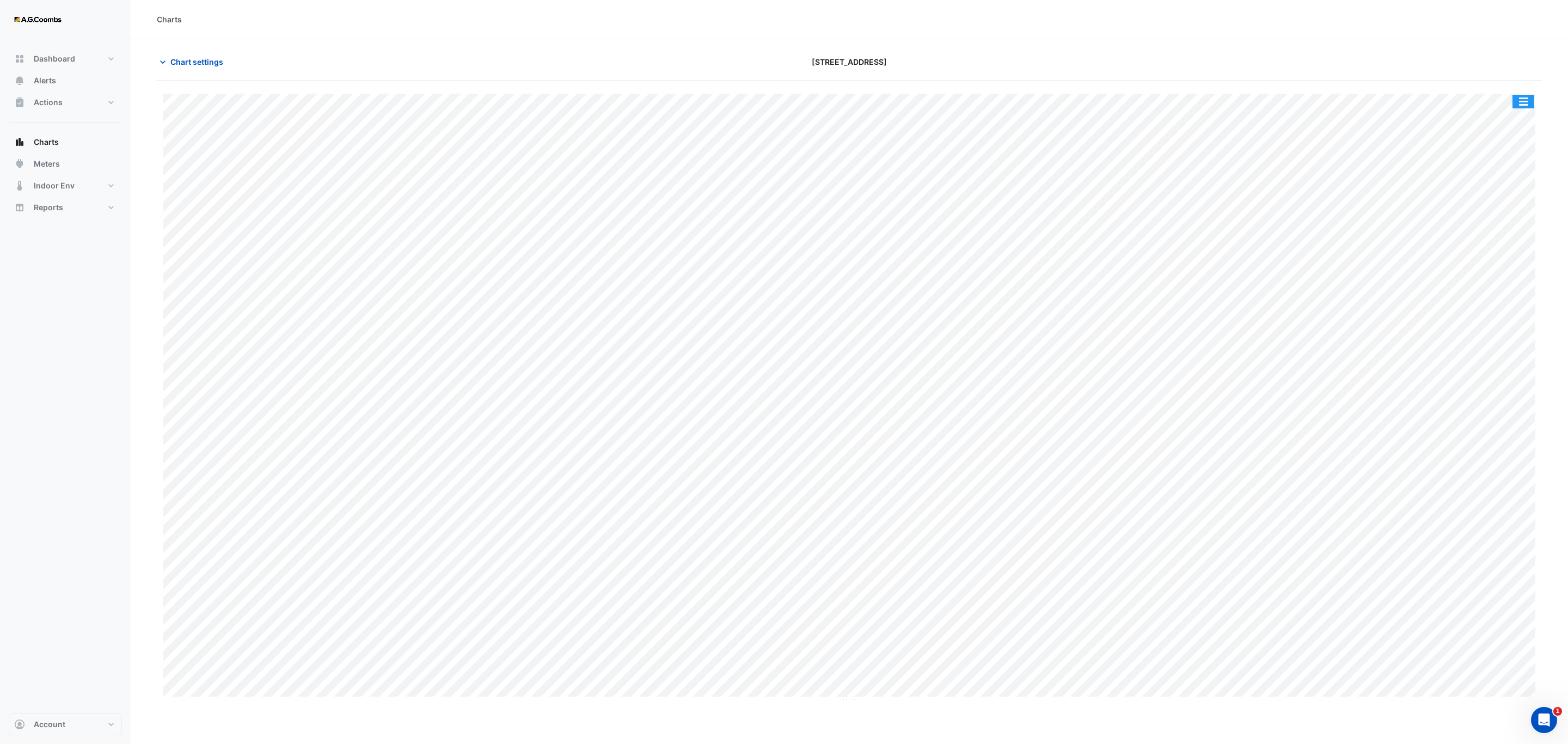
click at [1532, 100] on button "button" at bounding box center [1524, 102] width 22 height 13
click at [1506, 213] on div "Pivot Data Table" at bounding box center [1501, 219] width 65 height 26
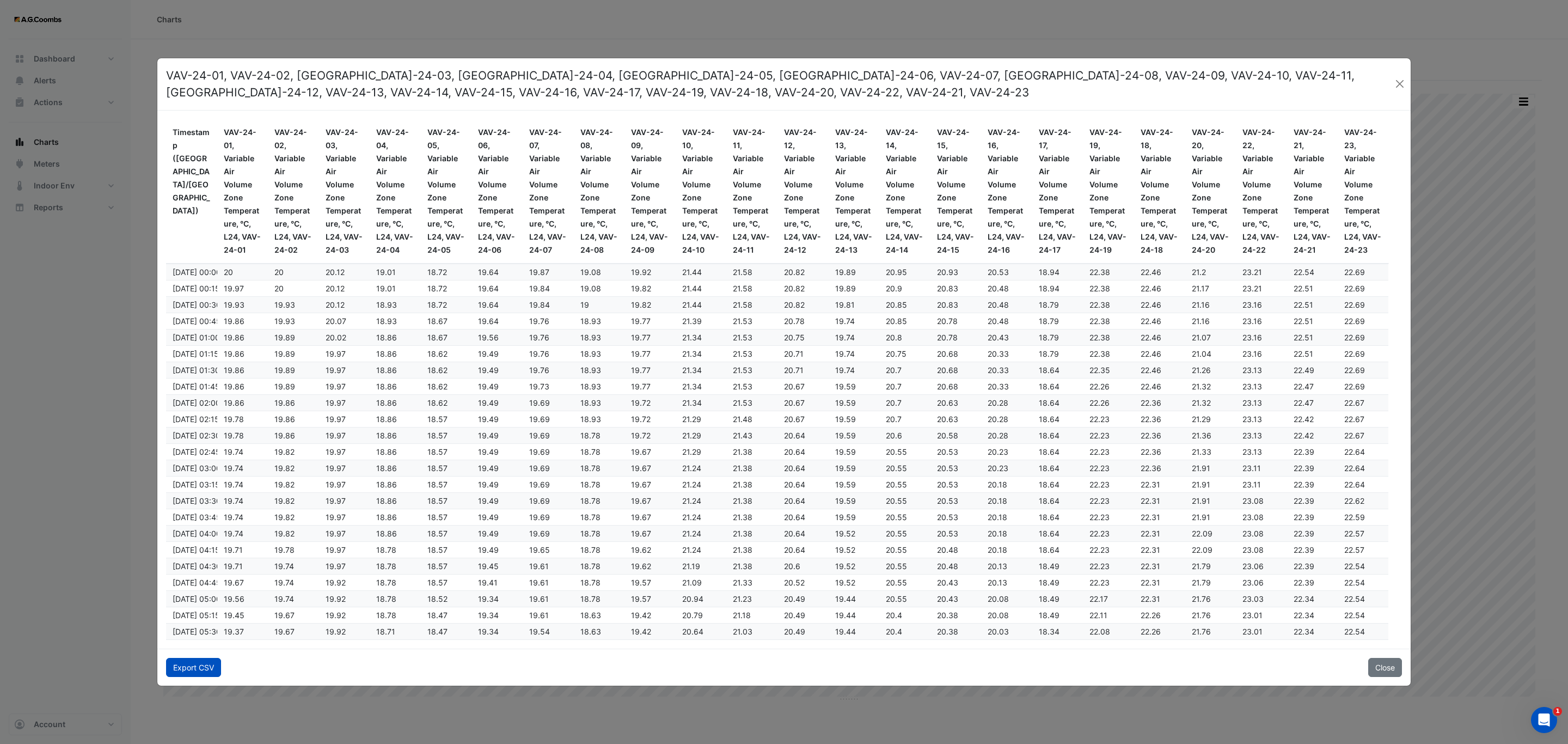
click at [173, 660] on button "Export CSV" at bounding box center [194, 667] width 55 height 19
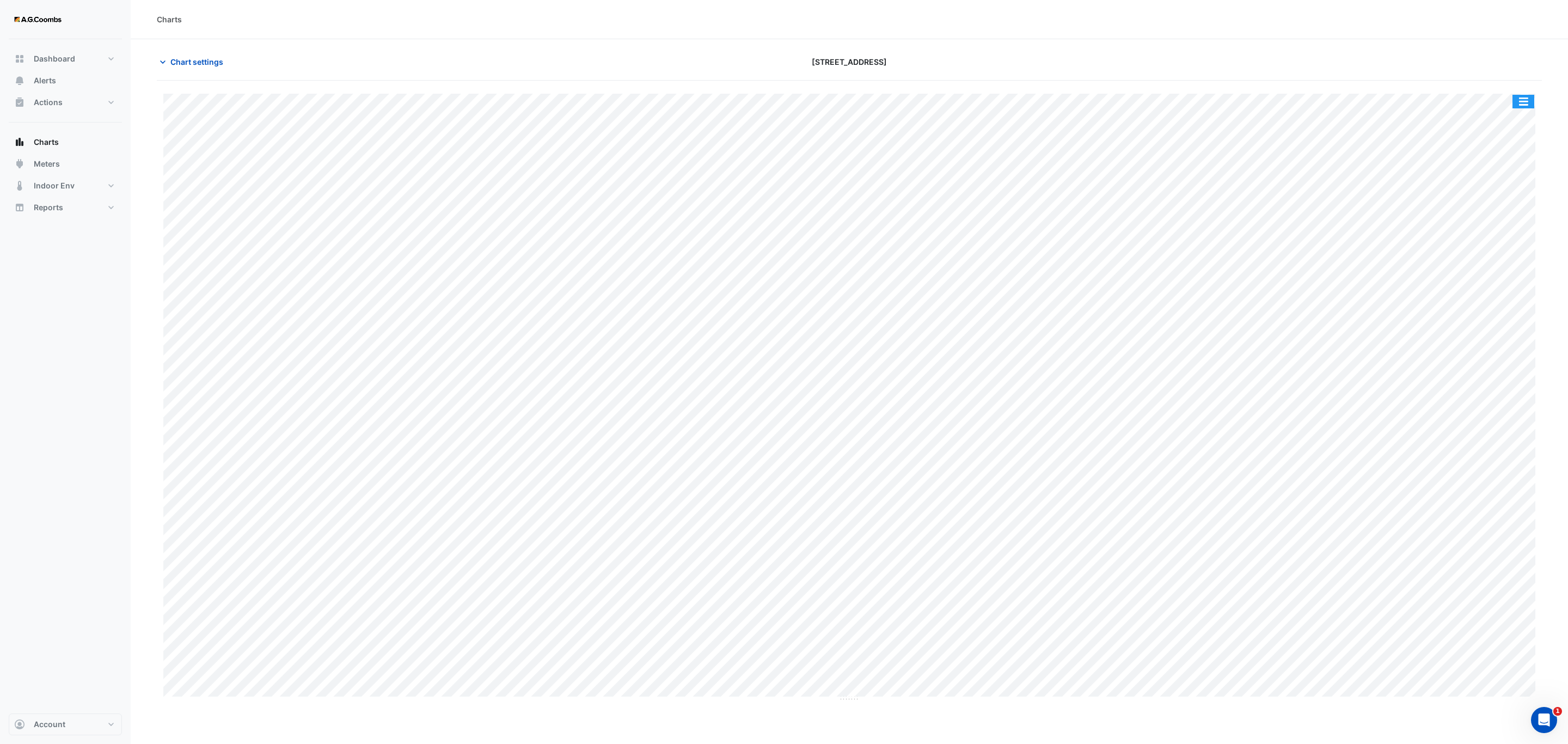
click at [1528, 98] on button "button" at bounding box center [1524, 102] width 22 height 13
click at [1496, 227] on div "Pivot Data Table" at bounding box center [1501, 219] width 65 height 26
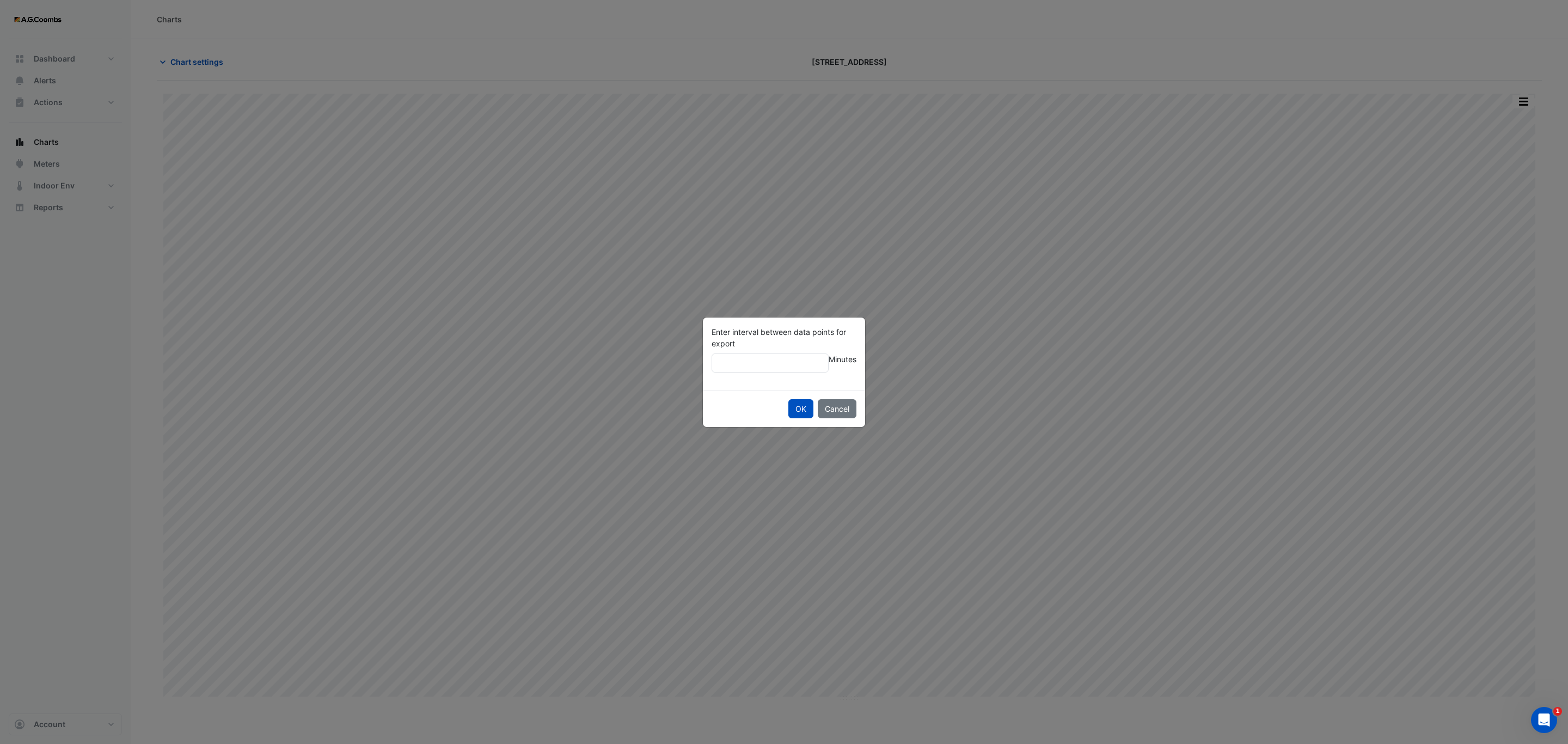
type input "**"
click at [788, 399] on button "OK" at bounding box center [800, 409] width 25 height 19
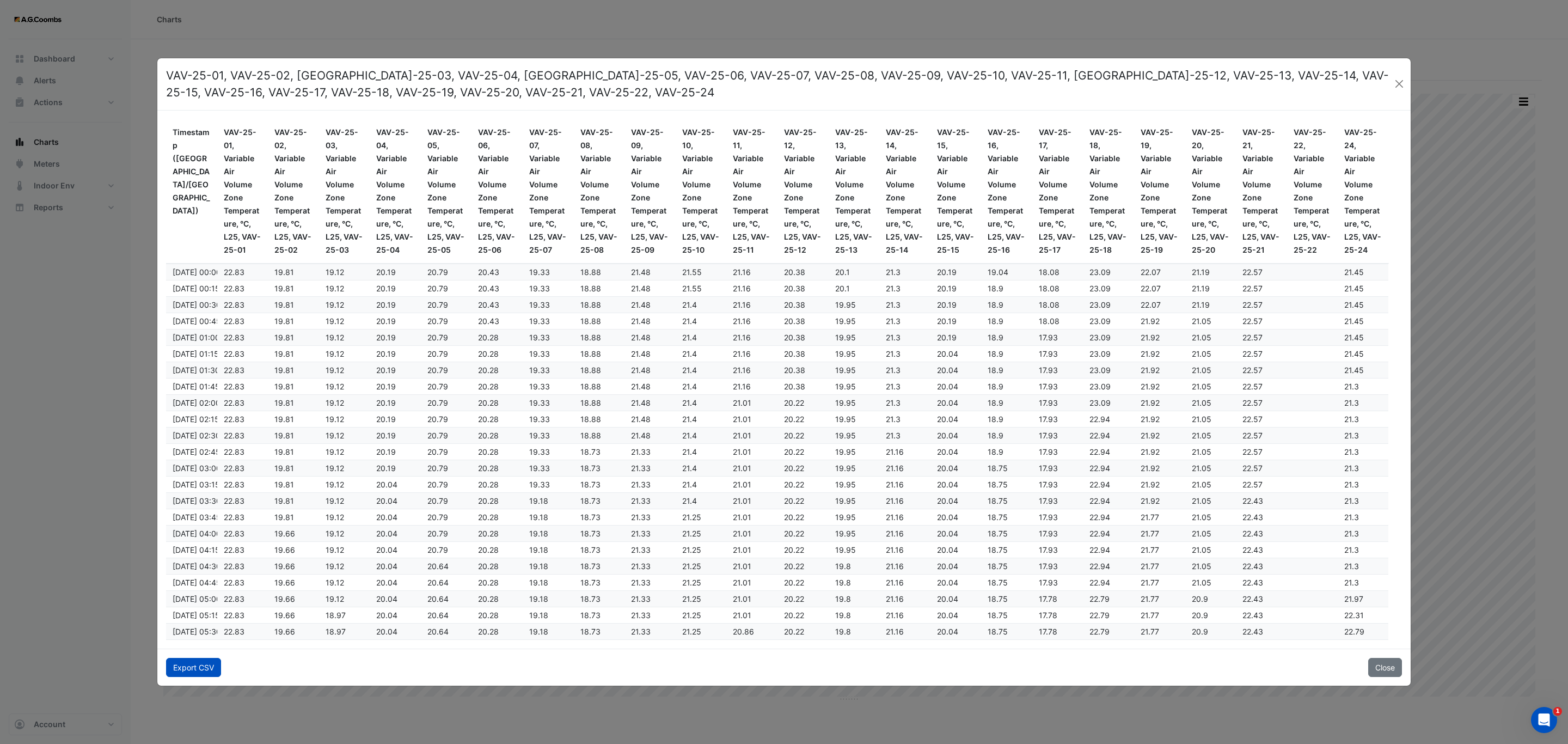
click at [203, 668] on button "Export CSV" at bounding box center [194, 667] width 55 height 19
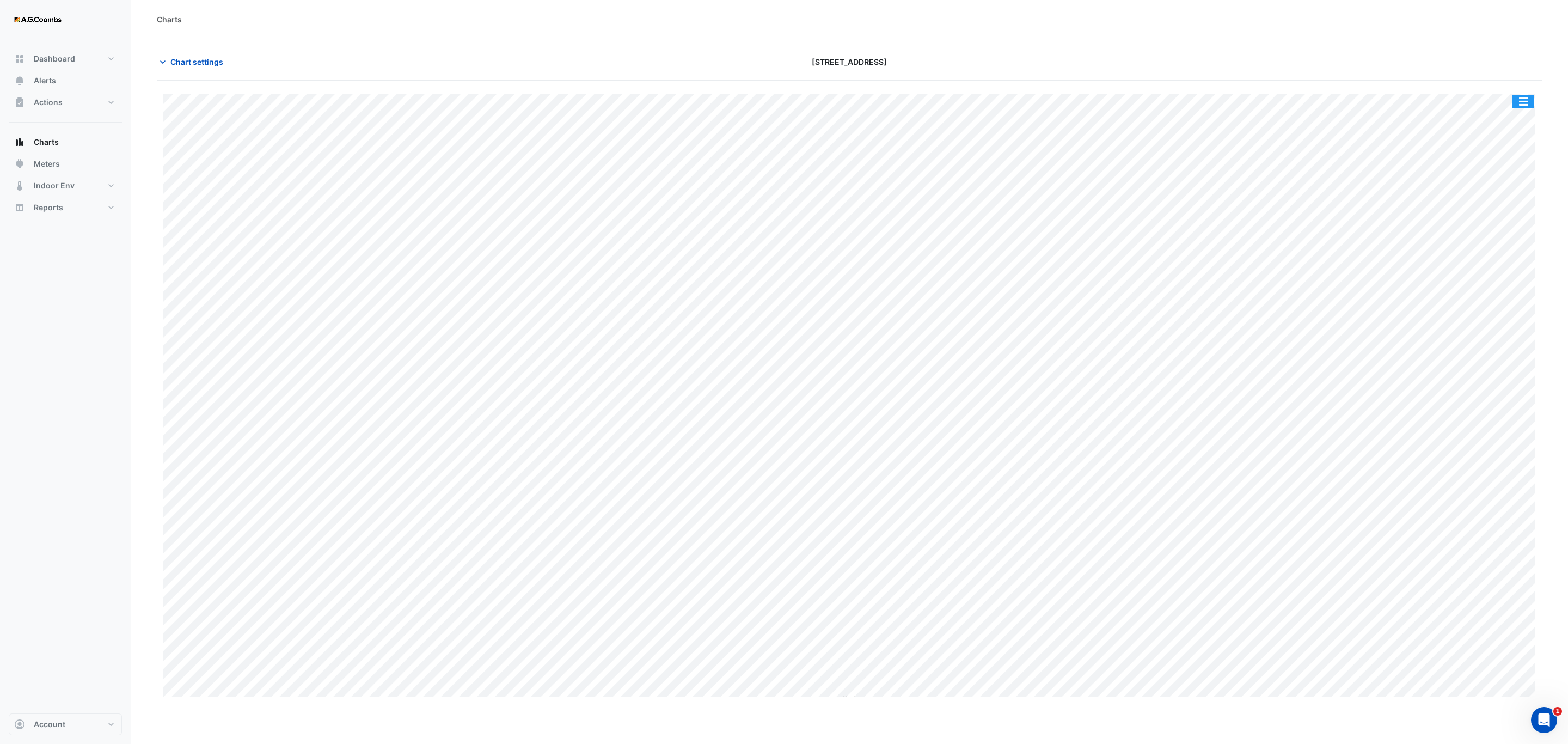
click at [1525, 104] on button "button" at bounding box center [1524, 102] width 22 height 13
click at [1513, 225] on div "Pivot Data Table" at bounding box center [1501, 219] width 65 height 26
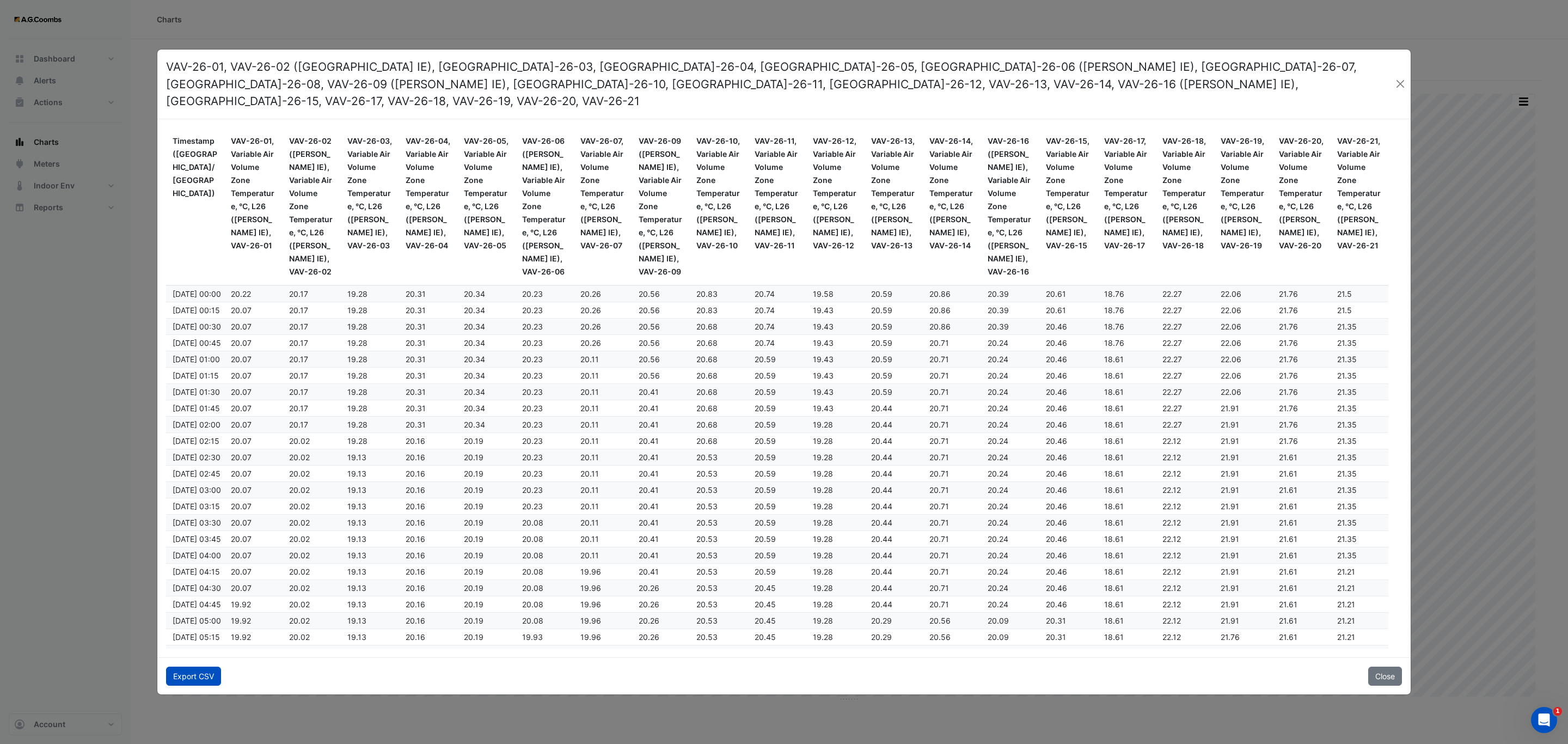
click at [194, 675] on button "Export CSV" at bounding box center [194, 676] width 55 height 19
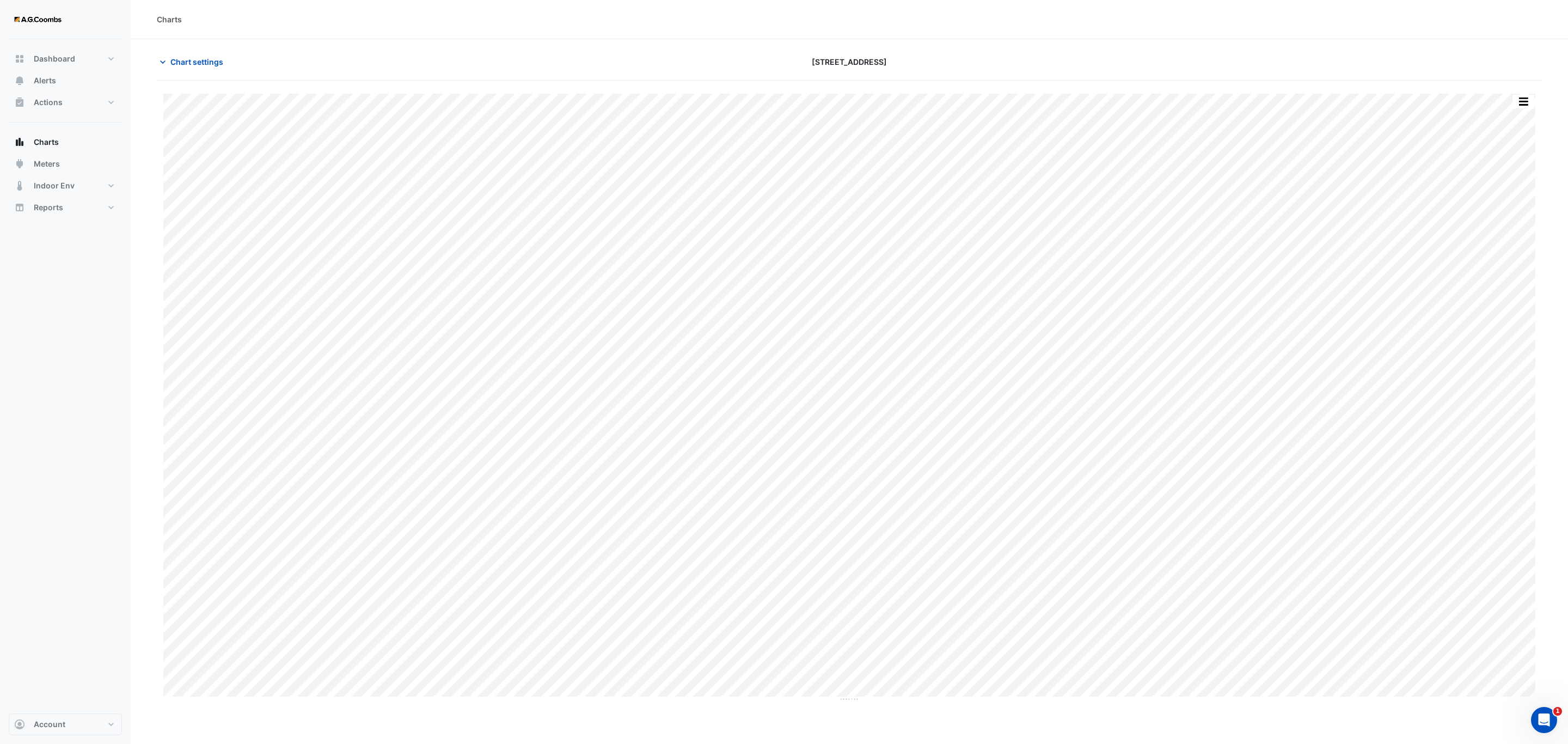
click at [1531, 90] on div "Split by Equip Split All Print Save as JPEG Save as PNG Pivot Data Table Export…" at bounding box center [849, 391] width 1385 height 621
click at [1528, 109] on div "Split by Equip Split All Print Save as JPEG Save as PNG Pivot Data Table Export…" at bounding box center [1524, 102] width 23 height 15
click at [1525, 104] on button "button" at bounding box center [1524, 102] width 22 height 13
click at [1501, 219] on div "Pivot Data Table" at bounding box center [1501, 219] width 65 height 26
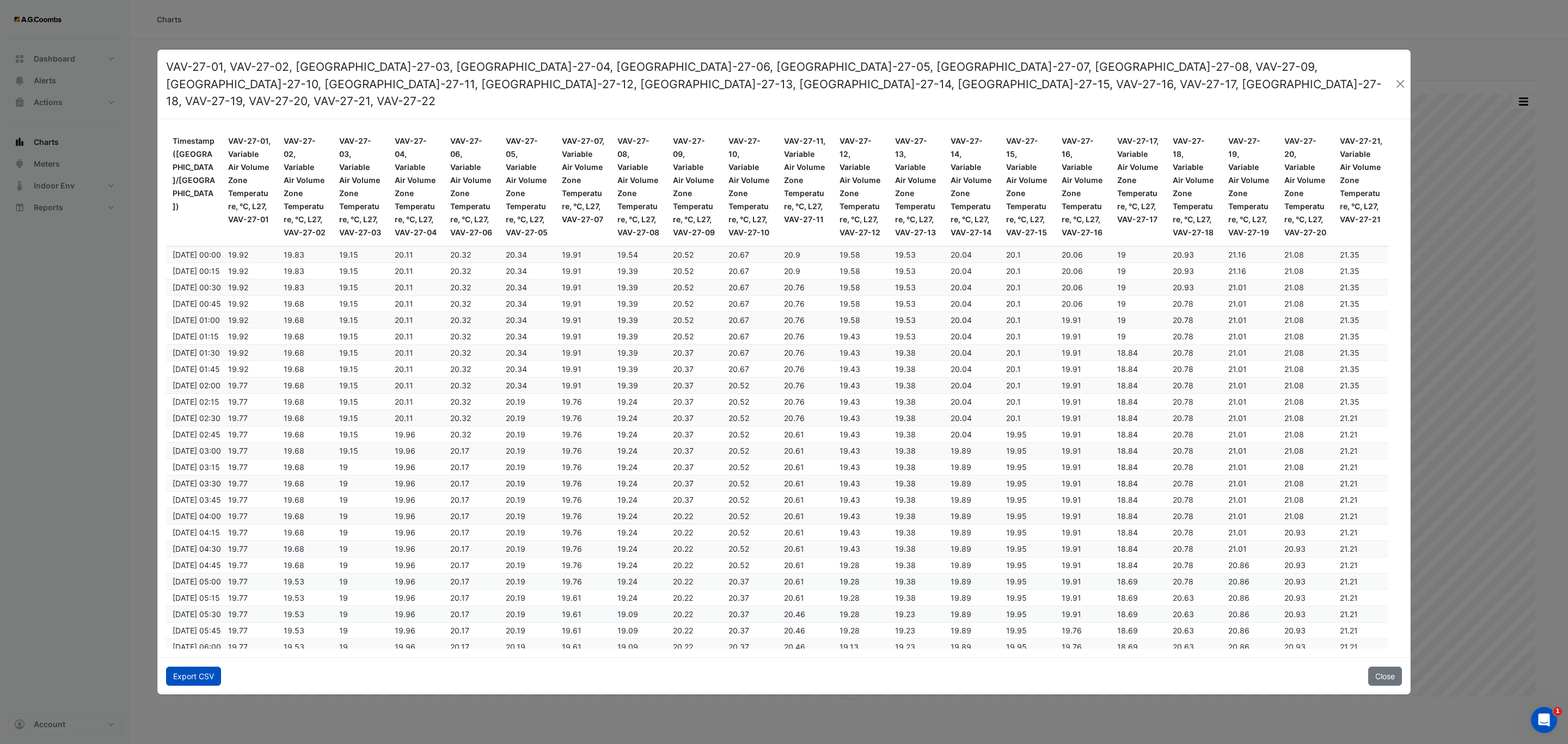
click at [173, 667] on button "Export CSV" at bounding box center [194, 676] width 55 height 19
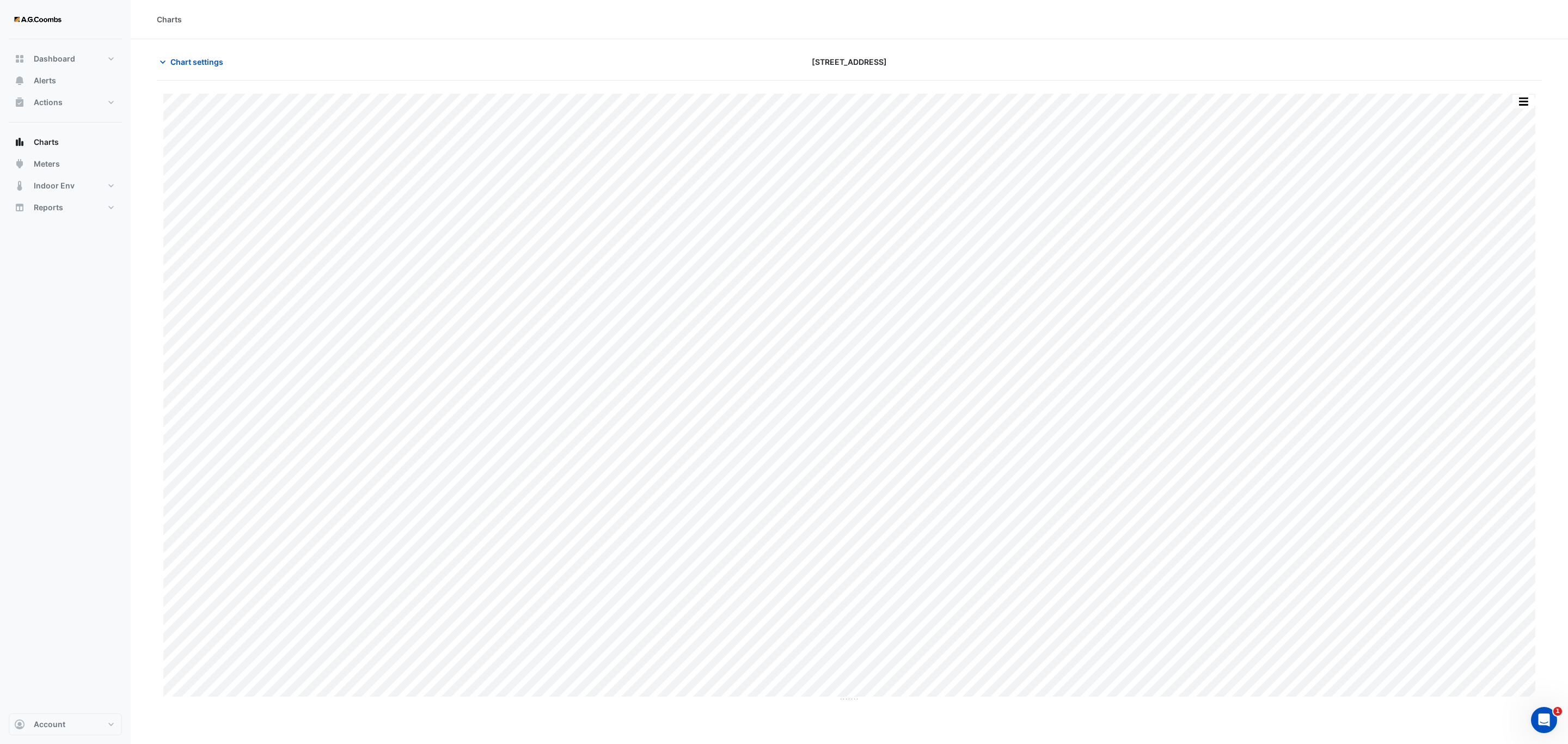
click at [1534, 108] on button "button" at bounding box center [1524, 102] width 22 height 13
click at [1527, 105] on button "button" at bounding box center [1524, 102] width 22 height 13
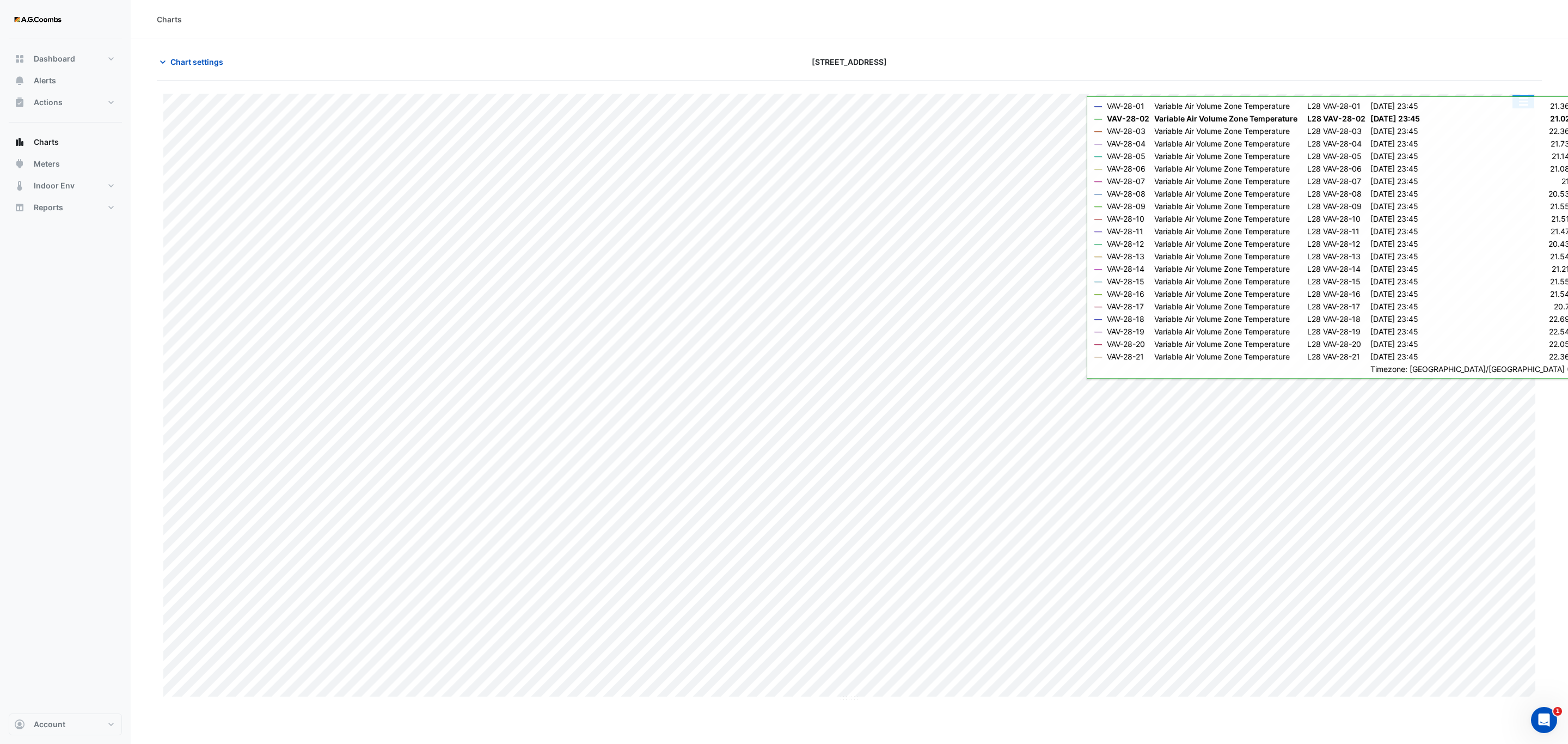
click at [1519, 105] on button "button" at bounding box center [1524, 102] width 22 height 13
click at [1547, 120] on section "Chart settings 570 Bourke Street Split by Equip Split All Print Save as JPEG Sa…" at bounding box center [849, 370] width 1437 height 662
drag, startPoint x: 1560, startPoint y: 79, endPoint x: 1555, endPoint y: 69, distance: 11.2
click at [1559, 75] on section "Chart settings 570 Bourke Street Split by Equip Split All Print Save as JPEG Sa…" at bounding box center [849, 370] width 1437 height 662
click at [1555, 69] on section "Chart settings 570 Bourke Street Split by Equip Split All Print Save as JPEG Sa…" at bounding box center [849, 370] width 1437 height 662
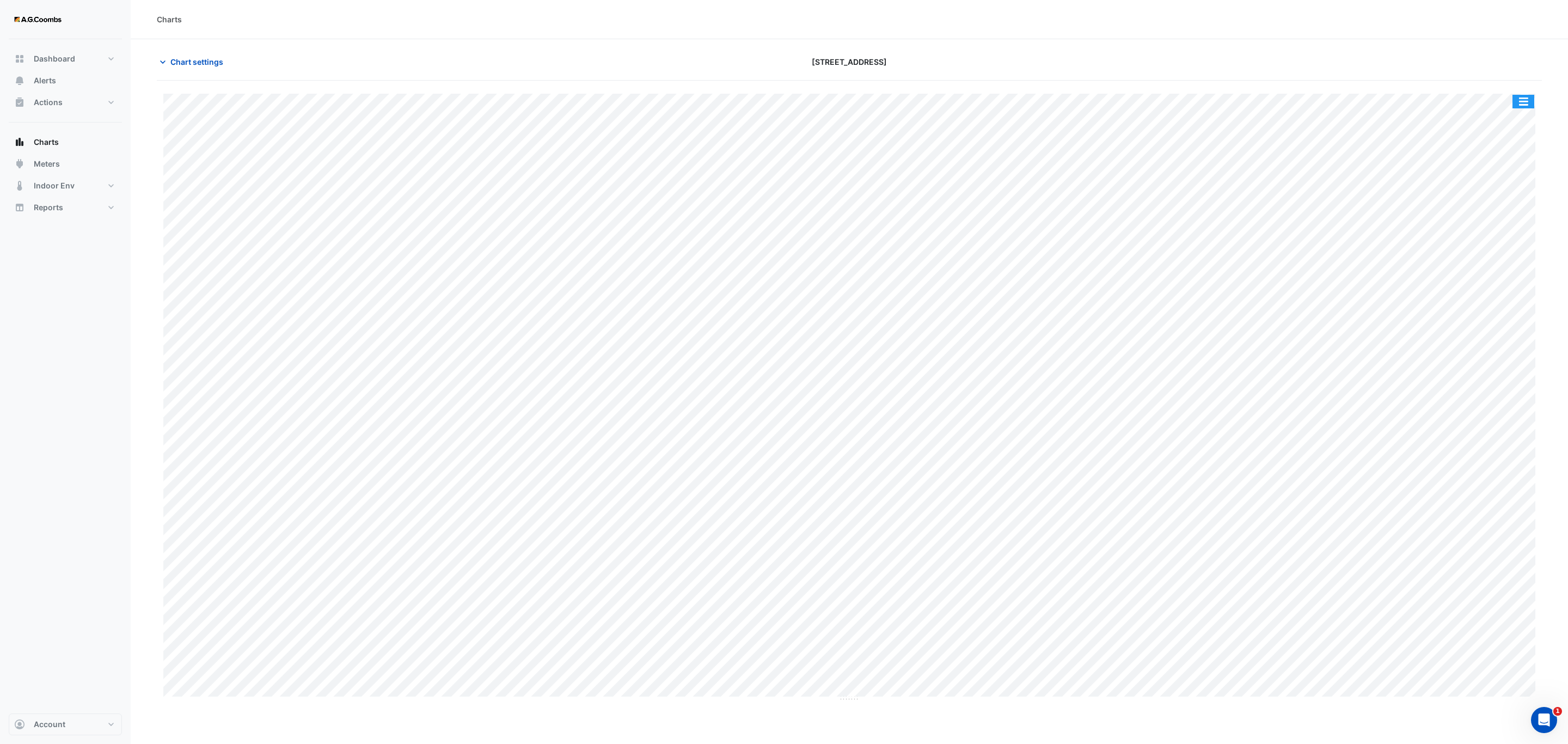
click at [1527, 105] on button "button" at bounding box center [1524, 102] width 22 height 13
click at [1496, 221] on div "Pivot Data Table" at bounding box center [1501, 219] width 65 height 26
click at [1527, 103] on button "button" at bounding box center [1524, 102] width 22 height 13
click at [1513, 230] on div "Pivot Data Table" at bounding box center [1501, 219] width 65 height 26
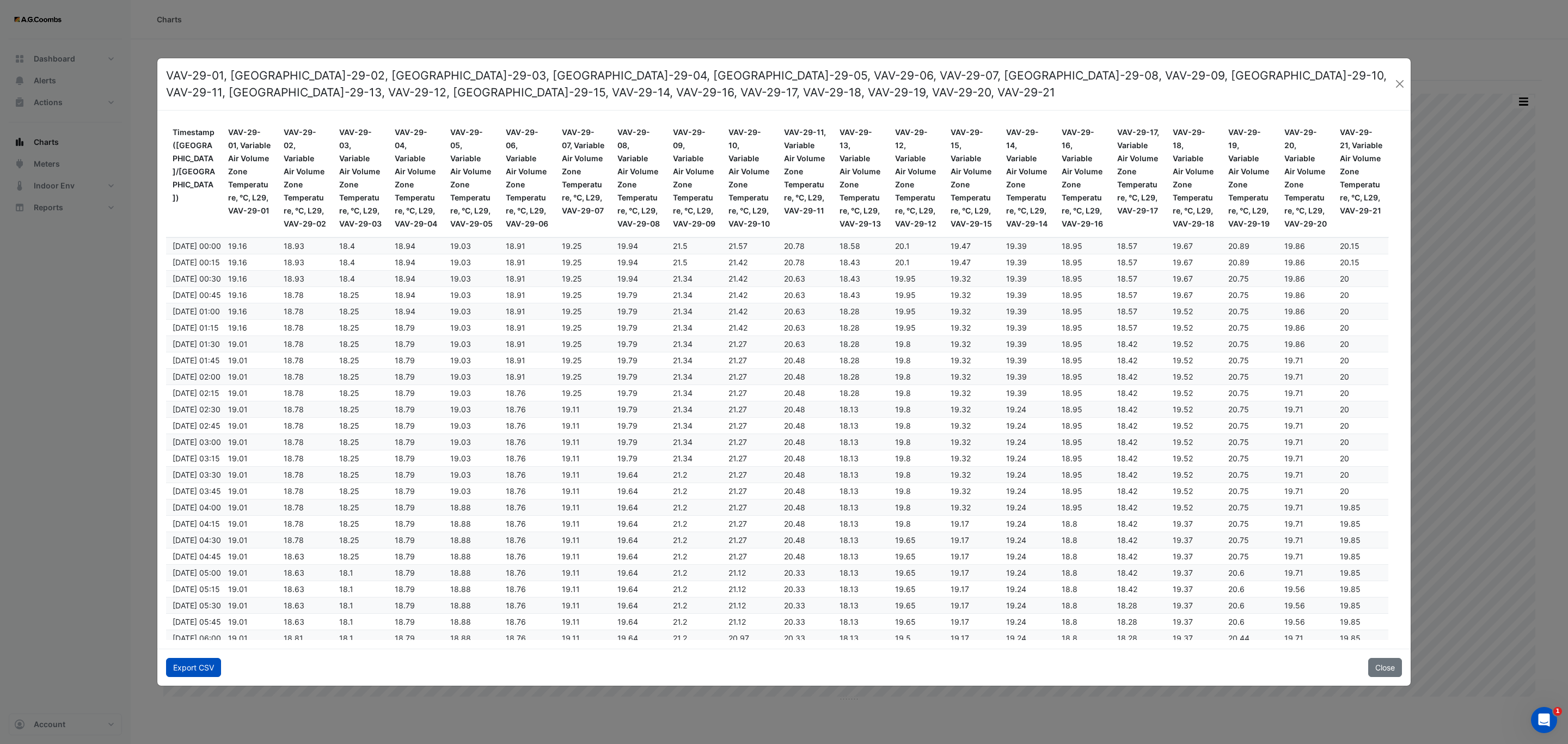
click at [201, 668] on button "Export CSV" at bounding box center [194, 667] width 55 height 19
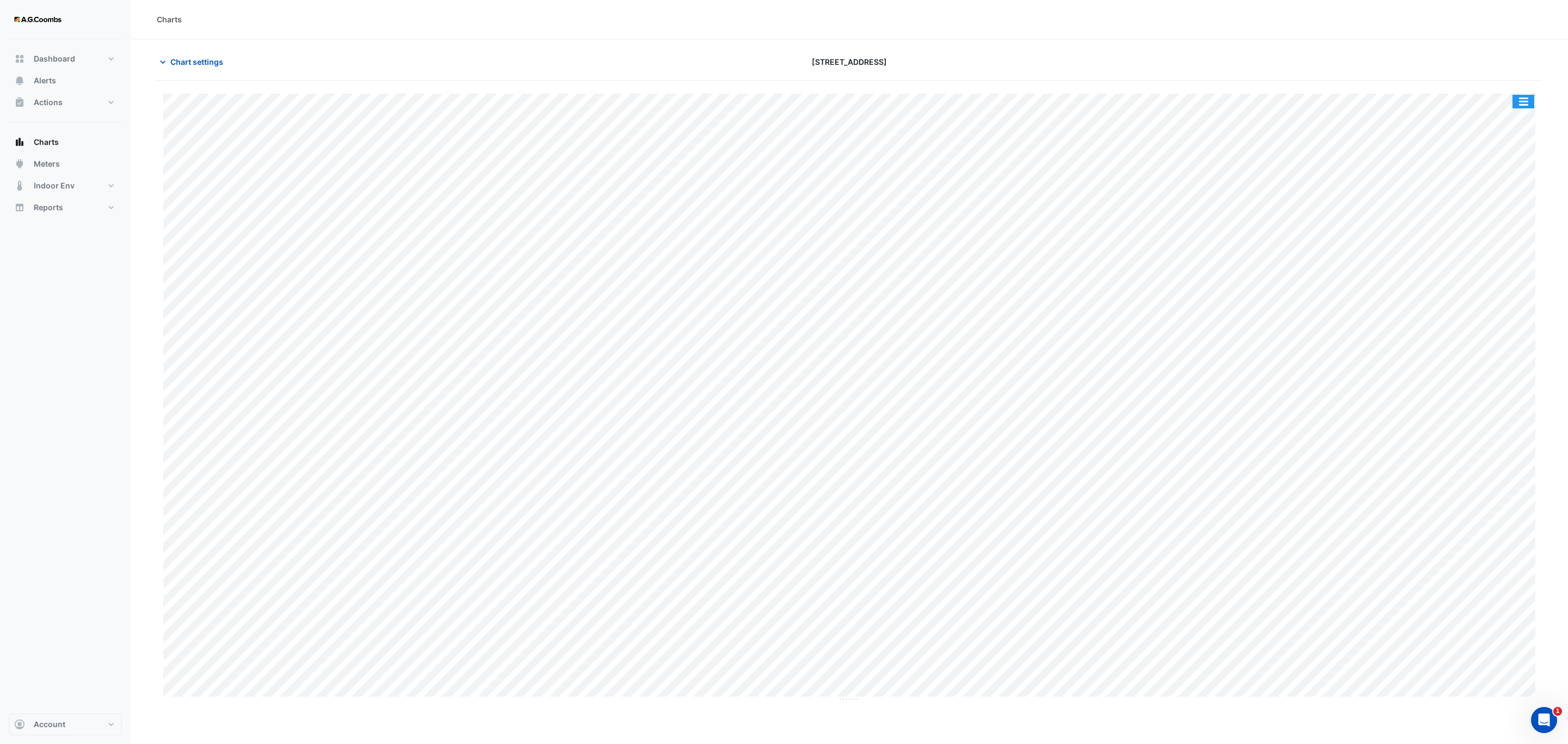
click at [1527, 104] on button "button" at bounding box center [1524, 102] width 22 height 13
click at [1514, 225] on div "Pivot Data Table" at bounding box center [1501, 219] width 65 height 26
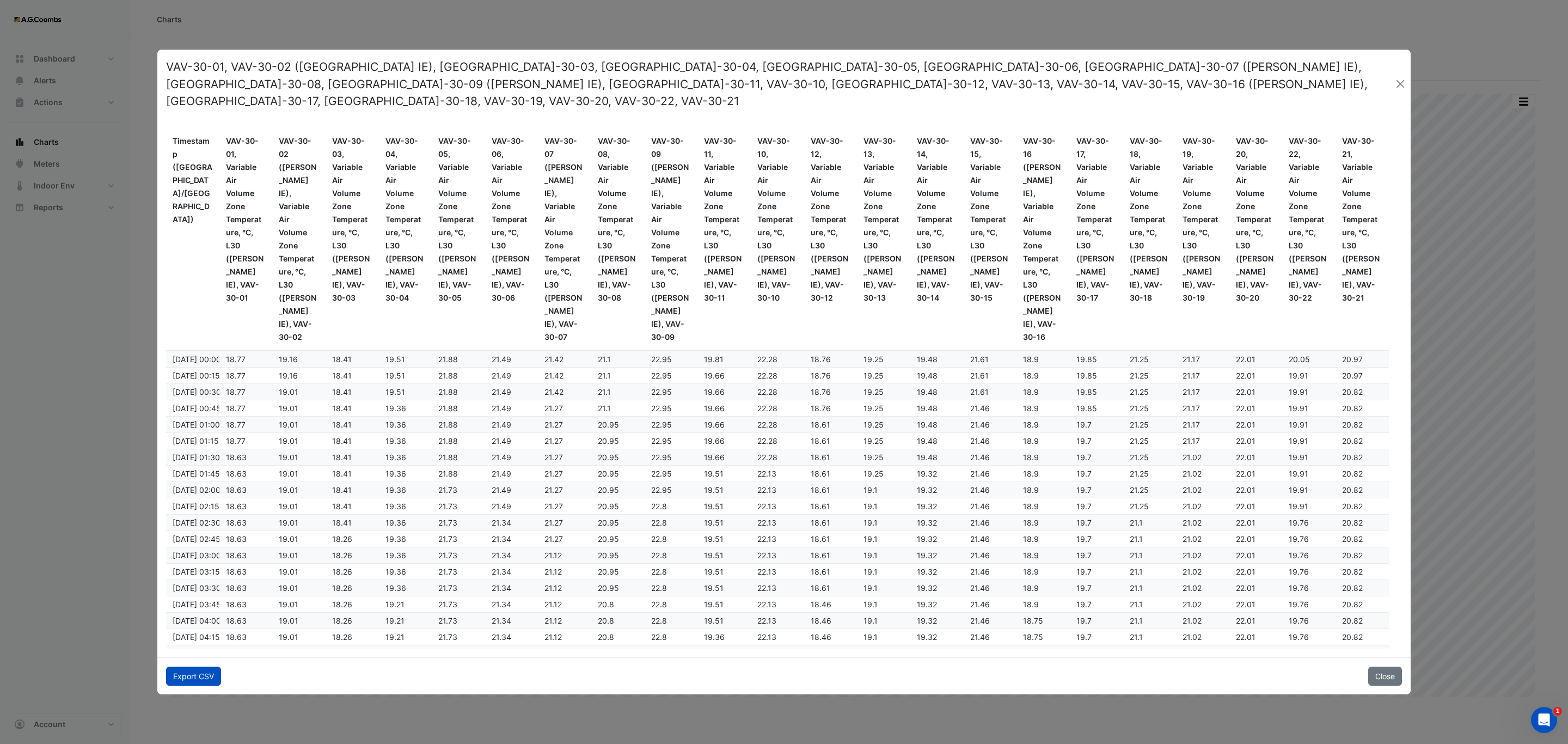
click at [182, 668] on button "Export CSV" at bounding box center [194, 676] width 55 height 19
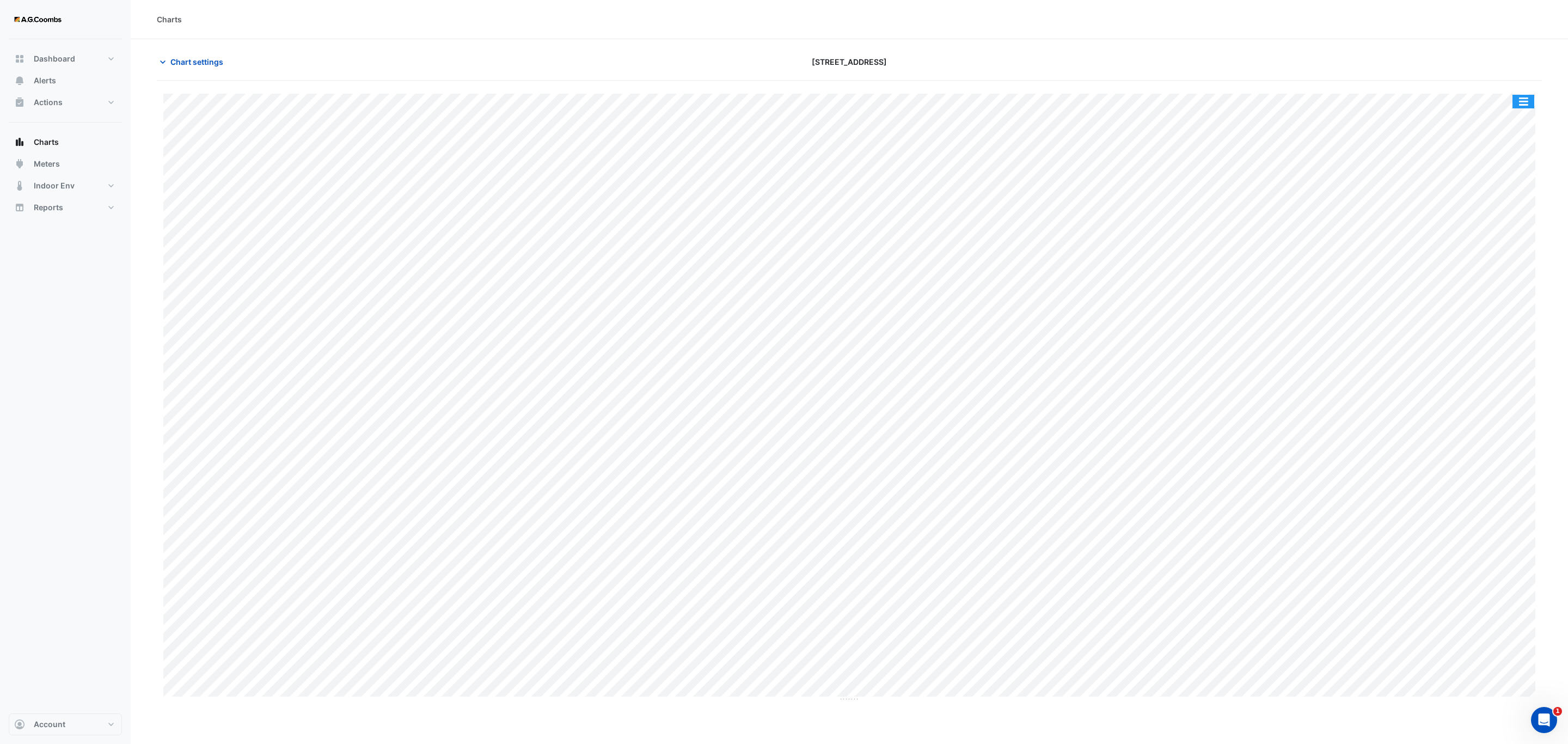
click at [1529, 105] on button "button" at bounding box center [1524, 102] width 22 height 13
click at [1518, 219] on div "Pivot Data Table" at bounding box center [1501, 219] width 65 height 26
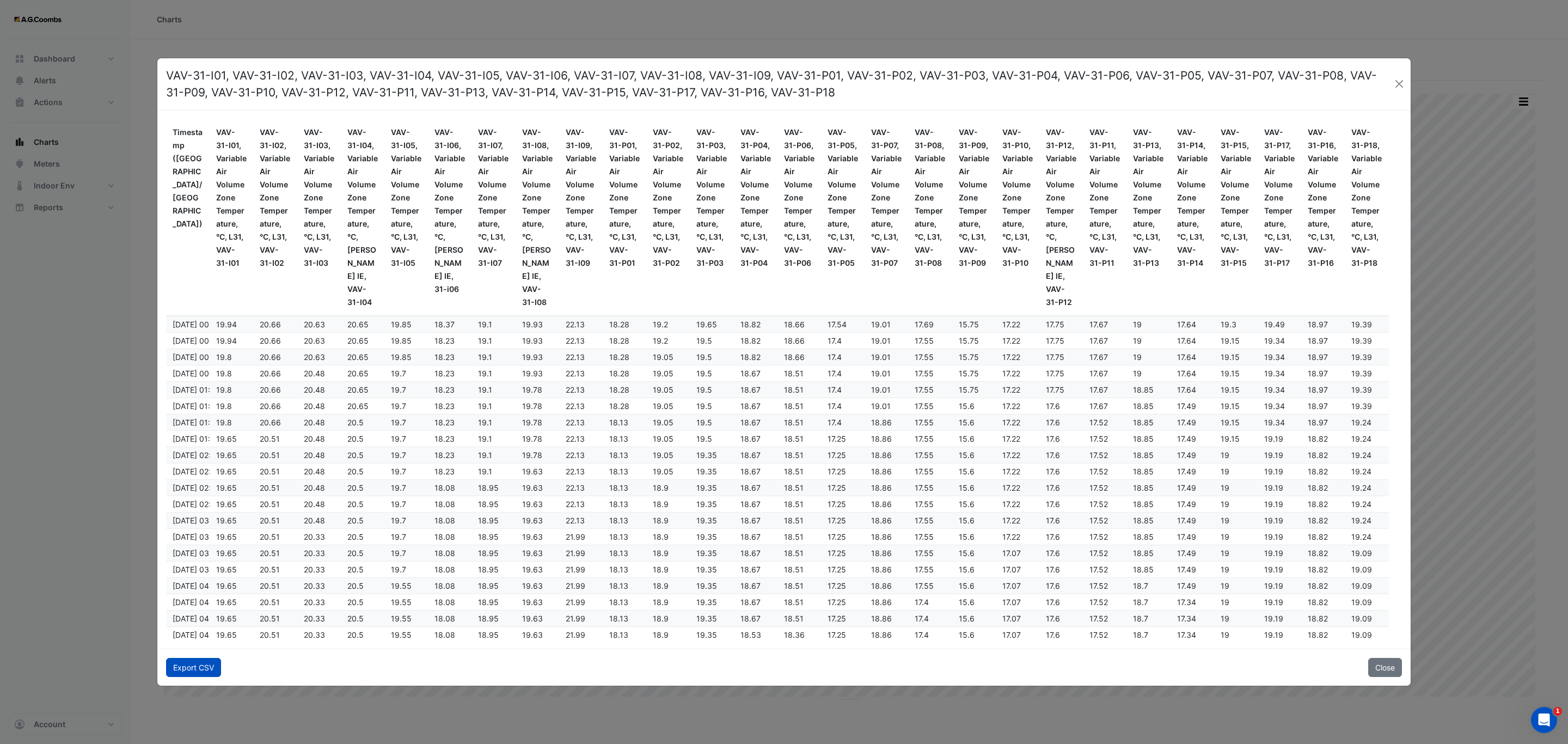
click at [177, 662] on button "Export CSV" at bounding box center [194, 667] width 55 height 19
